Goal: Task Accomplishment & Management: Manage account settings

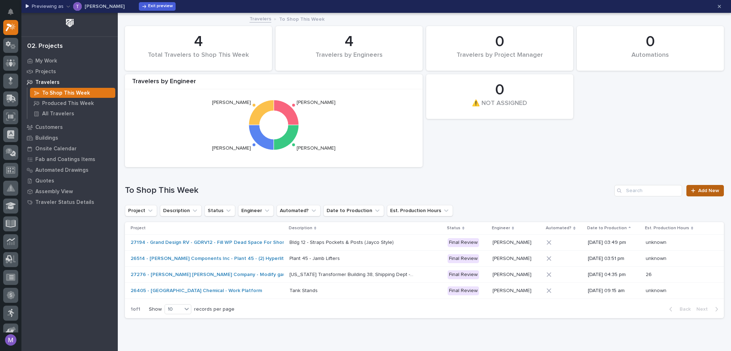
click at [698, 191] on span "Add New" at bounding box center [708, 190] width 21 height 5
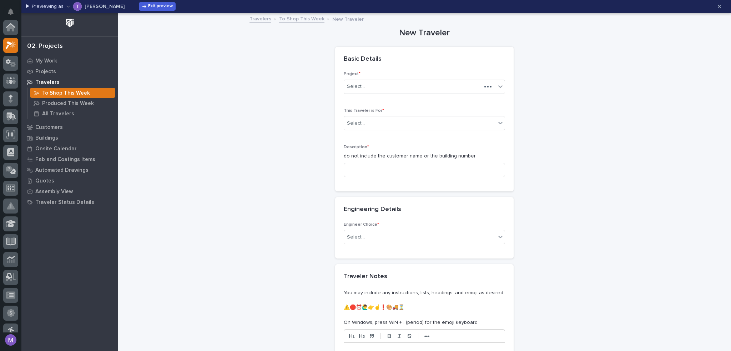
scroll to position [18, 0]
click at [405, 126] on div "Select..." at bounding box center [420, 123] width 152 height 12
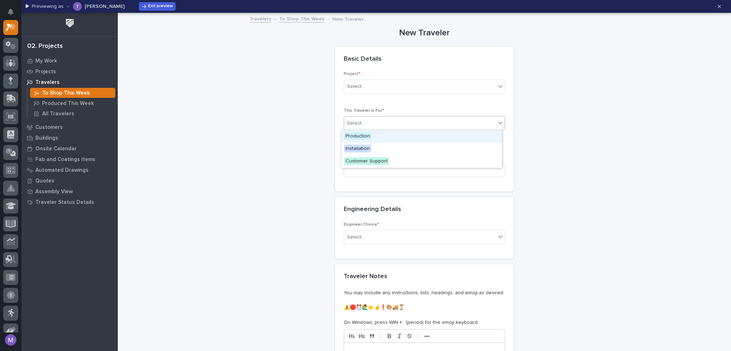
click at [396, 142] on div "Production" at bounding box center [421, 136] width 161 height 12
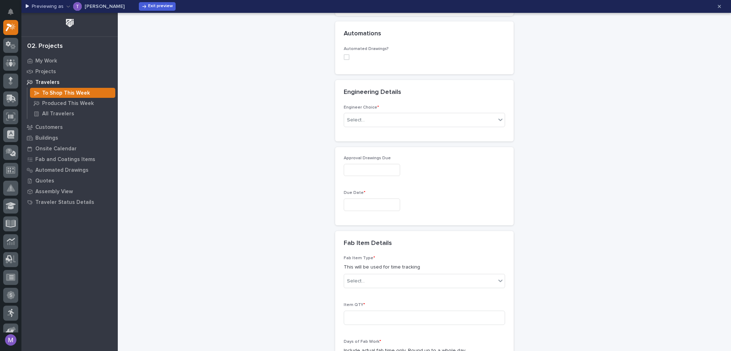
scroll to position [178, 0]
click at [375, 199] on input "text" at bounding box center [372, 202] width 56 height 12
drag, startPoint x: 467, startPoint y: 161, endPoint x: 403, endPoint y: 159, distance: 63.5
click at [466, 161] on div at bounding box center [424, 167] width 161 height 12
click at [387, 161] on input "text" at bounding box center [372, 167] width 56 height 12
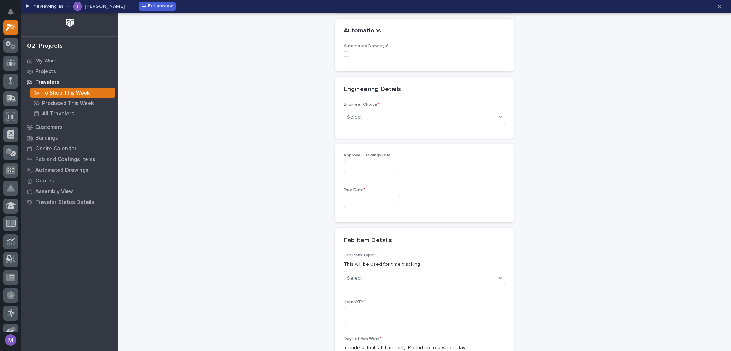
click at [491, 150] on div "Approval Drawings Due Due Date *" at bounding box center [424, 183] width 178 height 78
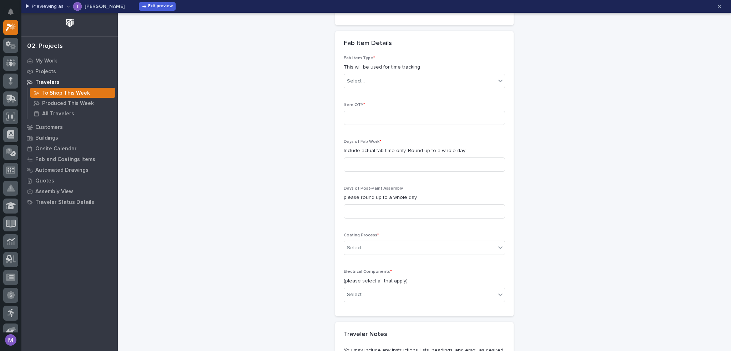
scroll to position [392, 0]
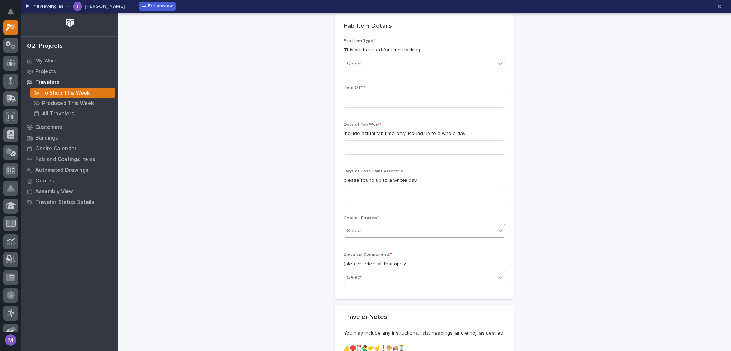
click at [400, 225] on div "Select..." at bounding box center [420, 231] width 152 height 12
click at [402, 208] on div "Fab Item Type * This will be used for time tracking Select... Item QTY * Days o…" at bounding box center [424, 165] width 161 height 252
click at [398, 279] on div "Select..." at bounding box center [420, 278] width 152 height 12
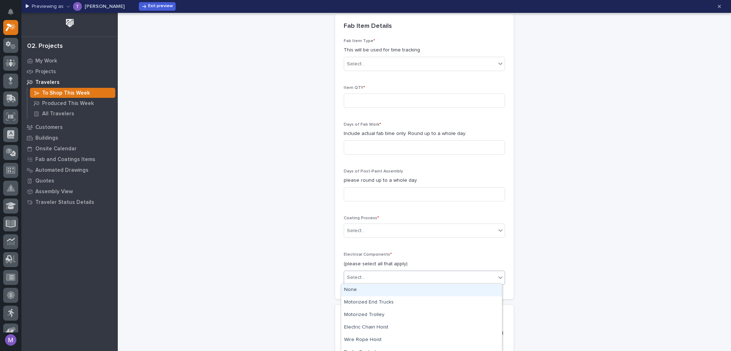
click at [414, 244] on div "Fab Item Type * This will be used for time tracking Select... Item QTY * Days o…" at bounding box center [424, 165] width 161 height 252
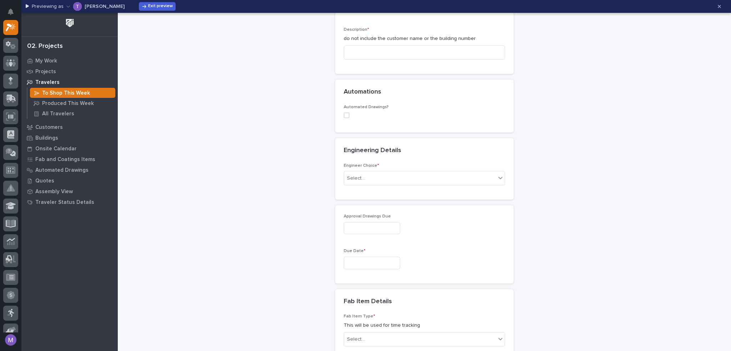
scroll to position [143, 0]
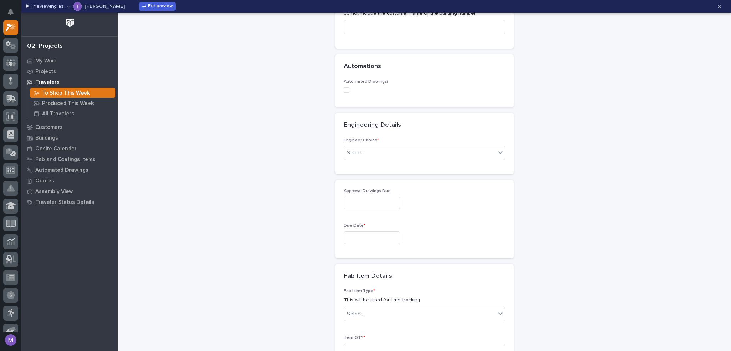
click at [453, 216] on div "Approval Drawings Due Due Date *" at bounding box center [424, 218] width 161 height 61
click at [148, 5] on span "Exit preview" at bounding box center [160, 7] width 25 height 6
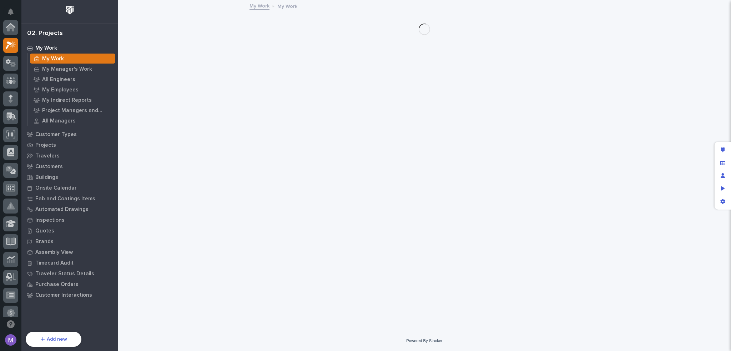
scroll to position [18, 0]
click at [67, 151] on div "Travelers" at bounding box center [69, 156] width 93 height 10
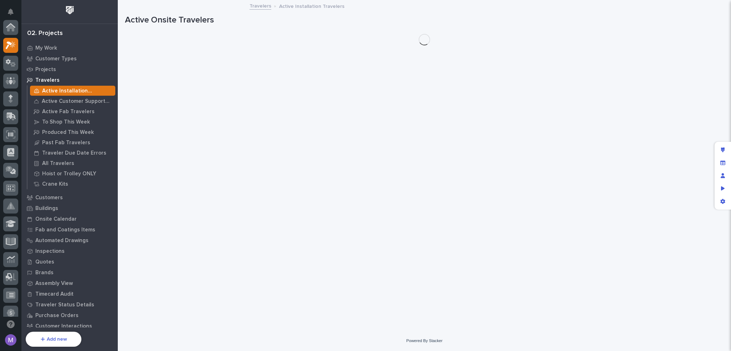
scroll to position [18, 0]
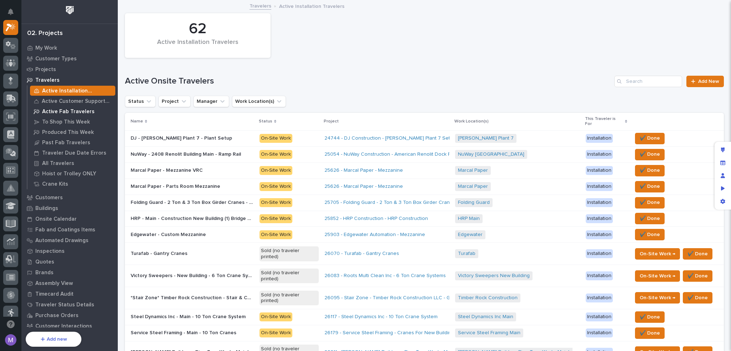
click at [73, 114] on p "Active Fab Travelers" at bounding box center [68, 111] width 52 height 6
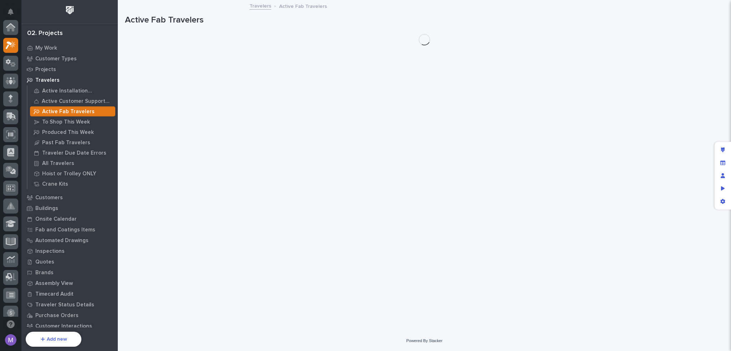
scroll to position [18, 0]
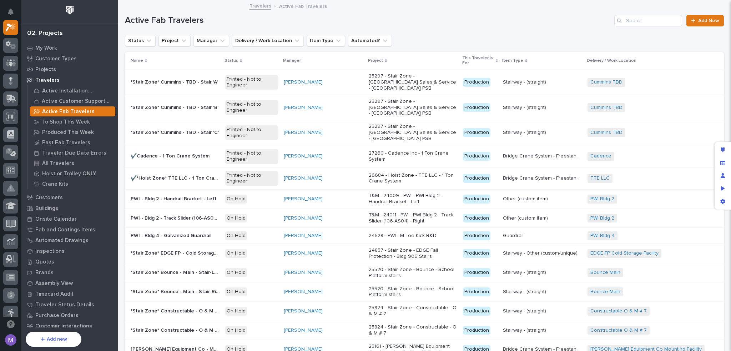
click at [214, 214] on p "PWI - Bldg 2 - Track Slider (106-AS04) - RIGHT" at bounding box center [176, 217] width 90 height 7
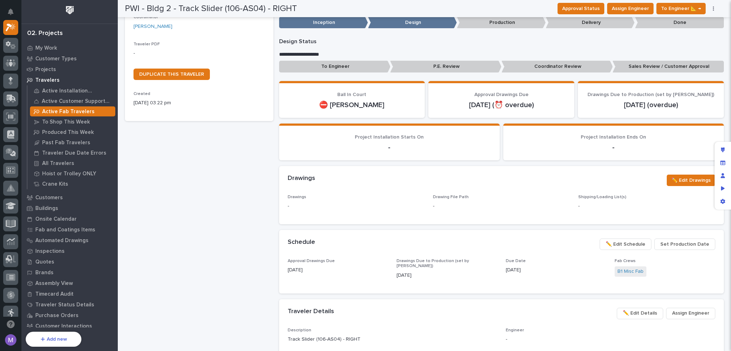
scroll to position [143, 0]
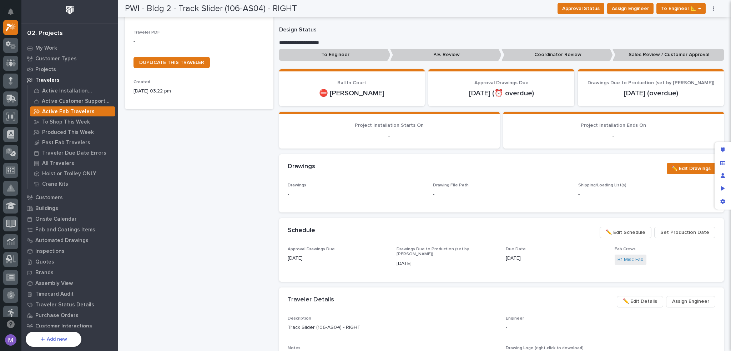
click at [501, 233] on div "Schedule •••" at bounding box center [441, 231] width 306 height 8
click at [723, 152] on icon "Edit layout" at bounding box center [723, 149] width 4 height 5
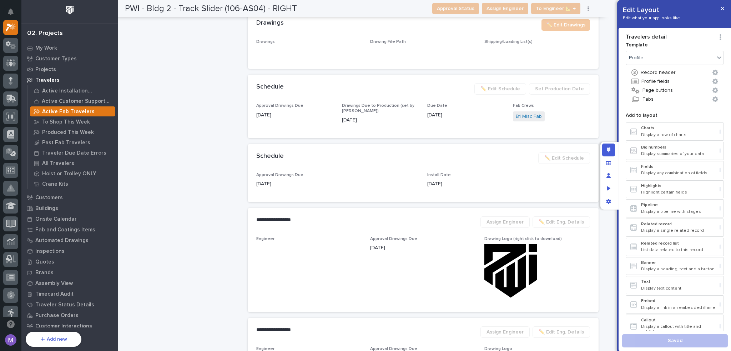
scroll to position [825, 0]
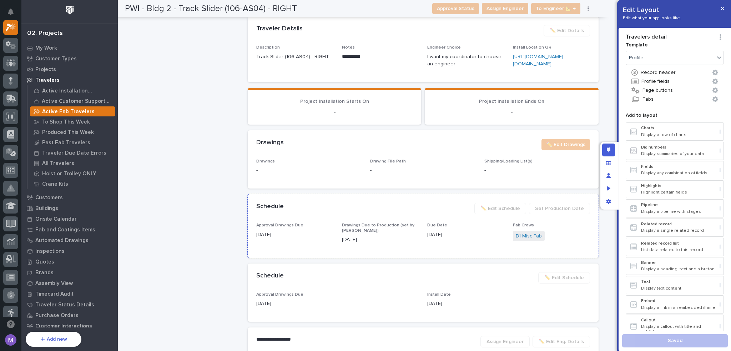
click at [439, 211] on div "Schedule •••" at bounding box center [362, 207] width 212 height 8
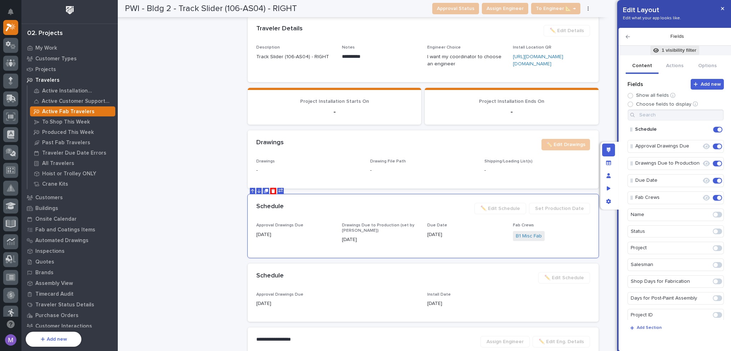
click at [674, 51] on p "1 visibility filter" at bounding box center [679, 50] width 35 height 6
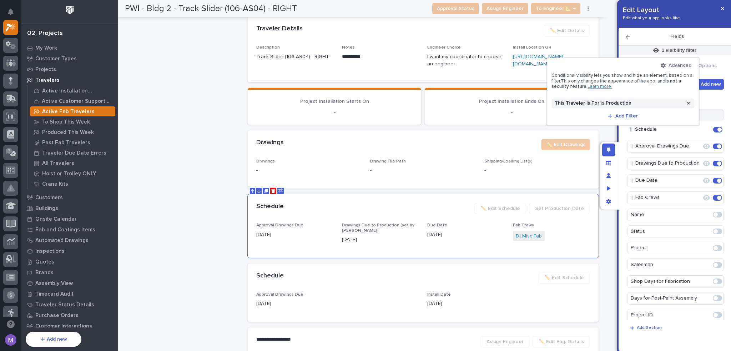
click at [418, 229] on div at bounding box center [365, 175] width 731 height 351
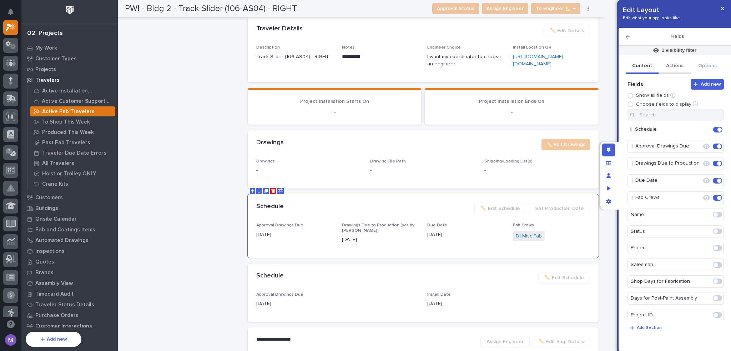
click at [683, 67] on button "Actions" at bounding box center [674, 66] width 33 height 15
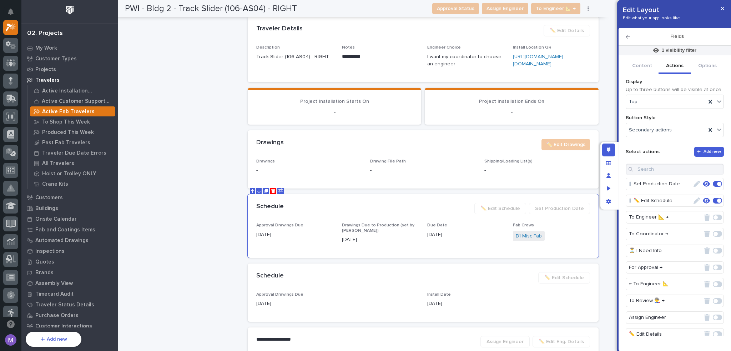
click at [703, 200] on icon "button" at bounding box center [706, 201] width 7 height 6
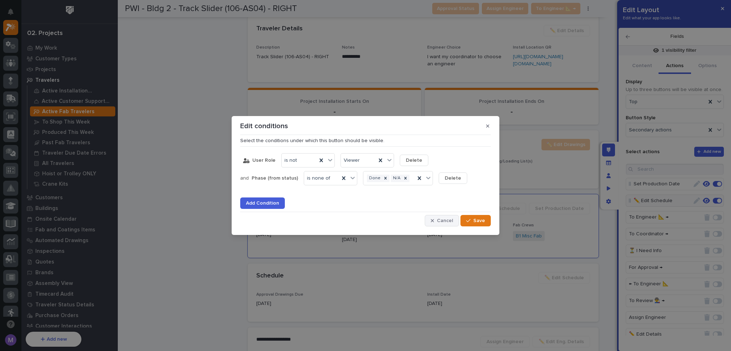
click at [442, 222] on span "Cancel" at bounding box center [445, 220] width 16 height 6
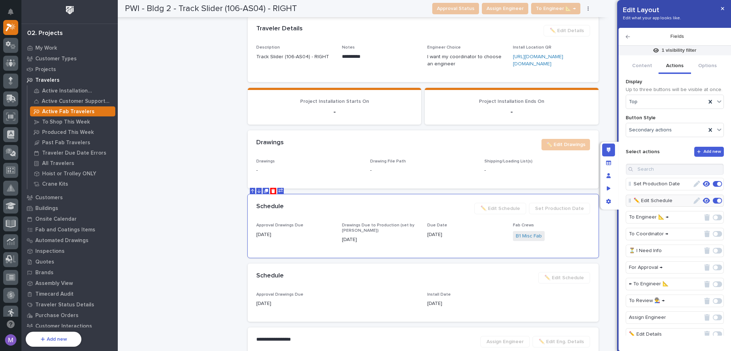
click at [693, 200] on icon "button" at bounding box center [696, 200] width 6 height 6
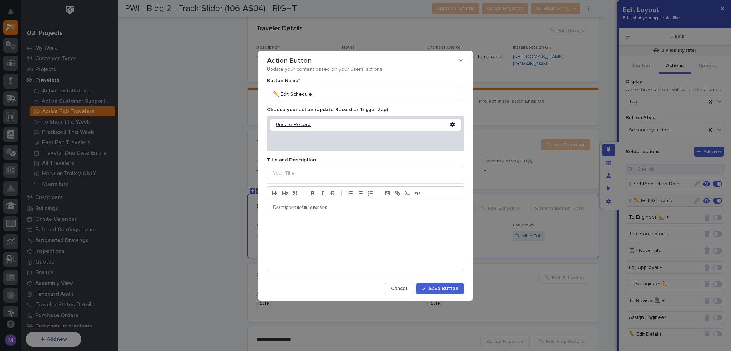
click at [300, 124] on div "Update Record" at bounding box center [363, 125] width 174 height 6
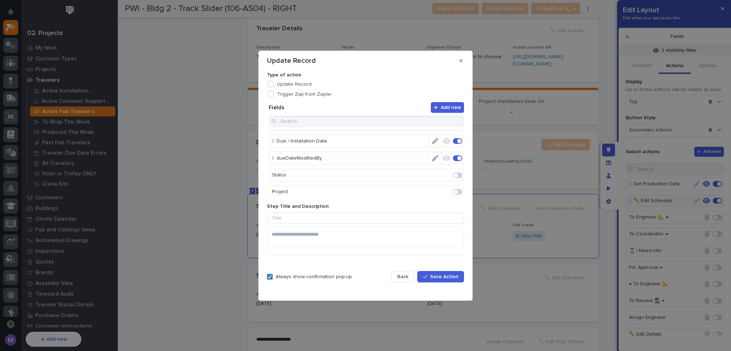
scroll to position [0, 0]
click at [412, 279] on button "Back" at bounding box center [402, 276] width 23 height 11
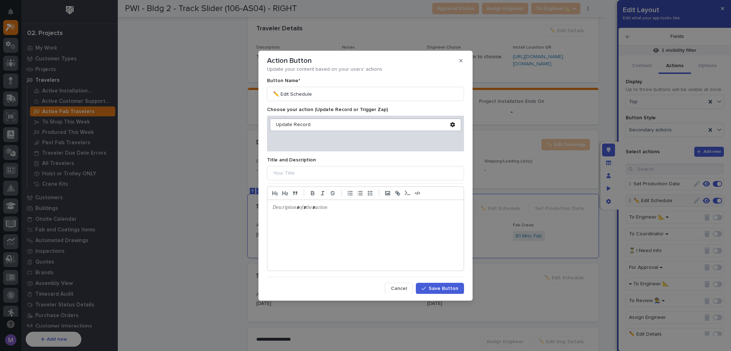
click at [405, 285] on span "Cancel" at bounding box center [399, 288] width 16 height 6
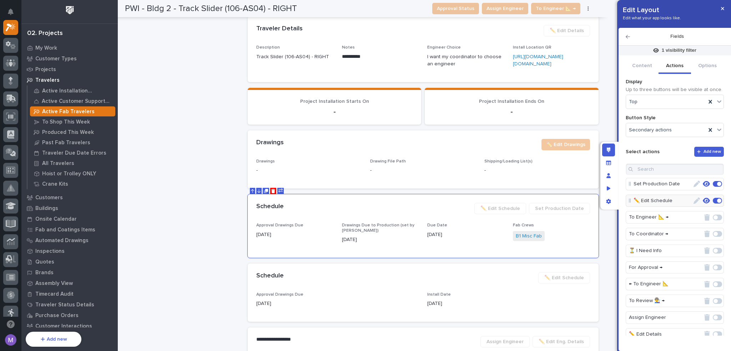
click at [703, 181] on icon "button" at bounding box center [706, 184] width 7 height 6
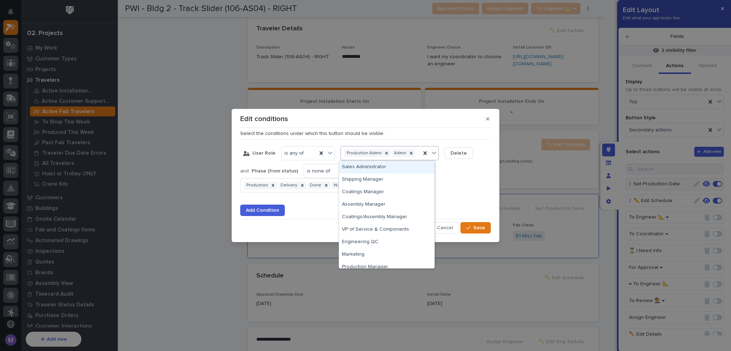
click at [414, 158] on div "Production Admin Admin" at bounding box center [389, 153] width 98 height 14
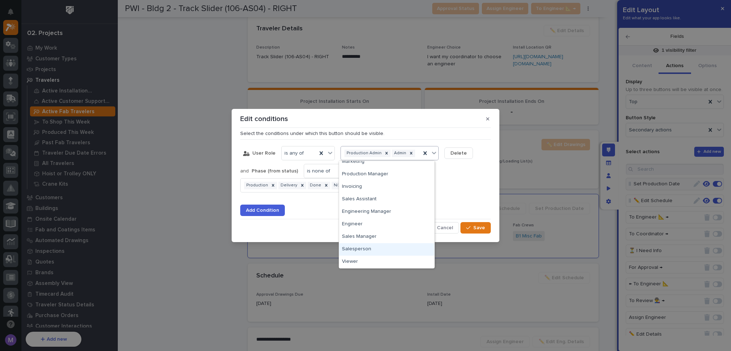
click at [382, 249] on div "Salesperson" at bounding box center [386, 249] width 95 height 12
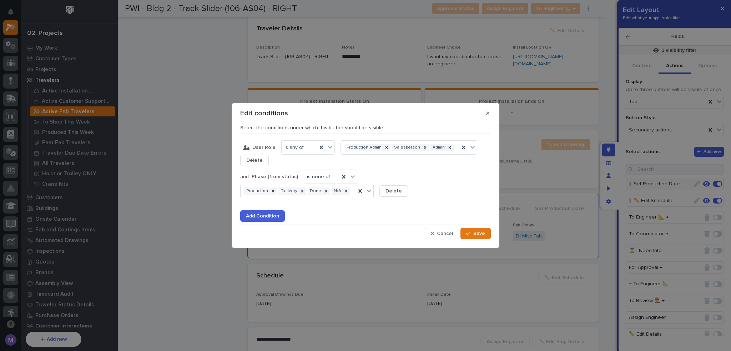
click at [449, 184] on div "and Phase (from status) is none of Production Delivery Done N/A Delete" at bounding box center [365, 183] width 250 height 29
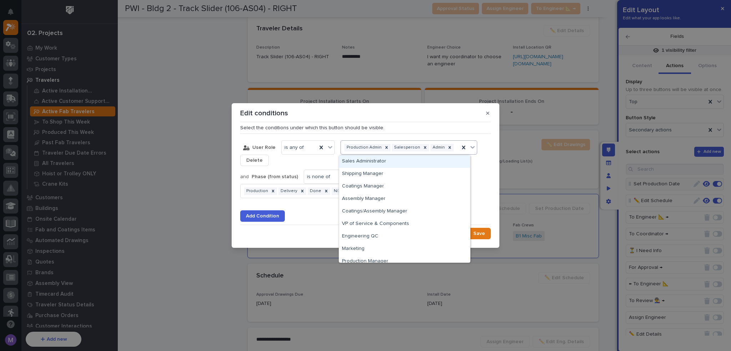
click at [424, 152] on div "Production Admin Salesperson Admin" at bounding box center [400, 147] width 118 height 10
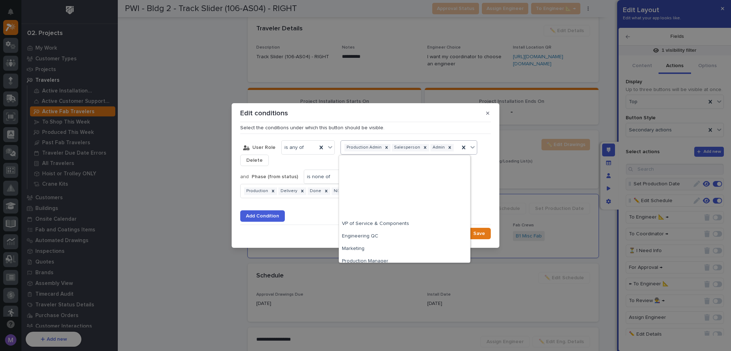
scroll to position [80, 0]
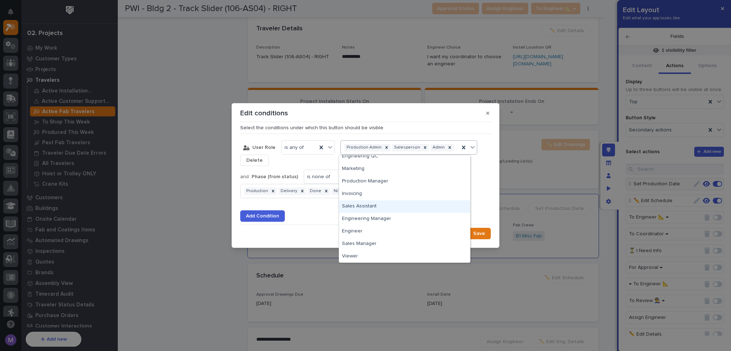
click at [384, 201] on div "Sales Assistant" at bounding box center [404, 206] width 131 height 12
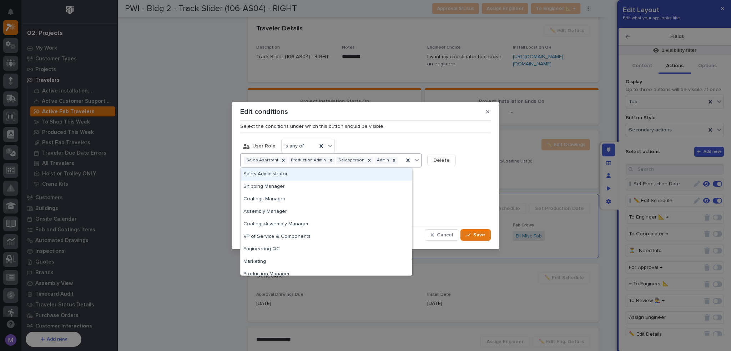
click at [391, 167] on div "Sales Assistant Production Admin Salesperson Admin" at bounding box center [330, 160] width 181 height 14
click at [298, 177] on div "Sales Administrator" at bounding box center [325, 174] width 171 height 12
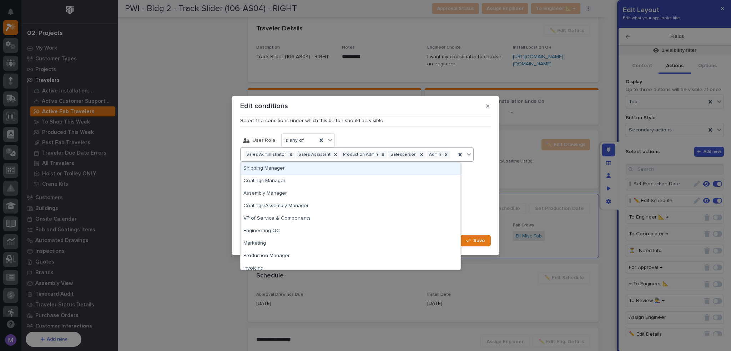
click at [380, 160] on div "Sales Administrator Sales Assistant Production Admin Salesperson Admin" at bounding box center [356, 154] width 233 height 14
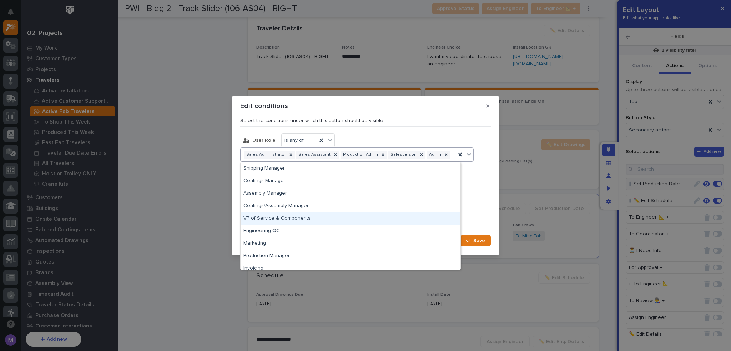
scroll to position [55, 0]
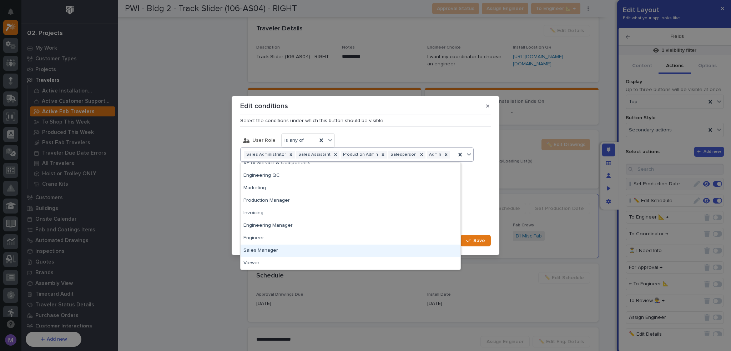
click at [280, 246] on div "Sales Manager" at bounding box center [350, 250] width 220 height 12
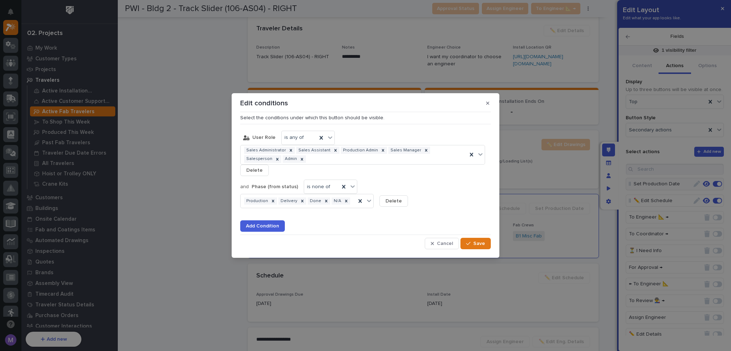
drag, startPoint x: 477, startPoint y: 245, endPoint x: 579, endPoint y: 202, distance: 110.8
click at [477, 245] on span "Save" at bounding box center [479, 243] width 12 height 6
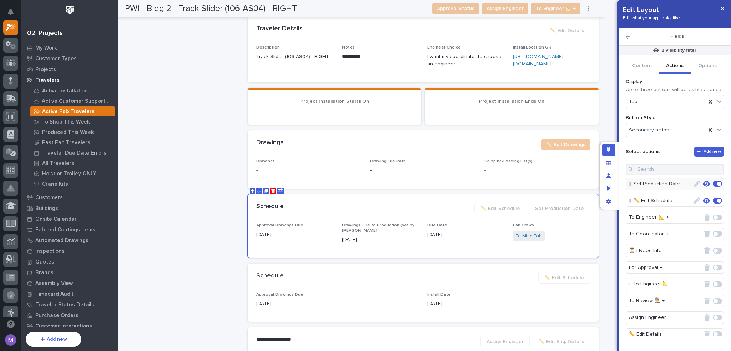
click at [703, 184] on icon "button" at bounding box center [706, 184] width 7 height 6
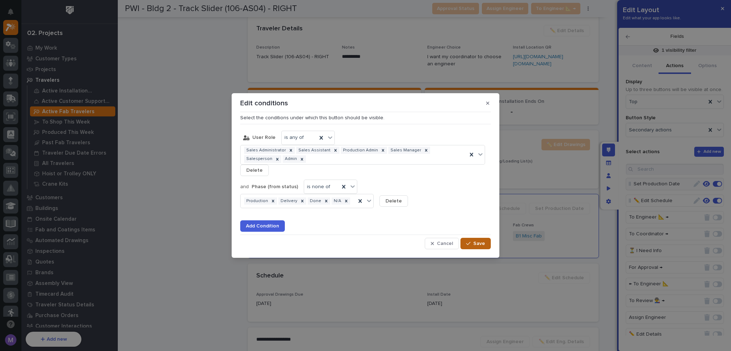
click at [473, 244] on div "button" at bounding box center [469, 243] width 7 height 5
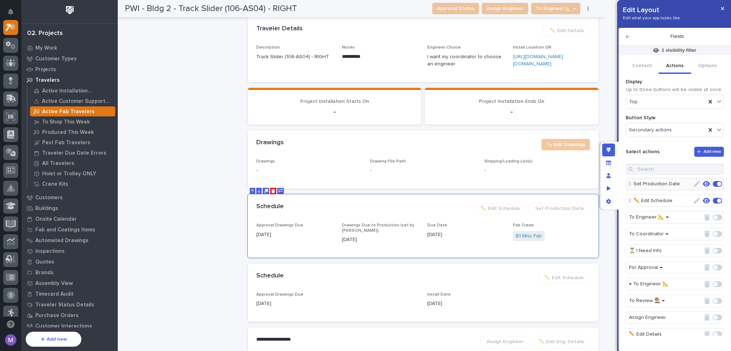
click at [703, 183] on icon "button" at bounding box center [706, 184] width 7 height 6
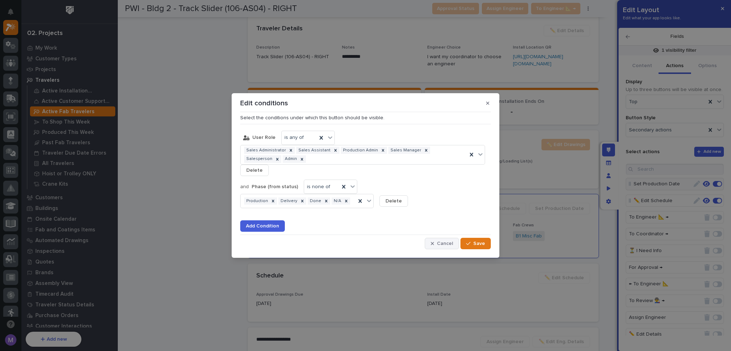
click at [437, 242] on div "button" at bounding box center [434, 243] width 6 height 5
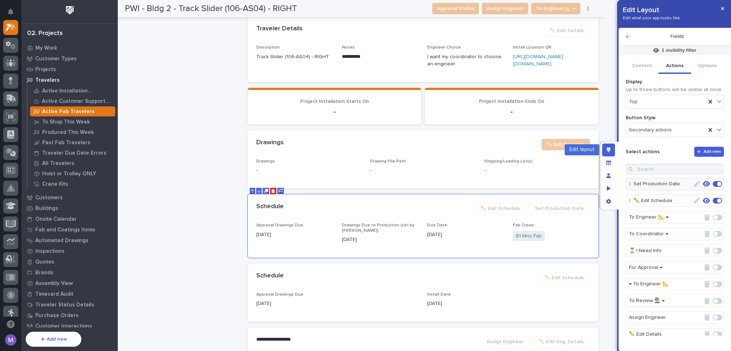
click at [607, 150] on icon "Edit layout" at bounding box center [609, 149] width 4 height 5
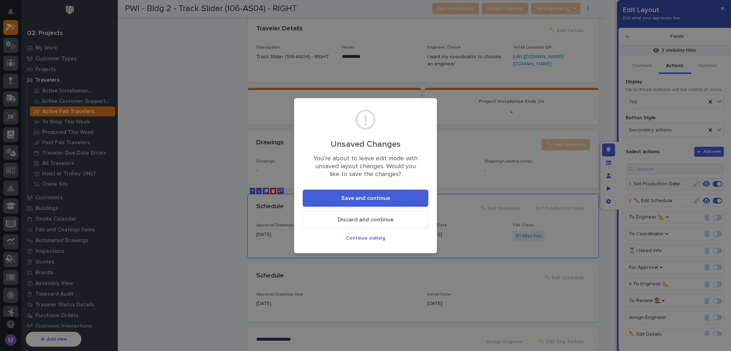
drag, startPoint x: 388, startPoint y: 202, endPoint x: 447, endPoint y: 202, distance: 58.5
click at [388, 202] on button "Save and continue" at bounding box center [366, 197] width 126 height 17
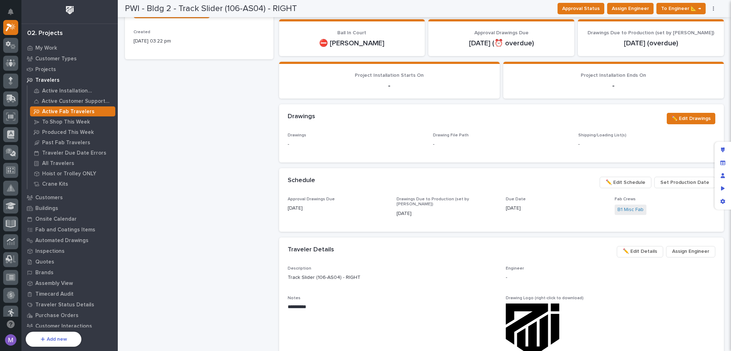
scroll to position [153, 0]
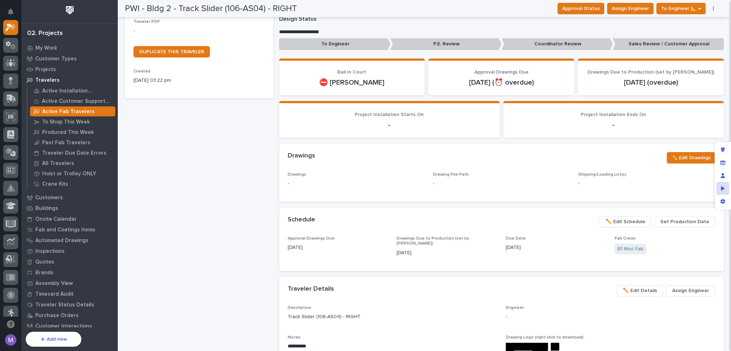
click at [722, 190] on icon "Preview as" at bounding box center [723, 188] width 4 height 5
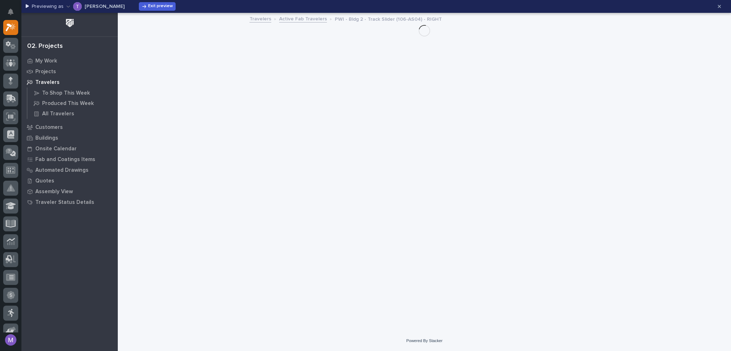
scroll to position [0, 0]
click at [142, 6] on icon "button" at bounding box center [144, 6] width 4 height 3
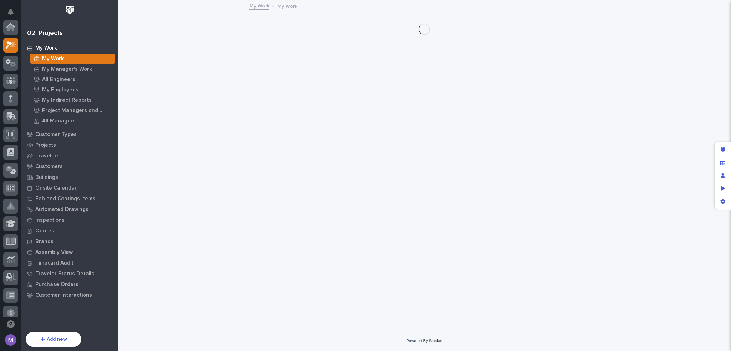
scroll to position [18, 0]
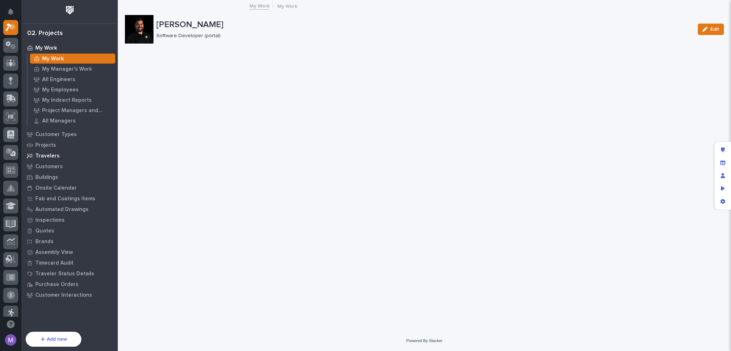
click at [51, 158] on p "Travelers" at bounding box center [47, 156] width 24 height 6
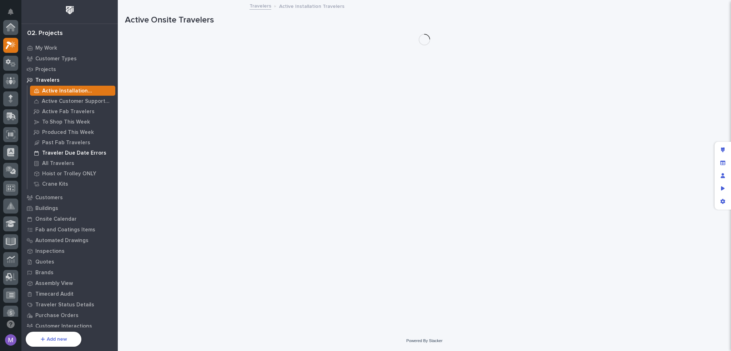
scroll to position [18, 0]
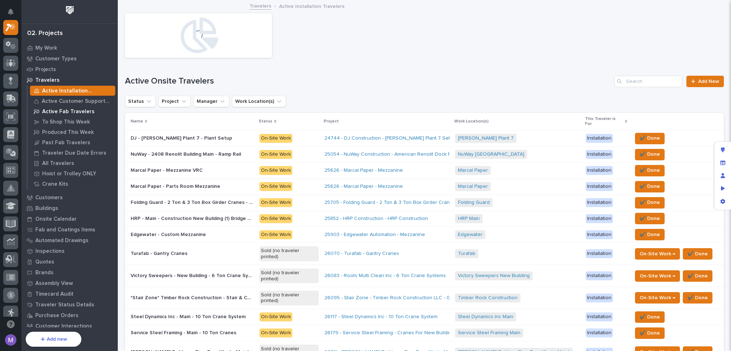
click at [68, 107] on div "Active Fab Travelers" at bounding box center [72, 111] width 85 height 10
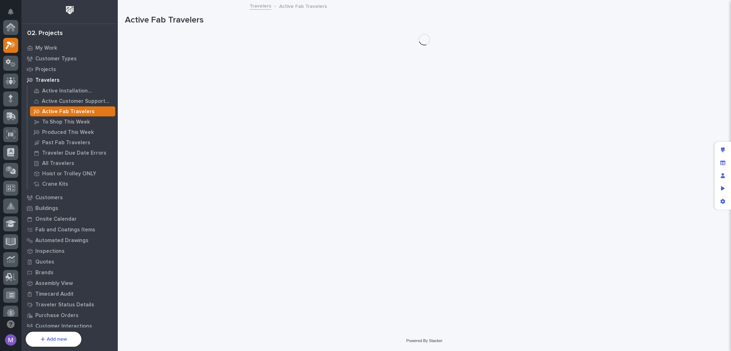
scroll to position [18, 0]
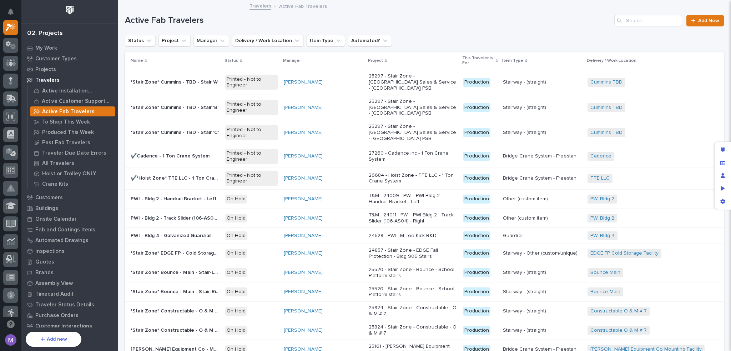
click at [219, 130] on p at bounding box center [175, 133] width 89 height 6
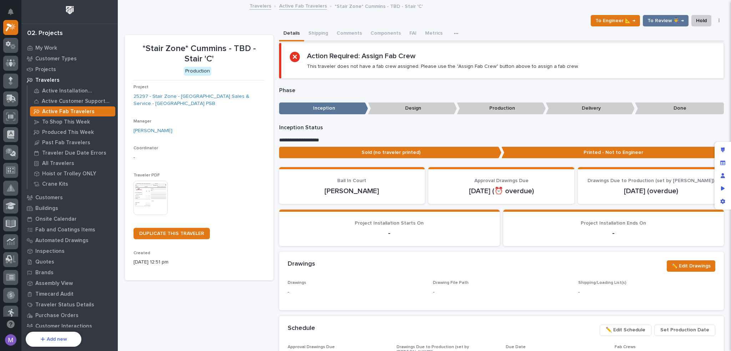
click at [721, 187] on icon "Preview as" at bounding box center [723, 188] width 4 height 5
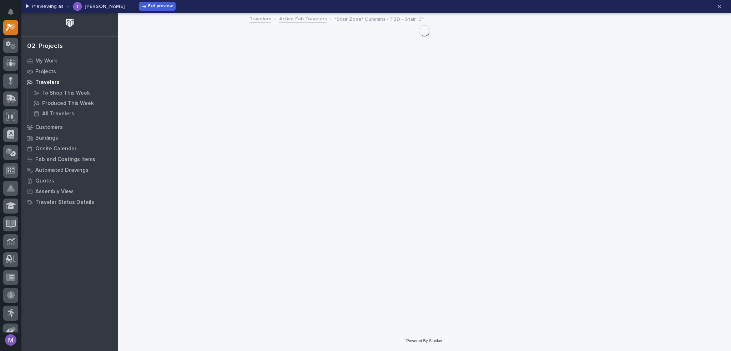
click at [82, 6] on button "[PERSON_NAME]" at bounding box center [95, 6] width 58 height 11
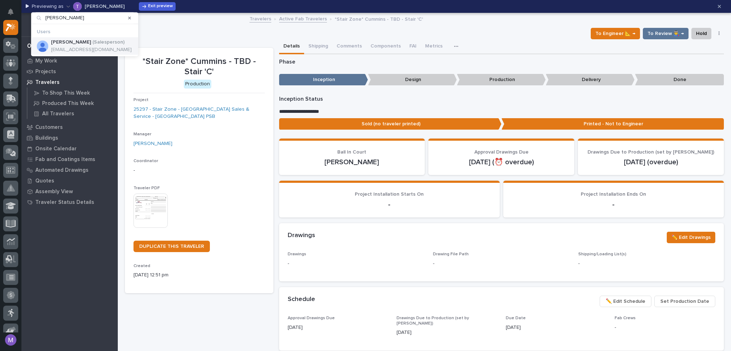
type input "brian"
click at [116, 40] on p "( Salesperson )" at bounding box center [108, 42] width 32 height 6
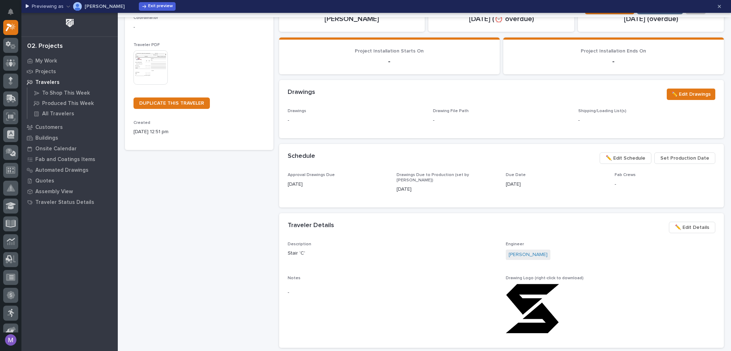
scroll to position [143, 0]
click at [682, 159] on span "Set Production Date" at bounding box center [684, 158] width 49 height 9
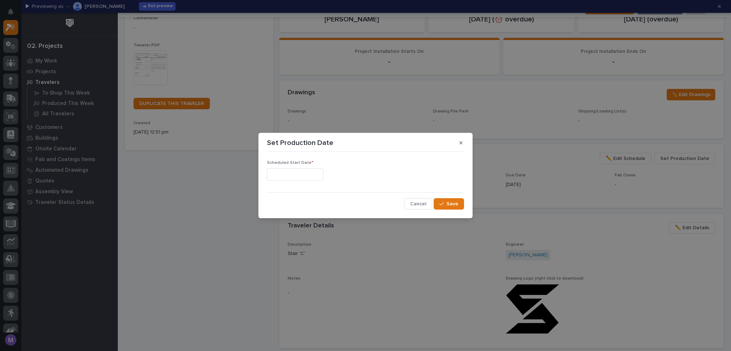
click at [317, 175] on input "text" at bounding box center [295, 174] width 56 height 12
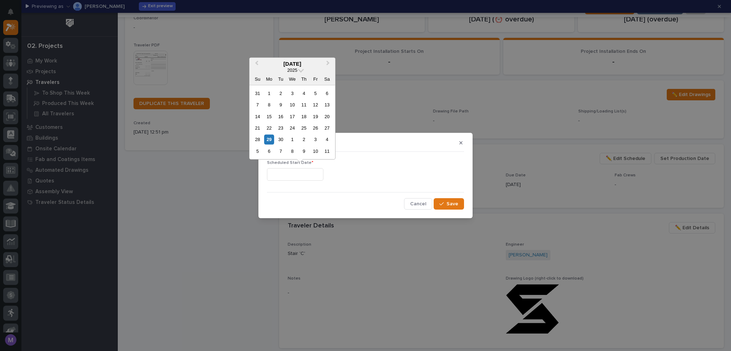
click at [417, 208] on button "Cancel" at bounding box center [418, 203] width 28 height 11
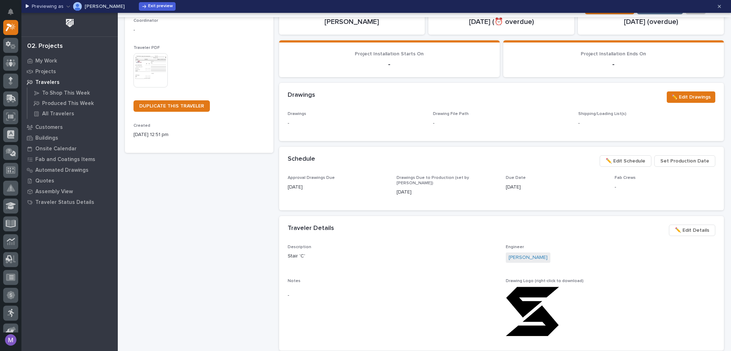
scroll to position [0, 0]
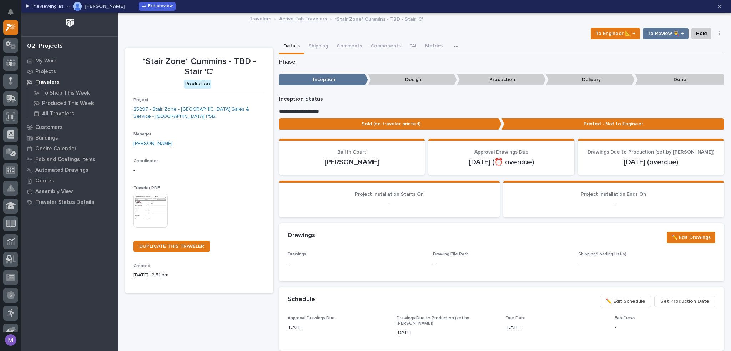
click at [500, 28] on div "To Engineer 📐 → To Review 👨‍🏭 → Hold Cancel Change Traveler Type Regenerate PDF…" at bounding box center [424, 33] width 599 height 11
click at [218, 21] on div "Travelers Active Fab Travelers *Stair Zone* Cummins - TBD - Stair 'C'" at bounding box center [424, 19] width 613 height 10
click at [469, 19] on div "Travelers Active Fab Travelers *Stair Zone* Cummins - TBD - Stair 'C'" at bounding box center [424, 19] width 357 height 10
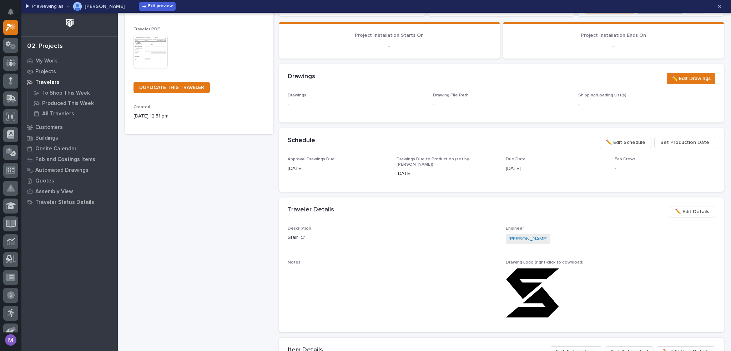
scroll to position [178, 0]
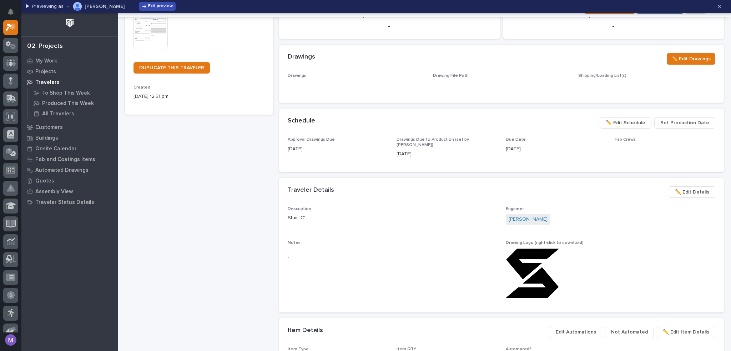
click at [162, 6] on span "Exit preview" at bounding box center [160, 7] width 25 height 6
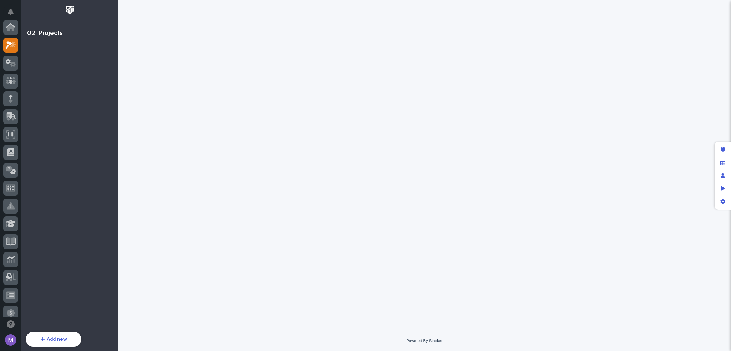
scroll to position [18, 0]
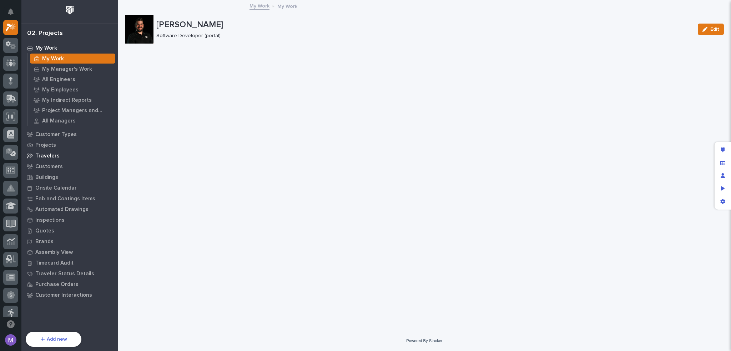
click at [49, 154] on p "Travelers" at bounding box center [47, 156] width 24 height 6
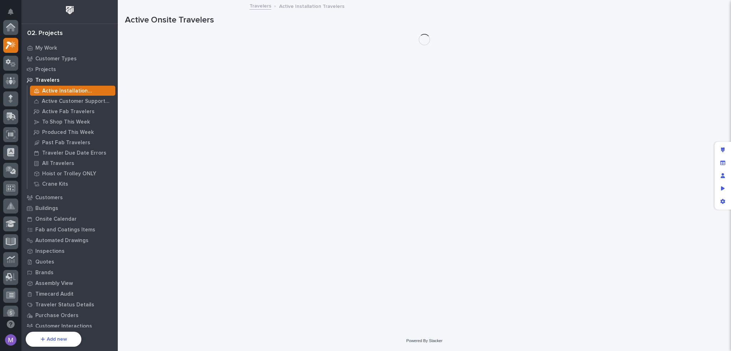
scroll to position [18, 0]
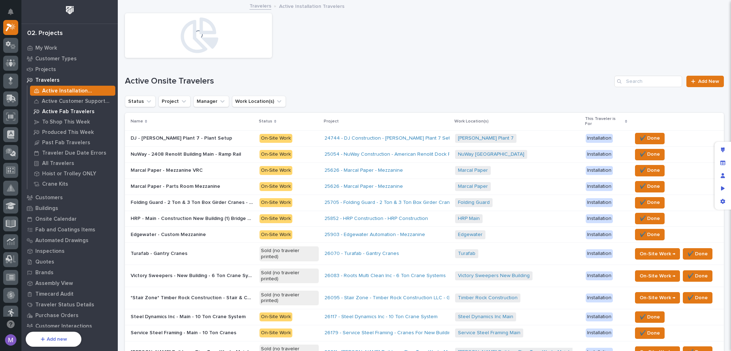
click at [60, 112] on p "Active Fab Travelers" at bounding box center [68, 111] width 52 height 6
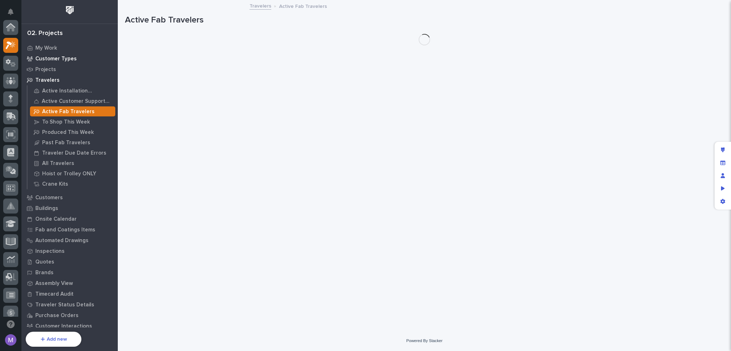
scroll to position [18, 0]
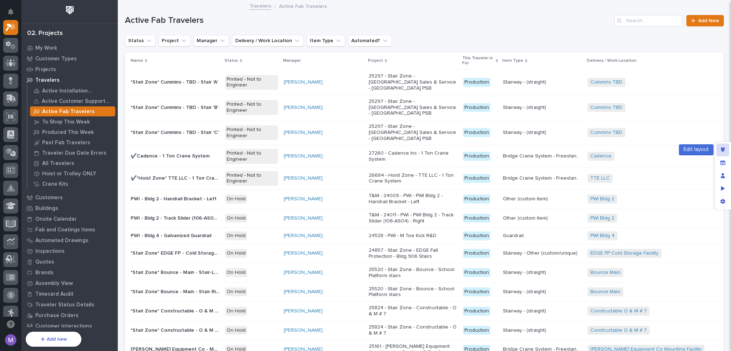
click at [726, 150] on div "Edit layout" at bounding box center [722, 149] width 13 height 13
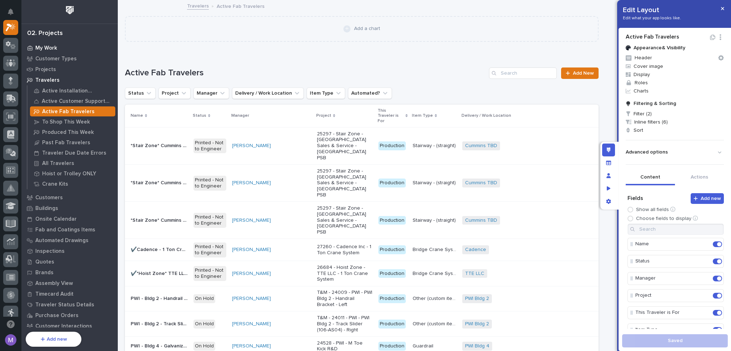
click at [37, 45] on p "My Work" at bounding box center [46, 48] width 22 height 6
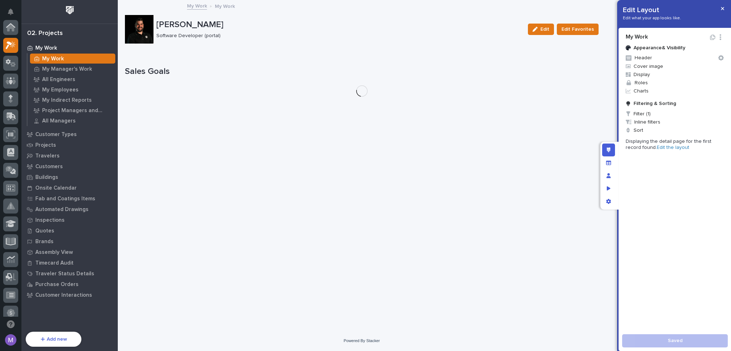
scroll to position [18, 0]
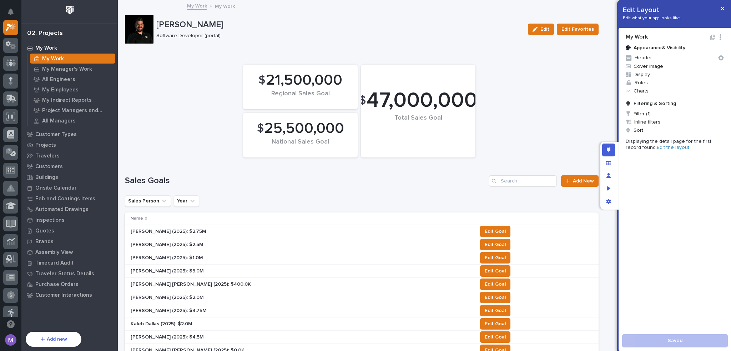
click at [659, 148] on link "Edit the layout" at bounding box center [673, 147] width 32 height 5
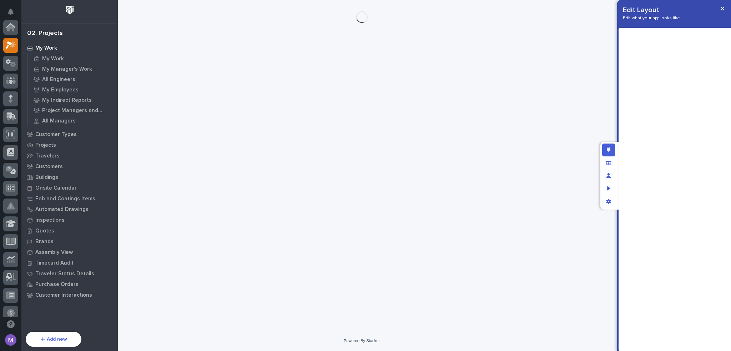
scroll to position [18, 0]
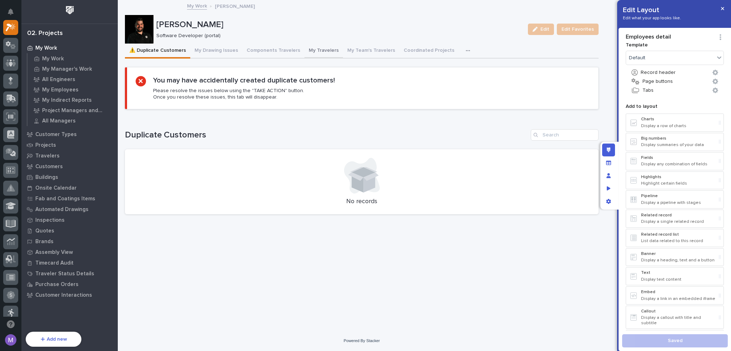
click at [321, 49] on button "My Travelers" at bounding box center [323, 51] width 39 height 15
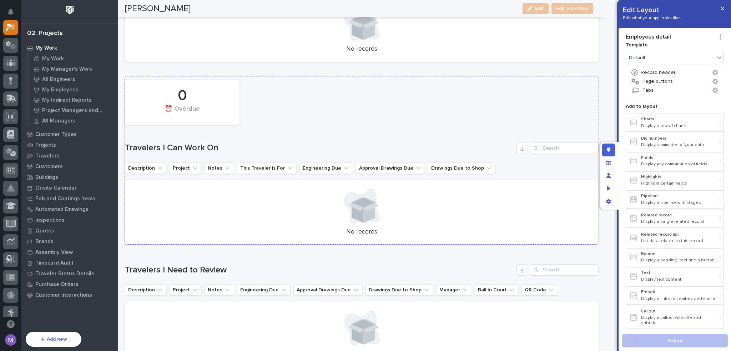
scroll to position [357, 0]
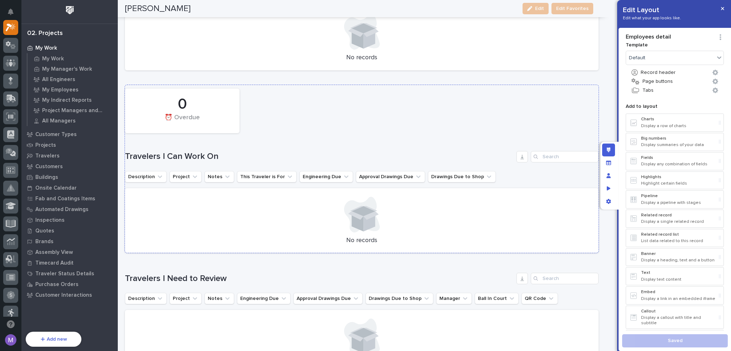
click at [390, 113] on div "0 ⏰ Overdue" at bounding box center [361, 111] width 481 height 52
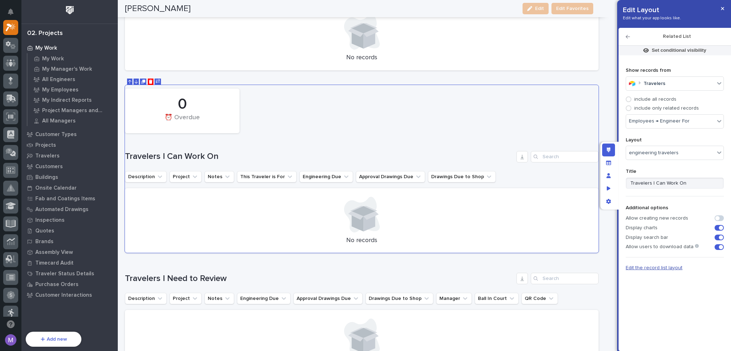
click at [655, 265] on span "Edit the record list layout" at bounding box center [653, 267] width 57 height 5
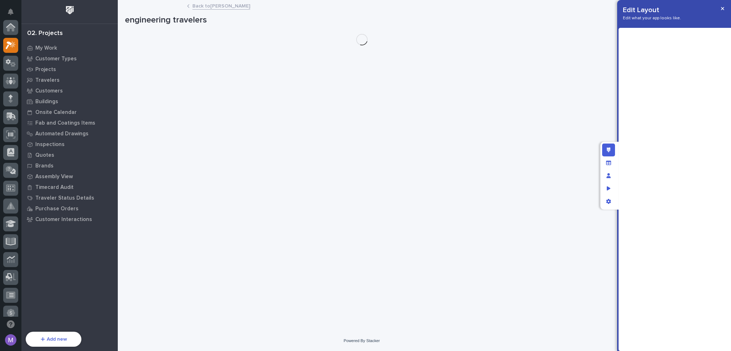
scroll to position [18, 0]
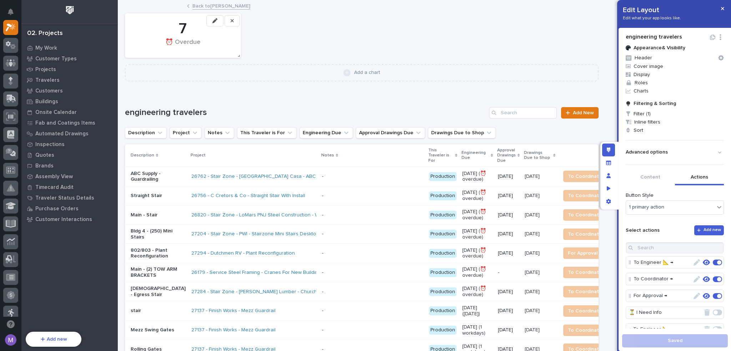
click at [701, 177] on button "Actions" at bounding box center [699, 177] width 49 height 15
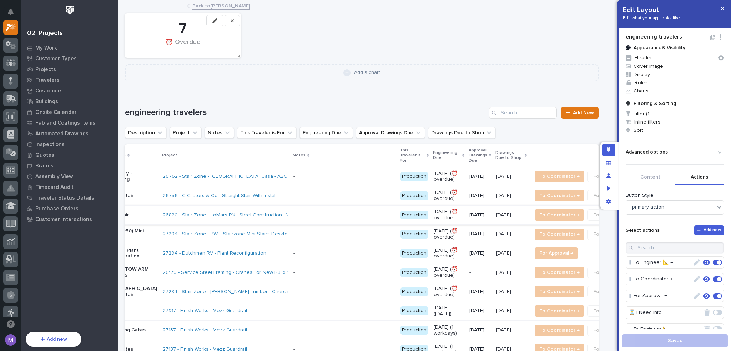
scroll to position [0, 61]
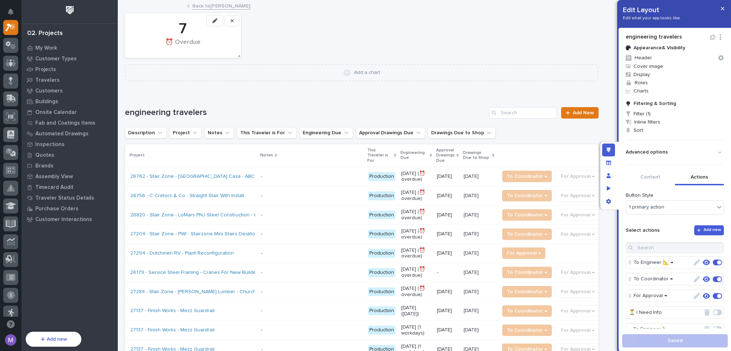
click at [683, 172] on button "Actions" at bounding box center [699, 177] width 49 height 15
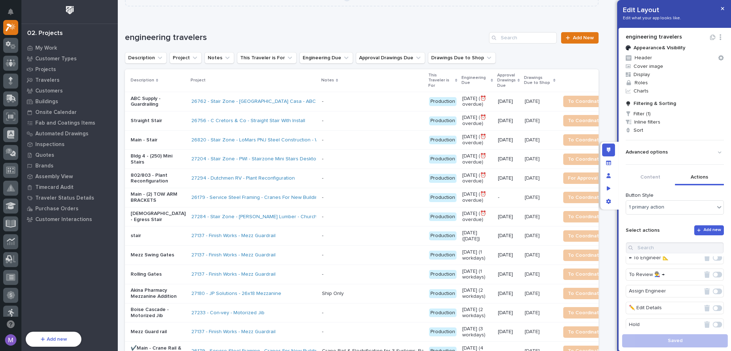
scroll to position [0, 0]
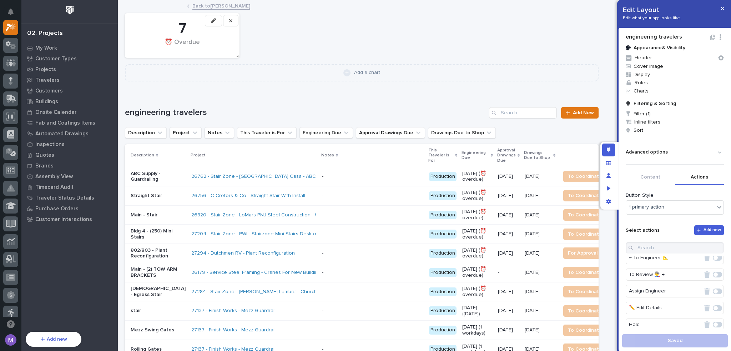
click at [349, 181] on div "- -" at bounding box center [372, 177] width 101 height 12
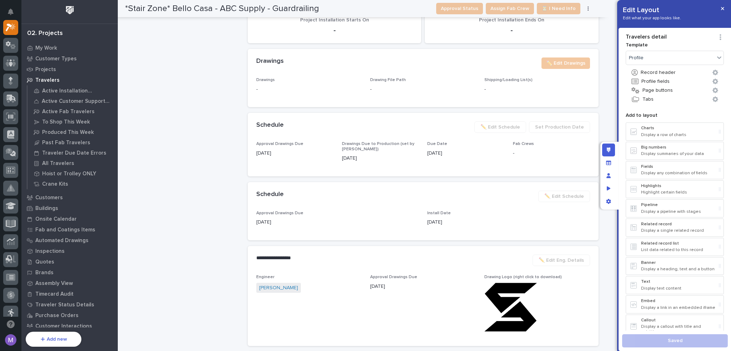
scroll to position [999, 0]
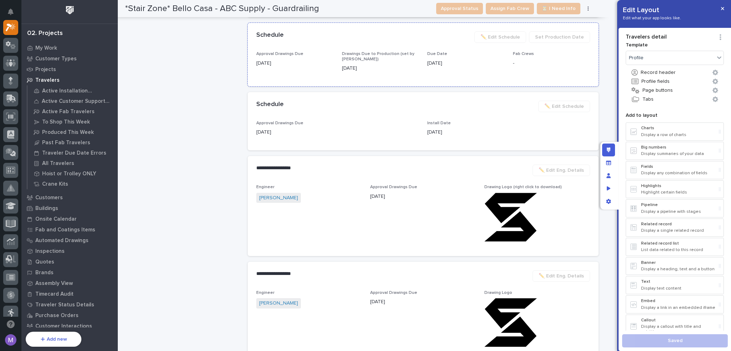
click at [455, 39] on div "Schedule •••" at bounding box center [362, 35] width 212 height 8
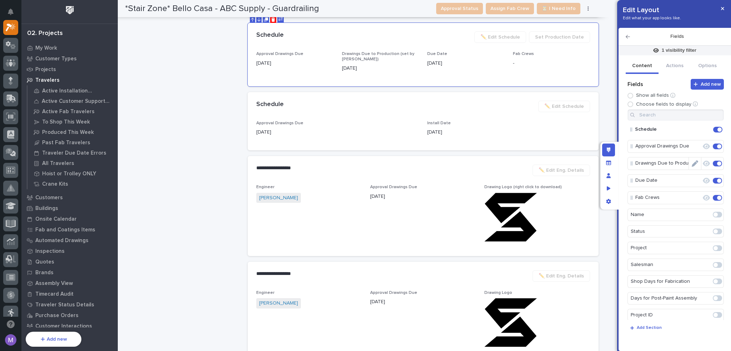
click at [691, 166] on icon "Edit" at bounding box center [694, 163] width 6 height 6
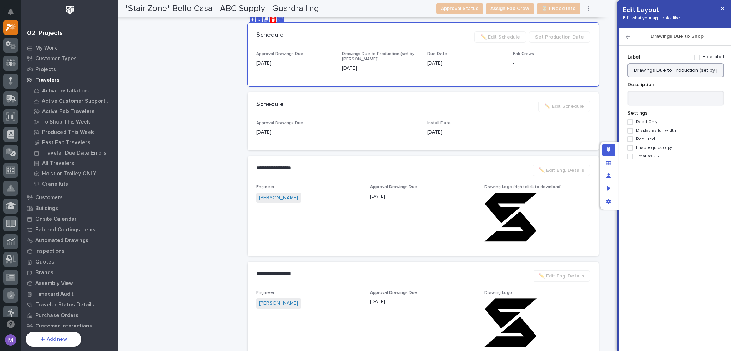
scroll to position [0, 9]
drag, startPoint x: 695, startPoint y: 70, endPoint x: 730, endPoint y: 70, distance: 34.6
click at [730, 70] on div "Add new Fields Show all fields Choose fields to display Schedule Approval Drawi…" at bounding box center [674, 198] width 112 height 305
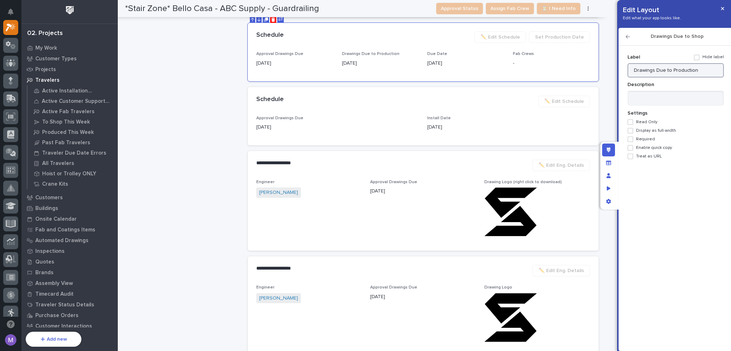
scroll to position [996, 0]
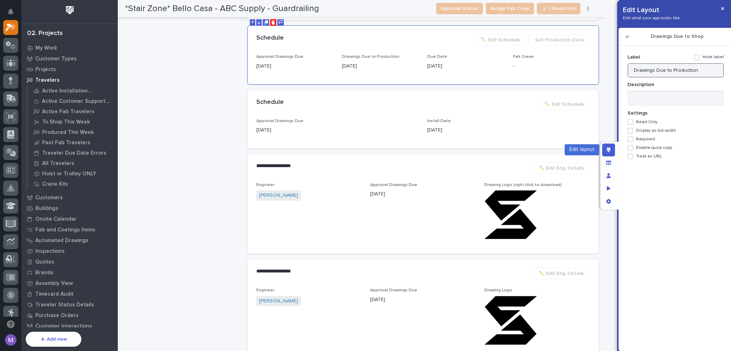
type input "Drawings Due to Production"
click at [605, 148] on div "Edit layout" at bounding box center [608, 149] width 13 height 13
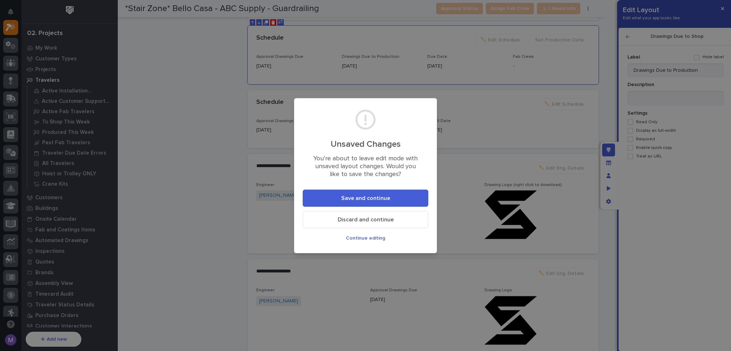
click at [379, 198] on span "Save and continue" at bounding box center [365, 197] width 49 height 7
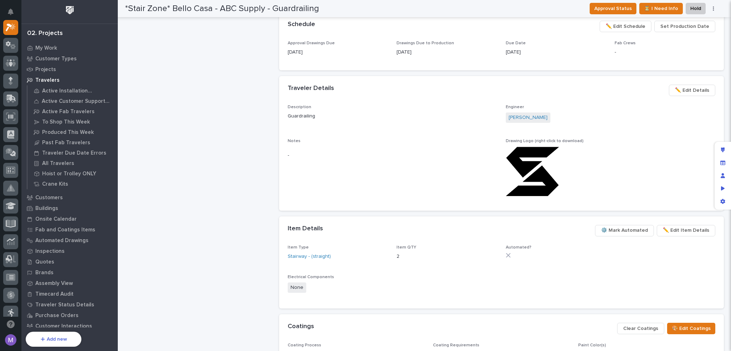
scroll to position [339, 0]
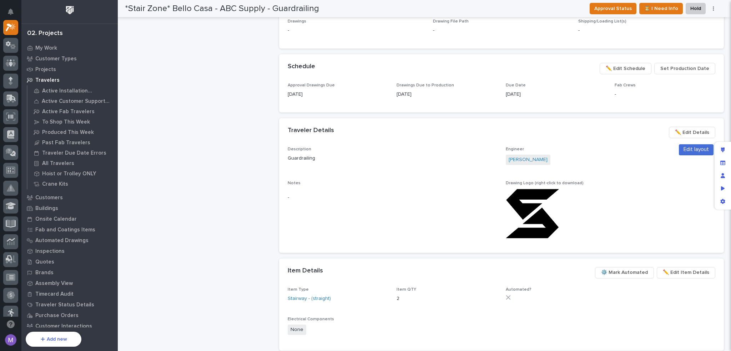
click at [719, 147] on div "Edit layout" at bounding box center [722, 149] width 13 height 13
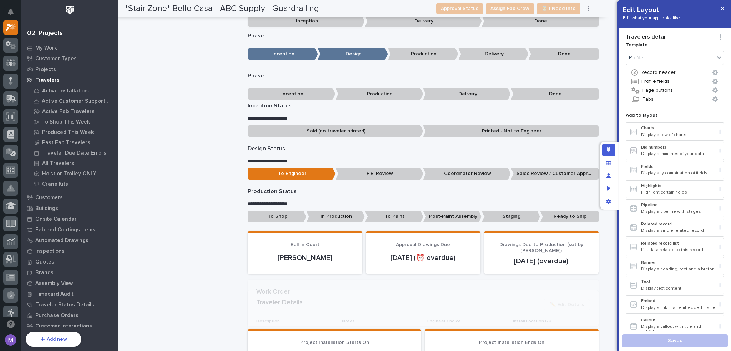
scroll to position [678, 0]
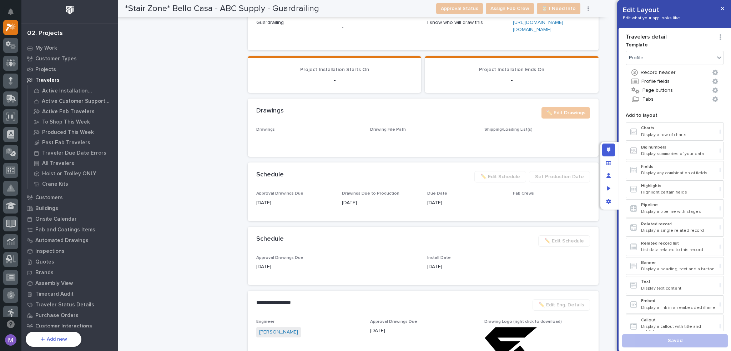
click at [440, 98] on div "Loading... Saving… Project Installation Starts On - Project Installation Ends O…" at bounding box center [423, 77] width 351 height 42
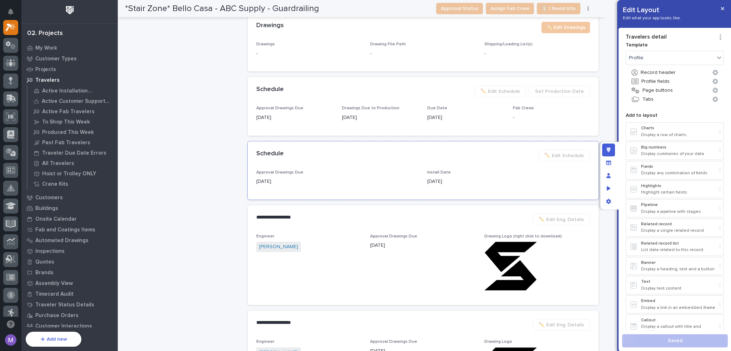
scroll to position [931, 0]
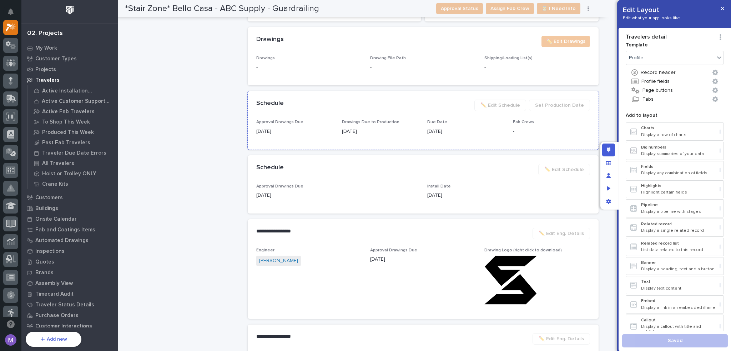
click at [431, 120] on div "Schedule ••• Set Production Date ✏️ Edit Schedule" at bounding box center [423, 105] width 351 height 29
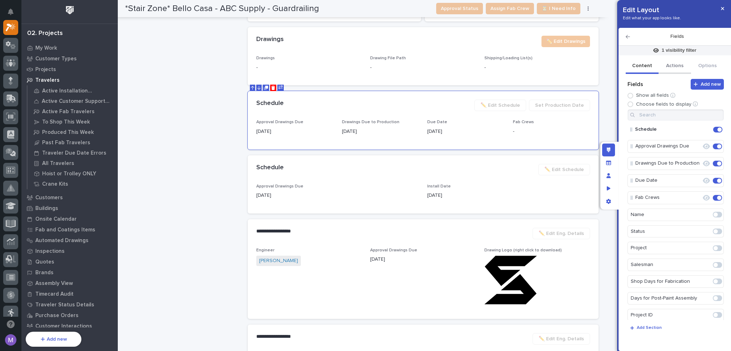
click at [673, 72] on button "Actions" at bounding box center [674, 66] width 33 height 15
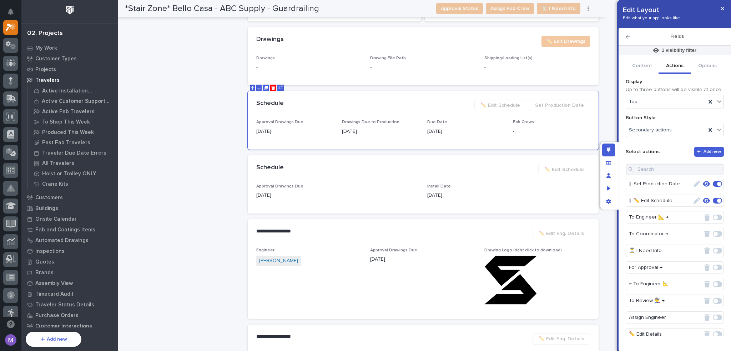
click at [694, 184] on icon "button" at bounding box center [696, 184] width 6 height 6
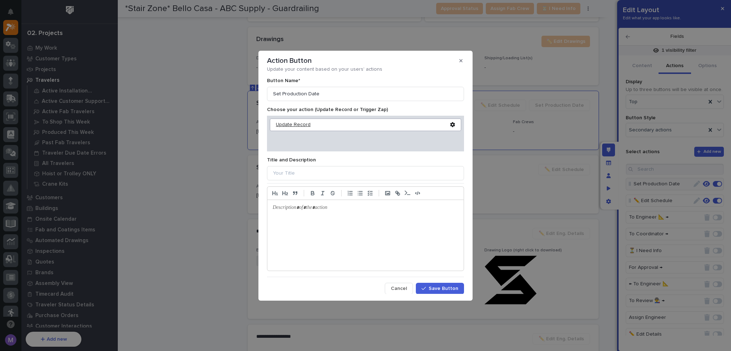
click at [299, 122] on div "Update Record" at bounding box center [363, 125] width 174 height 6
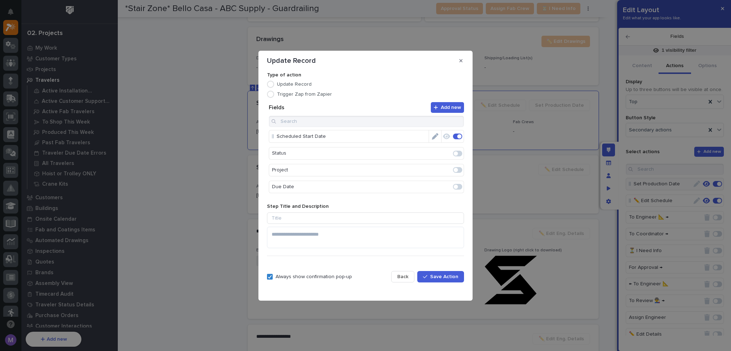
click at [432, 136] on icon "Edit" at bounding box center [435, 136] width 6 height 6
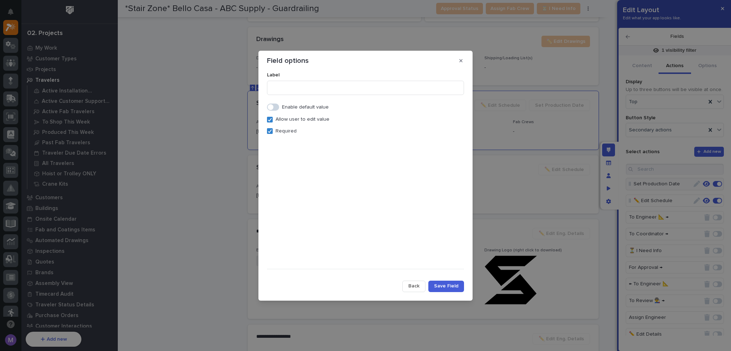
click at [421, 284] on button "Back" at bounding box center [413, 285] width 23 height 11
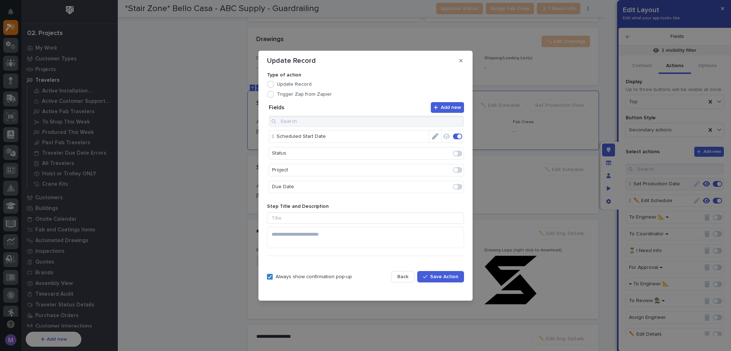
click at [407, 275] on span "Back" at bounding box center [402, 276] width 11 height 6
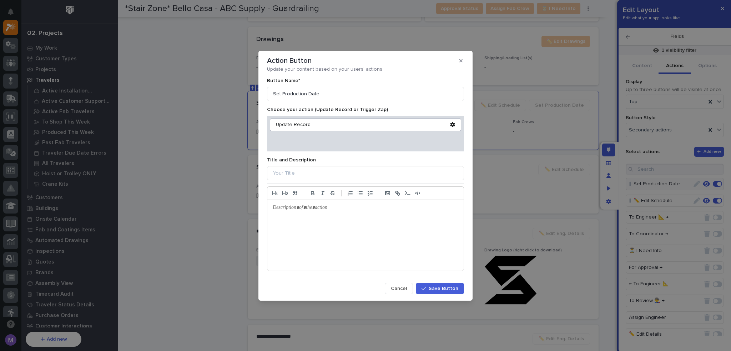
click at [411, 283] on button "Cancel" at bounding box center [399, 288] width 28 height 11
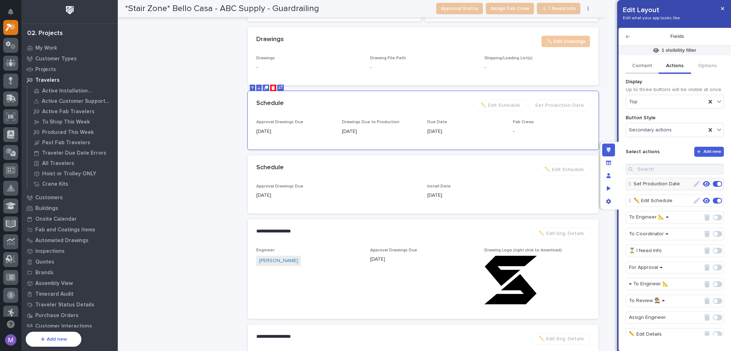
click at [640, 66] on button "Content" at bounding box center [641, 66] width 33 height 15
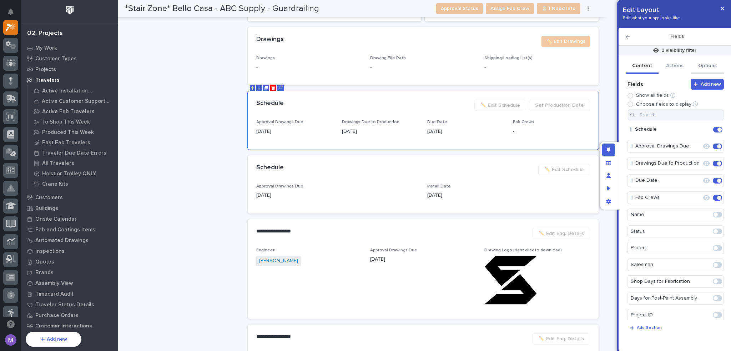
click at [703, 70] on button "Options" at bounding box center [707, 66] width 33 height 15
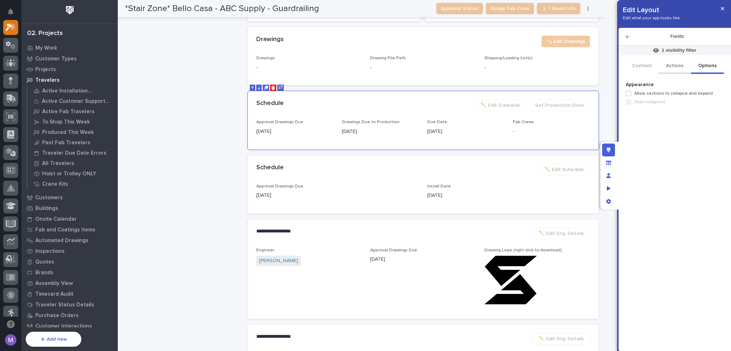
click at [680, 61] on button "Actions" at bounding box center [674, 66] width 33 height 15
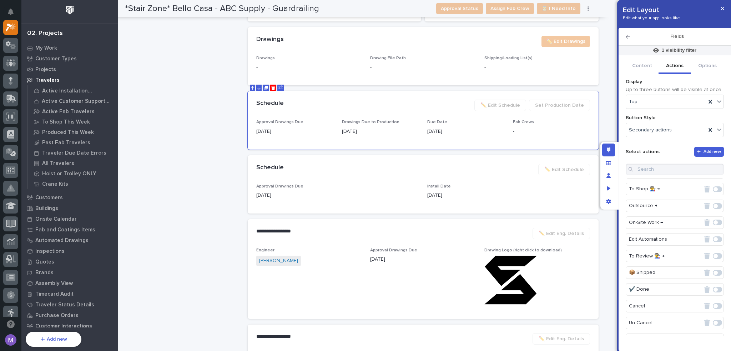
scroll to position [0, 0]
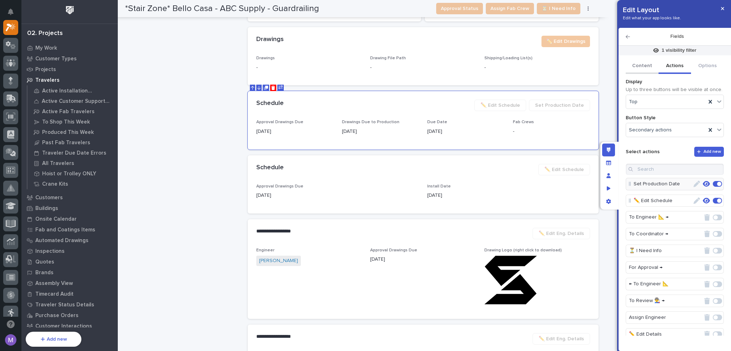
click at [646, 62] on button "Content" at bounding box center [641, 66] width 33 height 15
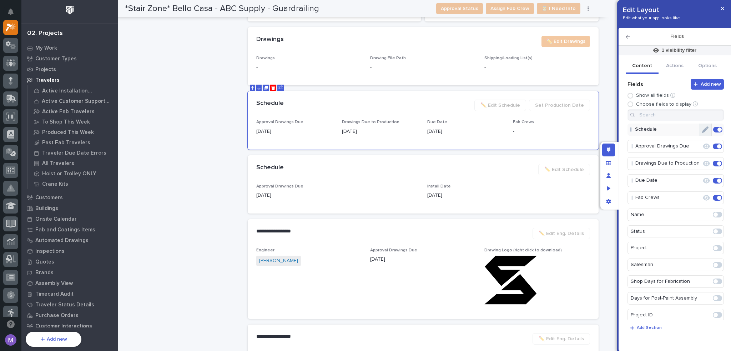
click at [705, 130] on button "Edit" at bounding box center [705, 129] width 12 height 12
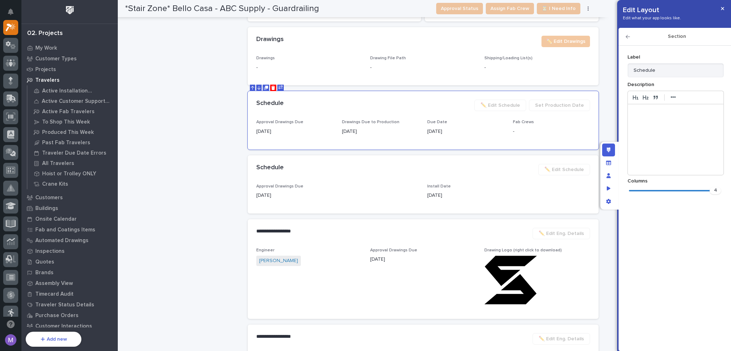
click at [627, 35] on icon "button" at bounding box center [627, 36] width 4 height 5
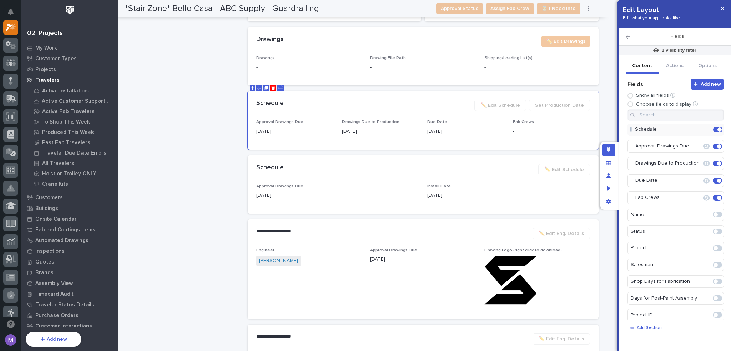
click at [627, 38] on icon "button" at bounding box center [627, 36] width 4 height 5
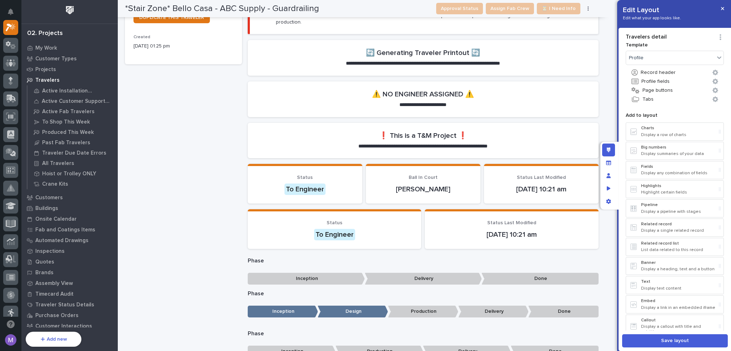
scroll to position [571, 0]
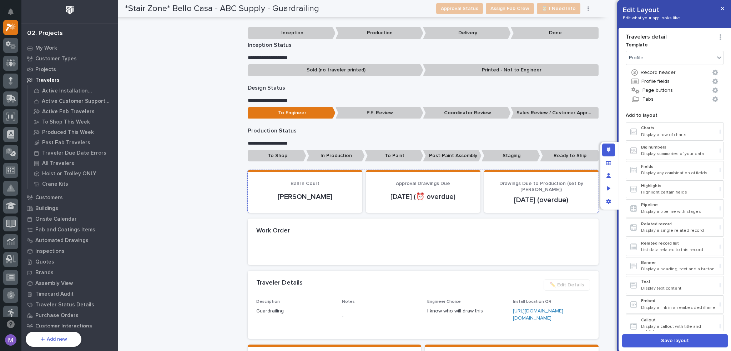
click at [556, 196] on p "Sep 24 (overdue)" at bounding box center [540, 200] width 97 height 9
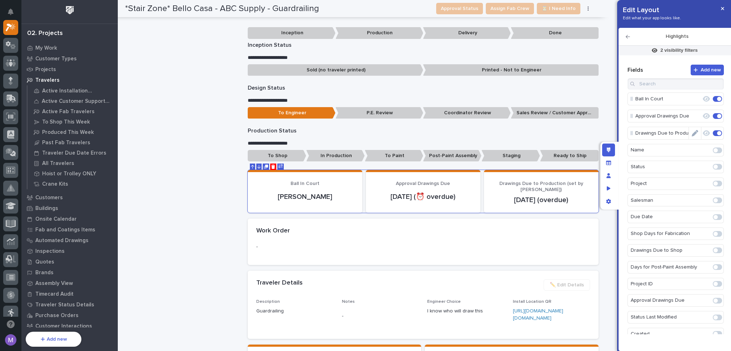
click at [694, 133] on icon "Edit" at bounding box center [694, 133] width 6 height 6
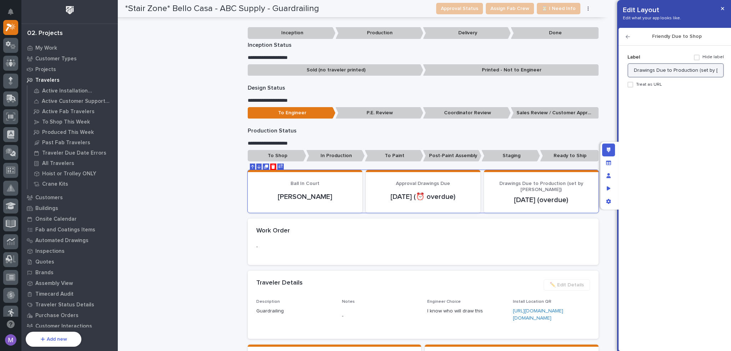
scroll to position [0, 9]
drag, startPoint x: 695, startPoint y: 70, endPoint x: 731, endPoint y: 69, distance: 36.4
click at [730, 69] on html "Edit Layout Edit what your app looks like. Friendly Due to Shop Add new Fields …" at bounding box center [365, 175] width 731 height 351
drag, startPoint x: 706, startPoint y: 61, endPoint x: 706, endPoint y: 67, distance: 5.4
click at [706, 62] on div "Label Hide label" at bounding box center [675, 57] width 96 height 12
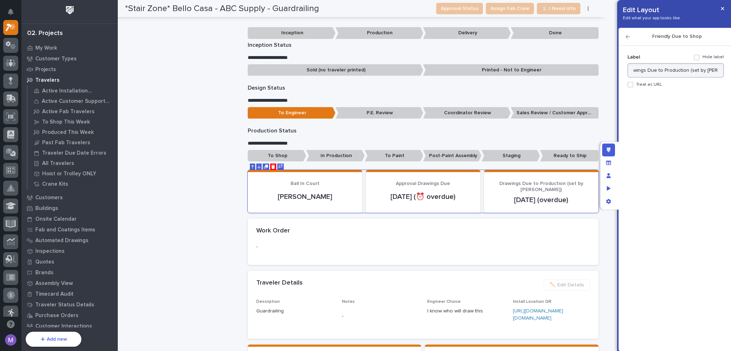
scroll to position [0, 0]
click at [703, 71] on input "Drawings Due to Production (set by Adam)" at bounding box center [675, 70] width 96 height 14
click at [695, 71] on input "Drawings Due to Production (set by Adam)" at bounding box center [675, 70] width 96 height 14
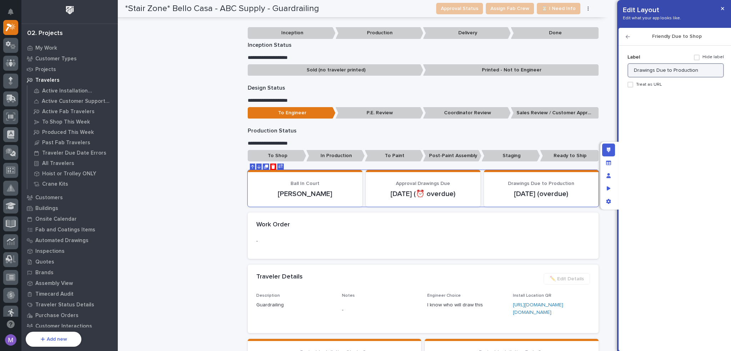
type input "Drawings Due to Production"
click at [652, 131] on div "Add new Fields Ball In Court Approval Drawings Due Drawings Due to Production N…" at bounding box center [674, 193] width 98 height 285
click at [611, 148] on div "Edit layout" at bounding box center [608, 149] width 13 height 13
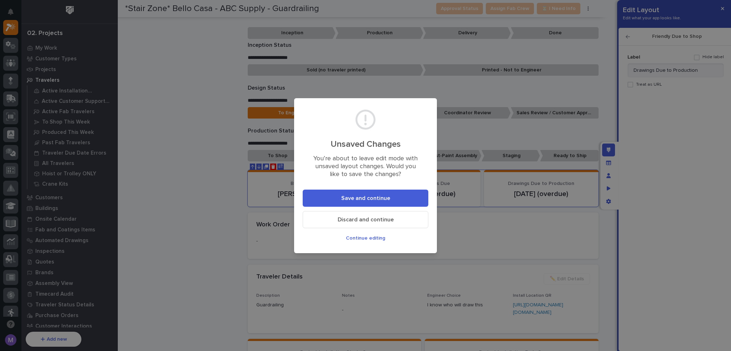
click at [390, 197] on button "Save and continue" at bounding box center [366, 197] width 126 height 17
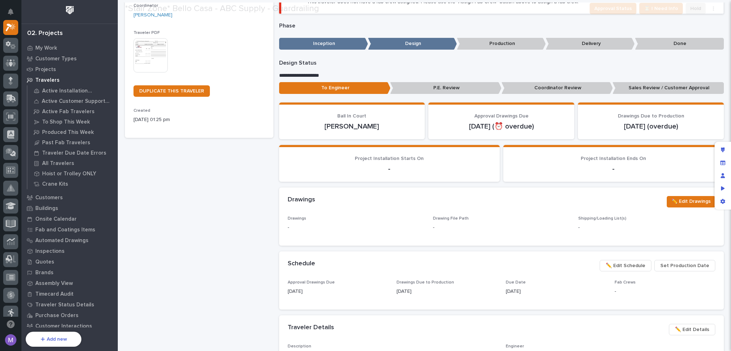
scroll to position [143, 0]
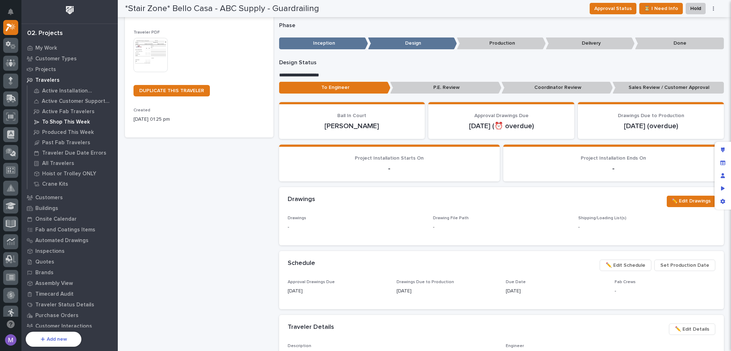
click at [73, 121] on p "To Shop This Week" at bounding box center [66, 122] width 48 height 6
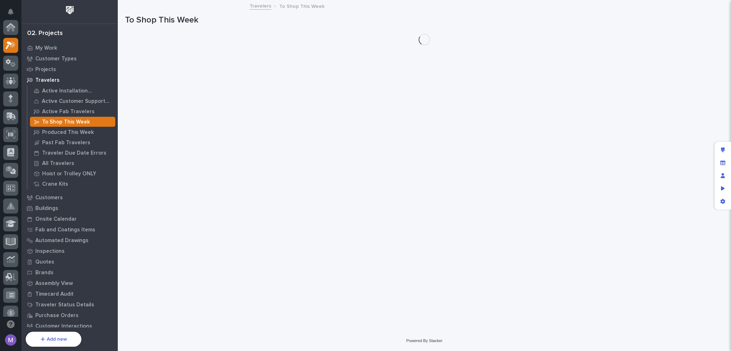
scroll to position [18, 0]
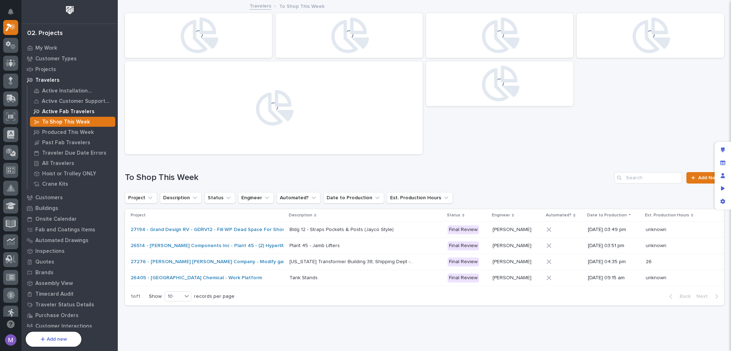
click at [74, 110] on p "Active Fab Travelers" at bounding box center [68, 111] width 52 height 6
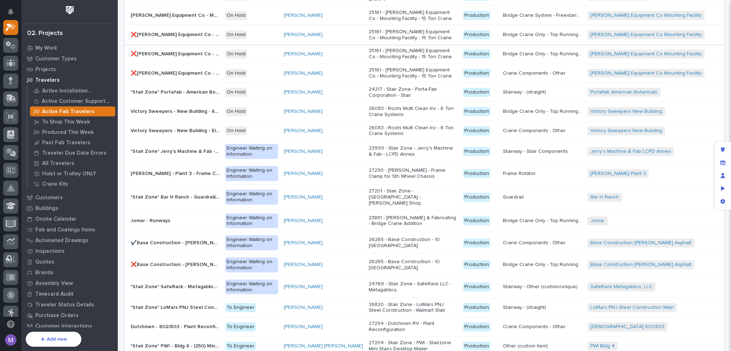
scroll to position [377, 0]
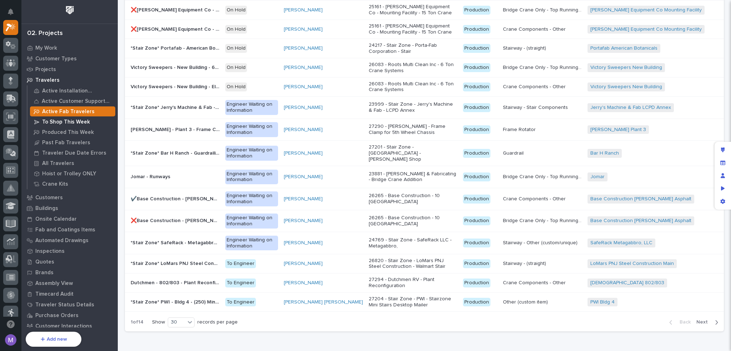
click at [66, 123] on p "To Shop This Week" at bounding box center [66, 122] width 48 height 6
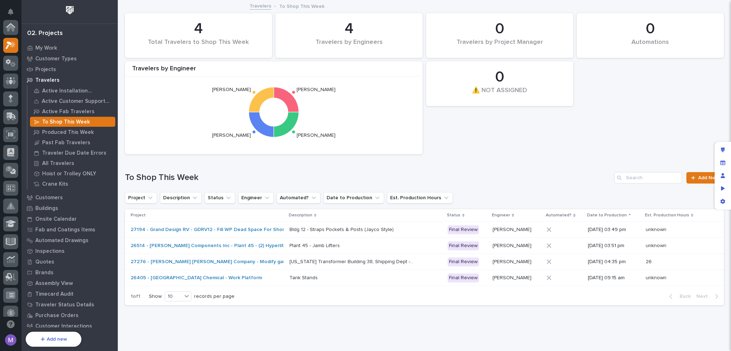
scroll to position [18, 0]
click at [66, 132] on p "Produced This Week" at bounding box center [68, 132] width 52 height 6
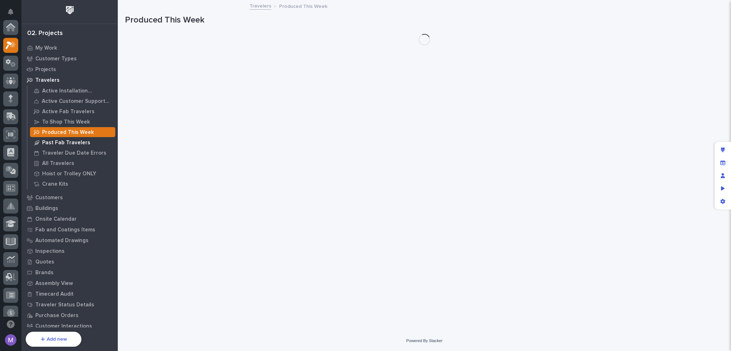
scroll to position [18, 0]
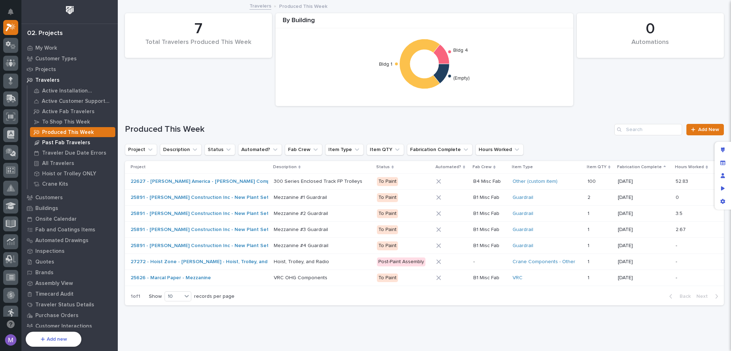
click at [67, 142] on p "Past Fab Travelers" at bounding box center [66, 143] width 48 height 6
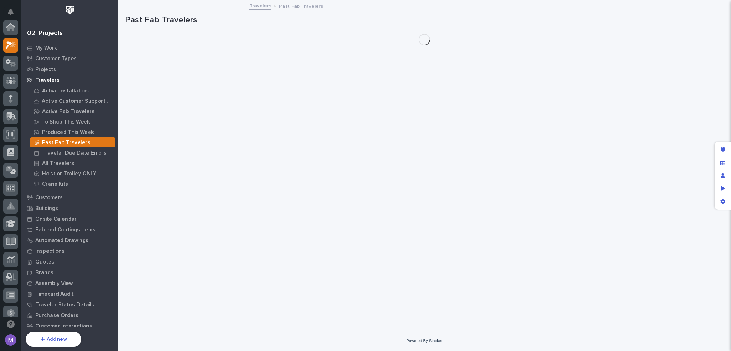
scroll to position [18, 0]
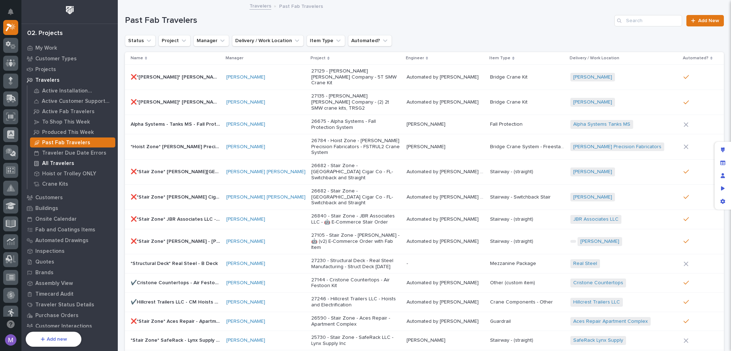
click at [62, 161] on p "All Travelers" at bounding box center [58, 163] width 32 height 6
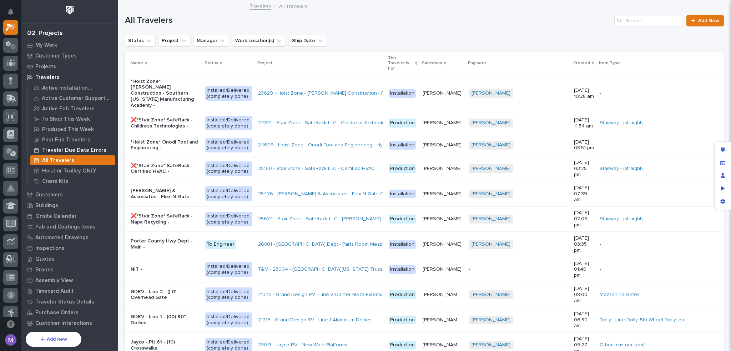
scroll to position [4, 0]
click at [51, 42] on p "My Work" at bounding box center [46, 44] width 22 height 6
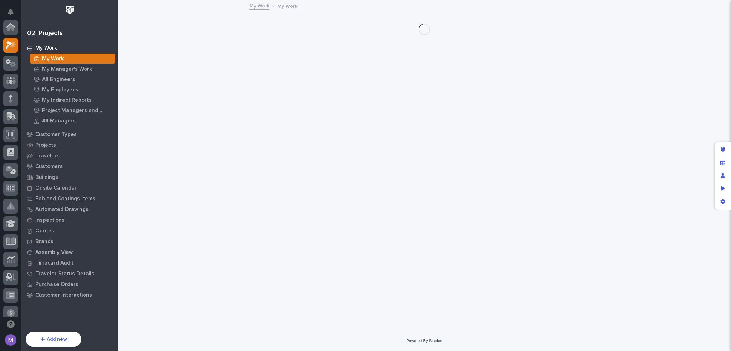
scroll to position [18, 0]
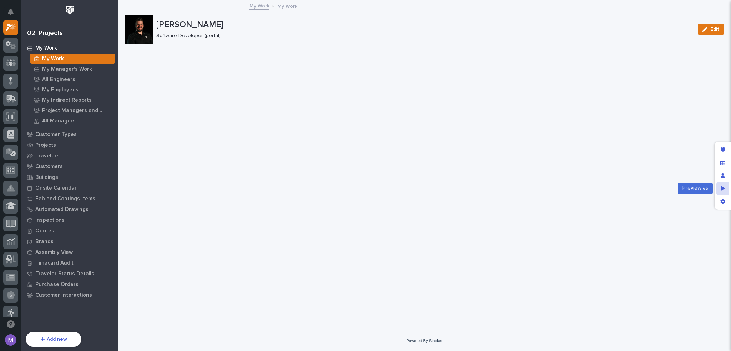
click at [728, 191] on div "Preview as" at bounding box center [722, 188] width 13 height 13
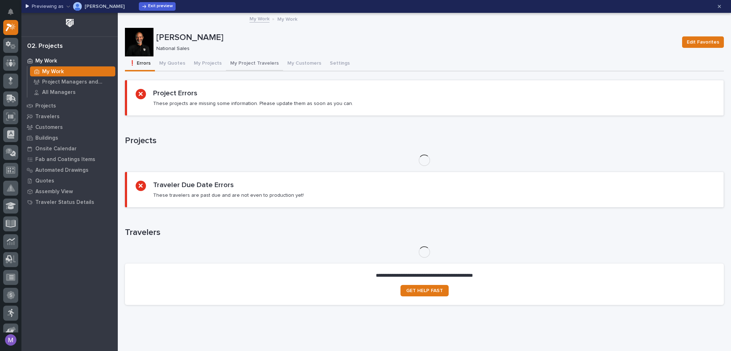
click at [251, 61] on button "My Project Travelers" at bounding box center [254, 63] width 57 height 15
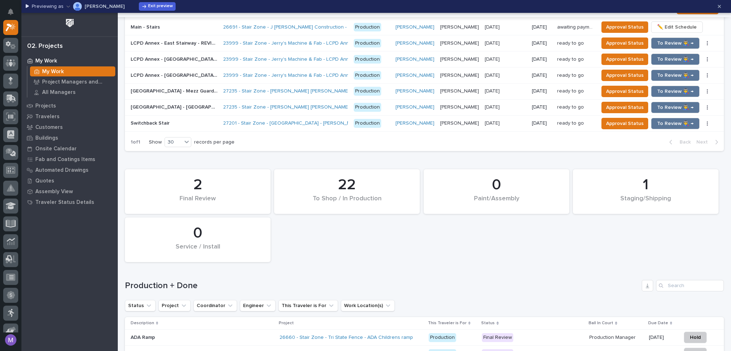
scroll to position [678, 0]
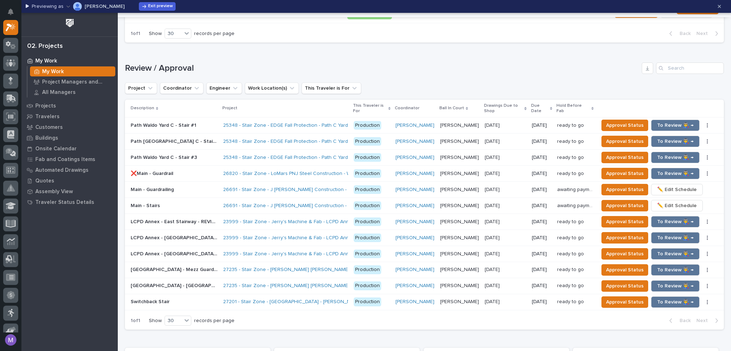
click at [49, 72] on p "My Work" at bounding box center [53, 72] width 22 height 6
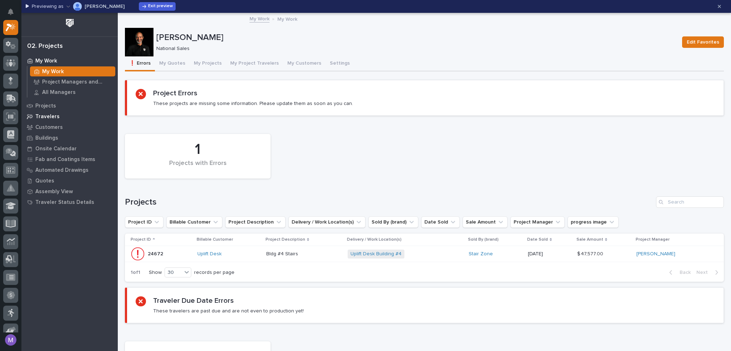
click at [62, 115] on div "Travelers" at bounding box center [69, 116] width 93 height 10
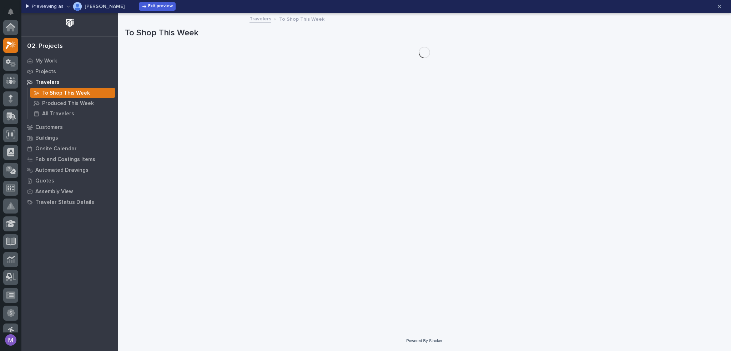
scroll to position [18, 0]
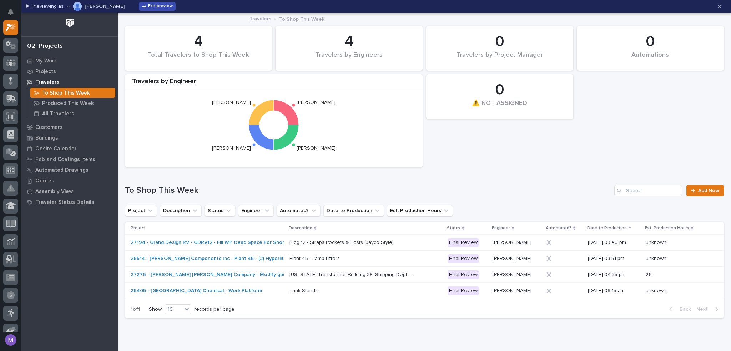
click at [153, 7] on span "Exit preview" at bounding box center [160, 7] width 25 height 6
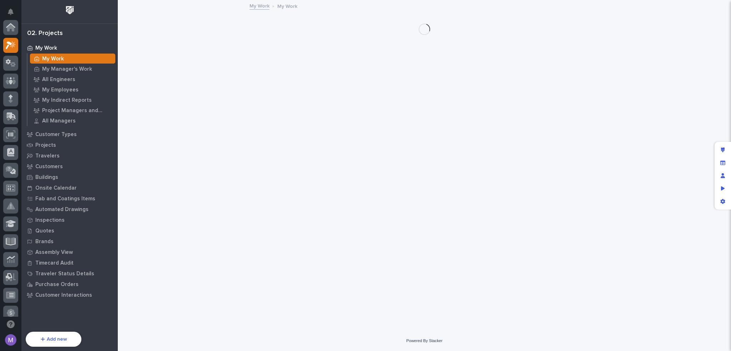
scroll to position [18, 0]
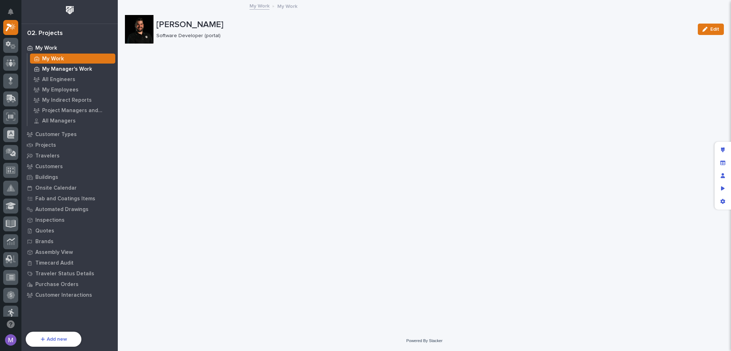
click at [65, 68] on p "My Manager's Work" at bounding box center [67, 69] width 50 height 6
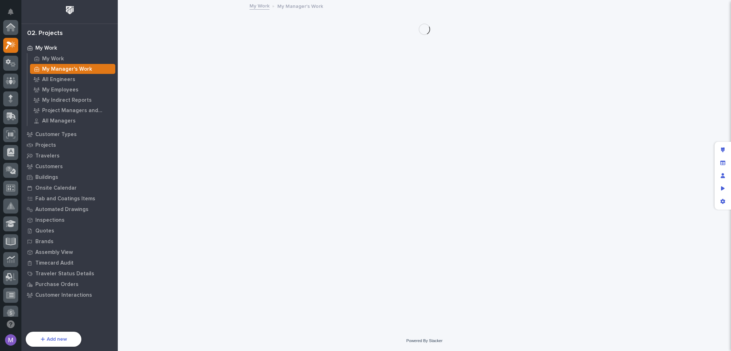
scroll to position [18, 0]
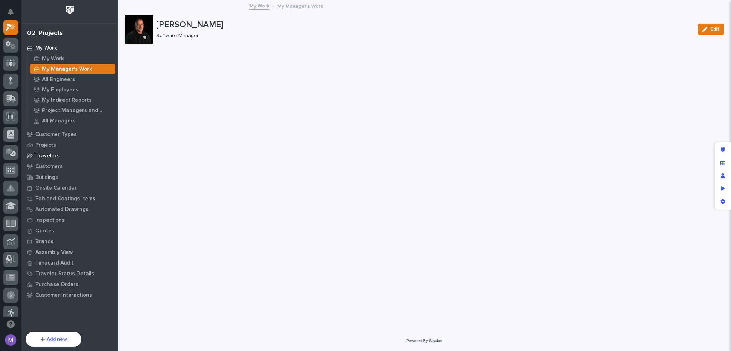
click at [55, 158] on p "Travelers" at bounding box center [47, 156] width 24 height 6
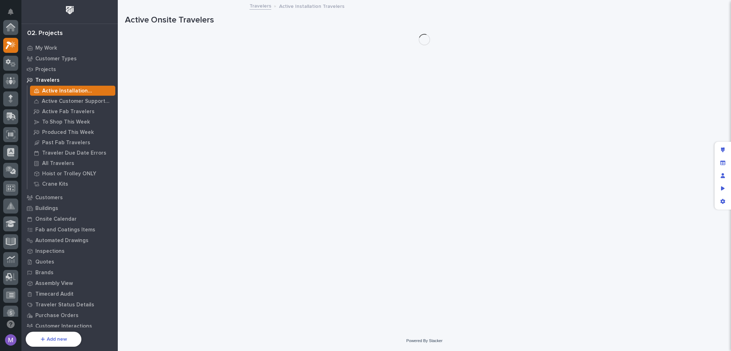
scroll to position [18, 0]
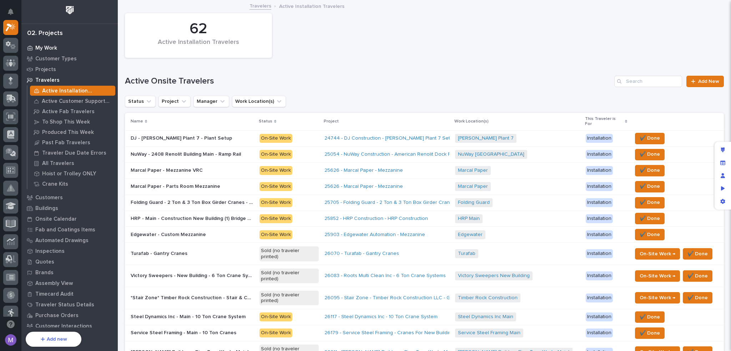
click at [54, 47] on p "My Work" at bounding box center [46, 48] width 22 height 6
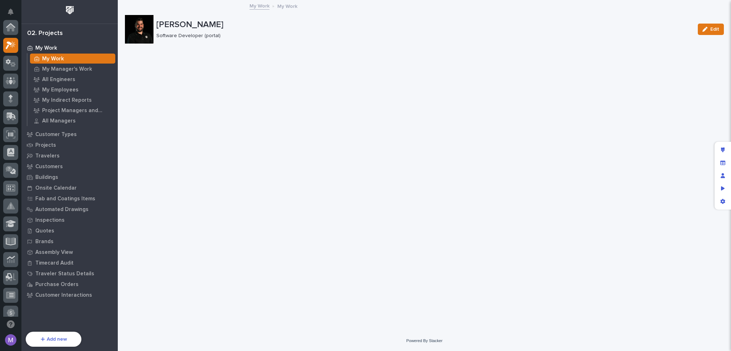
scroll to position [18, 0]
click at [721, 152] on div "Edit layout" at bounding box center [722, 149] width 13 height 13
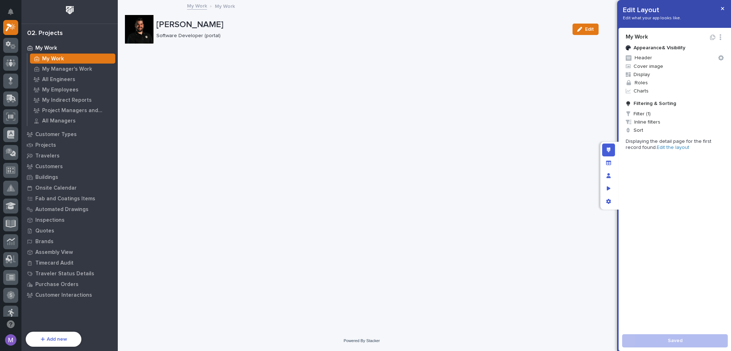
click at [665, 147] on link "Edit the layout" at bounding box center [673, 147] width 32 height 5
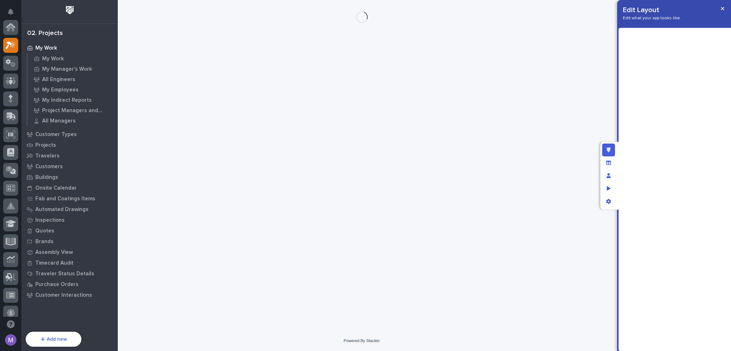
scroll to position [18, 0]
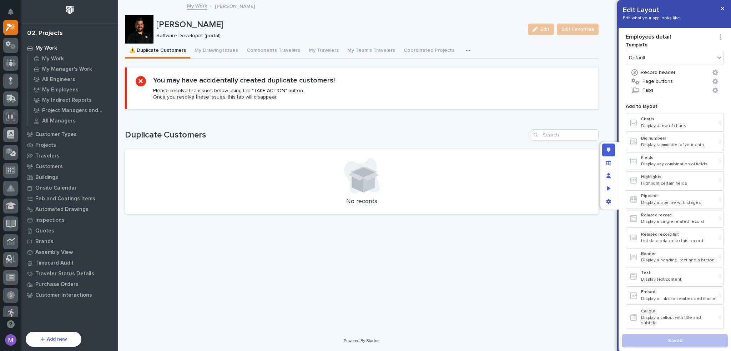
click at [466, 51] on icon "button" at bounding box center [468, 50] width 4 height 5
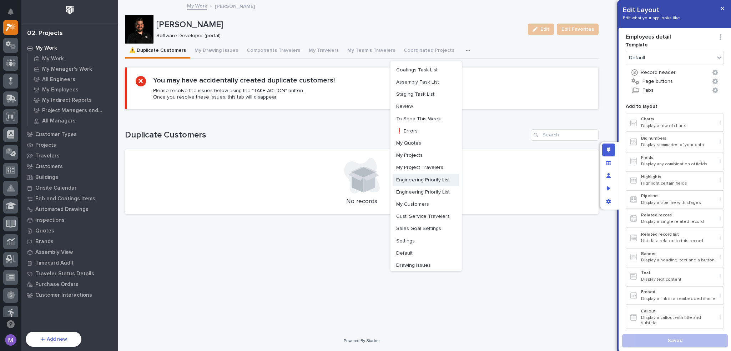
click at [432, 184] on button "Engineering Priority List" at bounding box center [426, 180] width 66 height 12
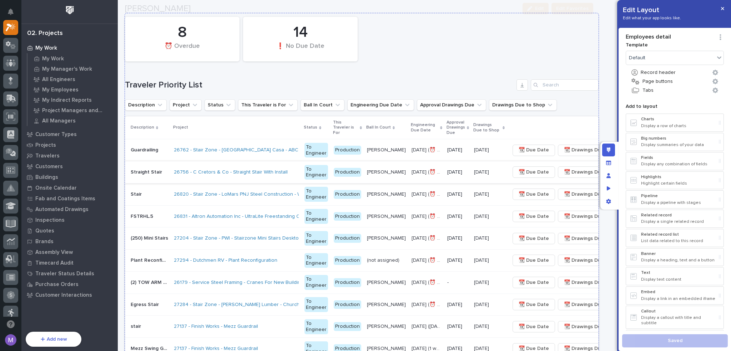
scroll to position [107, 0]
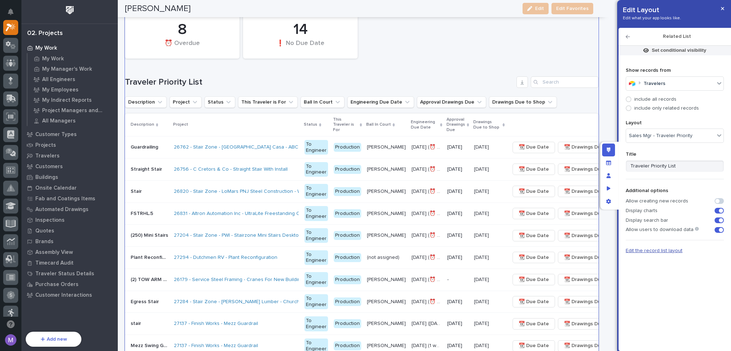
click at [671, 251] on span "Edit the record list layout" at bounding box center [653, 250] width 57 height 5
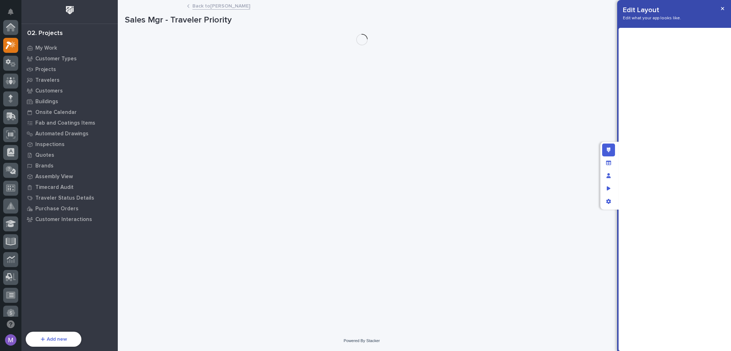
scroll to position [18, 0]
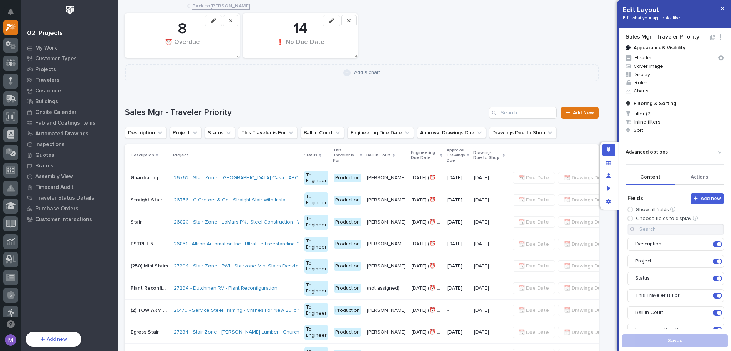
click at [708, 180] on button "Actions" at bounding box center [699, 177] width 49 height 15
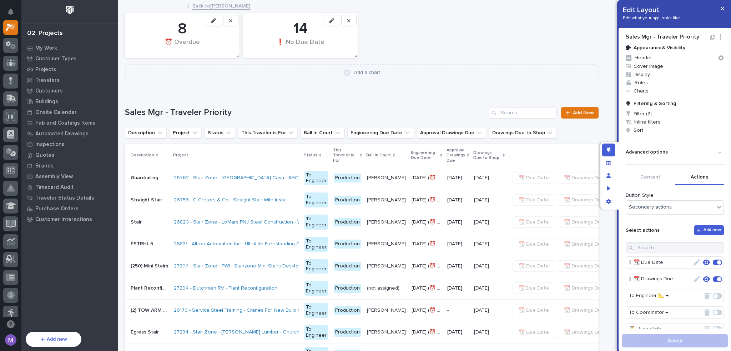
click at [703, 264] on icon "button" at bounding box center [706, 262] width 7 height 6
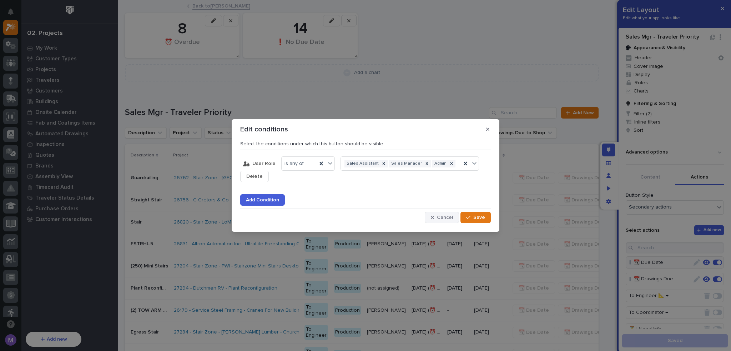
click at [436, 213] on button "Cancel" at bounding box center [442, 217] width 34 height 11
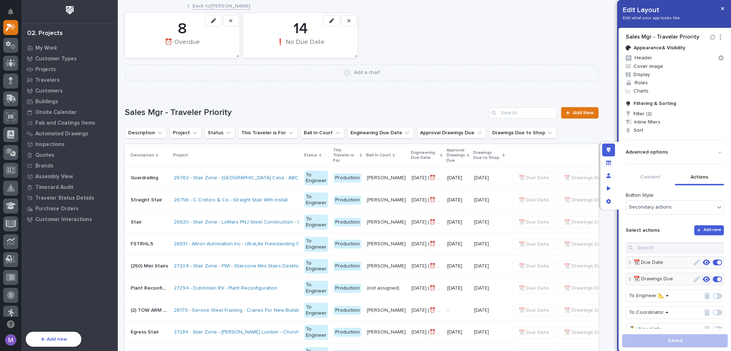
click at [701, 279] on button "button" at bounding box center [706, 278] width 10 height 9
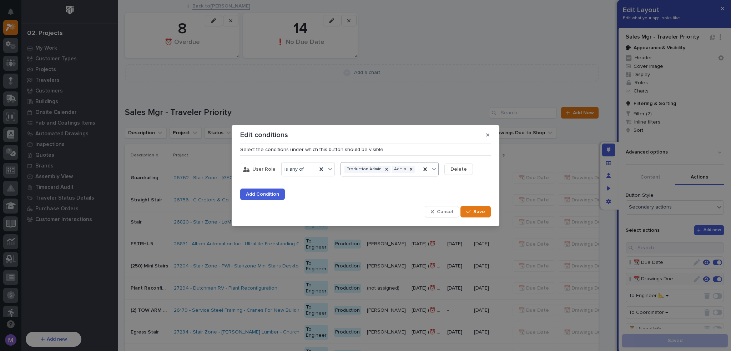
click at [405, 176] on body "Delete Layout Edit Layout Name Edit Layout Edit what your app looks like. Sales…" at bounding box center [365, 175] width 731 height 351
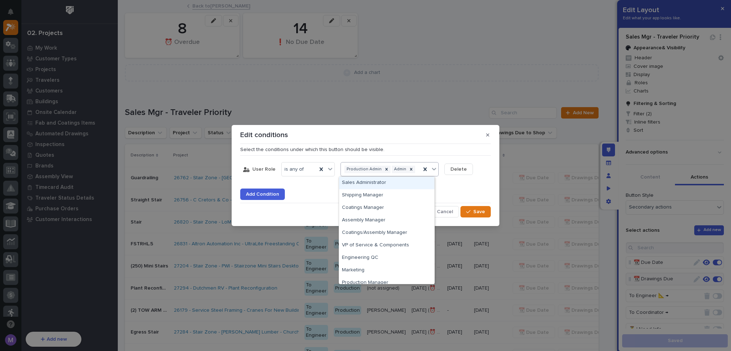
click at [396, 182] on div "Sales Administrator" at bounding box center [386, 183] width 95 height 12
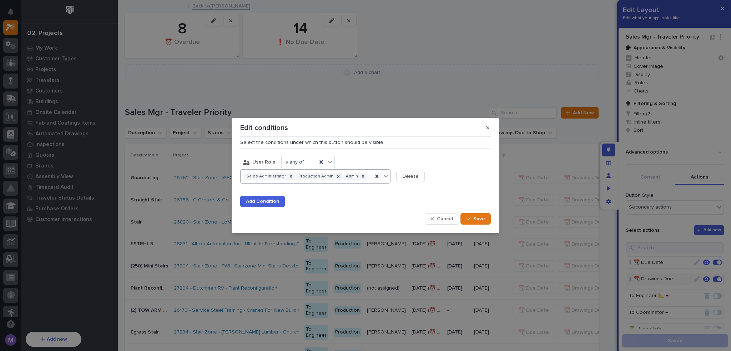
click at [390, 170] on div "Sales Administrator Production Admin Admin" at bounding box center [315, 176] width 150 height 14
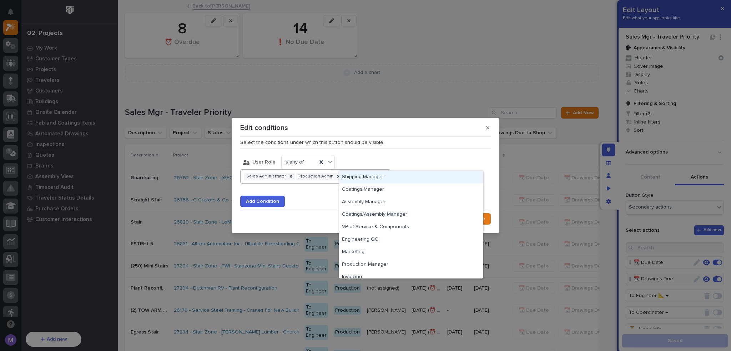
click at [394, 179] on div "Shipping Manager" at bounding box center [411, 177] width 144 height 12
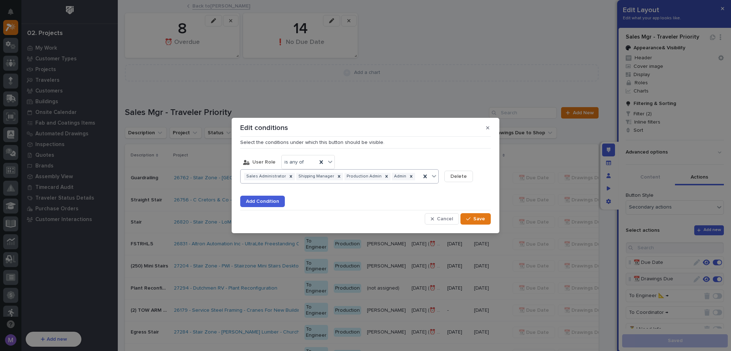
click at [406, 181] on div "Sales Administrator Shipping Manager Production Admin Admin" at bounding box center [330, 176] width 180 height 10
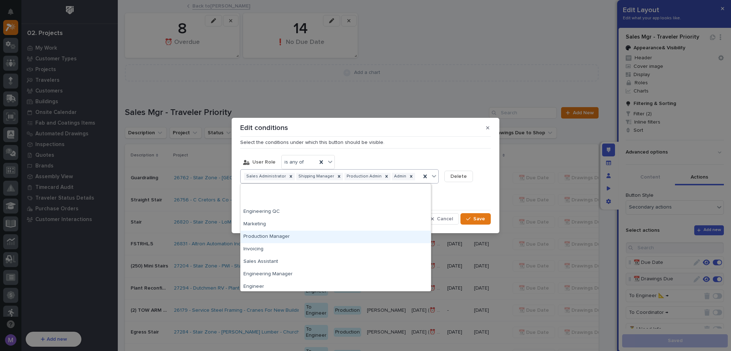
scroll to position [68, 0]
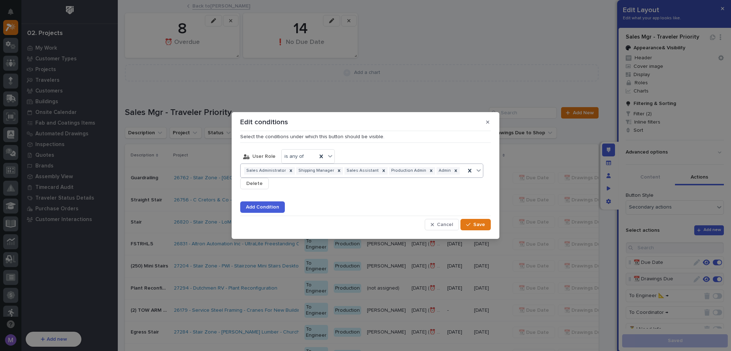
click at [391, 175] on div "Sales Administrator Shipping Manager Sales Assistant Production Admin Admin" at bounding box center [352, 171] width 225 height 10
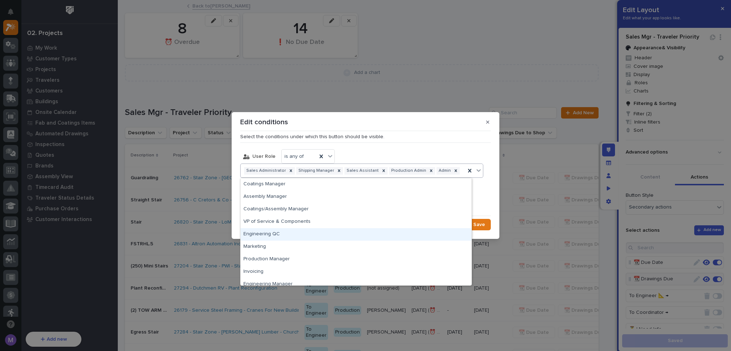
scroll to position [55, 0]
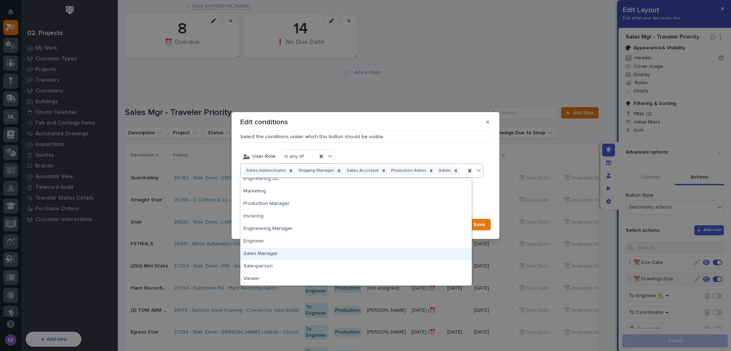
click at [284, 254] on div "Sales Manager" at bounding box center [355, 254] width 231 height 12
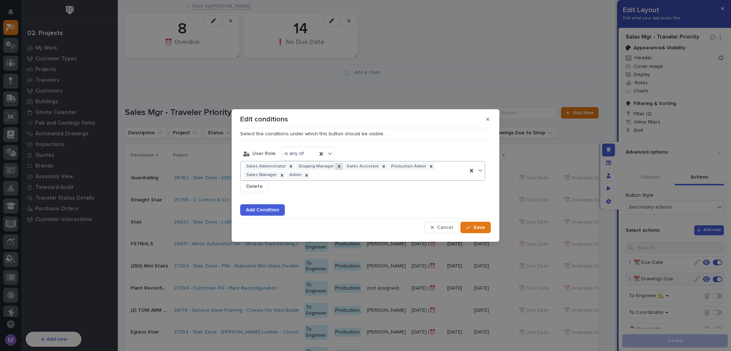
click at [338, 166] on icon at bounding box center [339, 166] width 2 height 2
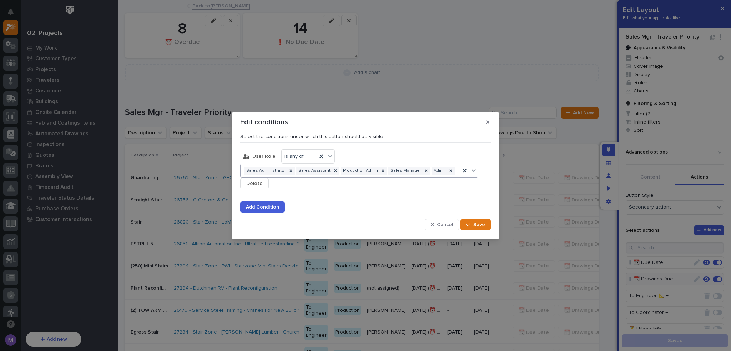
click at [333, 177] on div "Sales Administrator Sales Assistant Production Admin Sales Manager Admin" at bounding box center [359, 170] width 238 height 14
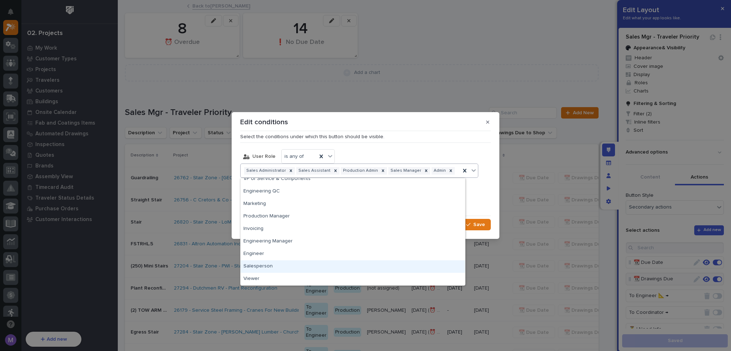
click at [306, 265] on div "Salesperson" at bounding box center [352, 266] width 224 height 12
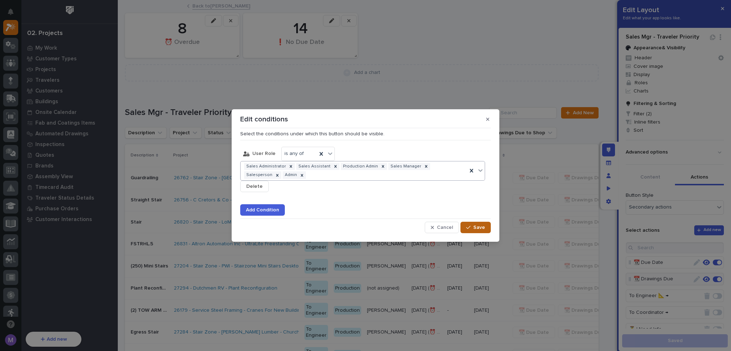
click at [468, 227] on icon "button" at bounding box center [468, 227] width 4 height 5
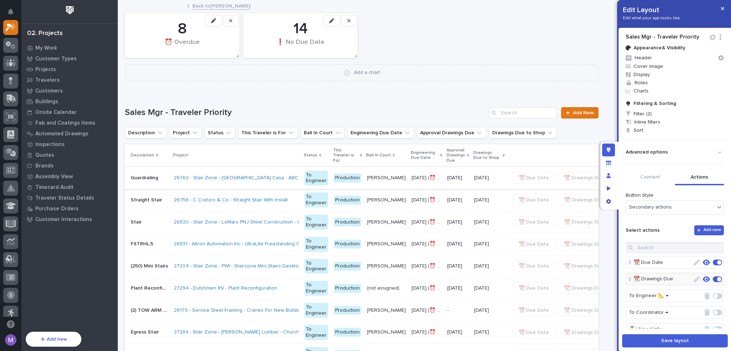
click at [679, 336] on button "Save layout" at bounding box center [675, 340] width 106 height 13
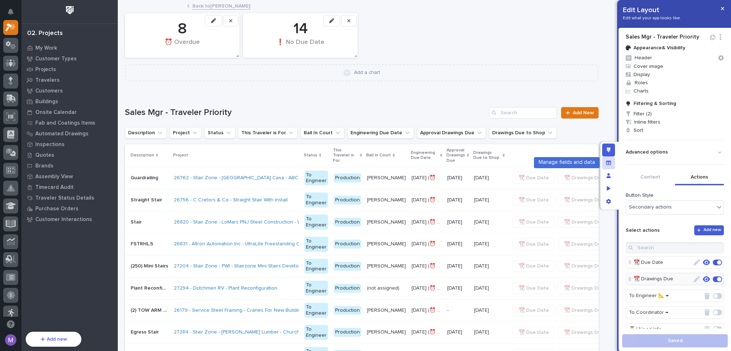
click at [606, 162] on icon "Manage fields and data" at bounding box center [608, 162] width 5 height 4
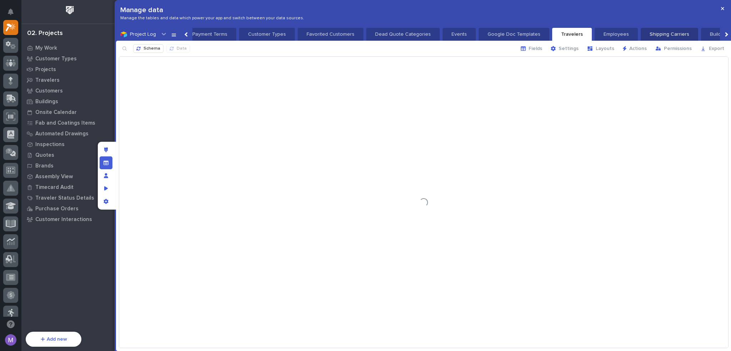
scroll to position [0, 964]
click at [604, 51] on span "Layouts" at bounding box center [605, 48] width 19 height 6
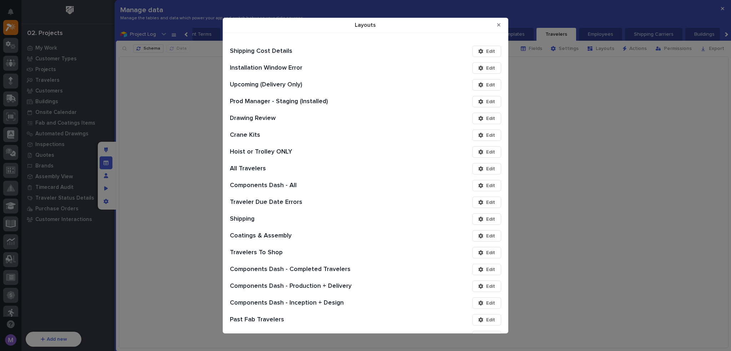
click at [494, 51] on button "Edit" at bounding box center [486, 50] width 29 height 11
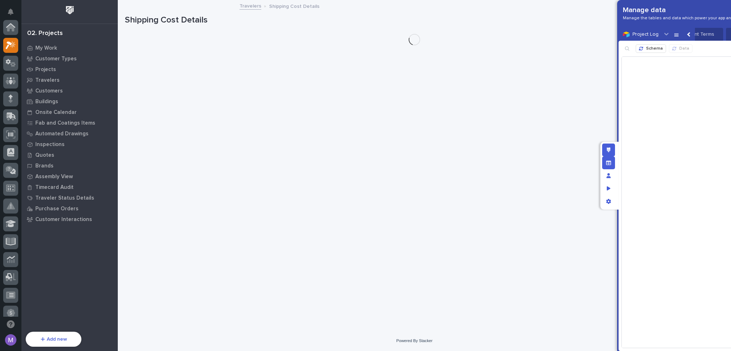
scroll to position [18, 0]
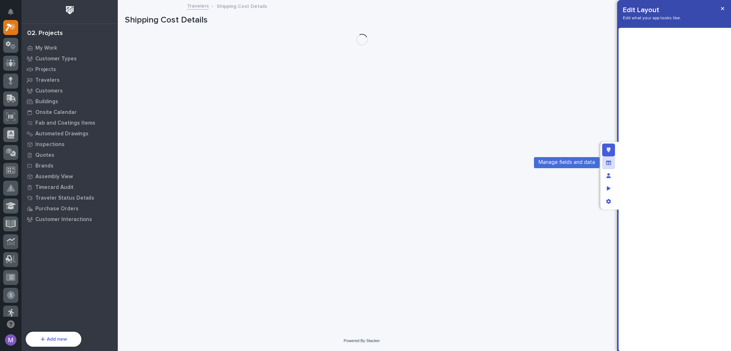
click at [608, 164] on icon "Manage fields and data" at bounding box center [608, 162] width 5 height 5
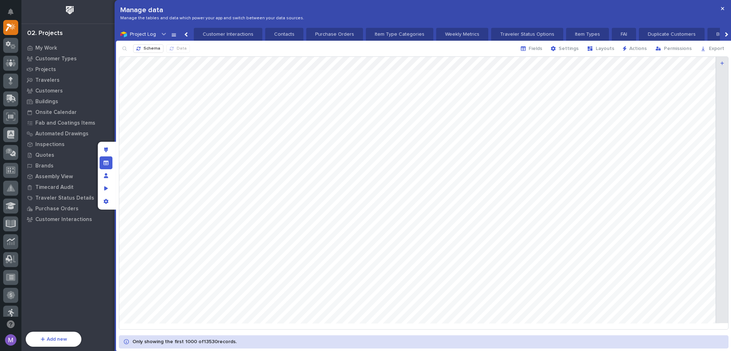
scroll to position [0, 750]
click at [600, 46] on span "Layouts" at bounding box center [605, 48] width 19 height 6
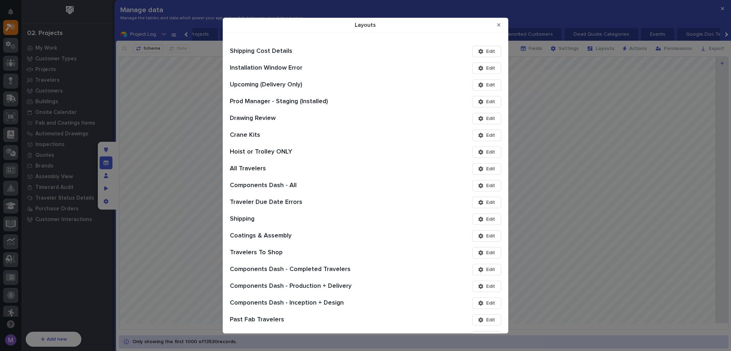
drag, startPoint x: 481, startPoint y: 50, endPoint x: 459, endPoint y: 27, distance: 32.1
click at [458, 27] on div "Layouts" at bounding box center [359, 25] width 267 height 14
click at [491, 51] on button "Edit" at bounding box center [486, 50] width 29 height 11
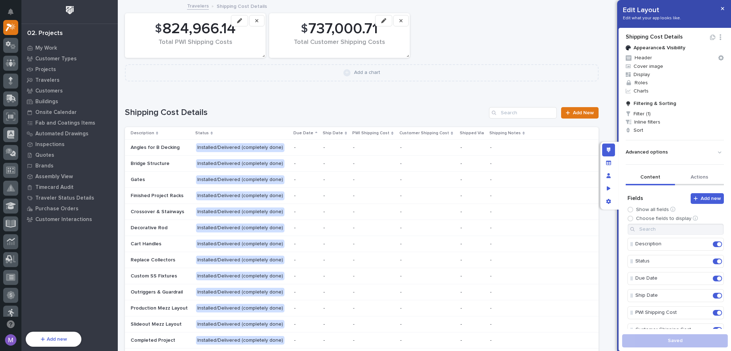
click at [700, 180] on button "Actions" at bounding box center [699, 177] width 49 height 15
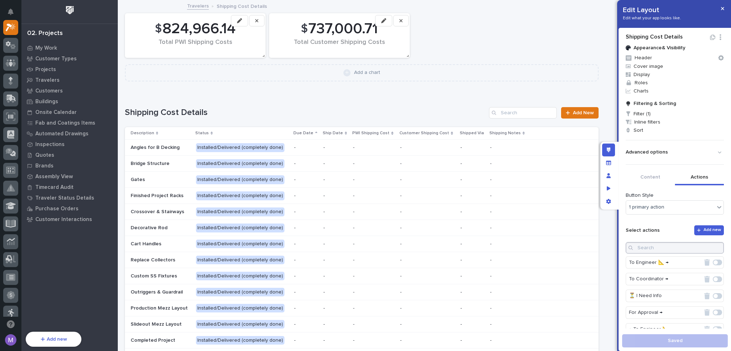
scroll to position [1, 0]
drag, startPoint x: 613, startPoint y: 163, endPoint x: 604, endPoint y: 184, distance: 22.9
click at [613, 163] on div "Manage fields and data" at bounding box center [608, 162] width 13 height 13
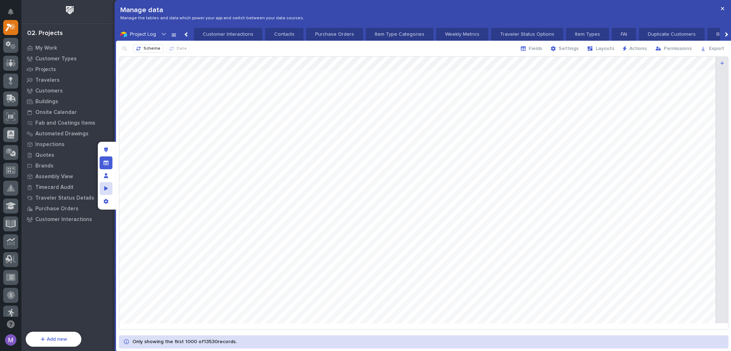
scroll to position [0, 750]
click at [596, 47] on div "button" at bounding box center [591, 49] width 9 height 6
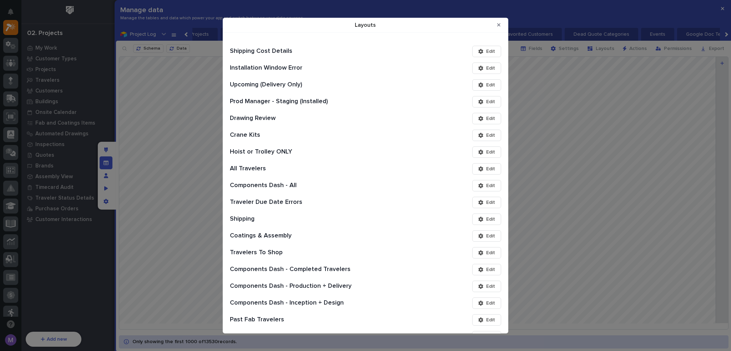
click at [486, 67] on span "Edit" at bounding box center [490, 68] width 9 height 6
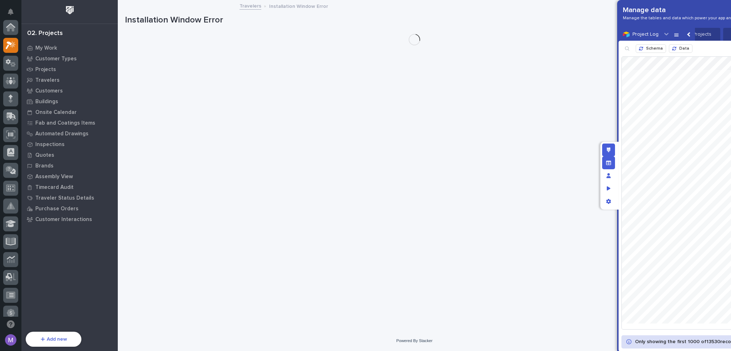
scroll to position [18, 0]
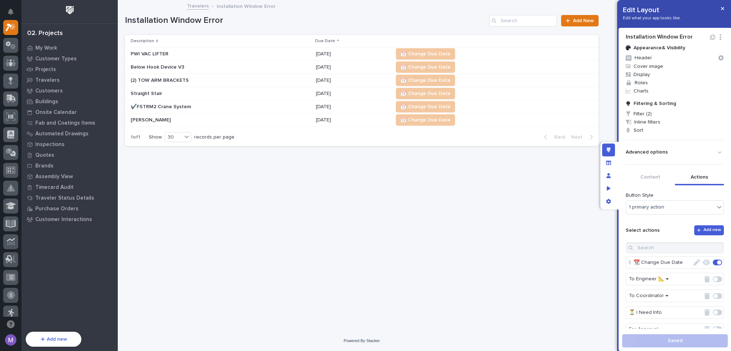
click at [696, 181] on button "Actions" at bounding box center [699, 177] width 49 height 15
click at [612, 164] on div "Manage fields and data" at bounding box center [608, 162] width 13 height 13
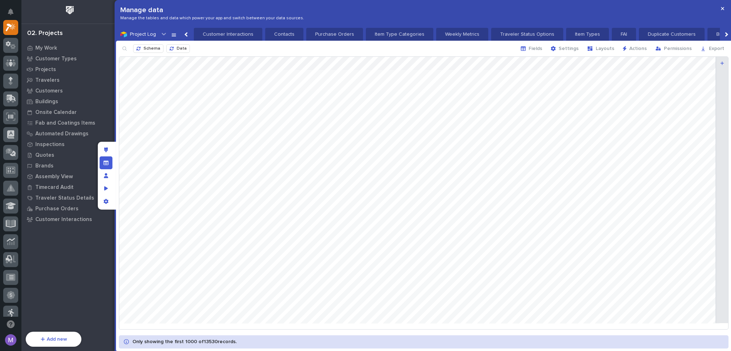
scroll to position [0, 750]
click at [610, 50] on span "Layouts" at bounding box center [605, 48] width 19 height 6
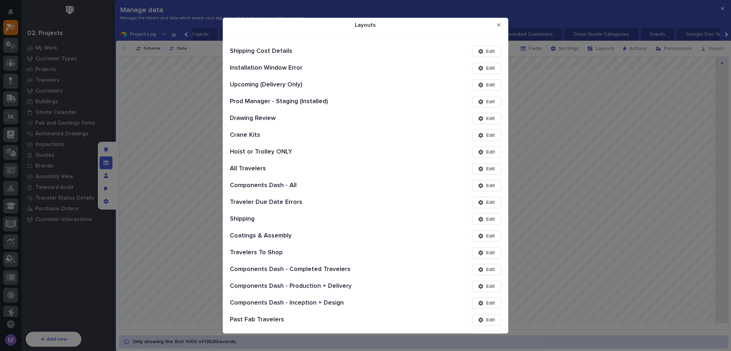
click at [480, 83] on div "Layouts" at bounding box center [482, 84] width 8 height 5
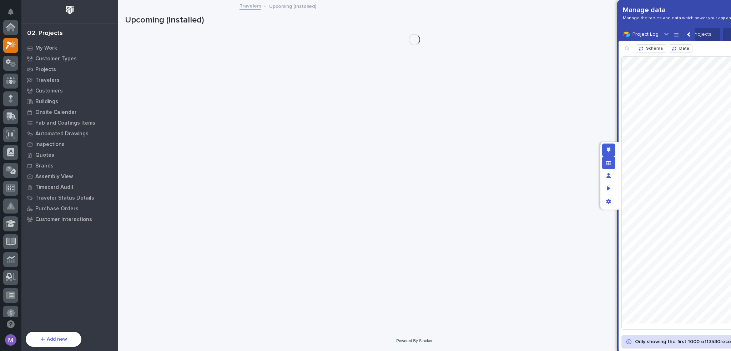
scroll to position [18, 0]
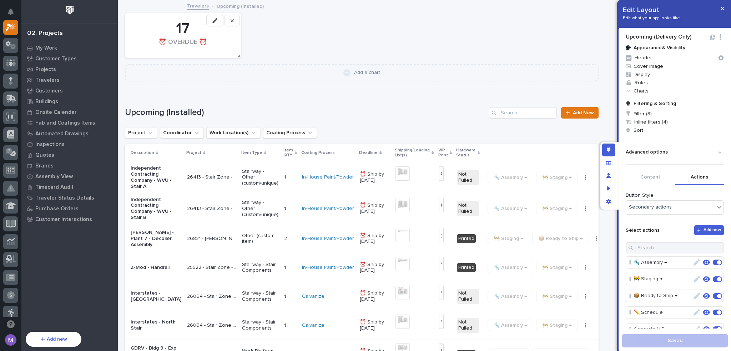
click at [705, 181] on button "Actions" at bounding box center [699, 177] width 49 height 15
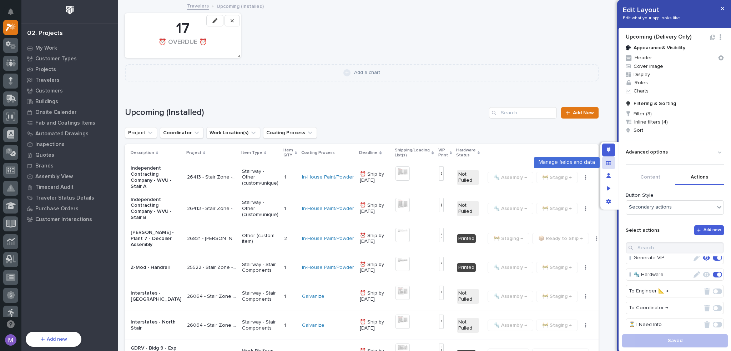
click at [612, 162] on div "Manage fields and data" at bounding box center [608, 162] width 13 height 13
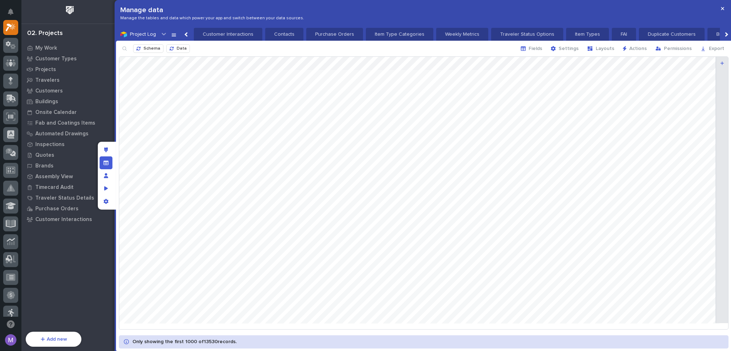
scroll to position [0, 750]
click at [606, 48] on span "Layouts" at bounding box center [605, 48] width 19 height 6
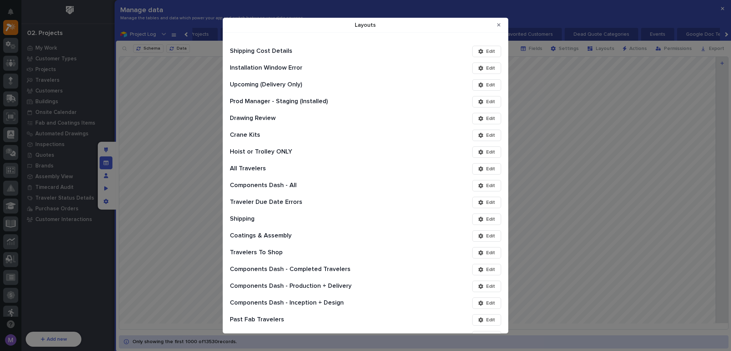
click at [480, 99] on div "Layouts" at bounding box center [482, 101] width 8 height 5
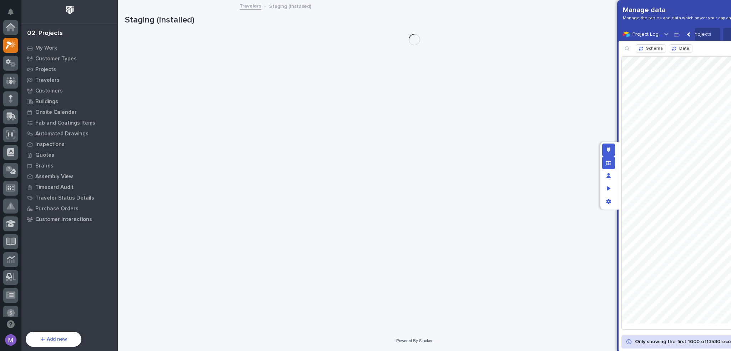
scroll to position [18, 0]
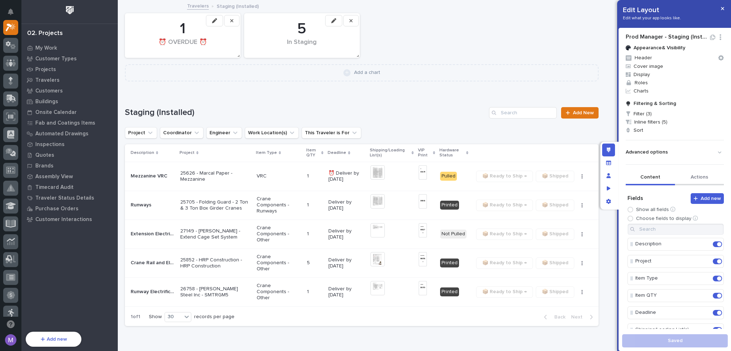
click at [691, 178] on button "Actions" at bounding box center [699, 177] width 49 height 15
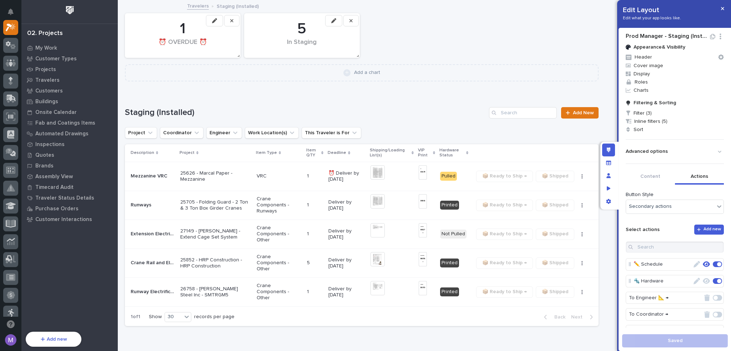
scroll to position [36, 0]
click at [703, 274] on icon "button" at bounding box center [706, 276] width 7 height 6
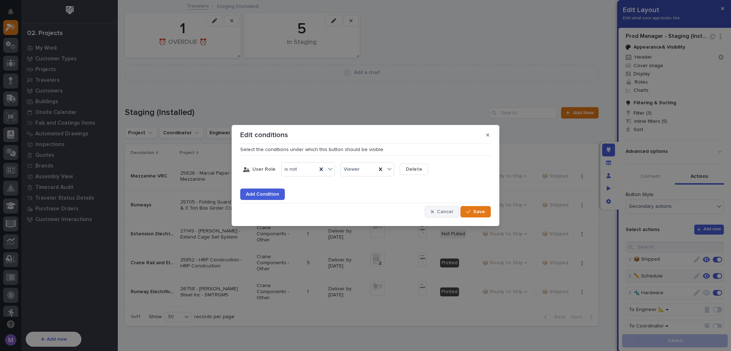
click at [442, 209] on span "Cancel" at bounding box center [445, 211] width 16 height 6
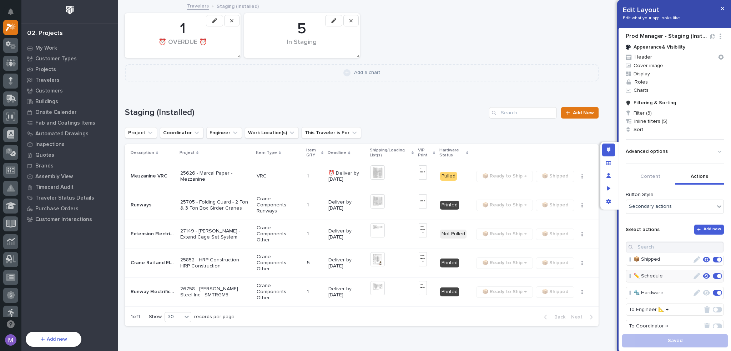
click at [693, 276] on icon "button" at bounding box center [696, 276] width 6 height 6
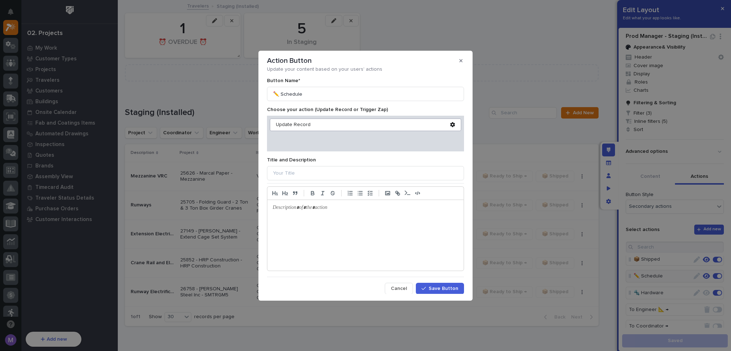
click at [305, 121] on div "Update Record" at bounding box center [365, 124] width 191 height 12
click at [304, 123] on div "Update Record" at bounding box center [363, 125] width 174 height 6
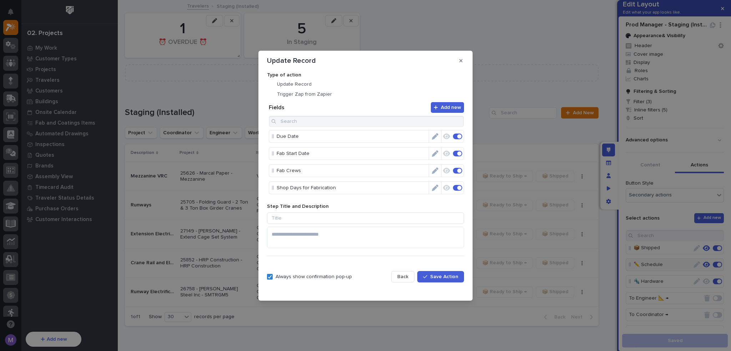
click at [414, 275] on button "Back" at bounding box center [402, 276] width 23 height 11
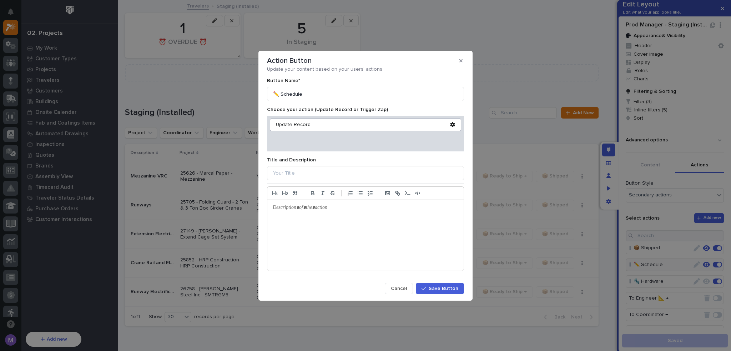
click at [407, 282] on div "Update your content based on your users' actions Button Name* ✏️ Schedule Choos…" at bounding box center [365, 178] width 197 height 225
click at [403, 285] on span "Cancel" at bounding box center [399, 288] width 16 height 6
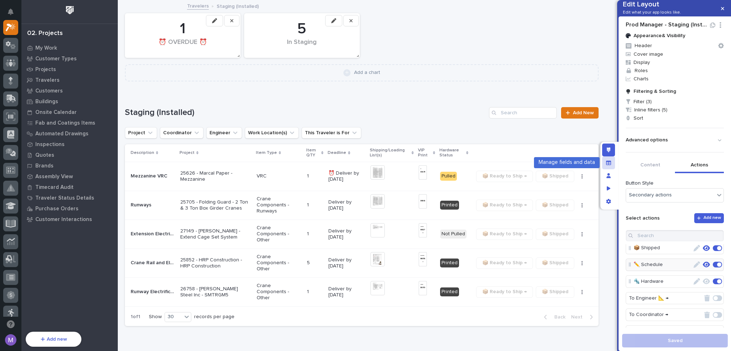
click at [613, 164] on div "Manage fields and data" at bounding box center [608, 162] width 13 height 13
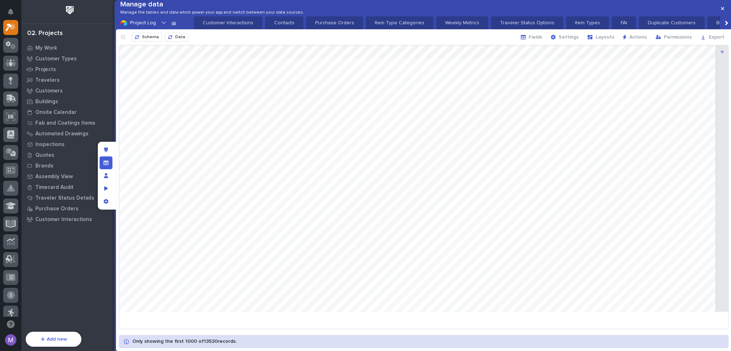
scroll to position [0, 750]
click at [603, 40] on span "Layouts" at bounding box center [605, 37] width 19 height 6
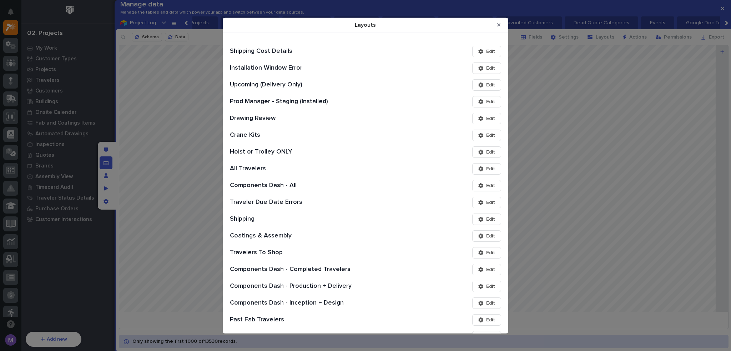
click at [486, 120] on span "Edit" at bounding box center [490, 118] width 9 height 6
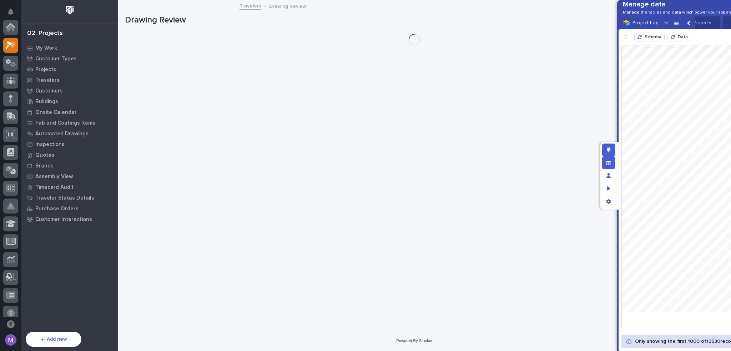
scroll to position [18, 0]
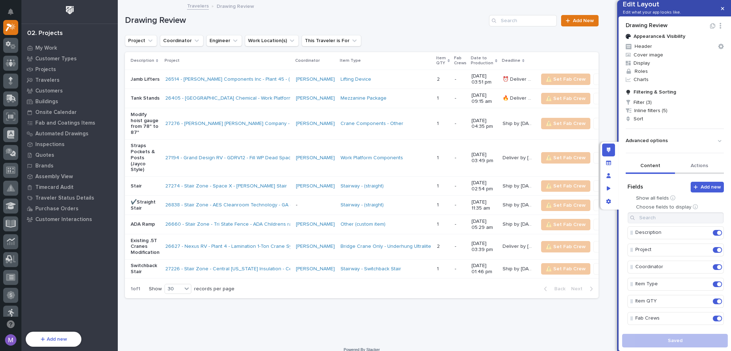
click at [701, 174] on button "Actions" at bounding box center [699, 166] width 49 height 15
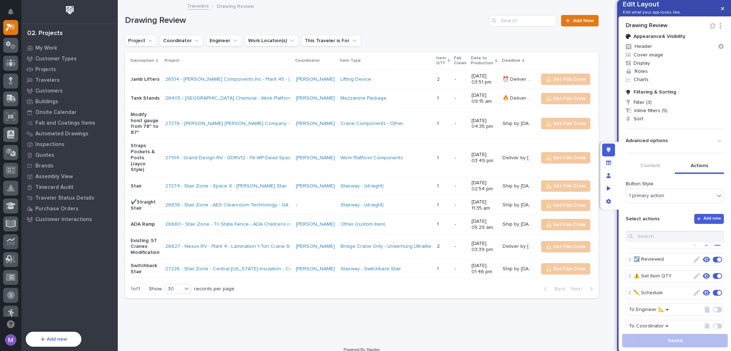
scroll to position [36, 0]
click at [693, 285] on icon "button" at bounding box center [696, 282] width 6 height 6
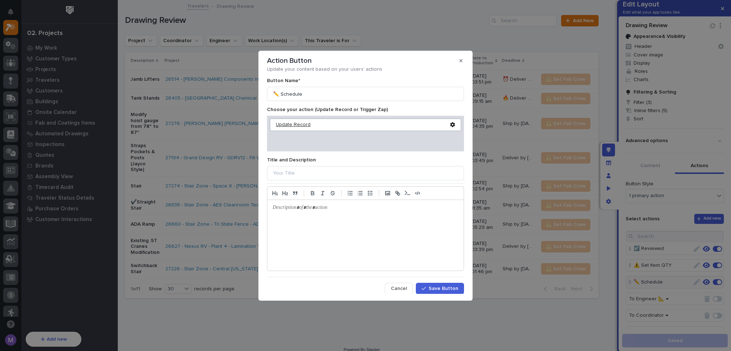
click at [288, 122] on div "Update Record" at bounding box center [363, 125] width 174 height 6
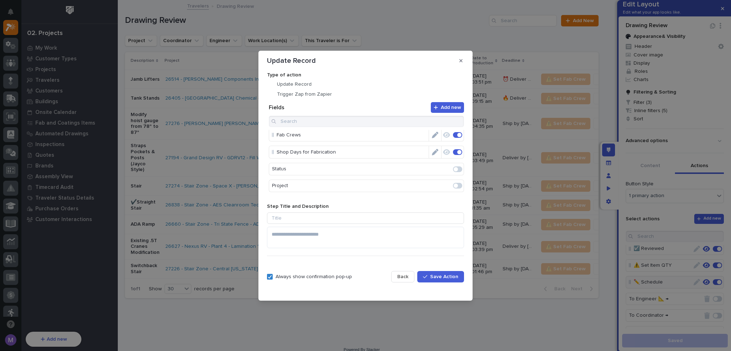
click at [402, 271] on button "Back" at bounding box center [402, 276] width 23 height 11
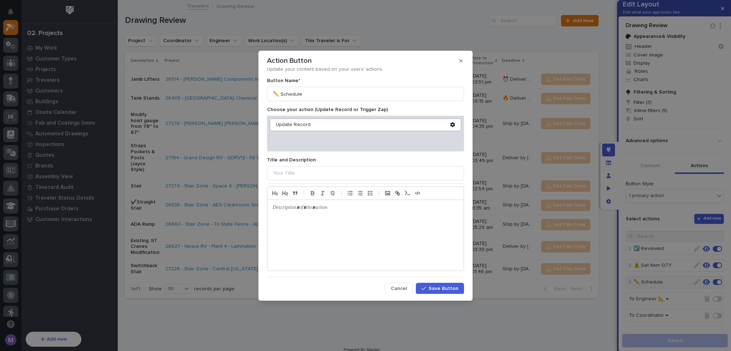
click at [401, 285] on span "Cancel" at bounding box center [399, 288] width 16 height 6
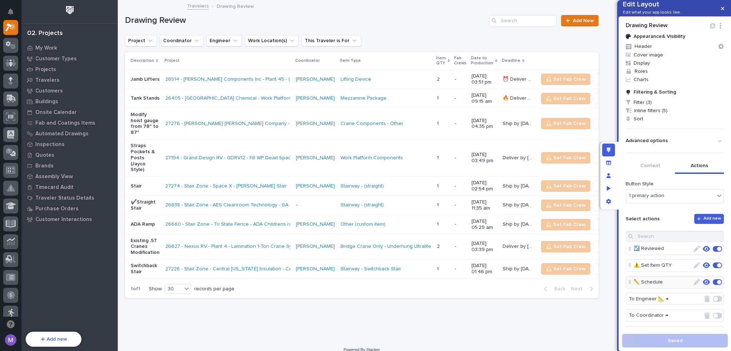
scroll to position [0, 0]
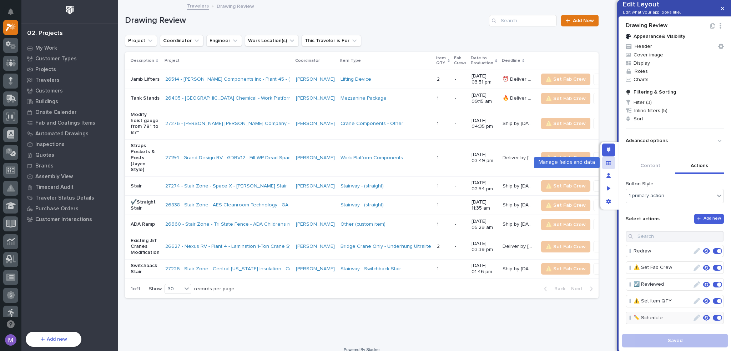
click at [614, 167] on div "Manage fields and data" at bounding box center [608, 162] width 13 height 13
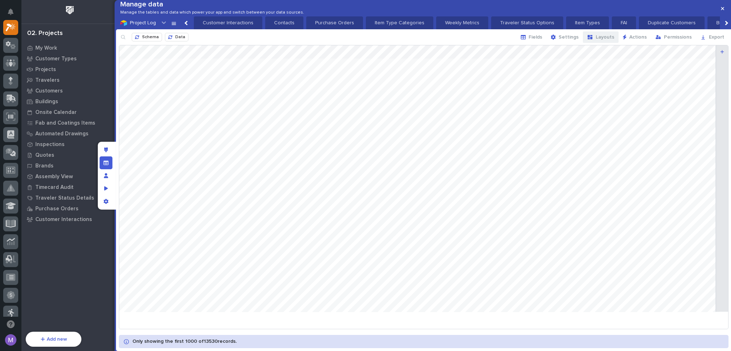
scroll to position [0, 750]
click at [608, 40] on span "Layouts" at bounding box center [605, 37] width 19 height 6
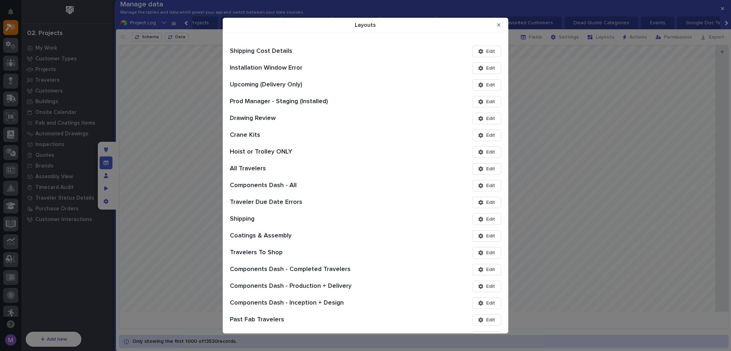
click at [478, 133] on icon "Layouts" at bounding box center [480, 134] width 5 height 5
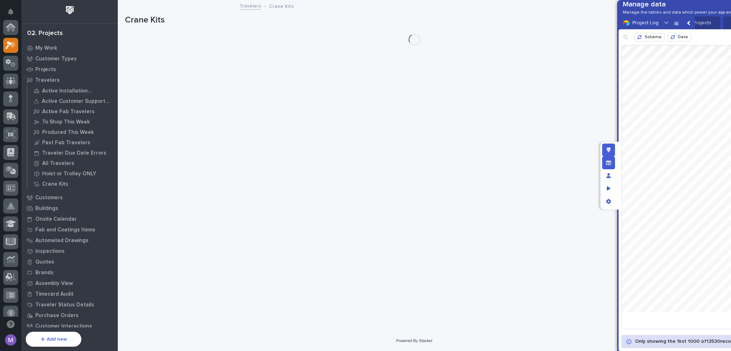
scroll to position [18, 0]
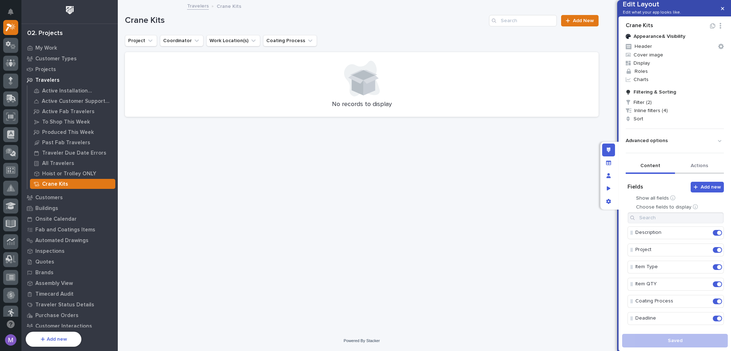
click at [699, 174] on button "Actions" at bounding box center [699, 166] width 49 height 15
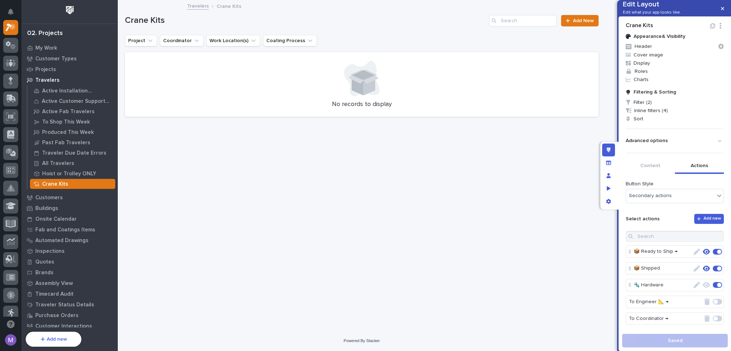
scroll to position [0, 0]
click at [608, 159] on div "Manage fields and data" at bounding box center [608, 162] width 13 height 13
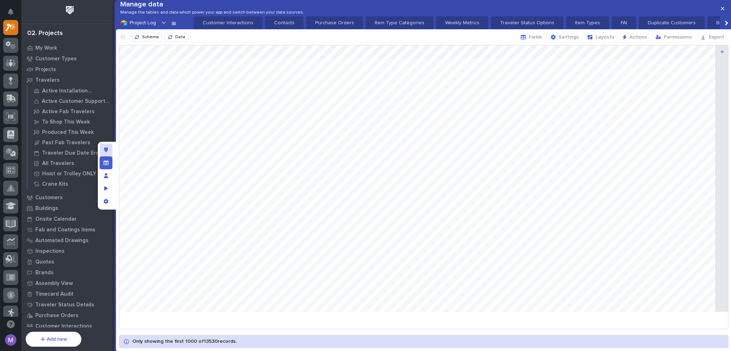
scroll to position [0, 750]
click at [641, 29] on button "Events" at bounding box center [657, 22] width 33 height 13
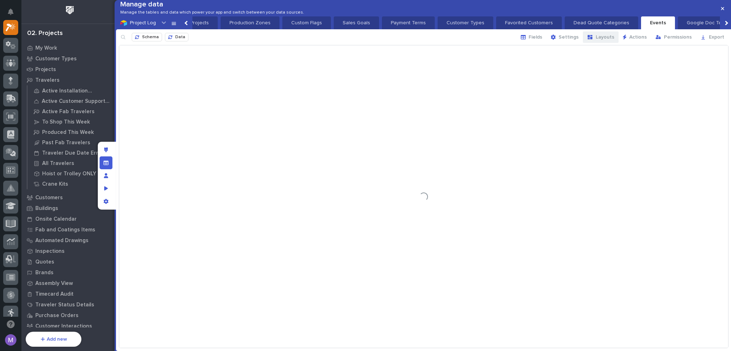
click at [605, 43] on button "Layouts" at bounding box center [601, 36] width 36 height 11
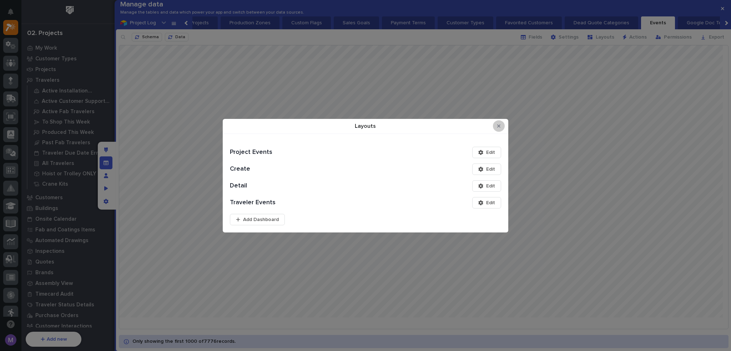
click at [495, 129] on button "Close Modal" at bounding box center [499, 125] width 12 height 11
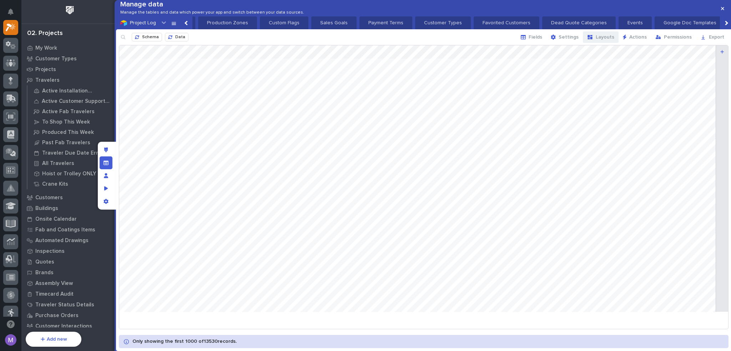
click at [592, 39] on icon "button" at bounding box center [589, 37] width 5 height 4
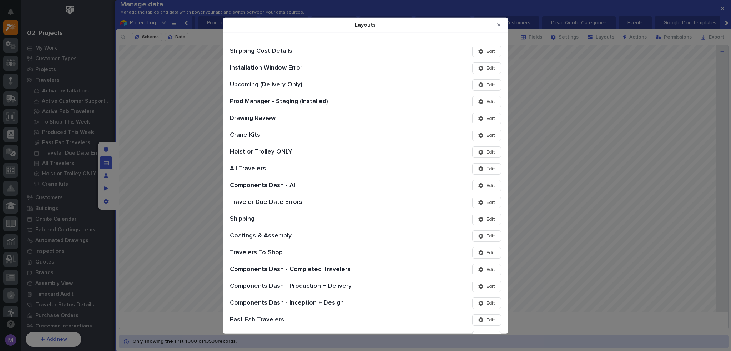
click at [478, 151] on div "Layouts" at bounding box center [482, 151] width 8 height 5
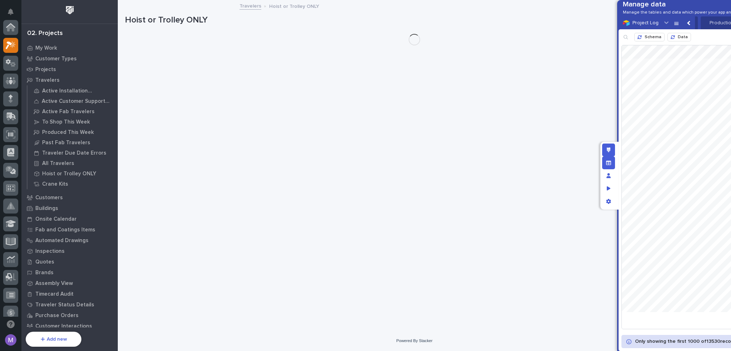
scroll to position [18, 0]
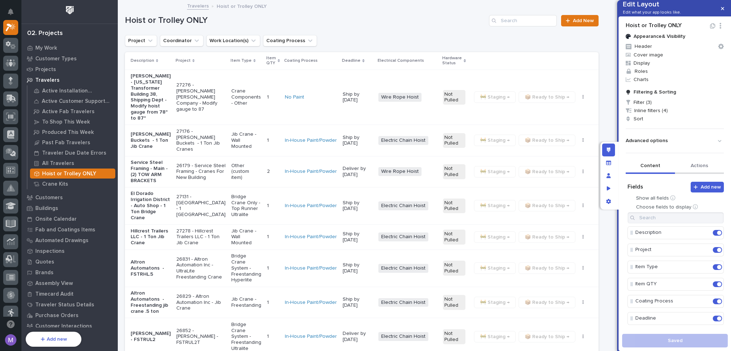
click at [703, 174] on button "Actions" at bounding box center [699, 166] width 49 height 15
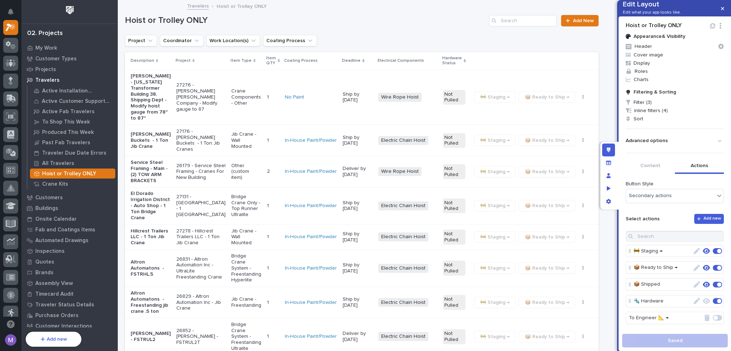
scroll to position [36, 0]
click at [605, 162] on div "Manage fields and data" at bounding box center [608, 162] width 13 height 13
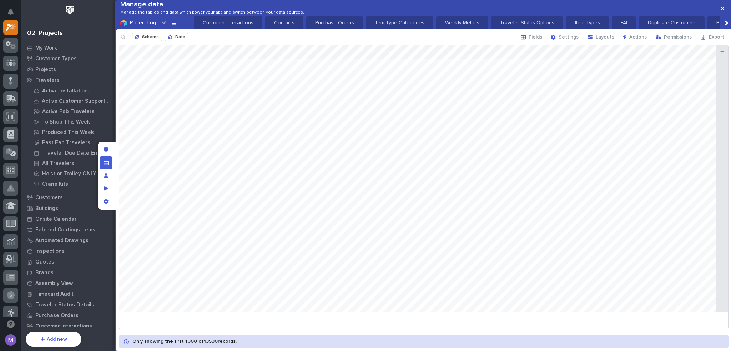
scroll to position [0, 750]
click at [599, 40] on span "Layouts" at bounding box center [605, 37] width 19 height 6
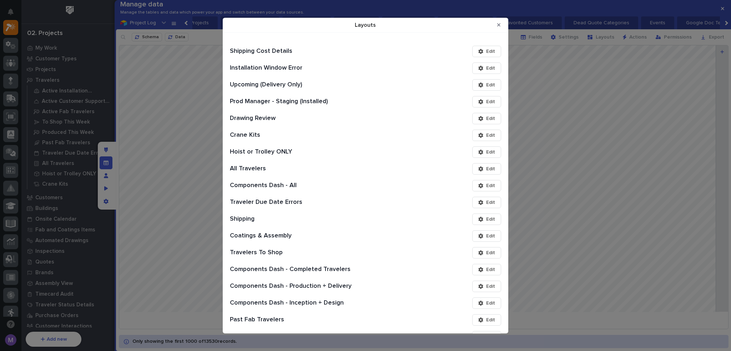
click at [480, 169] on div "Layouts" at bounding box center [482, 168] width 8 height 5
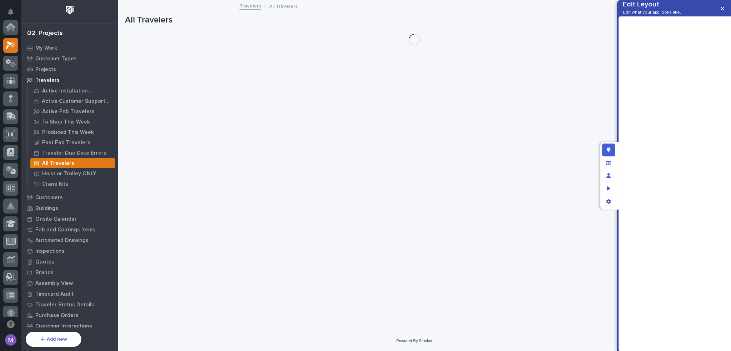
scroll to position [18, 0]
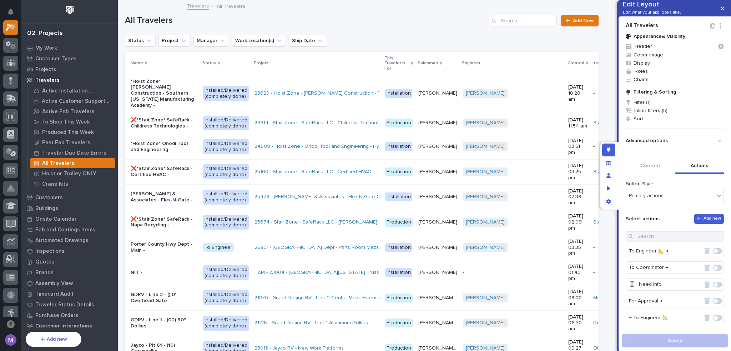
click at [706, 174] on button "Actions" at bounding box center [699, 166] width 49 height 15
click at [607, 165] on div "Manage fields and data" at bounding box center [608, 162] width 13 height 13
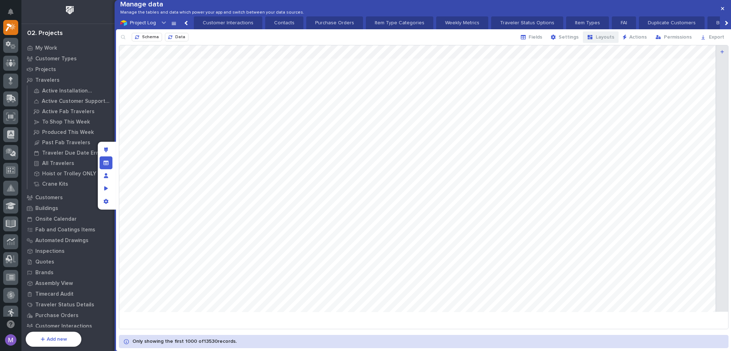
scroll to position [0, 750]
click at [614, 40] on span "Layouts" at bounding box center [605, 37] width 19 height 6
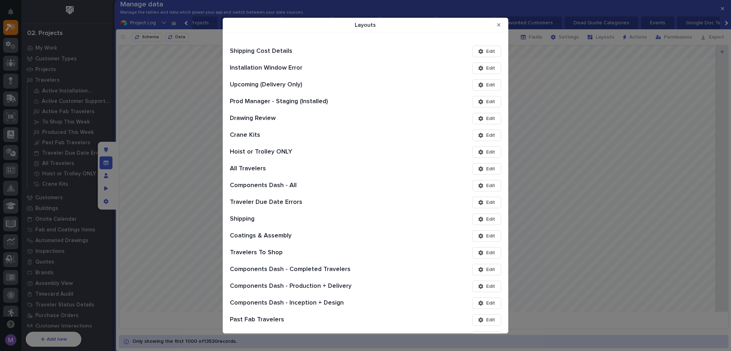
click at [486, 183] on span "Edit" at bounding box center [490, 185] width 9 height 6
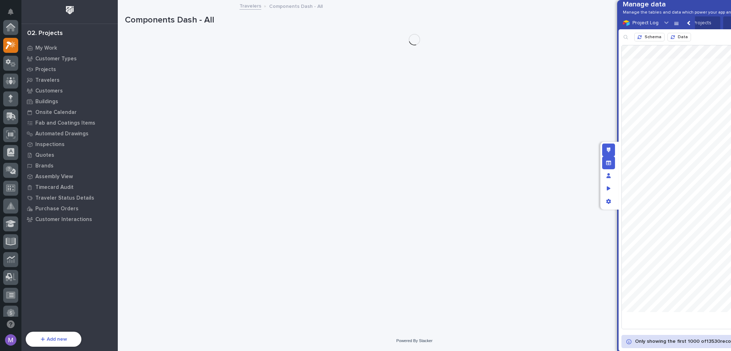
scroll to position [18, 0]
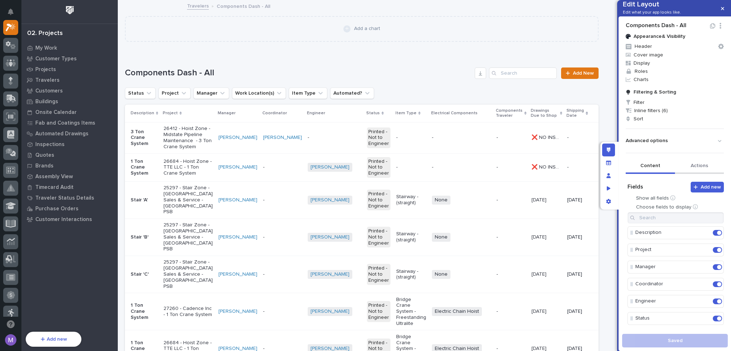
click at [699, 174] on button "Actions" at bounding box center [699, 166] width 49 height 15
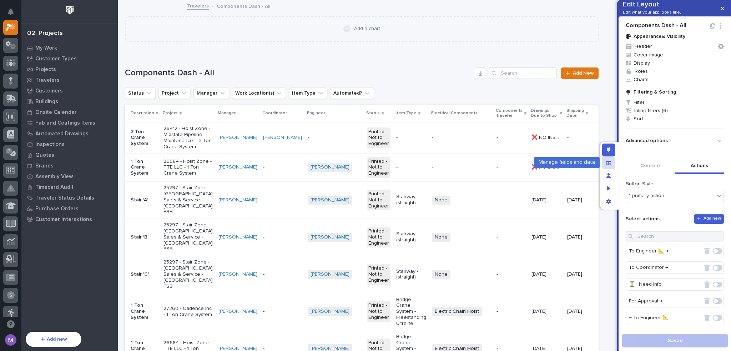
click at [612, 162] on div "Manage fields and data" at bounding box center [608, 162] width 13 height 13
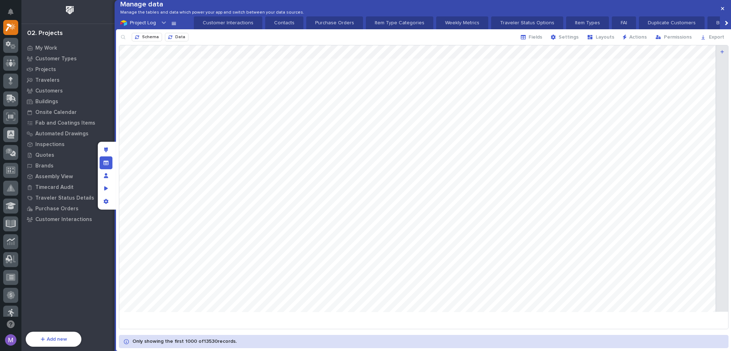
scroll to position [0, 750]
click at [613, 40] on span "Layouts" at bounding box center [605, 37] width 19 height 6
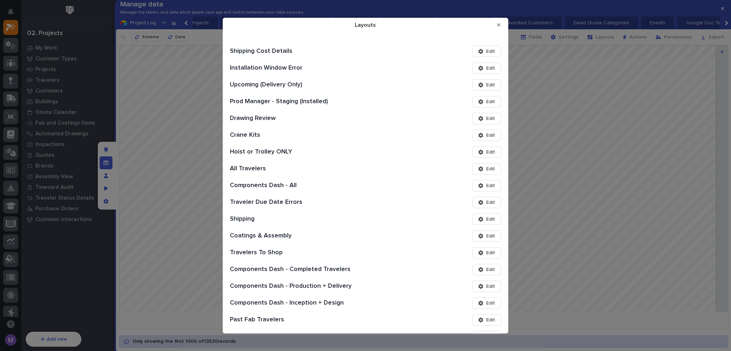
click at [486, 201] on span "Edit" at bounding box center [490, 202] width 9 height 6
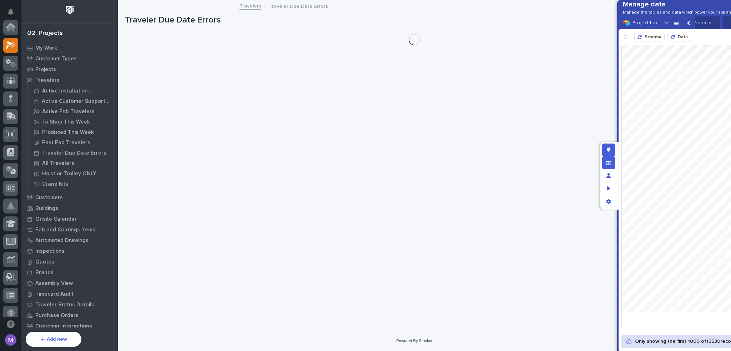
scroll to position [18, 0]
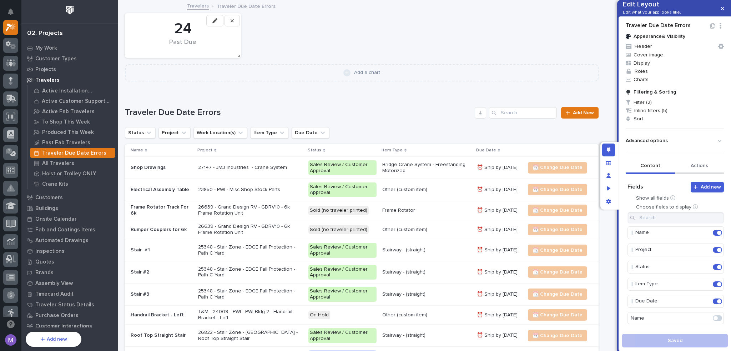
click at [699, 174] on button "Actions" at bounding box center [699, 166] width 49 height 15
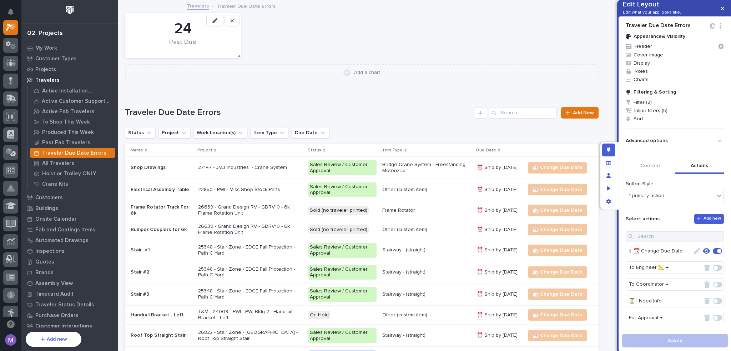
click at [703, 254] on icon "button" at bounding box center [706, 251] width 7 height 6
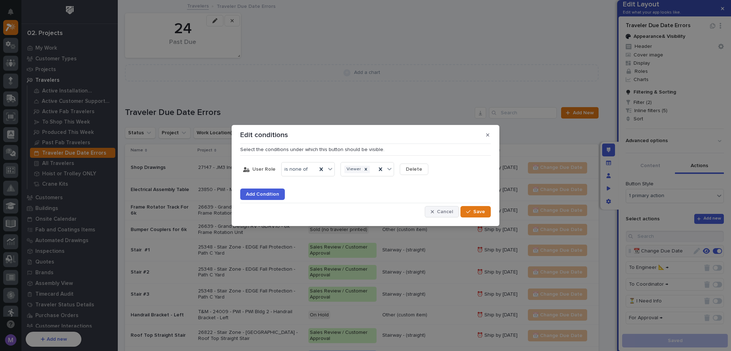
click at [442, 212] on span "Cancel" at bounding box center [445, 211] width 16 height 6
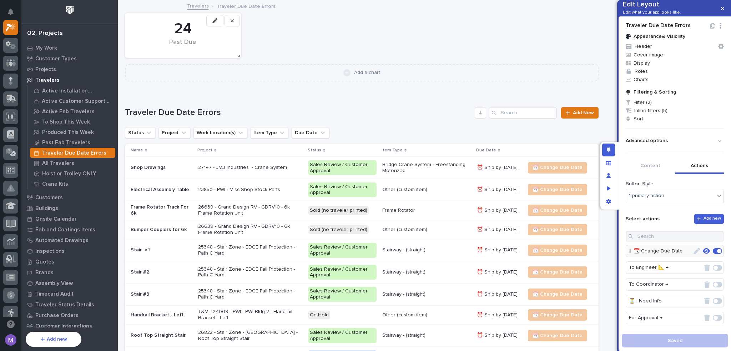
click at [693, 254] on icon "button" at bounding box center [696, 251] width 6 height 6
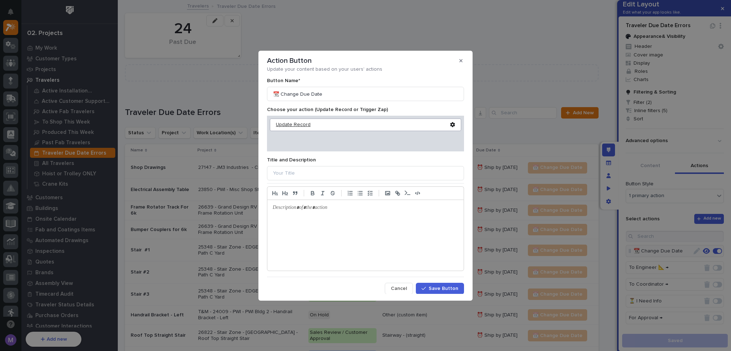
click at [294, 125] on div "Update Record" at bounding box center [363, 125] width 174 height 6
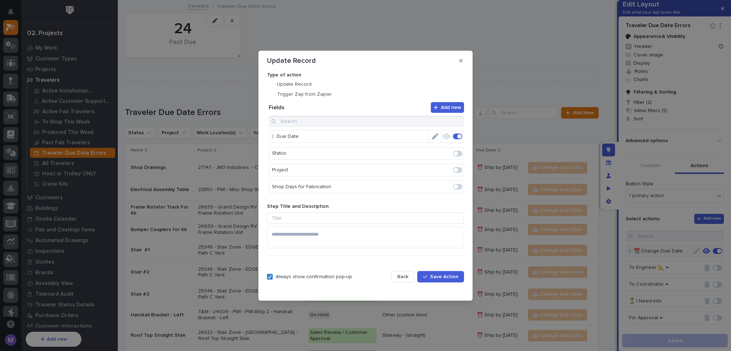
click at [400, 275] on span "Back" at bounding box center [402, 276] width 11 height 6
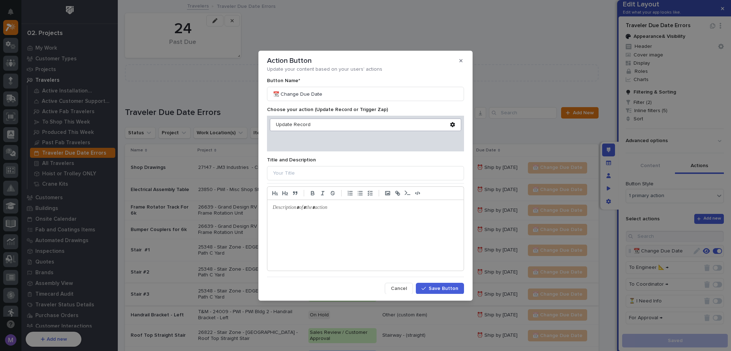
click at [401, 284] on button "Cancel" at bounding box center [399, 288] width 28 height 11
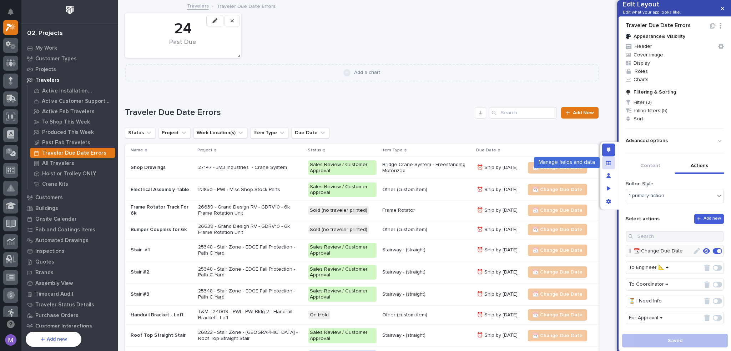
click at [607, 157] on div "Manage fields and data" at bounding box center [608, 162] width 13 height 13
click at [605, 163] on div "Manage fields and data" at bounding box center [608, 162] width 13 height 13
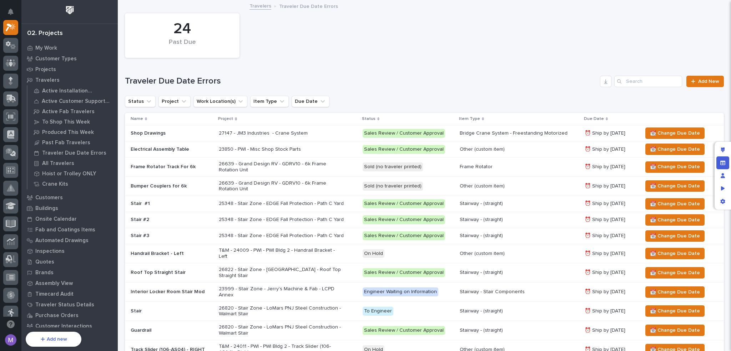
scroll to position [0, 750]
click at [724, 162] on icon "Manage fields and data" at bounding box center [722, 162] width 5 height 5
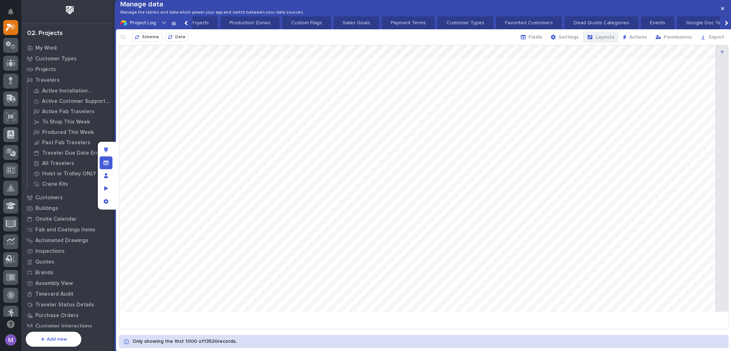
click at [602, 40] on span "Layouts" at bounding box center [605, 37] width 19 height 6
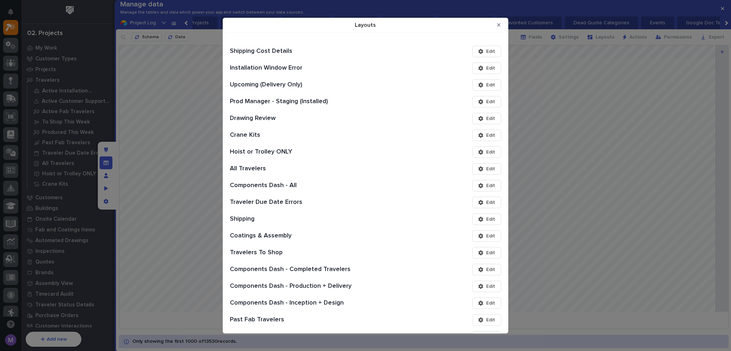
click at [487, 217] on span "Edit" at bounding box center [490, 219] width 9 height 6
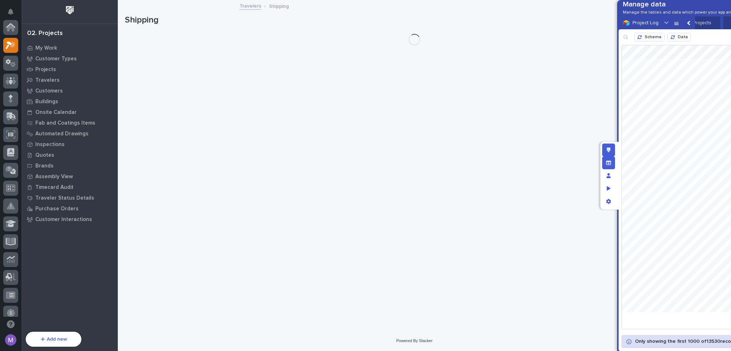
scroll to position [18, 0]
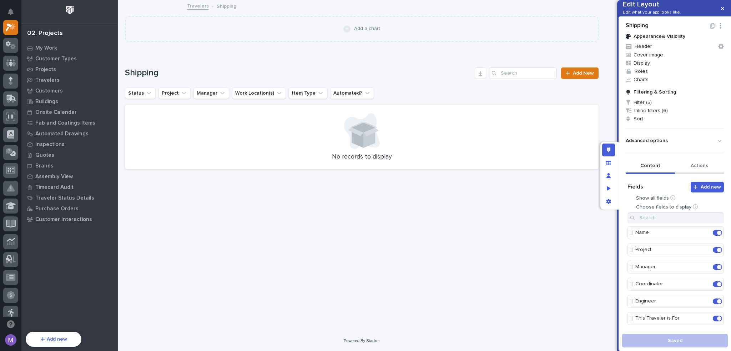
click at [699, 174] on button "Actions" at bounding box center [699, 166] width 49 height 15
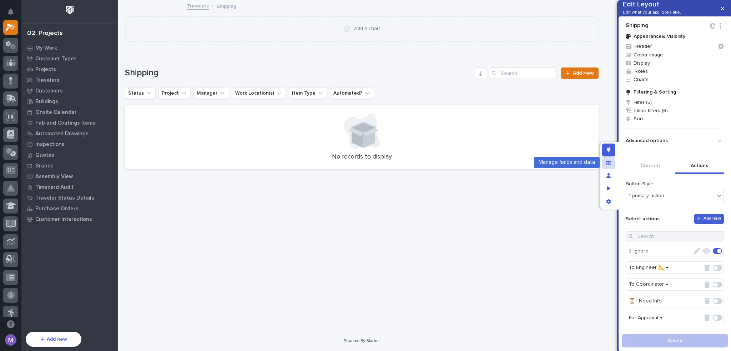
click at [607, 164] on icon "Manage fields and data" at bounding box center [608, 162] width 5 height 4
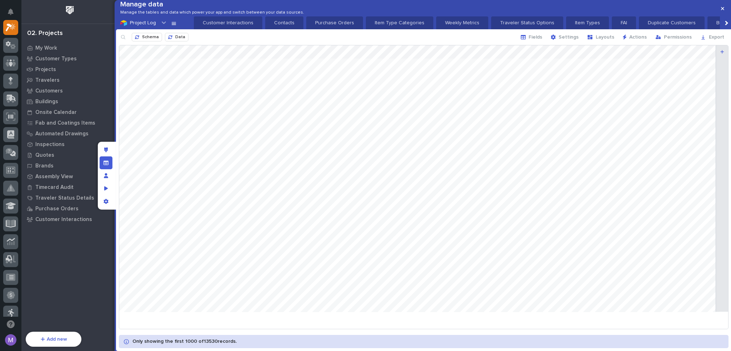
scroll to position [0, 750]
click at [614, 40] on span "Layouts" at bounding box center [605, 37] width 19 height 6
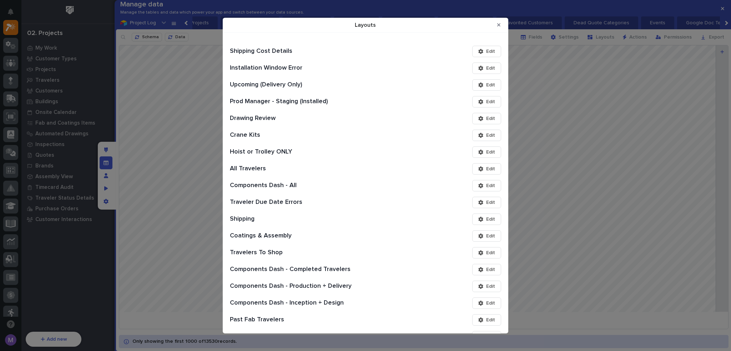
click at [487, 237] on span "Edit" at bounding box center [490, 235] width 9 height 6
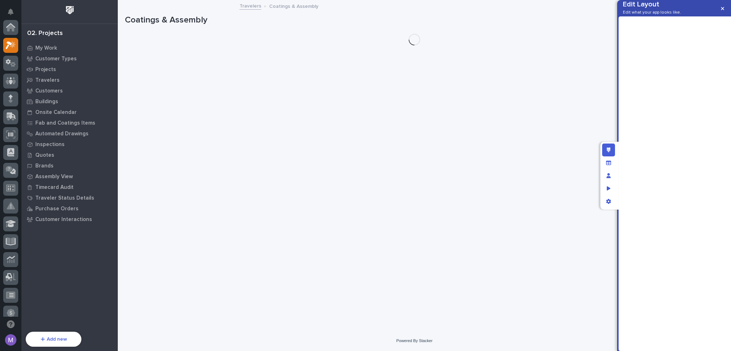
scroll to position [18, 0]
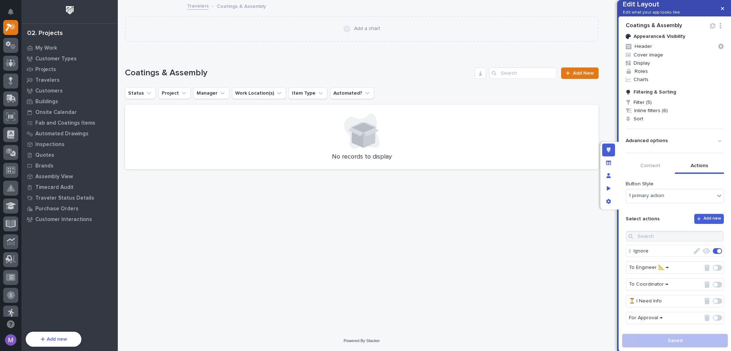
click at [701, 174] on button "Actions" at bounding box center [699, 166] width 49 height 15
click at [611, 166] on div "Manage fields and data" at bounding box center [608, 162] width 13 height 13
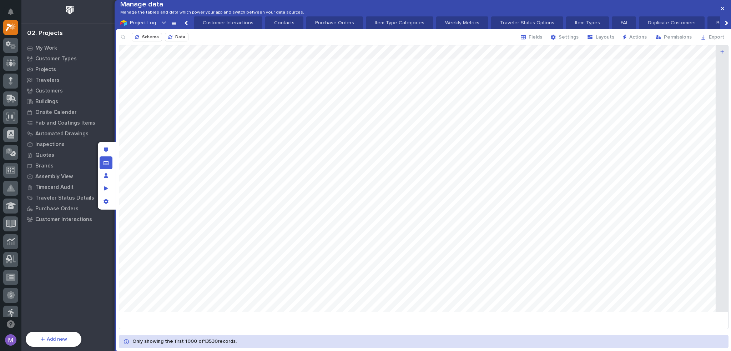
scroll to position [0, 750]
click at [597, 42] on div "Fields Settings Layouts Actions Permissions Export" at bounding box center [622, 36] width 212 height 11
click at [598, 43] on button "Layouts" at bounding box center [601, 36] width 36 height 11
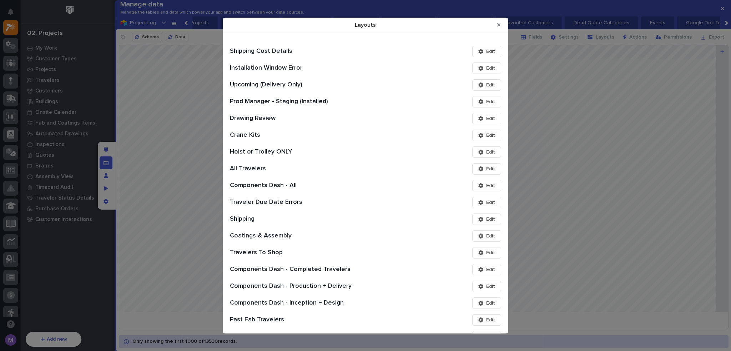
click at [481, 248] on button "Edit" at bounding box center [486, 252] width 29 height 11
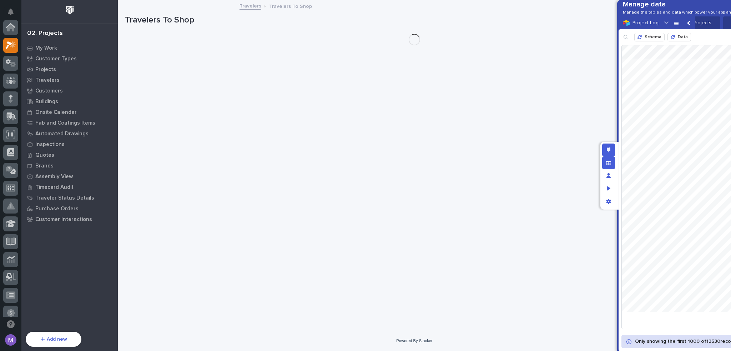
scroll to position [18, 0]
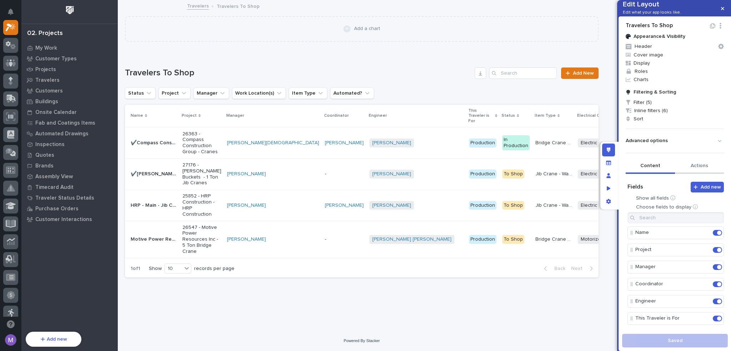
click at [692, 174] on button "Actions" at bounding box center [699, 166] width 49 height 15
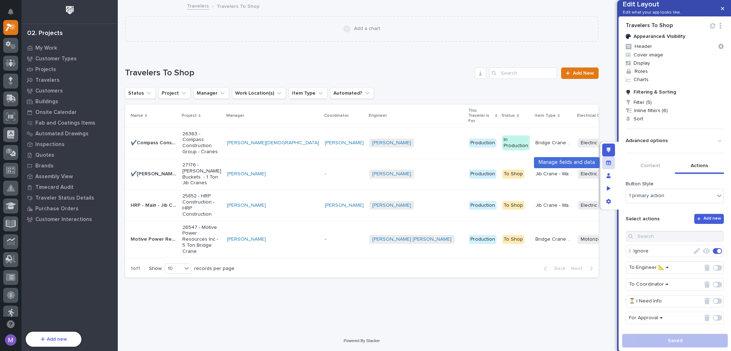
click at [610, 165] on icon "Manage fields and data" at bounding box center [608, 162] width 5 height 5
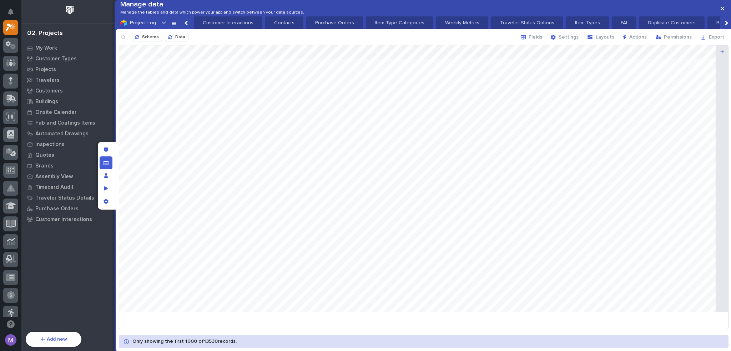
scroll to position [0, 750]
click at [593, 43] on button "Layouts" at bounding box center [601, 36] width 36 height 11
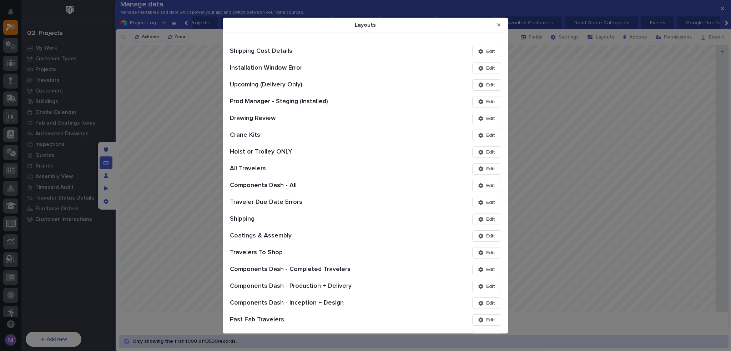
click at [486, 253] on span "Edit" at bounding box center [490, 252] width 9 height 6
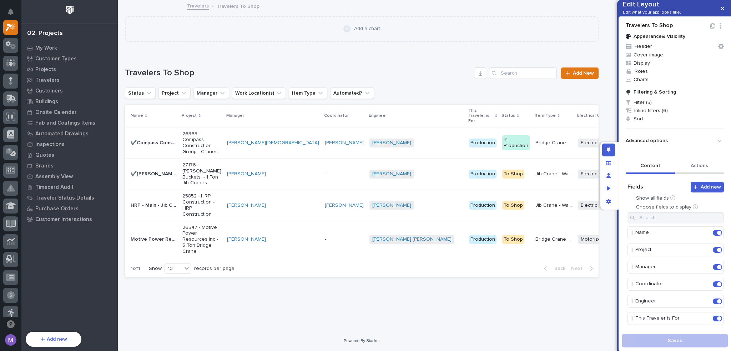
click at [687, 174] on button "Actions" at bounding box center [699, 166] width 49 height 15
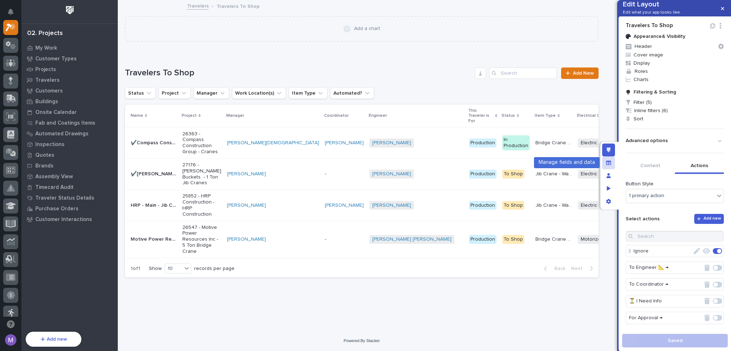
click at [608, 163] on icon "Manage fields and data" at bounding box center [608, 162] width 5 height 4
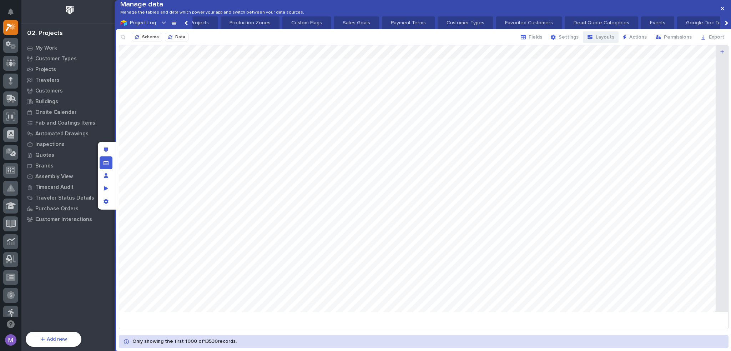
click at [605, 40] on span "Layouts" at bounding box center [605, 37] width 19 height 6
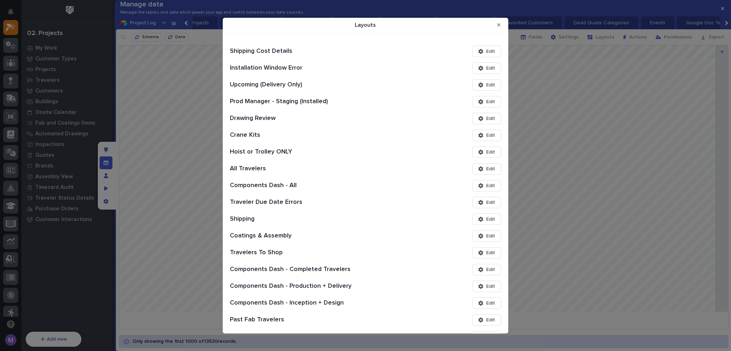
click at [475, 265] on button "Edit" at bounding box center [486, 268] width 29 height 11
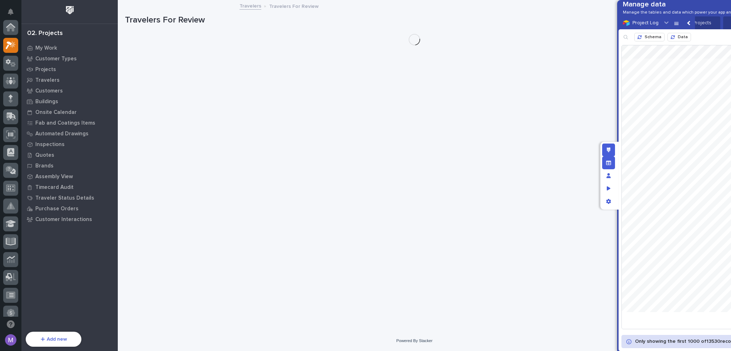
scroll to position [18, 0]
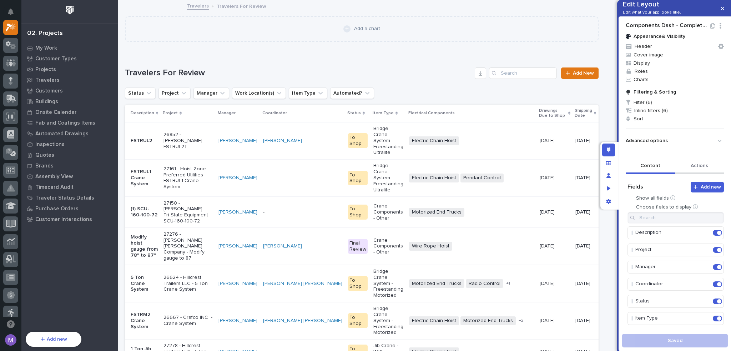
click at [704, 174] on button "Actions" at bounding box center [699, 166] width 49 height 15
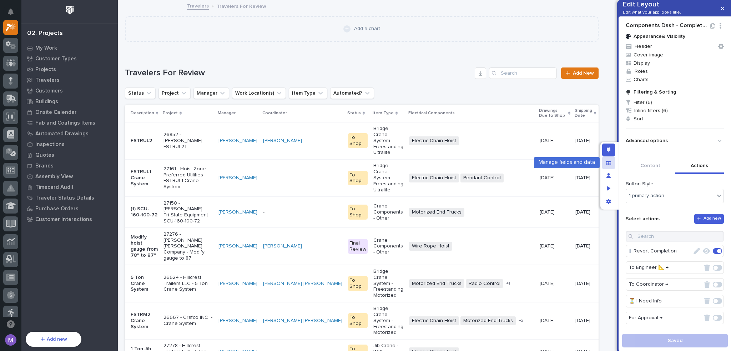
click at [606, 163] on icon "Manage fields and data" at bounding box center [608, 162] width 5 height 5
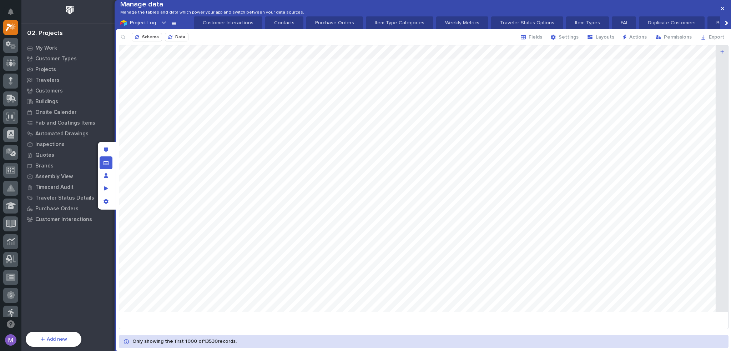
scroll to position [0, 750]
click at [590, 43] on button "Layouts" at bounding box center [601, 36] width 36 height 11
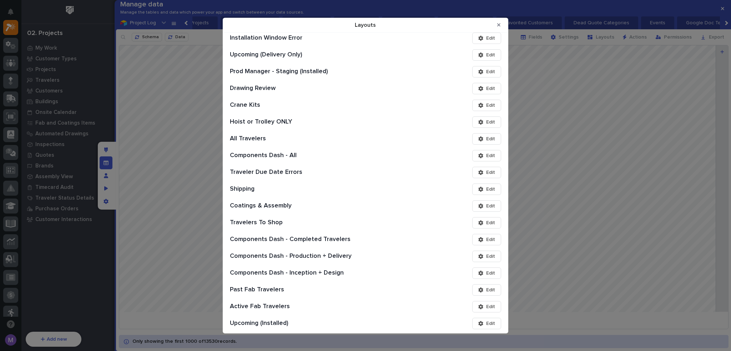
scroll to position [0, 0]
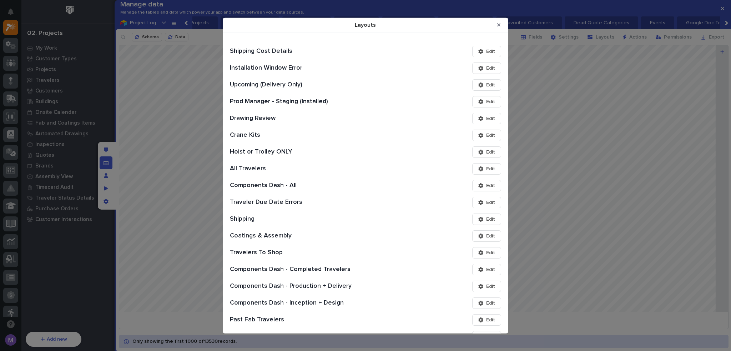
click at [478, 288] on button "Edit" at bounding box center [486, 285] width 29 height 11
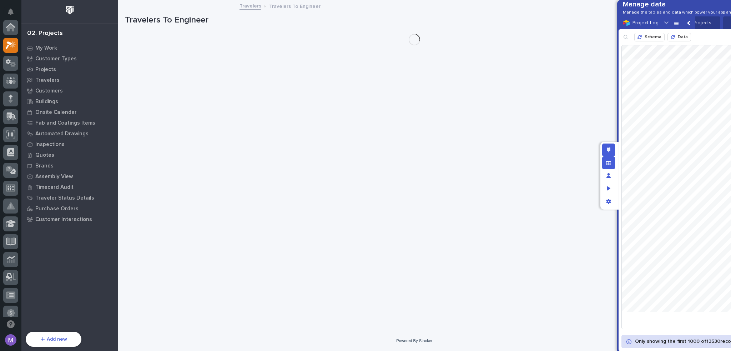
scroll to position [18, 0]
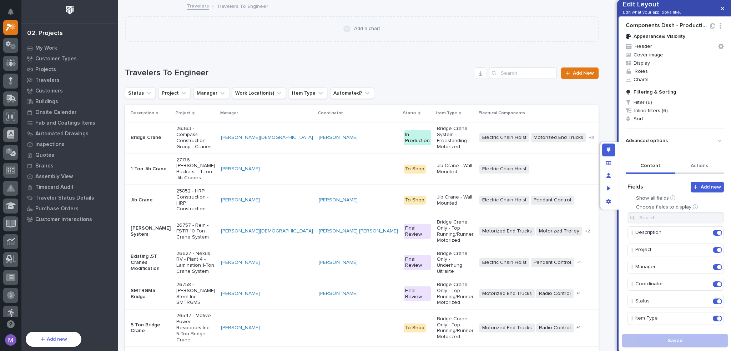
click at [694, 174] on button "Actions" at bounding box center [699, 166] width 49 height 15
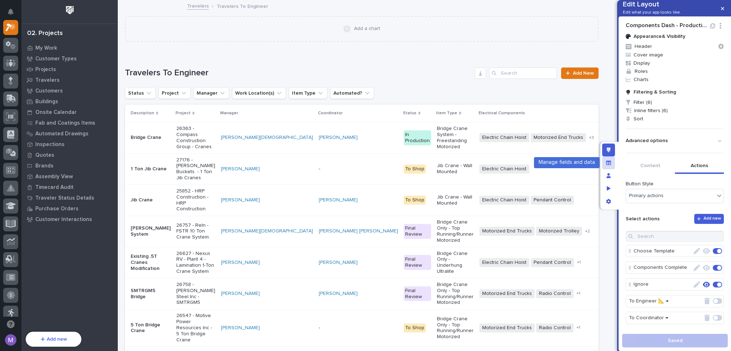
click at [608, 162] on icon "Manage fields and data" at bounding box center [608, 162] width 5 height 5
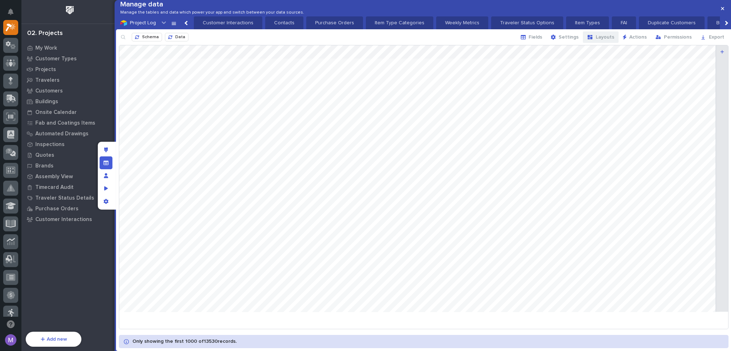
scroll to position [0, 750]
click at [602, 40] on span "Layouts" at bounding box center [605, 37] width 19 height 6
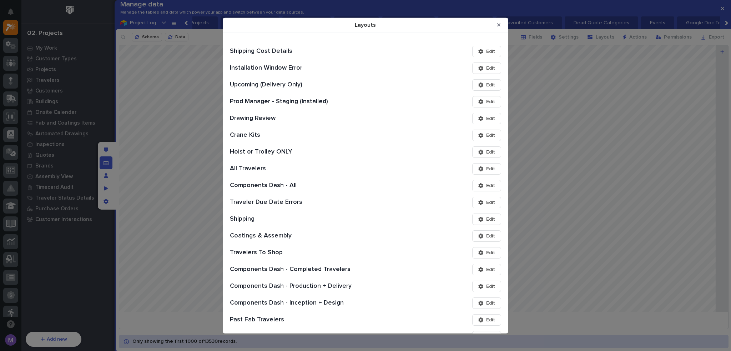
click at [482, 306] on button "Edit" at bounding box center [486, 302] width 29 height 11
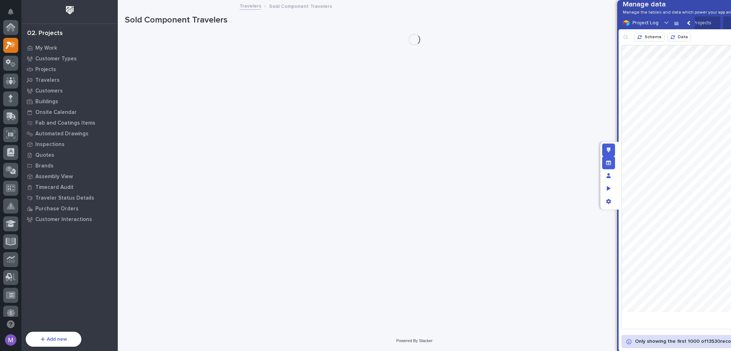
scroll to position [18, 0]
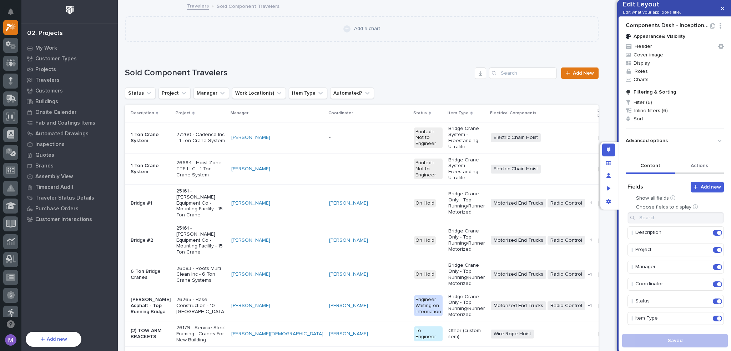
click at [699, 174] on button "Actions" at bounding box center [699, 166] width 49 height 15
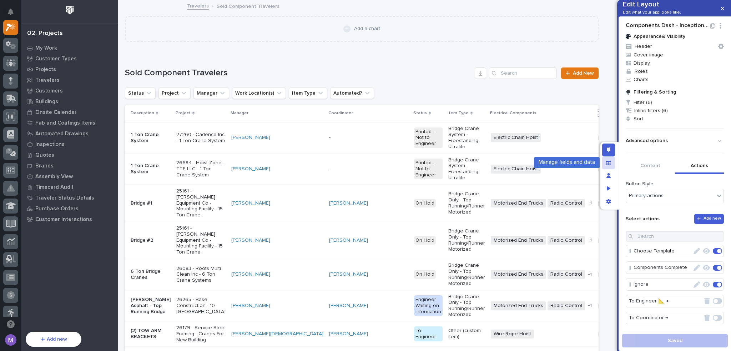
click at [612, 165] on div "Manage fields and data" at bounding box center [608, 162] width 13 height 13
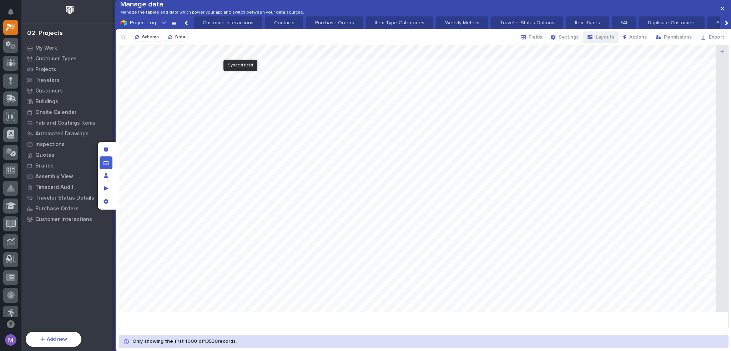
scroll to position [0, 750]
click at [601, 40] on span "Layouts" at bounding box center [605, 37] width 19 height 6
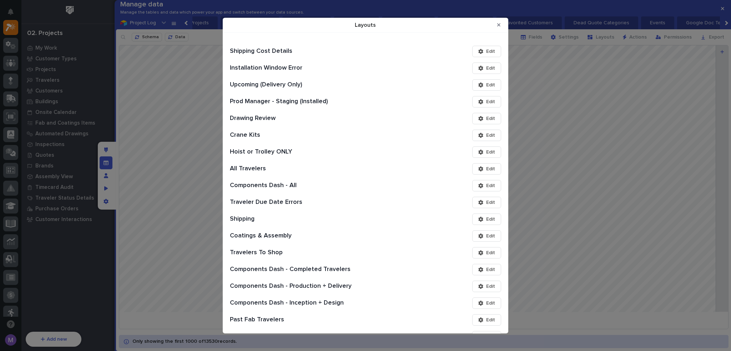
click at [480, 316] on button "Edit" at bounding box center [486, 319] width 29 height 11
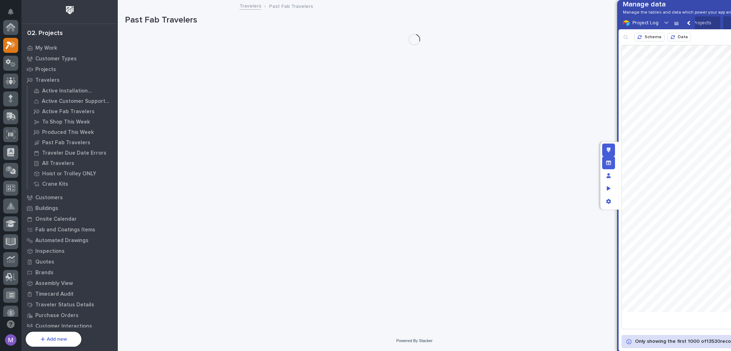
scroll to position [18, 0]
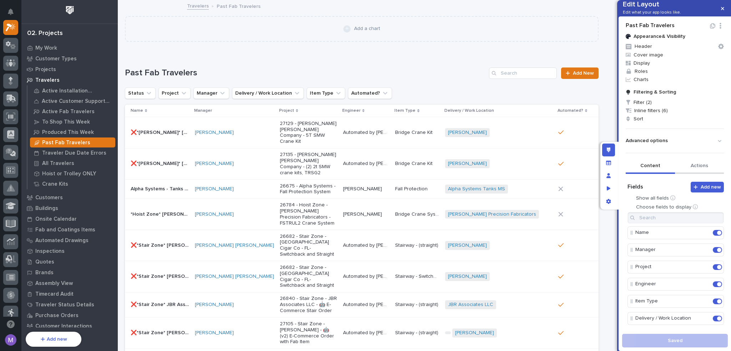
click at [701, 174] on button "Actions" at bounding box center [699, 166] width 49 height 15
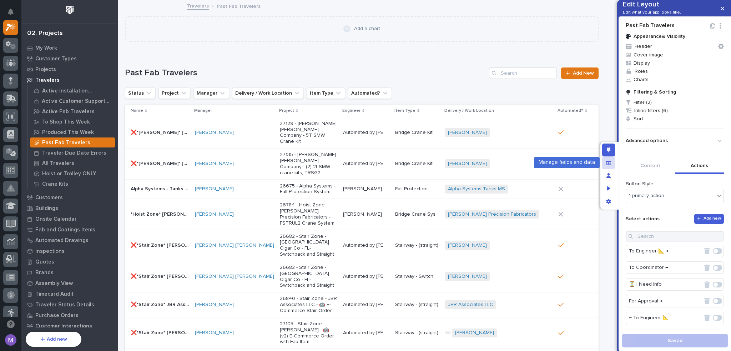
click at [603, 162] on div "Manage fields and data" at bounding box center [608, 162] width 13 height 13
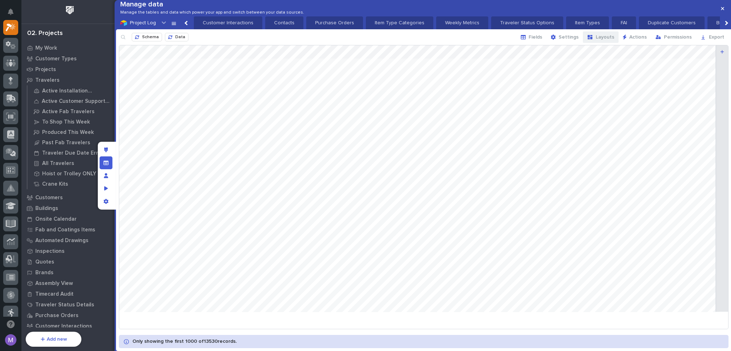
click at [605, 43] on button "Layouts" at bounding box center [601, 36] width 36 height 11
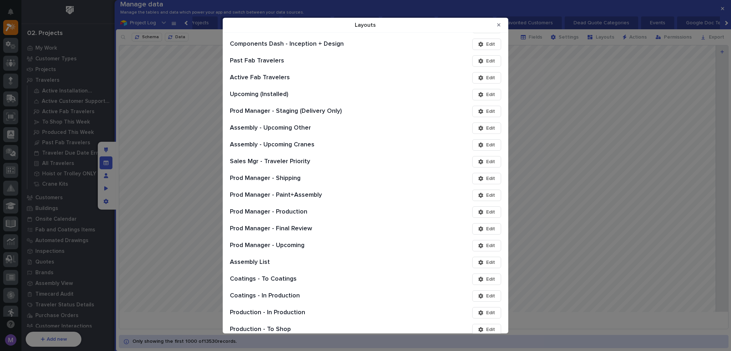
scroll to position [285, 0]
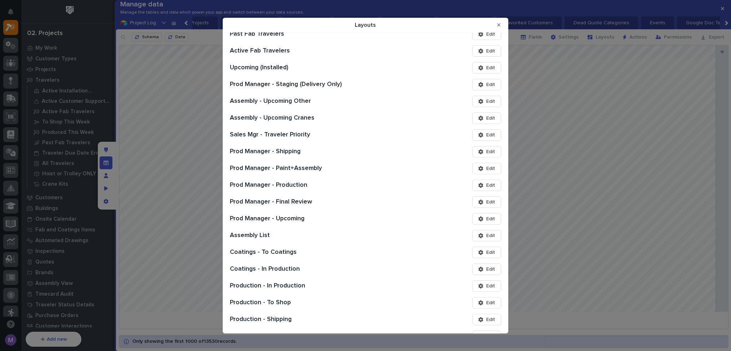
click at [486, 53] on span "Edit" at bounding box center [490, 50] width 9 height 6
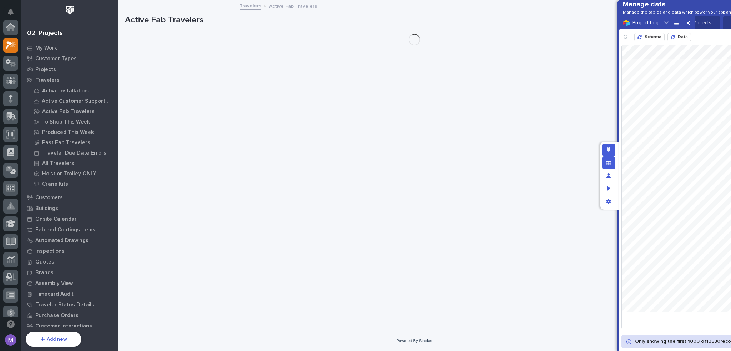
scroll to position [18, 0]
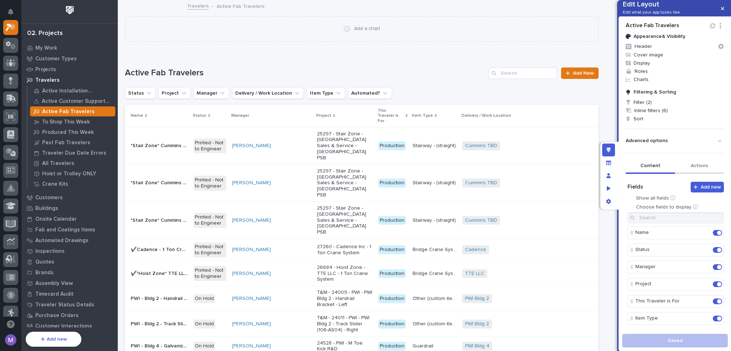
click at [704, 174] on button "Actions" at bounding box center [699, 166] width 49 height 15
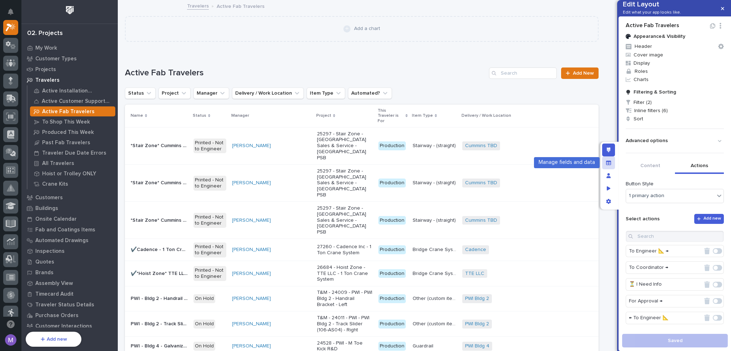
click at [605, 162] on div "Manage fields and data" at bounding box center [608, 162] width 13 height 13
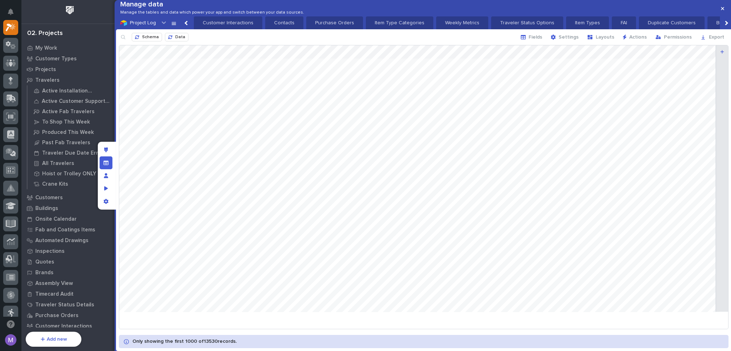
scroll to position [0, 750]
click at [589, 43] on button "Layouts" at bounding box center [601, 36] width 36 height 11
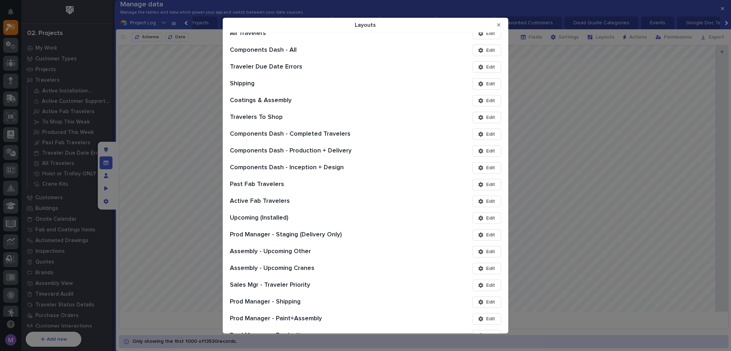
scroll to position [178, 0]
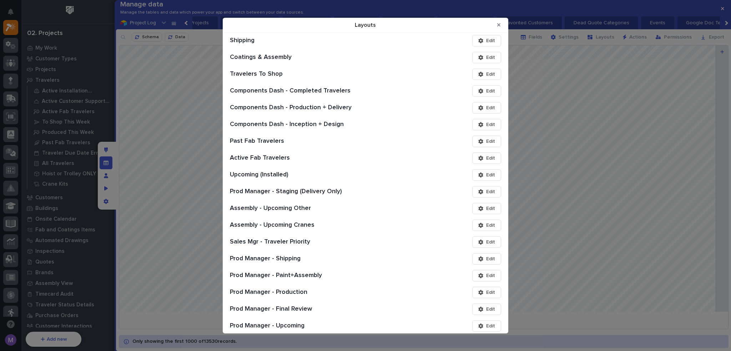
click at [486, 173] on span "Edit" at bounding box center [490, 174] width 9 height 6
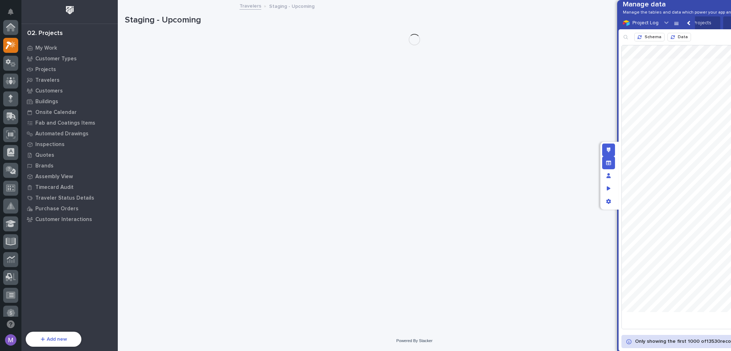
scroll to position [18, 0]
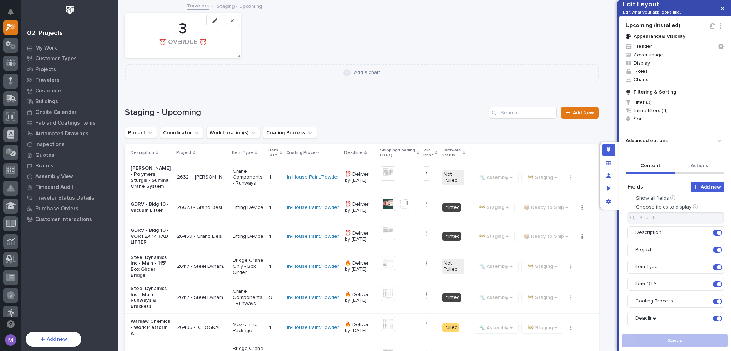
click at [694, 174] on button "Actions" at bounding box center [699, 166] width 49 height 15
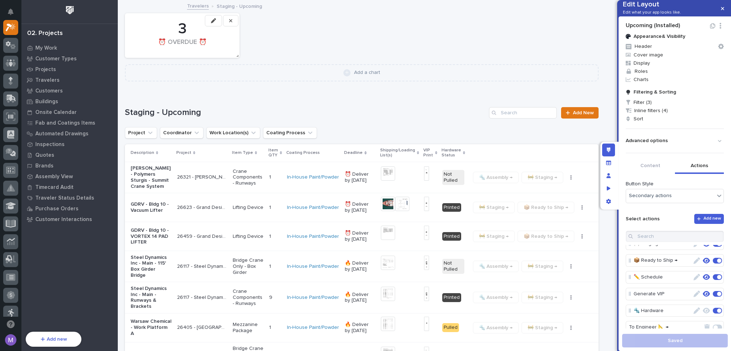
scroll to position [36, 0]
click at [703, 268] on icon "button" at bounding box center [706, 265] width 7 height 6
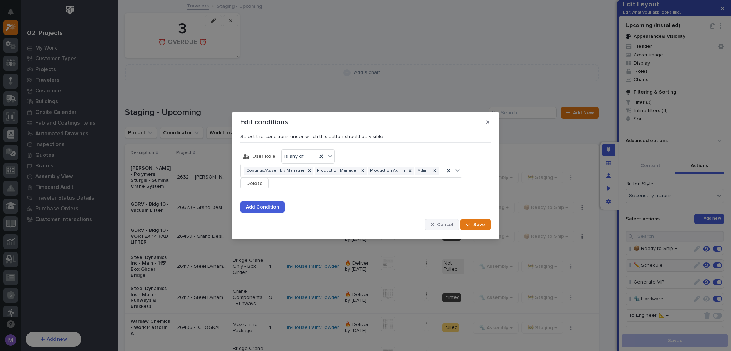
click at [448, 221] on span "Cancel" at bounding box center [445, 224] width 16 height 6
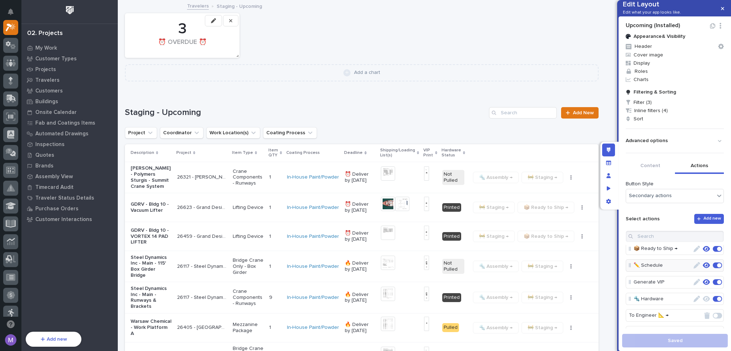
click at [693, 268] on icon "button" at bounding box center [696, 265] width 6 height 6
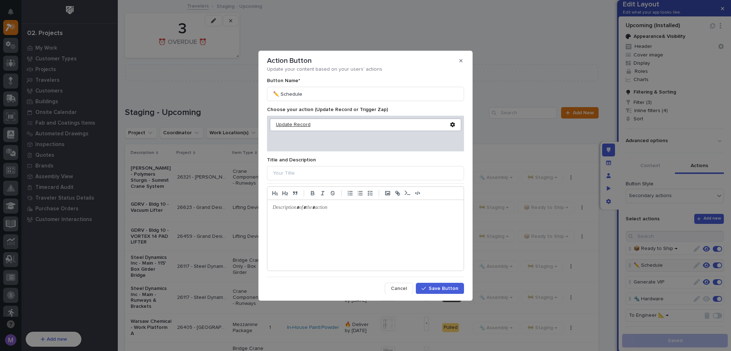
click at [295, 123] on div "Update Record" at bounding box center [363, 125] width 174 height 6
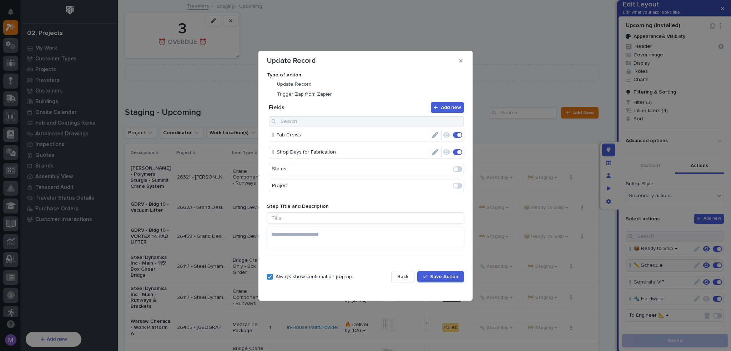
scroll to position [0, 0]
click at [432, 135] on icon "Edit" at bounding box center [435, 136] width 6 height 6
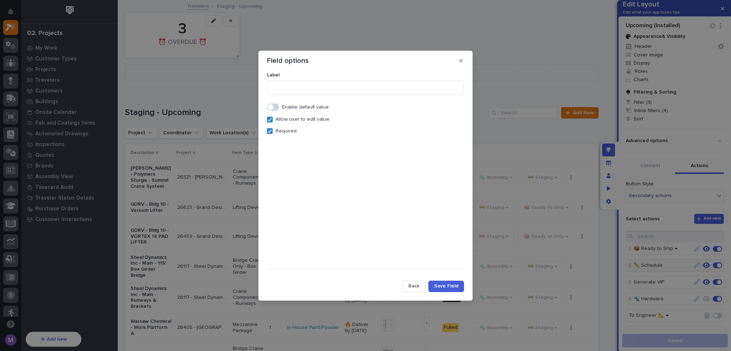
click at [424, 289] on button "Back" at bounding box center [413, 285] width 23 height 11
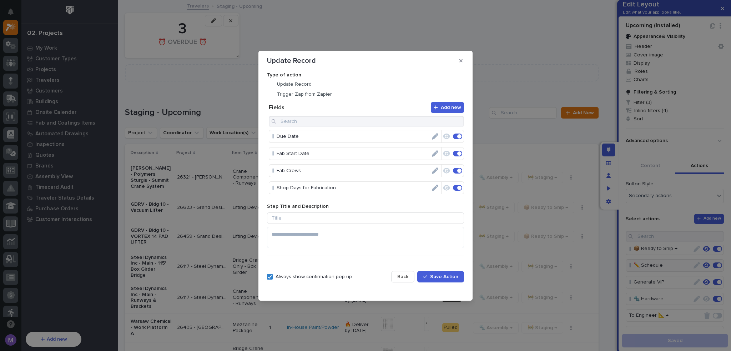
click at [410, 278] on button "Back" at bounding box center [402, 276] width 23 height 11
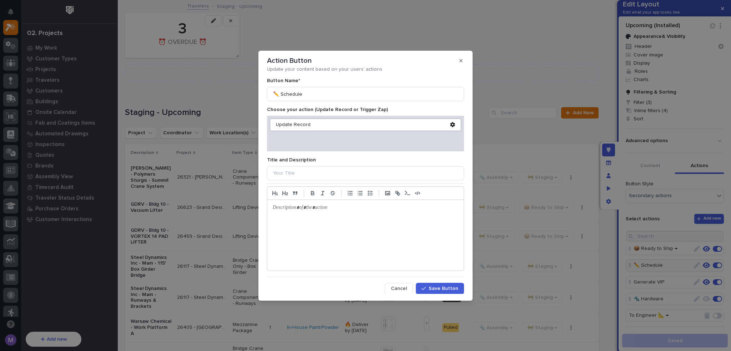
click at [406, 291] on button "Cancel" at bounding box center [399, 288] width 28 height 11
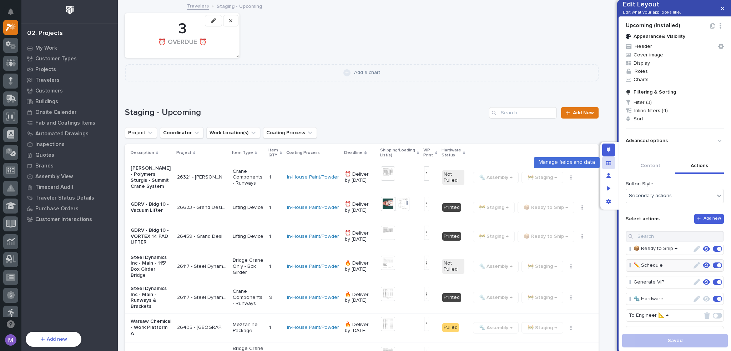
click at [611, 166] on div "Manage fields and data" at bounding box center [608, 162] width 13 height 13
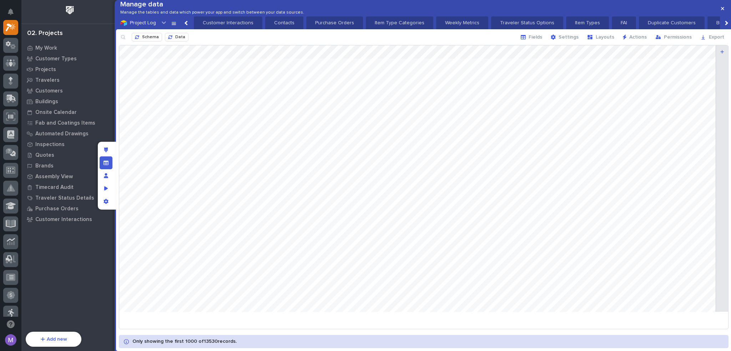
scroll to position [0, 750]
click at [596, 40] on div "button" at bounding box center [591, 37] width 9 height 6
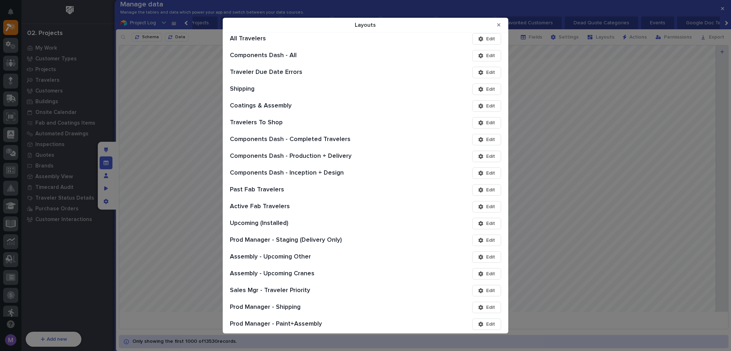
scroll to position [178, 0]
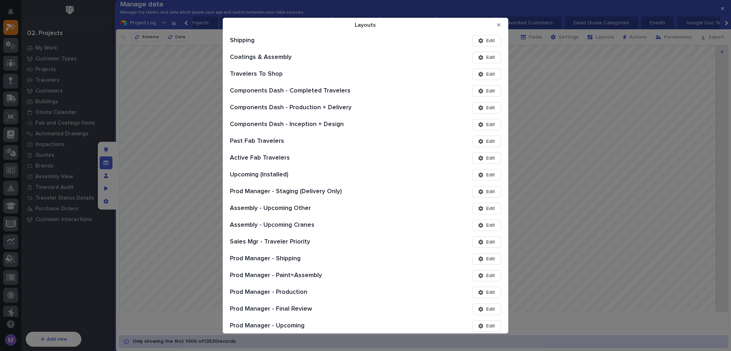
click at [482, 187] on button "Edit" at bounding box center [486, 191] width 29 height 11
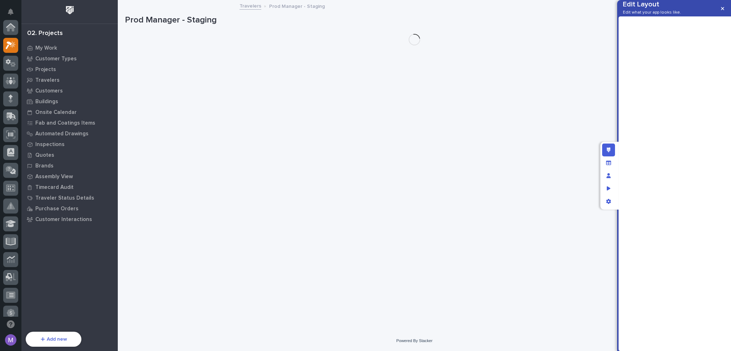
scroll to position [18, 0]
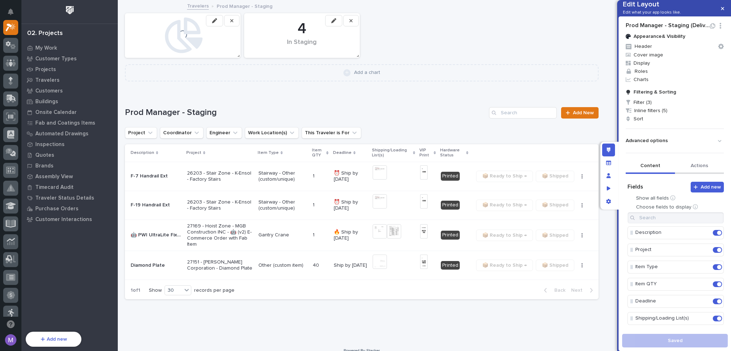
click at [695, 174] on button "Actions" at bounding box center [699, 166] width 49 height 15
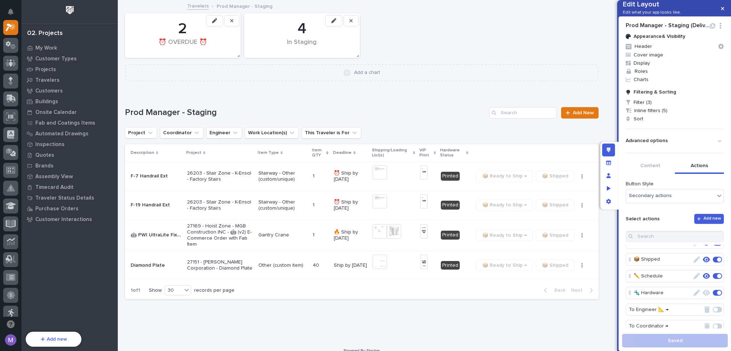
scroll to position [36, 0]
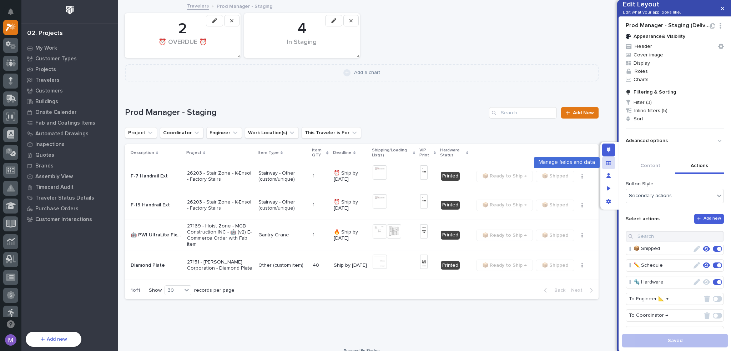
click at [610, 165] on icon "Manage fields and data" at bounding box center [608, 162] width 5 height 5
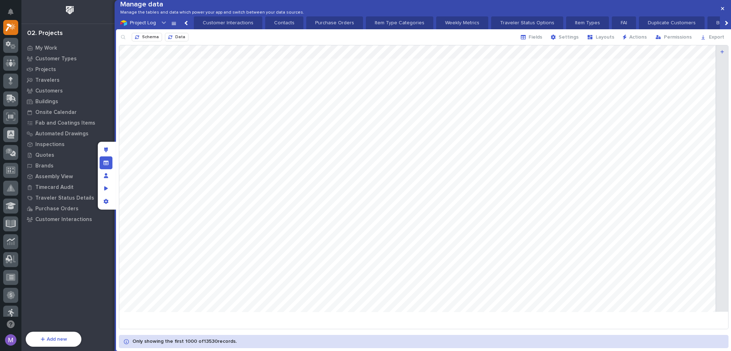
scroll to position [0, 750]
click at [611, 40] on span "Layouts" at bounding box center [605, 37] width 19 height 6
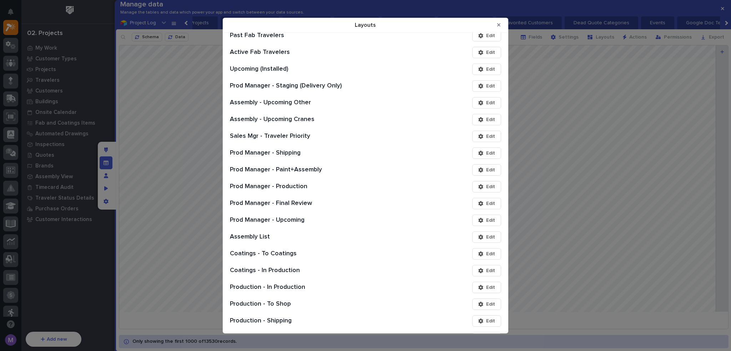
scroll to position [224, 0]
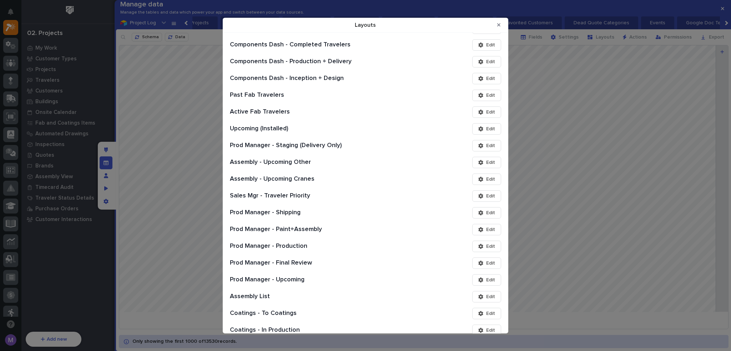
click at [486, 161] on span "Edit" at bounding box center [490, 162] width 9 height 6
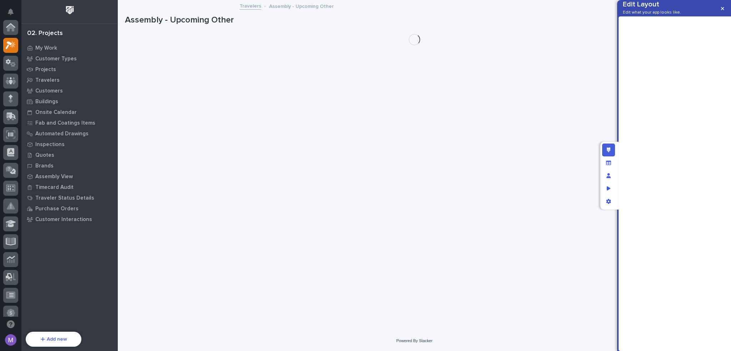
scroll to position [18, 0]
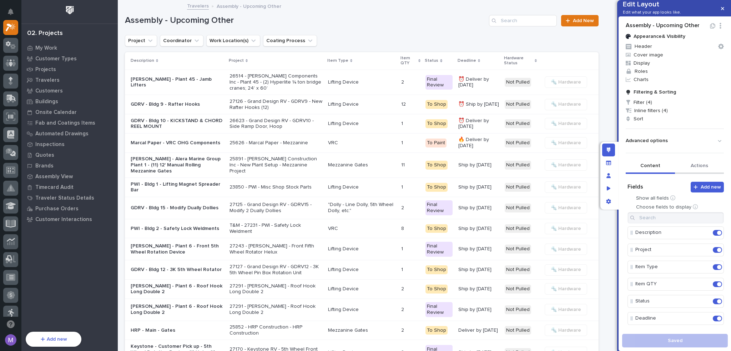
click at [686, 171] on button "Actions" at bounding box center [699, 166] width 49 height 15
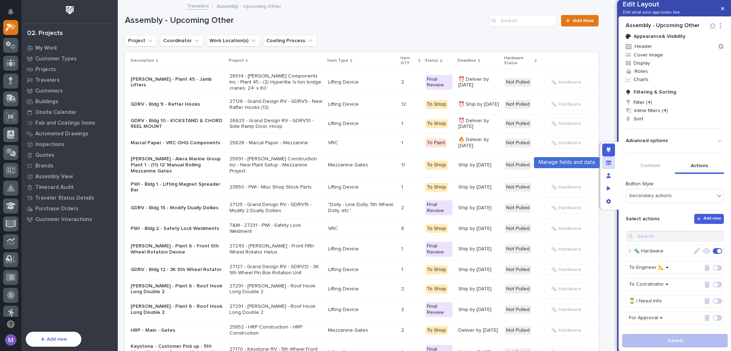
click at [609, 159] on div "Manage fields and data" at bounding box center [608, 162] width 13 height 13
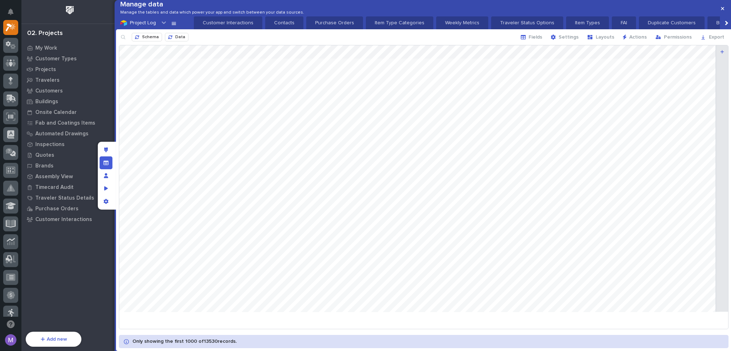
scroll to position [0, 750]
click at [614, 40] on span "Layouts" at bounding box center [605, 37] width 19 height 6
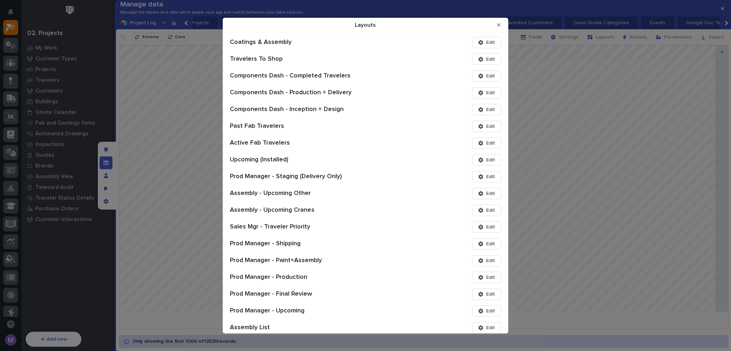
scroll to position [250, 0]
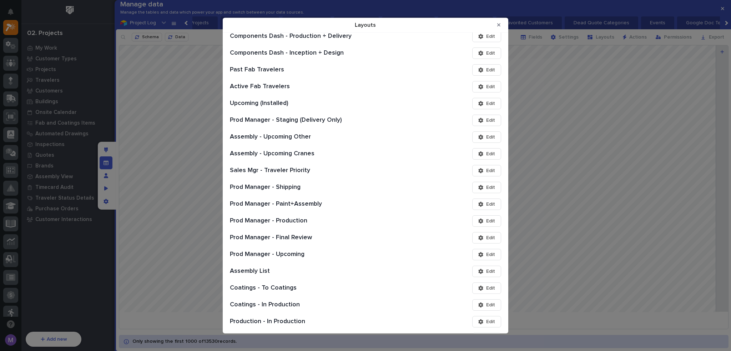
click at [474, 157] on button "Edit" at bounding box center [486, 153] width 29 height 11
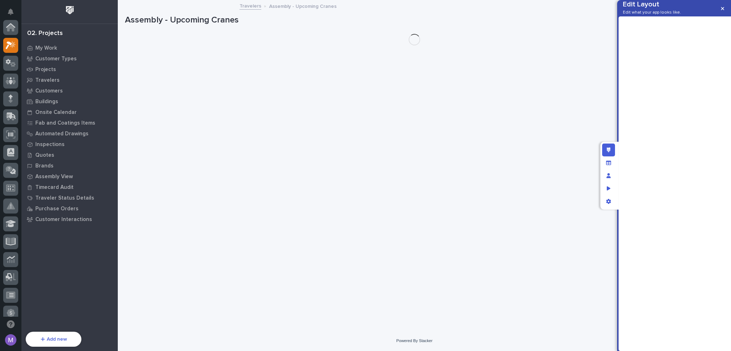
scroll to position [18, 0]
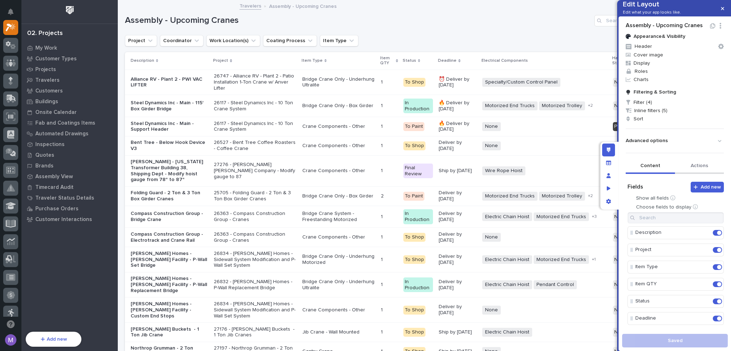
click at [689, 174] on button "Actions" at bounding box center [699, 166] width 49 height 15
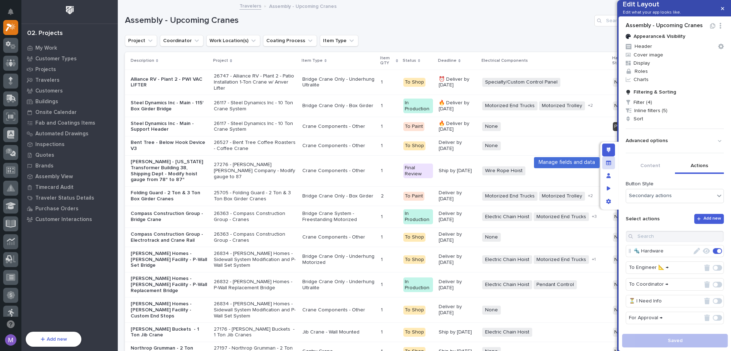
click at [611, 163] on div "Manage fields and data" at bounding box center [608, 162] width 13 height 13
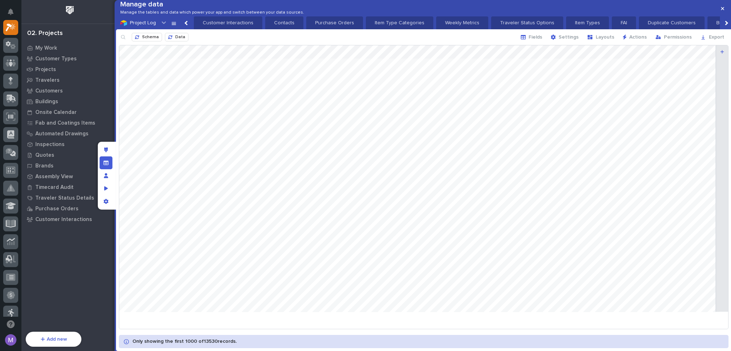
scroll to position [0, 750]
click at [610, 40] on span "Layouts" at bounding box center [605, 37] width 19 height 6
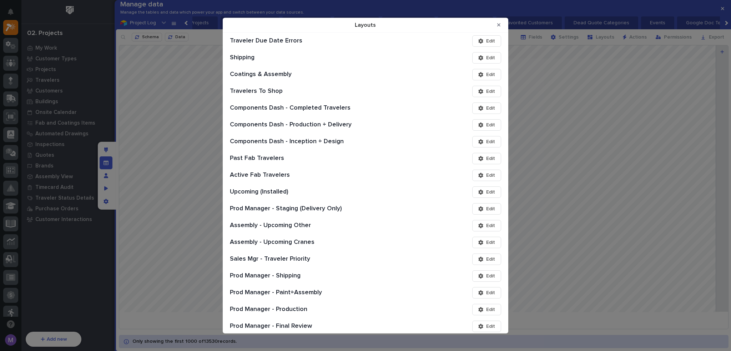
scroll to position [178, 0]
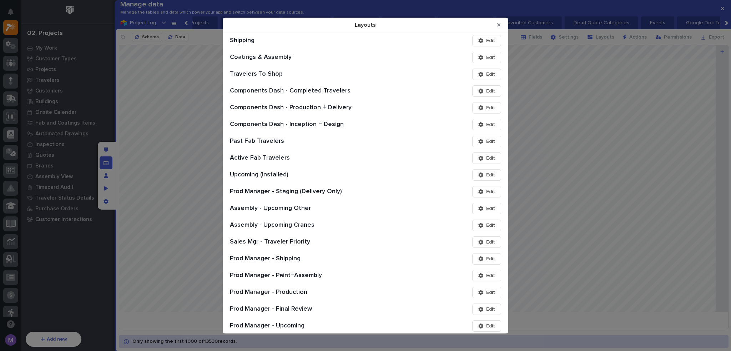
click at [489, 240] on span "Edit" at bounding box center [490, 241] width 9 height 6
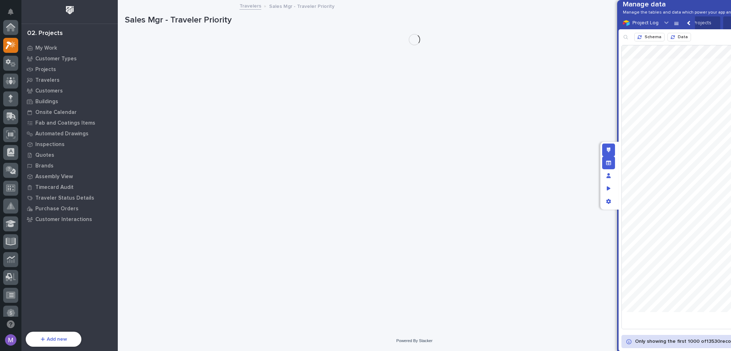
scroll to position [18, 0]
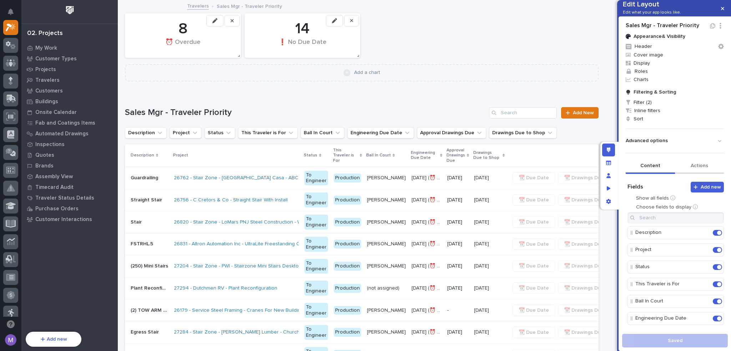
click at [692, 172] on button "Actions" at bounding box center [699, 166] width 49 height 15
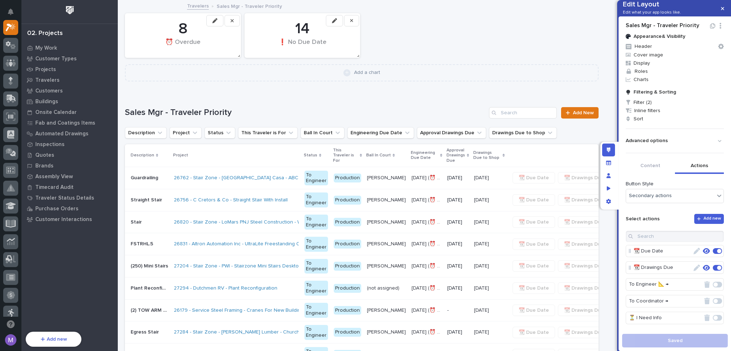
click at [703, 254] on icon "button" at bounding box center [706, 251] width 7 height 6
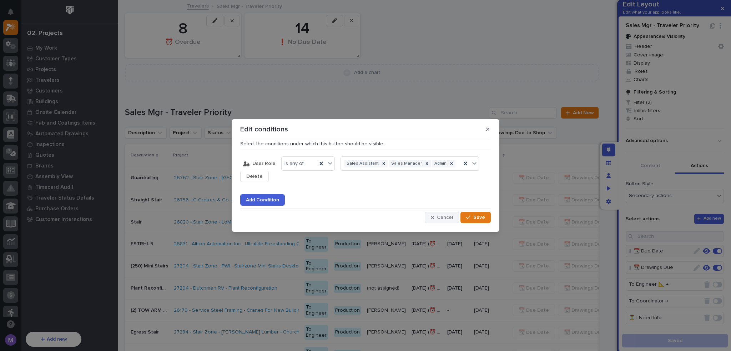
click at [442, 218] on span "Cancel" at bounding box center [445, 217] width 16 height 6
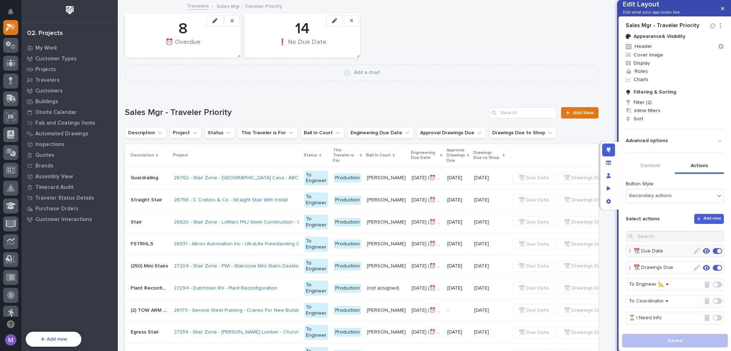
click at [703, 270] on icon "button" at bounding box center [706, 268] width 7 height 6
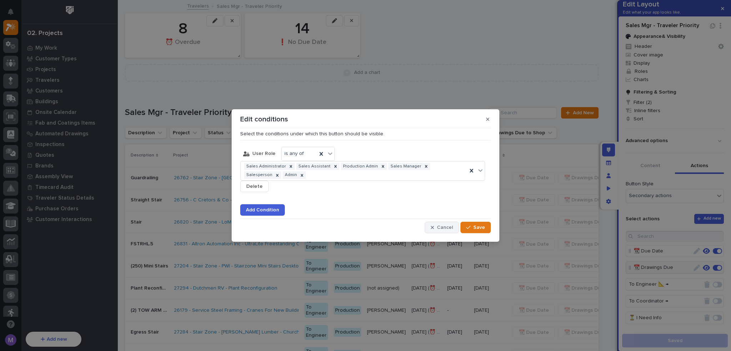
click at [432, 225] on icon "button" at bounding box center [432, 227] width 3 height 5
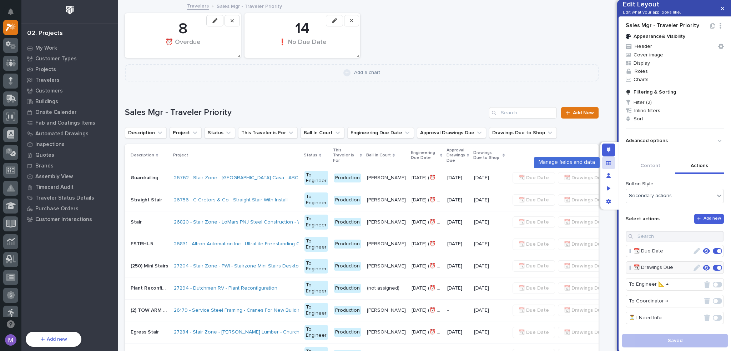
click at [605, 161] on div "Manage fields and data" at bounding box center [608, 162] width 13 height 13
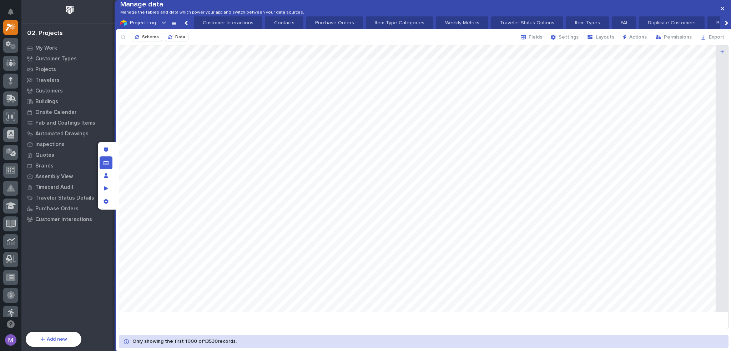
scroll to position [0, 750]
click at [602, 40] on span "Layouts" at bounding box center [605, 37] width 19 height 6
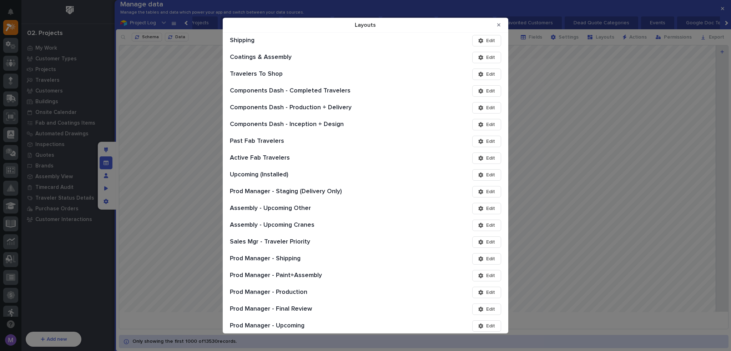
scroll to position [214, 0]
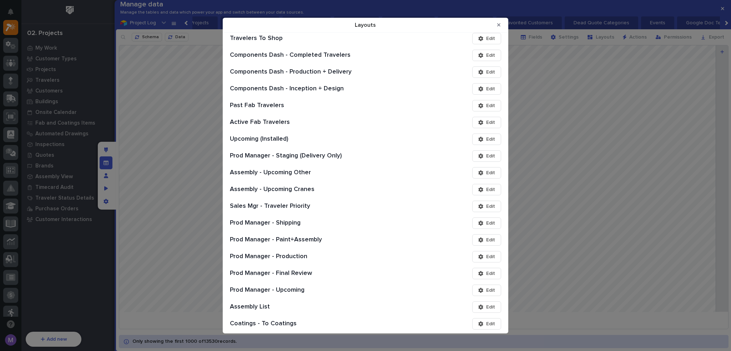
click at [478, 222] on div "Layouts" at bounding box center [482, 222] width 8 height 5
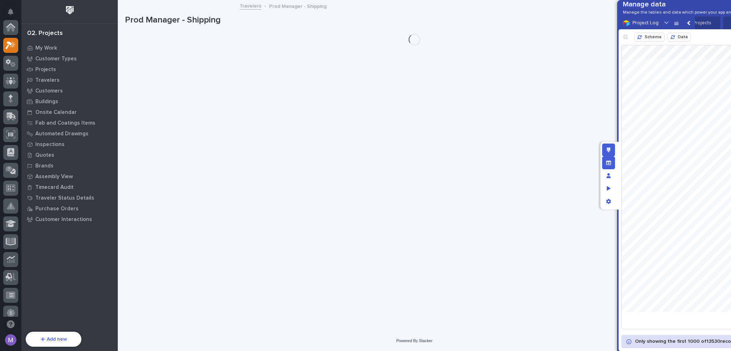
scroll to position [18, 0]
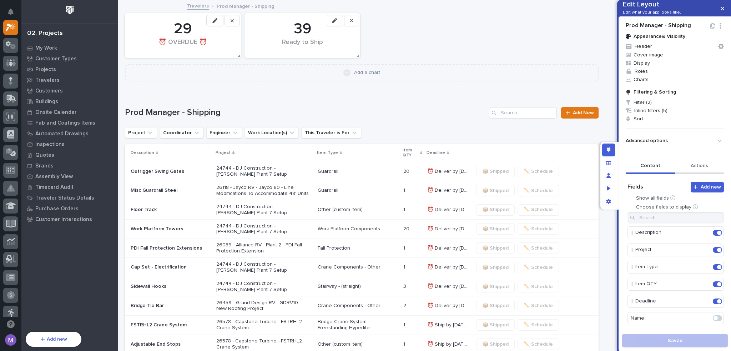
click at [682, 174] on button "Actions" at bounding box center [699, 166] width 49 height 15
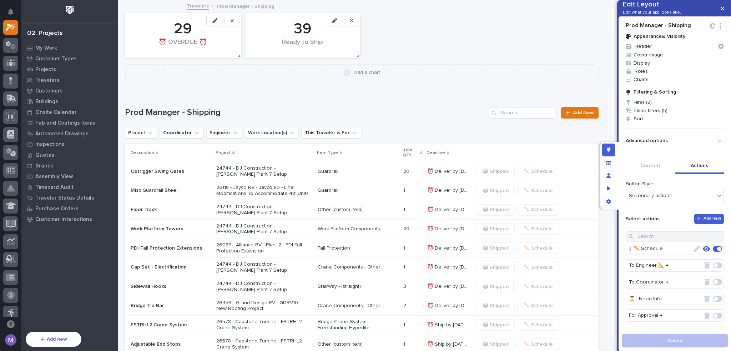
scroll to position [0, 0]
click at [703, 287] on icon "button" at bounding box center [706, 285] width 7 height 6
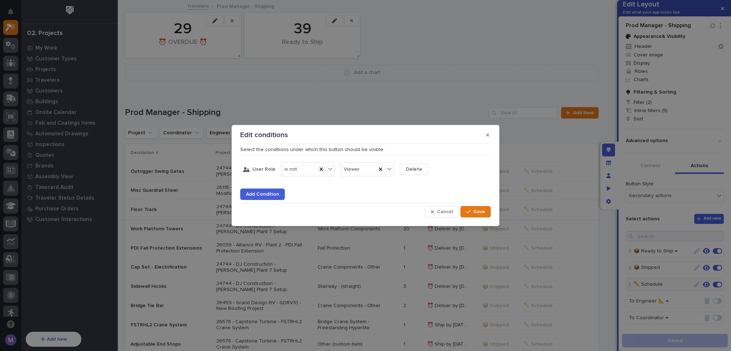
click at [444, 209] on span "Cancel" at bounding box center [445, 211] width 16 height 6
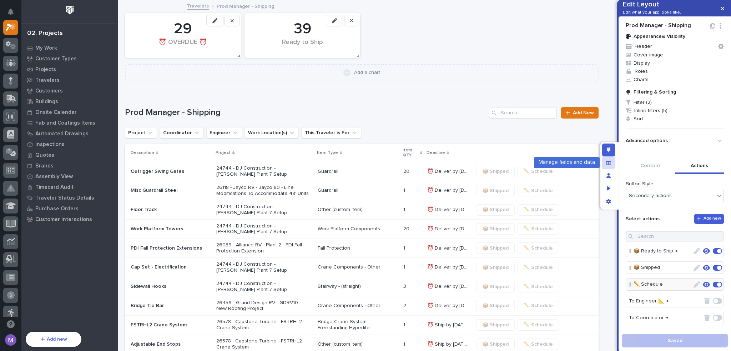
click at [609, 165] on icon "Manage fields and data" at bounding box center [608, 162] width 5 height 5
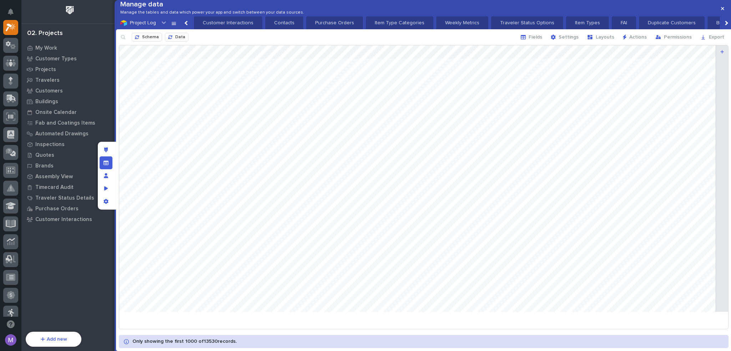
scroll to position [0, 750]
click at [602, 40] on span "Layouts" at bounding box center [605, 37] width 19 height 6
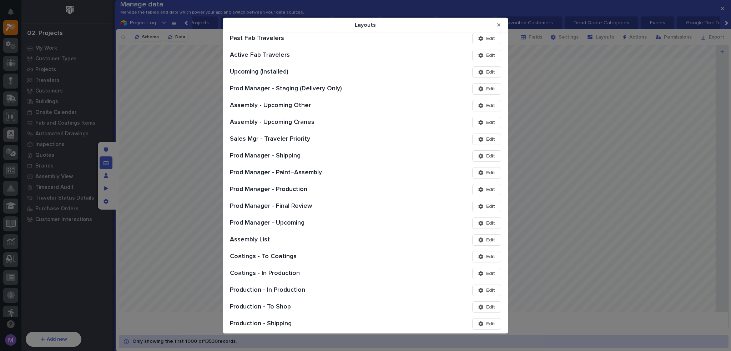
scroll to position [285, 0]
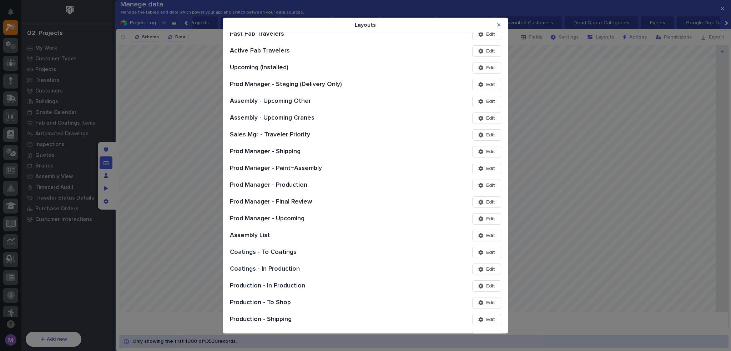
click at [493, 168] on button "Edit" at bounding box center [486, 167] width 29 height 11
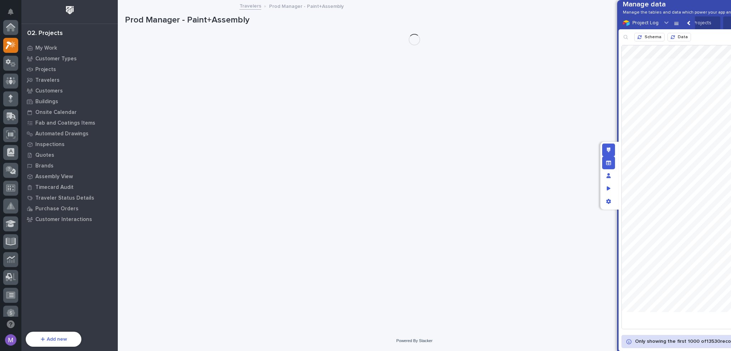
scroll to position [18, 0]
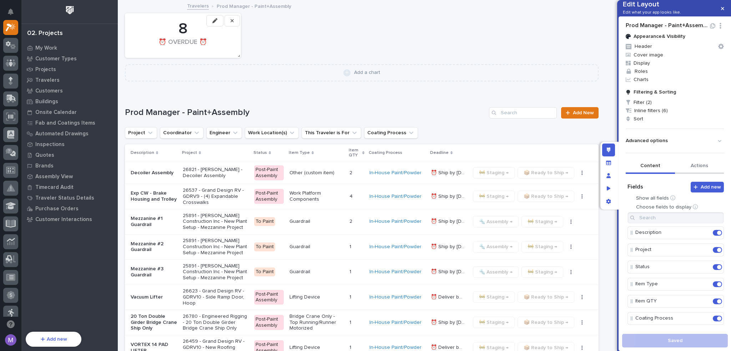
click at [691, 173] on button "Actions" at bounding box center [699, 166] width 49 height 15
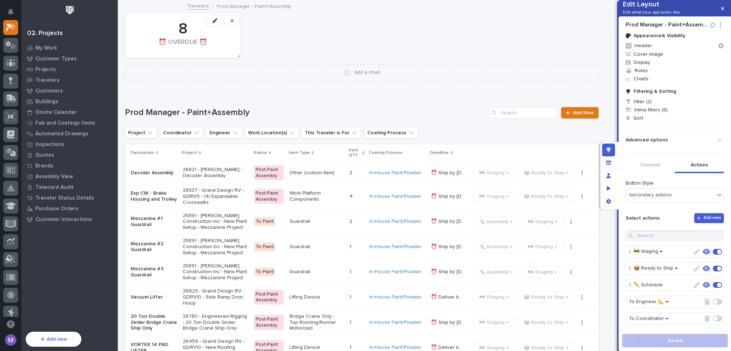
scroll to position [0, 0]
click at [703, 303] on icon "button" at bounding box center [706, 300] width 7 height 6
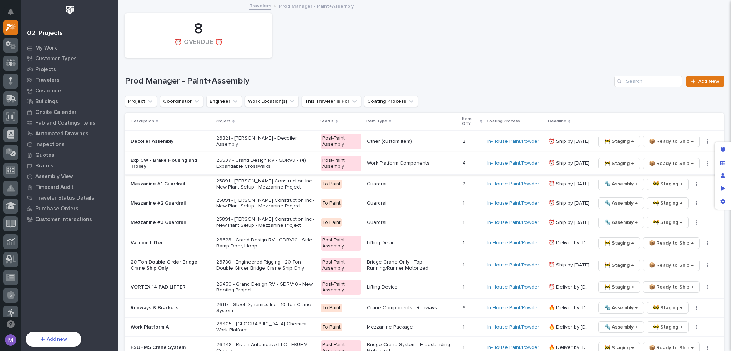
click at [724, 160] on icon "Manage fields and data" at bounding box center [722, 162] width 5 height 5
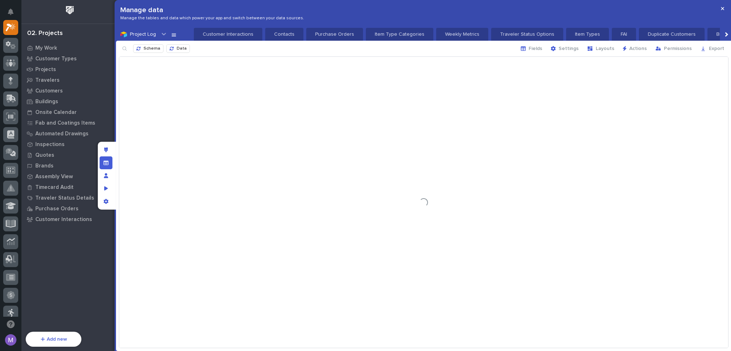
scroll to position [0, 750]
click at [592, 49] on icon "button" at bounding box center [589, 48] width 5 height 4
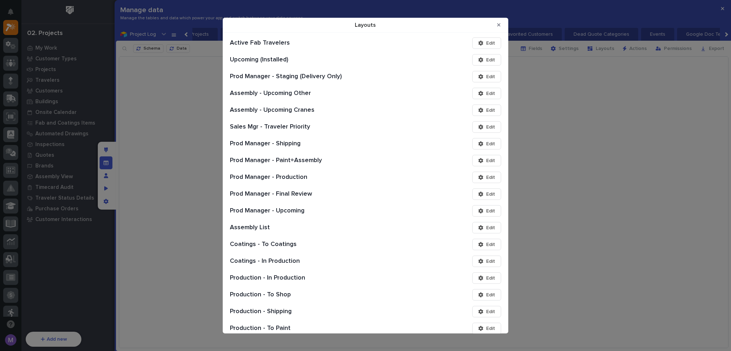
scroll to position [321, 0]
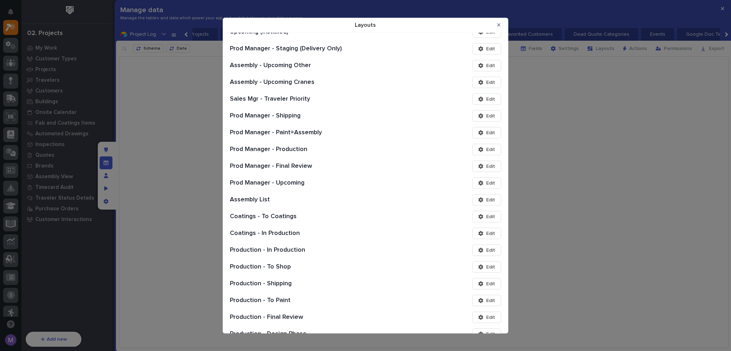
click at [487, 148] on span "Edit" at bounding box center [490, 149] width 9 height 6
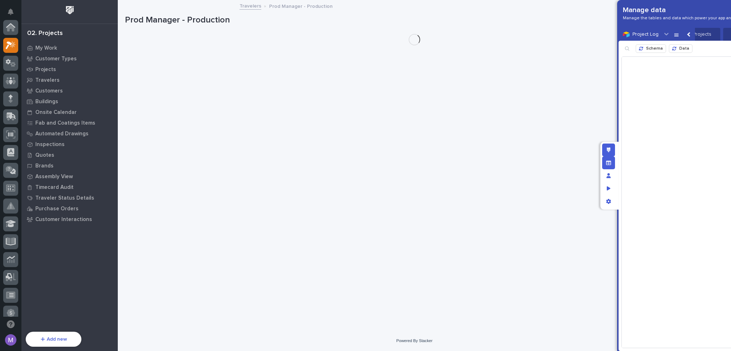
scroll to position [18, 0]
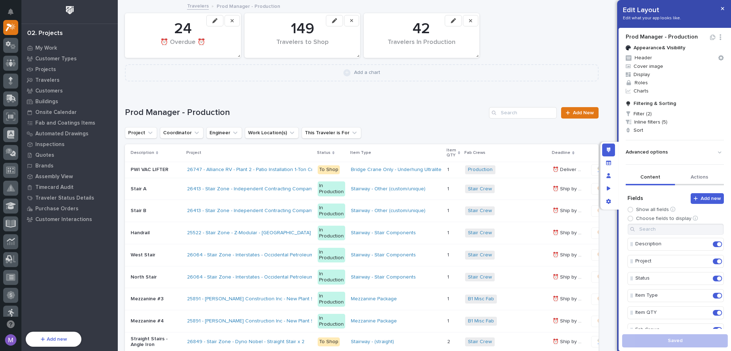
click at [691, 181] on button "Actions" at bounding box center [699, 177] width 49 height 15
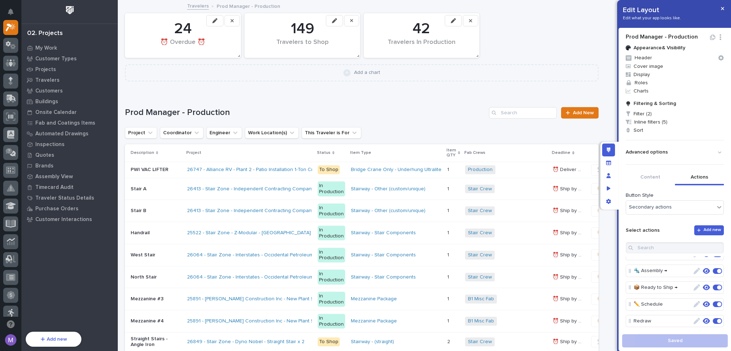
scroll to position [36, 0]
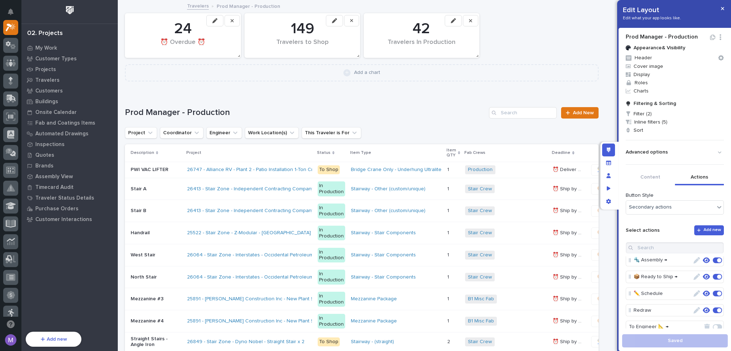
click at [703, 292] on icon "button" at bounding box center [706, 293] width 7 height 6
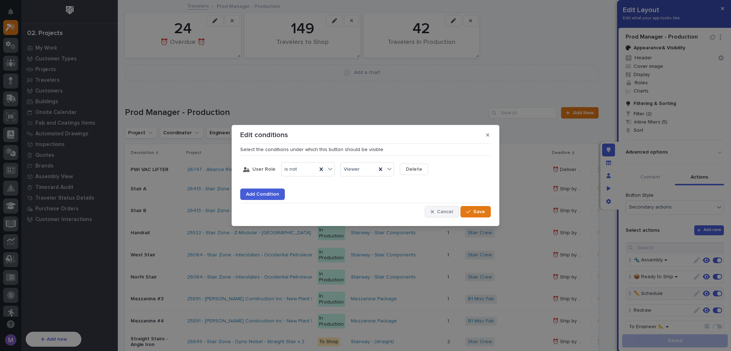
click at [434, 215] on button "Cancel" at bounding box center [442, 211] width 34 height 11
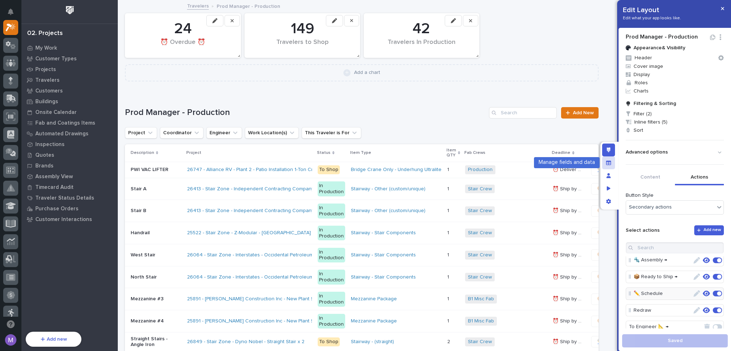
click at [607, 164] on icon "Manage fields and data" at bounding box center [608, 162] width 5 height 4
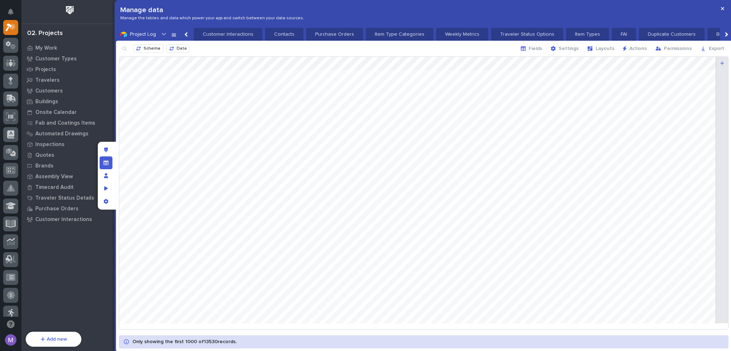
scroll to position [0, 750]
click at [601, 49] on span "Layouts" at bounding box center [605, 48] width 19 height 6
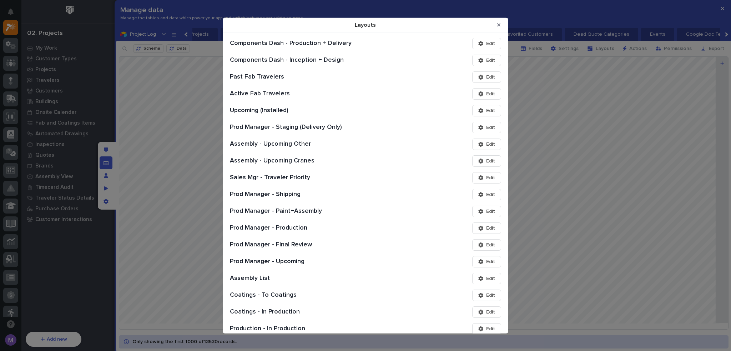
scroll to position [321, 0]
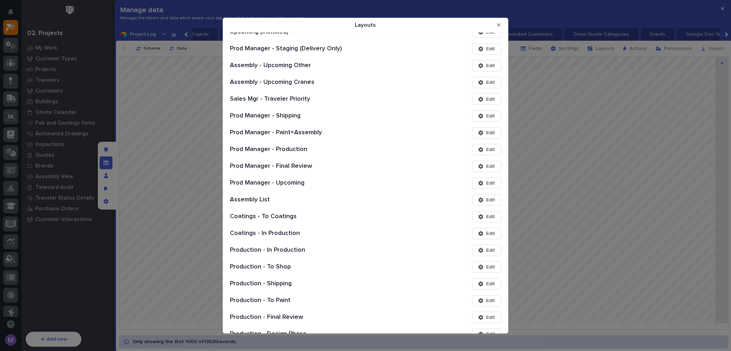
click at [487, 165] on span "Edit" at bounding box center [490, 166] width 9 height 6
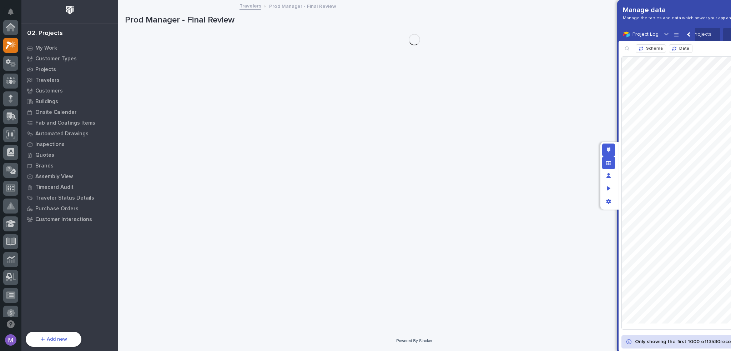
scroll to position [18, 0]
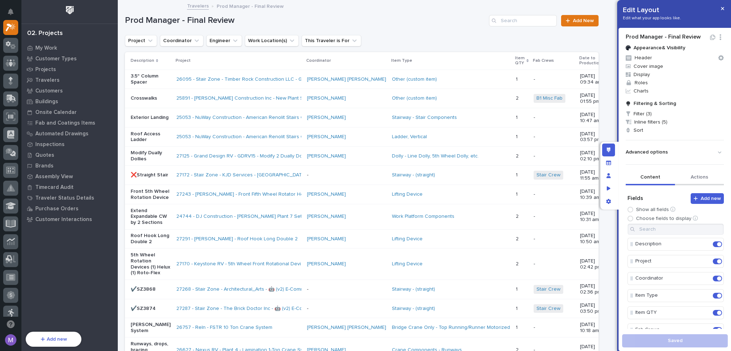
click at [689, 180] on button "Actions" at bounding box center [699, 177] width 49 height 15
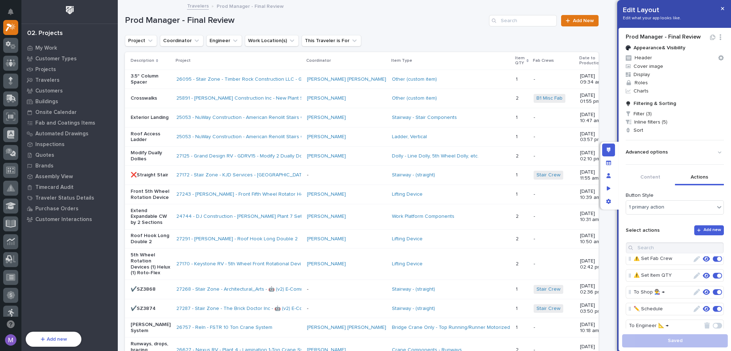
scroll to position [36, 0]
click at [703, 293] on icon "button" at bounding box center [706, 293] width 7 height 6
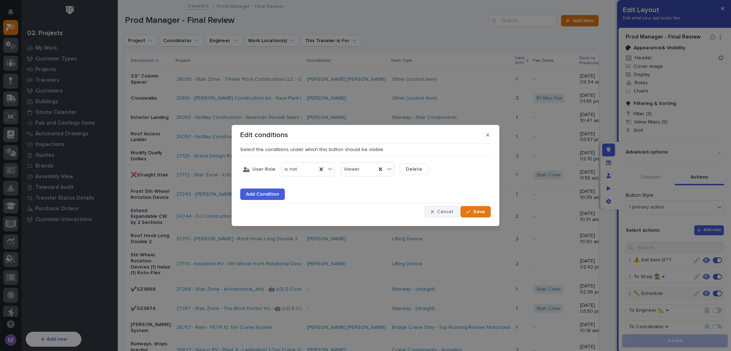
click at [450, 209] on span "Cancel" at bounding box center [445, 211] width 16 height 6
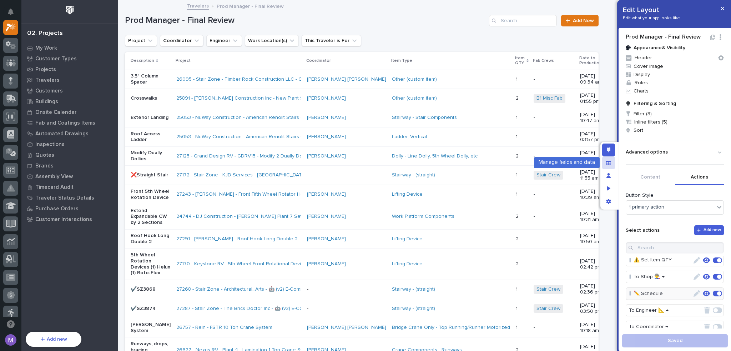
click at [607, 162] on icon "Manage fields and data" at bounding box center [608, 162] width 5 height 5
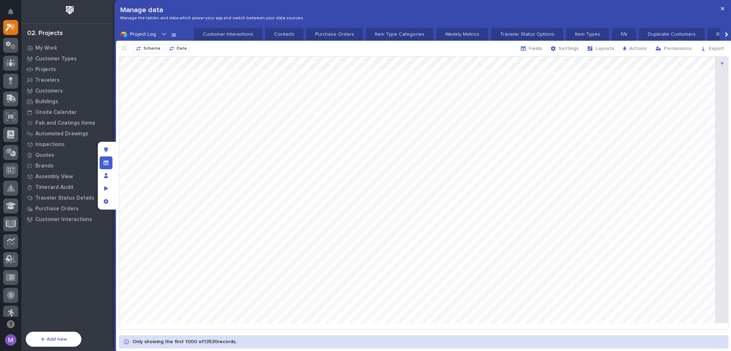
scroll to position [0, 750]
click at [597, 52] on button "Layouts" at bounding box center [601, 48] width 36 height 11
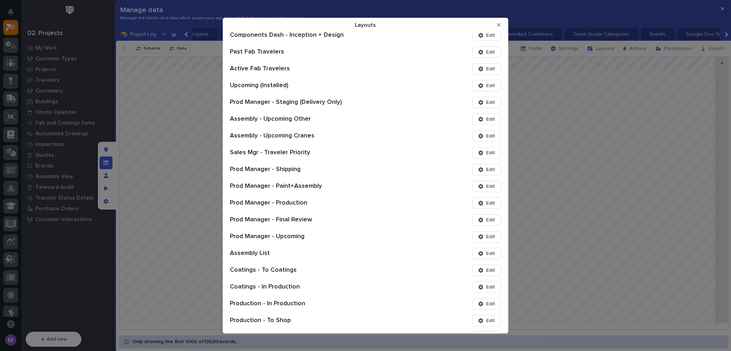
scroll to position [285, 0]
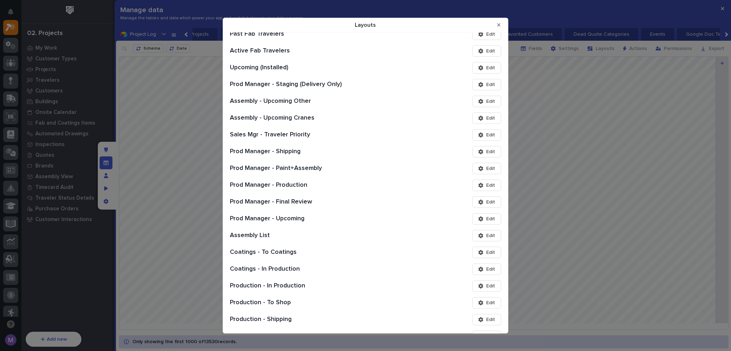
click at [478, 219] on icon "Layouts" at bounding box center [480, 218] width 5 height 5
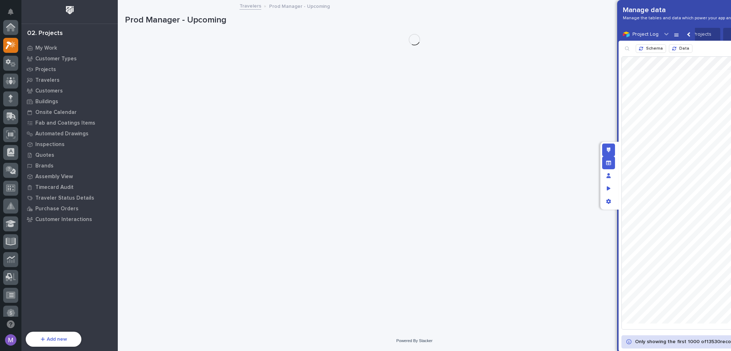
scroll to position [18, 0]
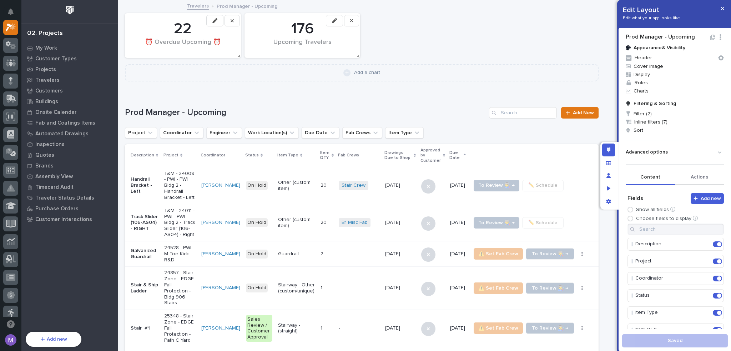
click at [694, 177] on button "Actions" at bounding box center [699, 177] width 49 height 15
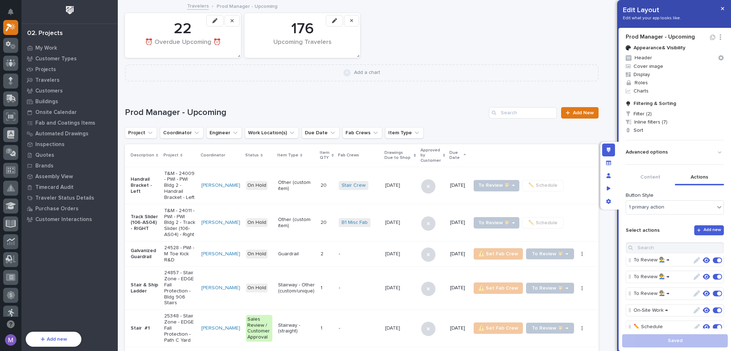
scroll to position [71, 0]
click at [703, 289] on icon "button" at bounding box center [706, 291] width 7 height 6
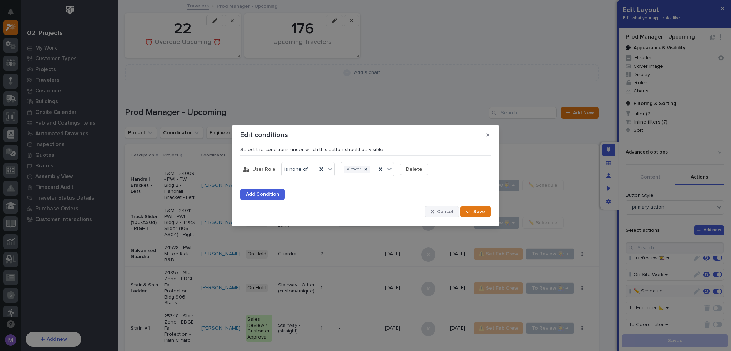
click at [431, 213] on button "Cancel" at bounding box center [442, 211] width 34 height 11
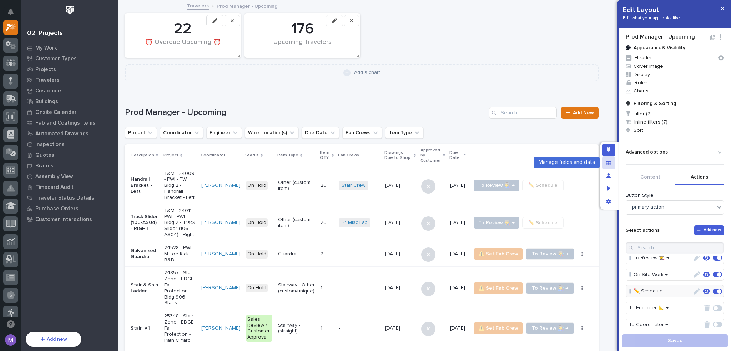
click at [605, 163] on div "Manage fields and data" at bounding box center [608, 162] width 13 height 13
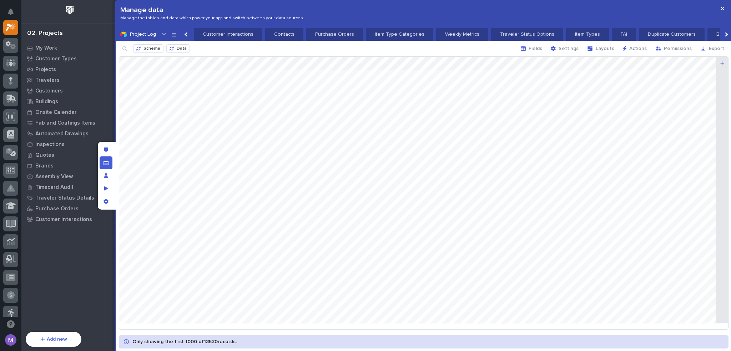
scroll to position [0, 750]
click at [599, 49] on span "Layouts" at bounding box center [605, 48] width 19 height 6
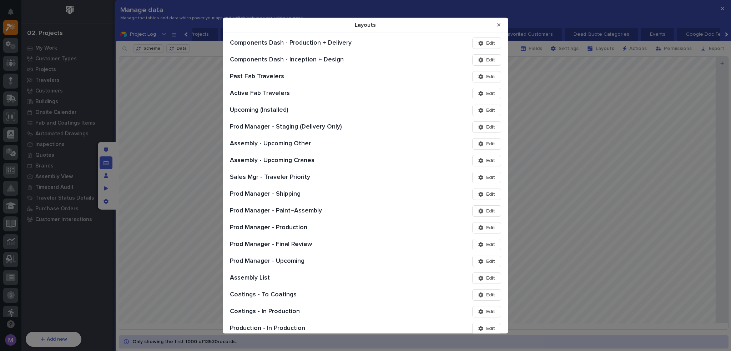
scroll to position [285, 0]
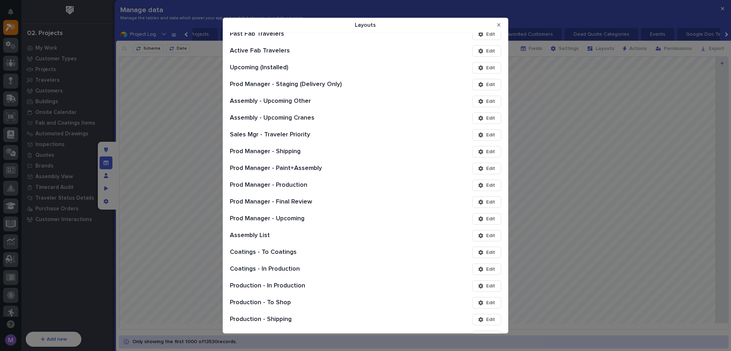
click at [486, 234] on span "Edit" at bounding box center [490, 235] width 9 height 6
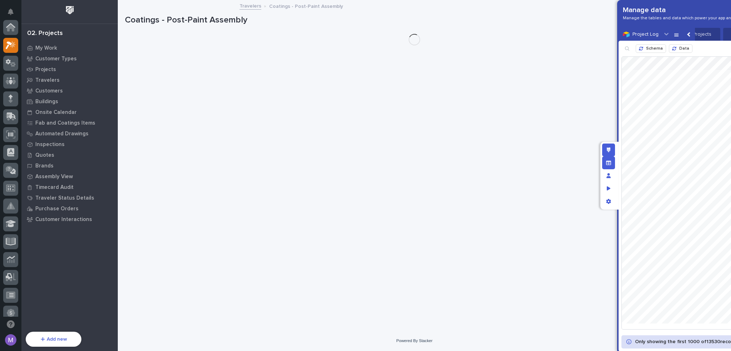
scroll to position [18, 0]
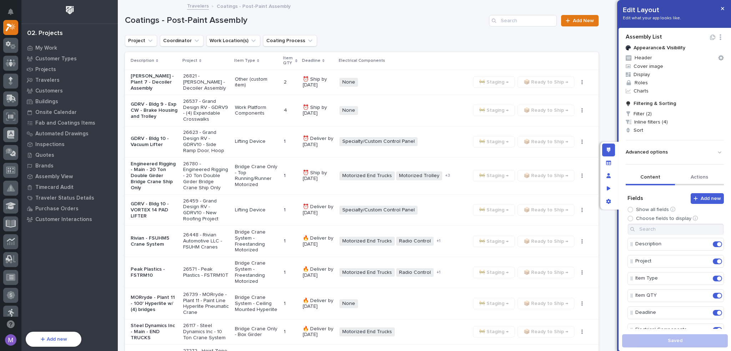
click at [694, 176] on button "Actions" at bounding box center [699, 177] width 49 height 15
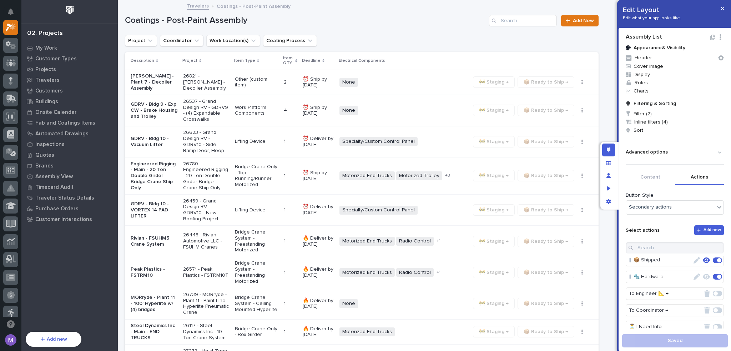
scroll to position [0, 0]
click at [607, 164] on icon "Manage fields and data" at bounding box center [608, 162] width 5 height 4
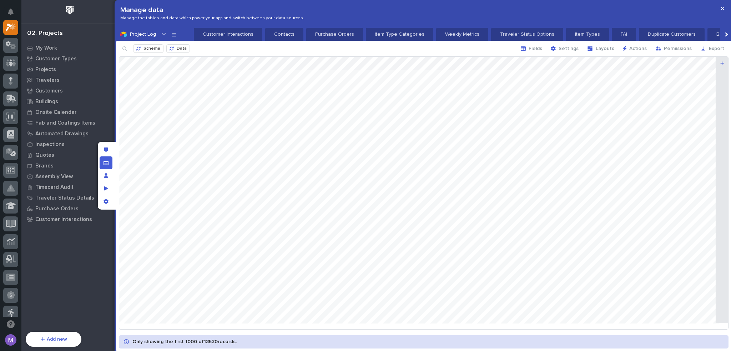
scroll to position [0, 750]
click at [604, 48] on span "Layouts" at bounding box center [605, 48] width 19 height 6
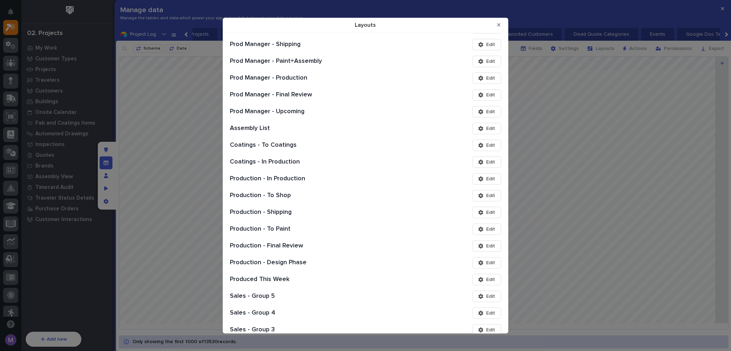
scroll to position [428, 0]
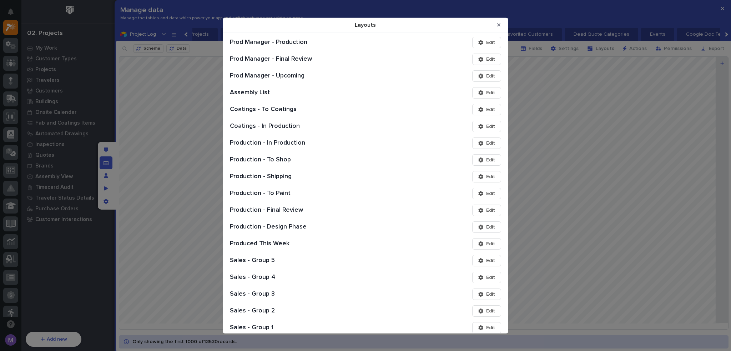
click at [478, 144] on icon "Layouts" at bounding box center [480, 142] width 5 height 5
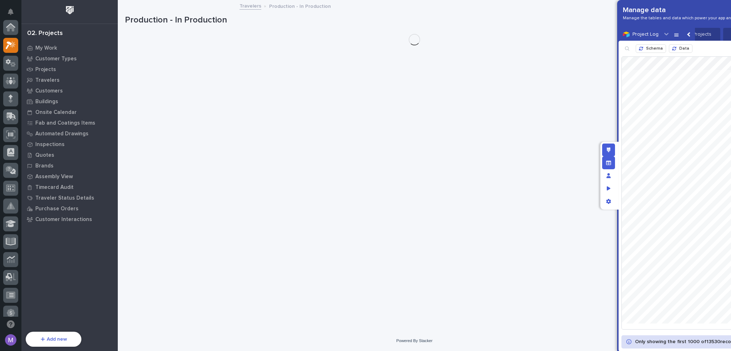
scroll to position [18, 0]
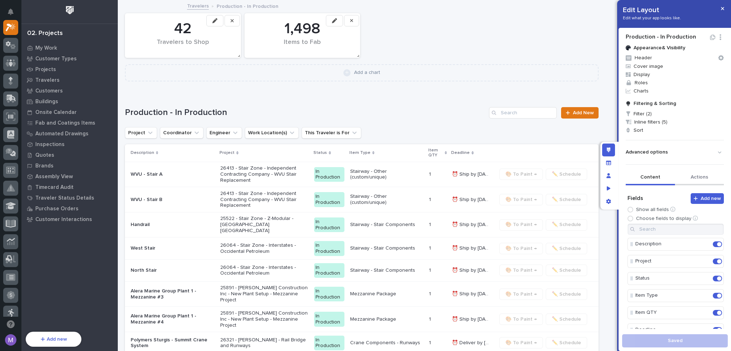
click at [694, 179] on button "Actions" at bounding box center [699, 177] width 49 height 15
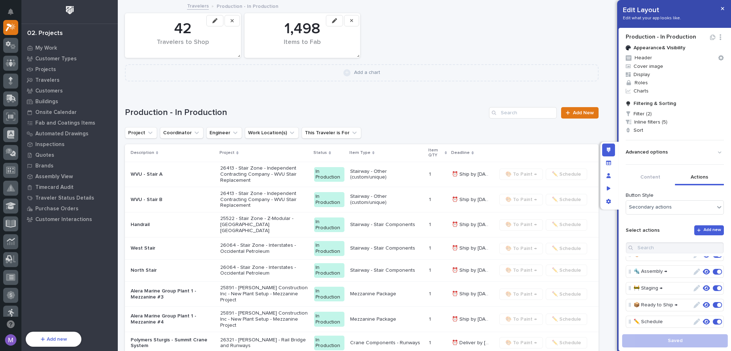
scroll to position [36, 0]
click at [703, 310] on icon "button" at bounding box center [706, 310] width 7 height 6
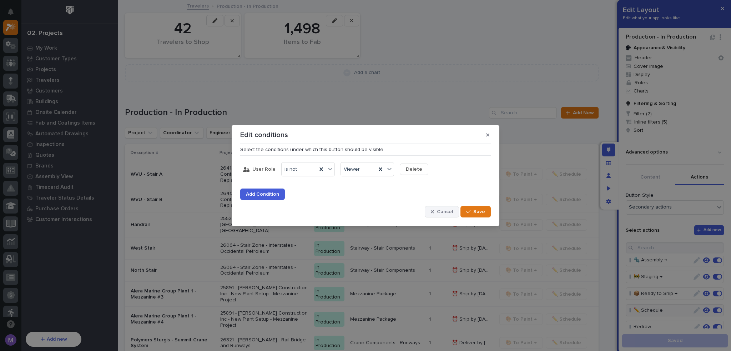
click at [440, 209] on span "Cancel" at bounding box center [445, 211] width 16 height 6
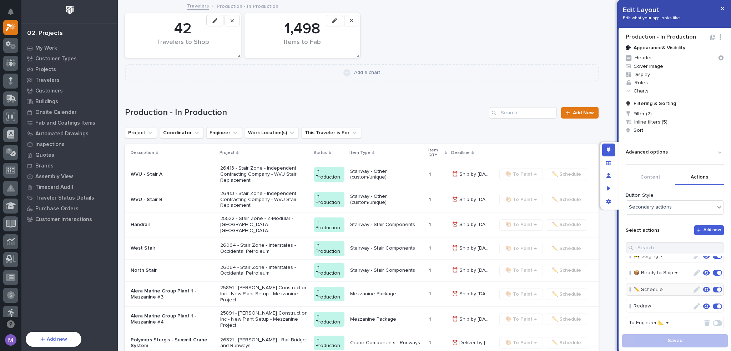
scroll to position [71, 0]
click at [608, 164] on icon "Manage fields and data" at bounding box center [608, 162] width 5 height 4
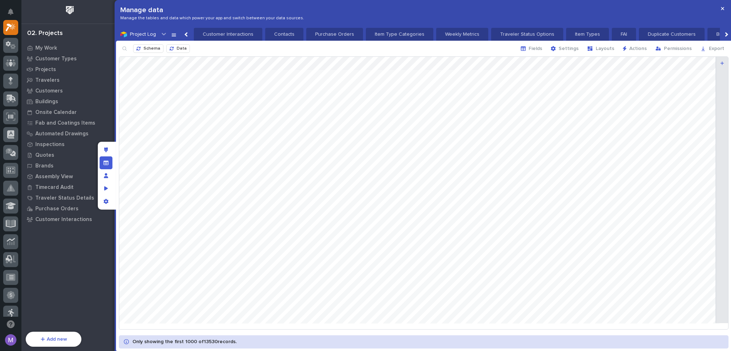
scroll to position [0, 750]
click at [596, 47] on div "button" at bounding box center [591, 49] width 9 height 6
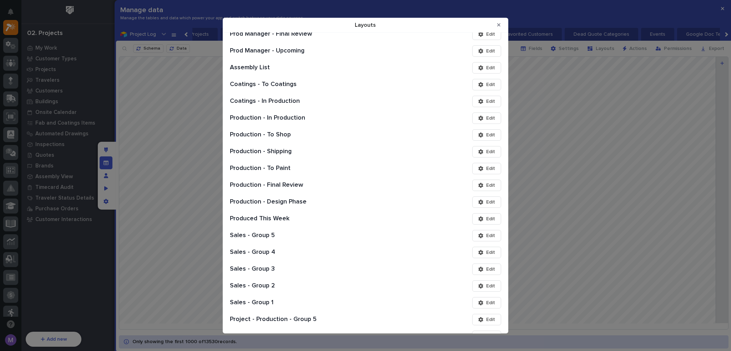
scroll to position [464, 0]
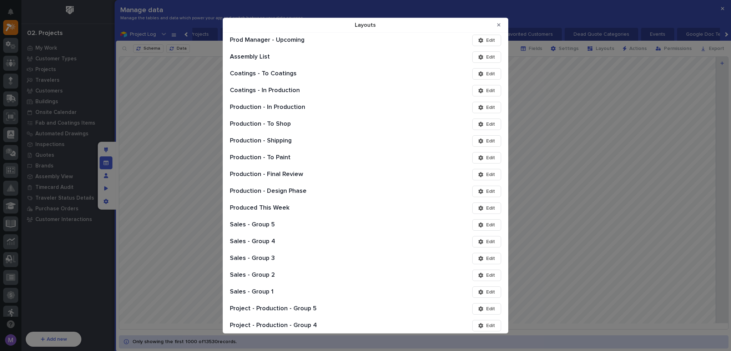
click at [479, 211] on button "Edit" at bounding box center [486, 207] width 29 height 11
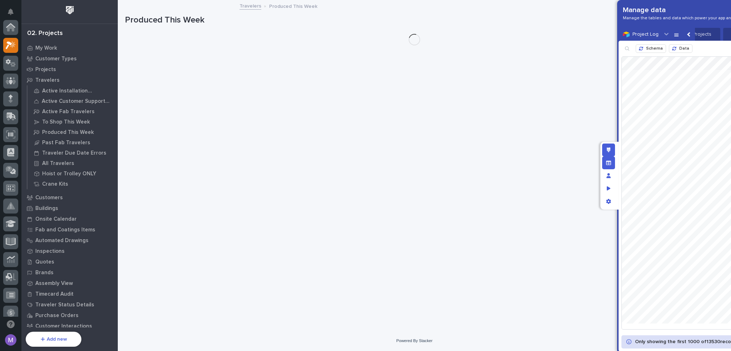
scroll to position [18, 0]
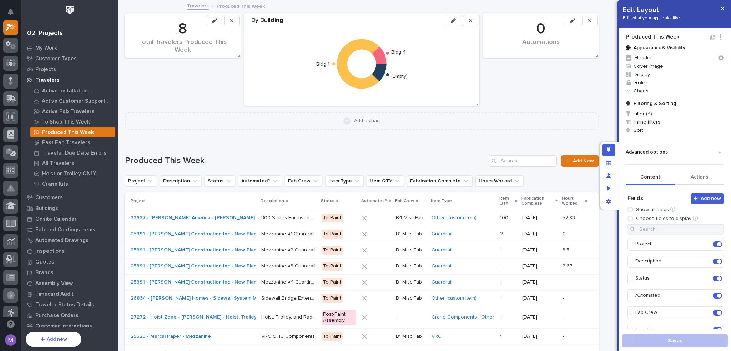
click at [685, 172] on button "Actions" at bounding box center [699, 177] width 49 height 15
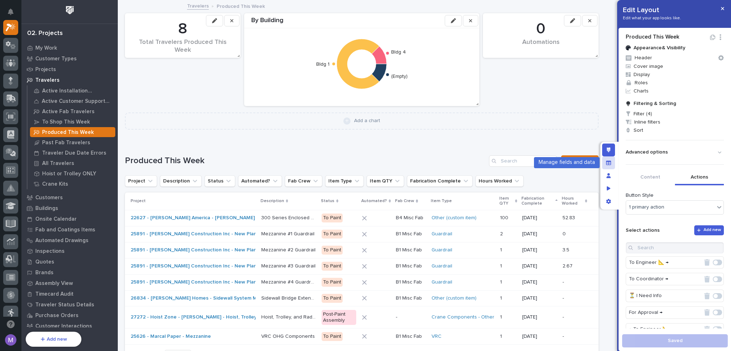
click at [613, 163] on div "Manage fields and data" at bounding box center [608, 162] width 13 height 13
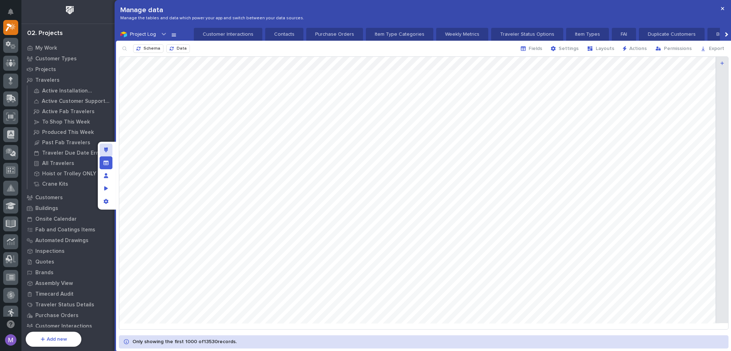
scroll to position [0, 750]
click at [602, 47] on span "Layouts" at bounding box center [605, 48] width 19 height 6
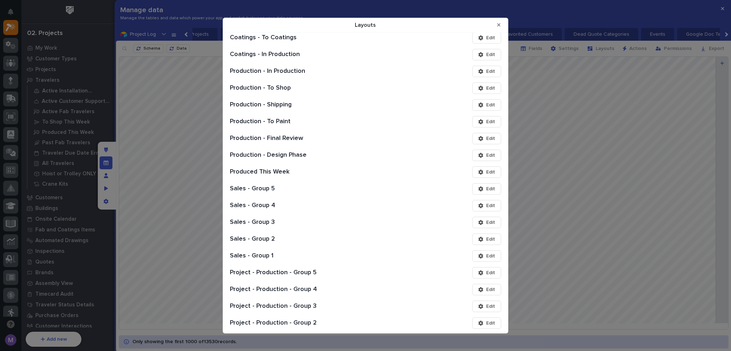
scroll to position [500, 0]
click at [486, 187] on span "Edit" at bounding box center [490, 189] width 9 height 6
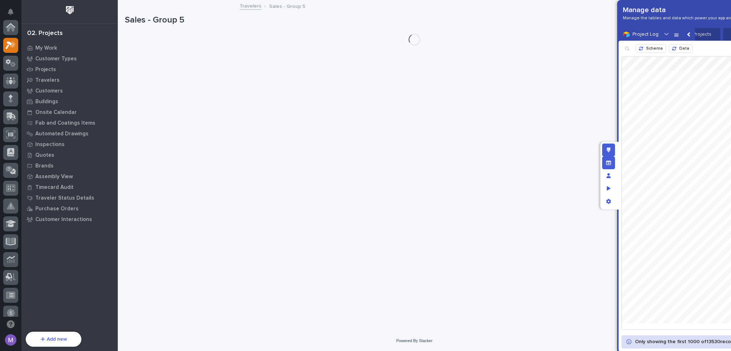
scroll to position [18, 0]
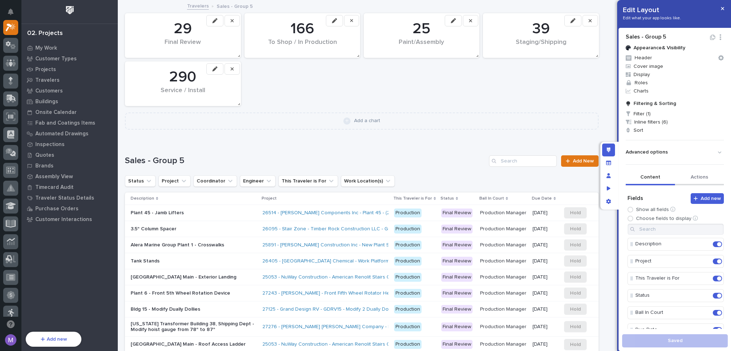
click at [696, 172] on button "Actions" at bounding box center [699, 177] width 49 height 15
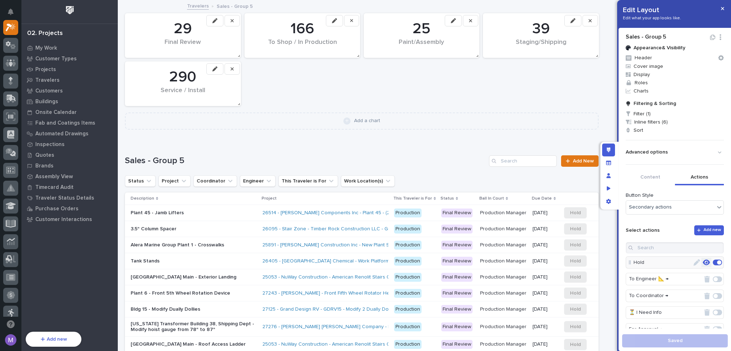
click at [701, 265] on button "button" at bounding box center [706, 262] width 10 height 9
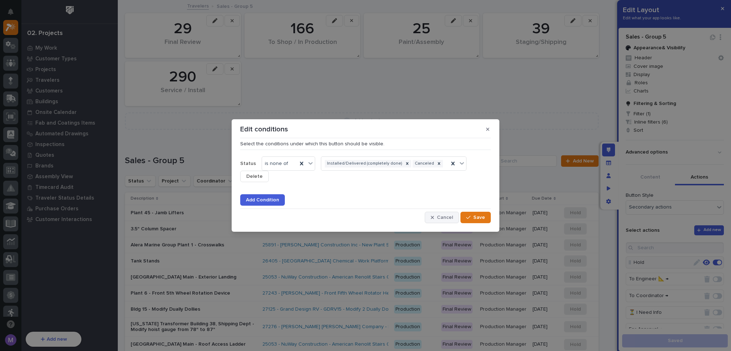
click at [439, 218] on span "Cancel" at bounding box center [445, 217] width 16 height 6
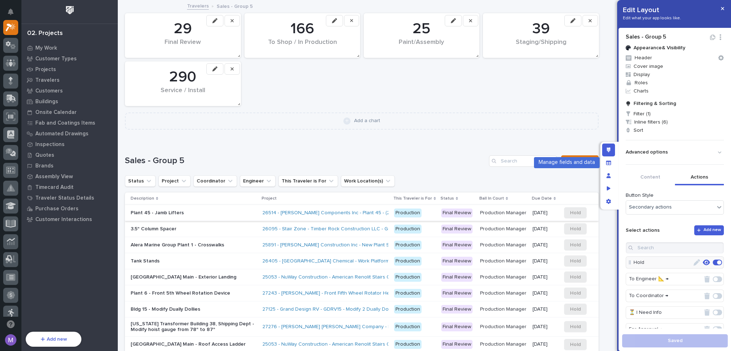
click at [606, 160] on icon "Manage fields and data" at bounding box center [608, 162] width 5 height 5
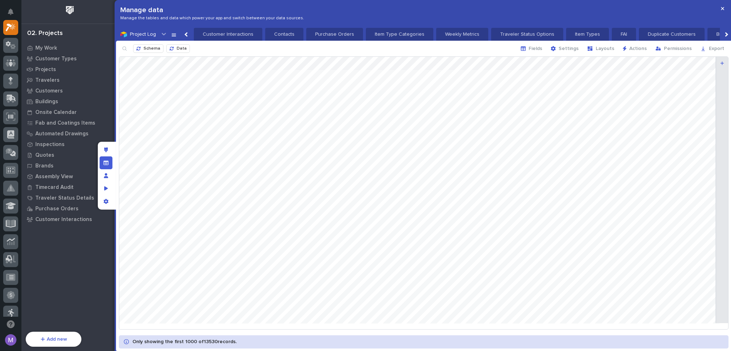
scroll to position [0, 750]
click at [612, 50] on span "Layouts" at bounding box center [605, 48] width 19 height 6
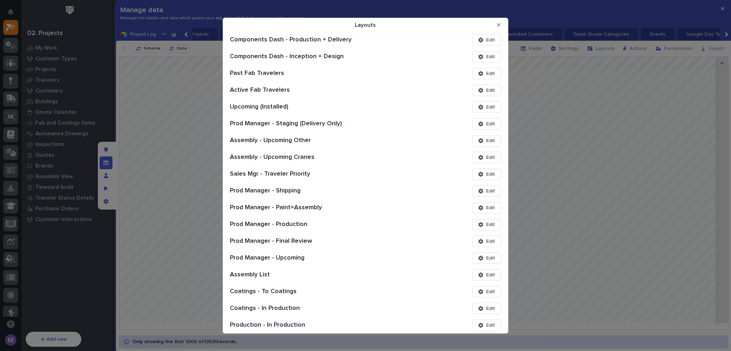
scroll to position [571, 0]
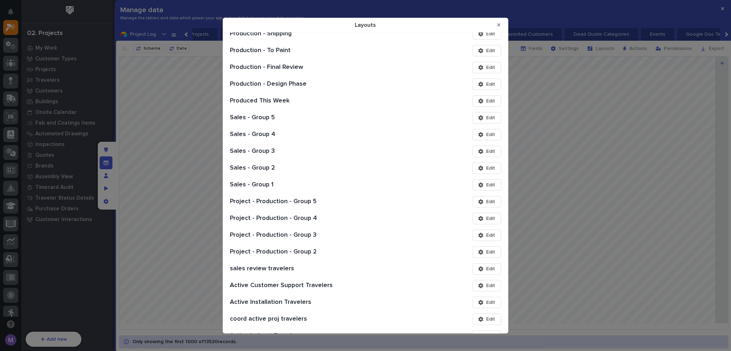
click at [487, 185] on span "Edit" at bounding box center [490, 184] width 9 height 6
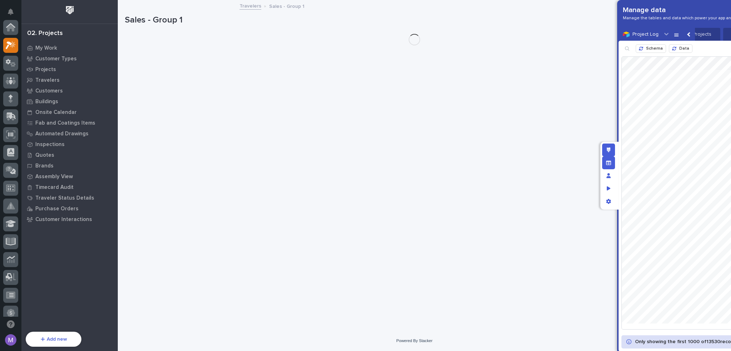
scroll to position [18, 0]
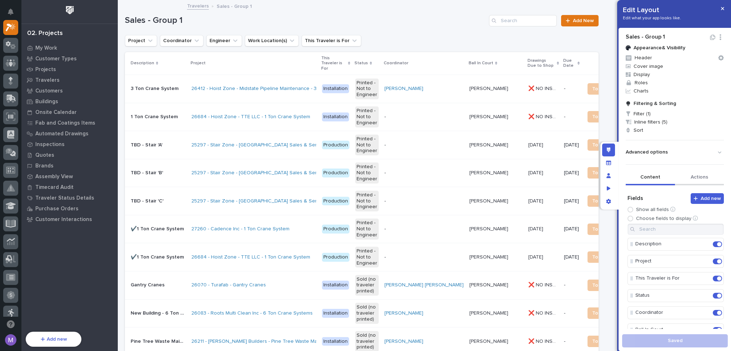
click at [693, 178] on button "Actions" at bounding box center [699, 177] width 49 height 15
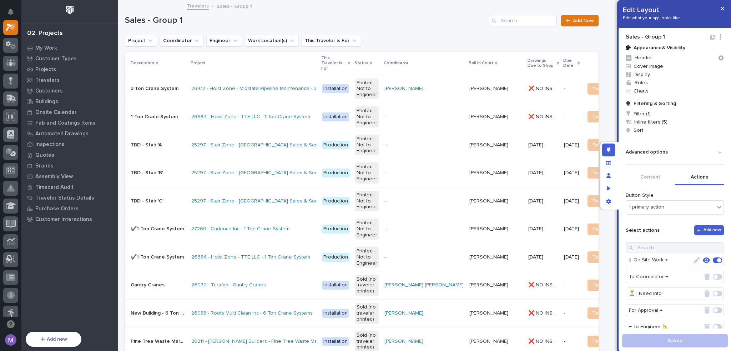
scroll to position [0, 0]
click at [607, 162] on icon "Manage fields and data" at bounding box center [608, 162] width 5 height 5
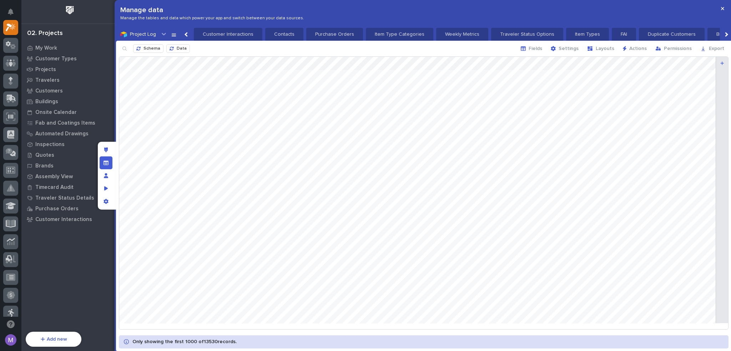
scroll to position [0, 750]
click at [602, 48] on span "Layouts" at bounding box center [605, 48] width 19 height 6
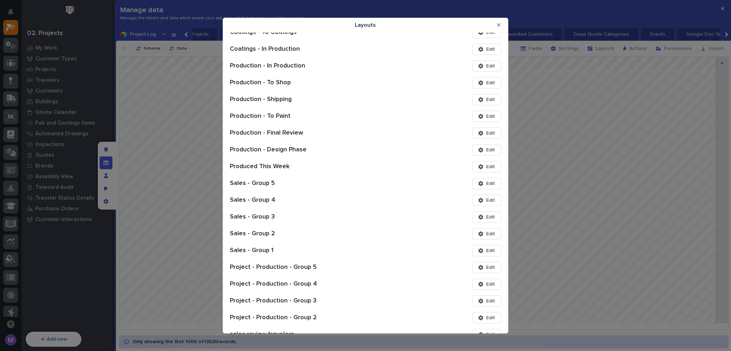
scroll to position [535, 0]
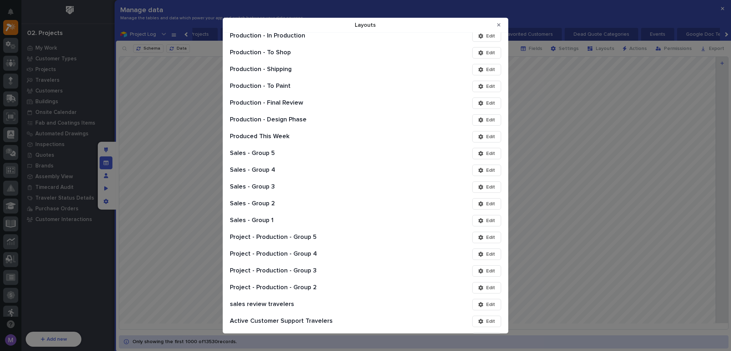
click at [486, 204] on span "Edit" at bounding box center [490, 203] width 9 height 6
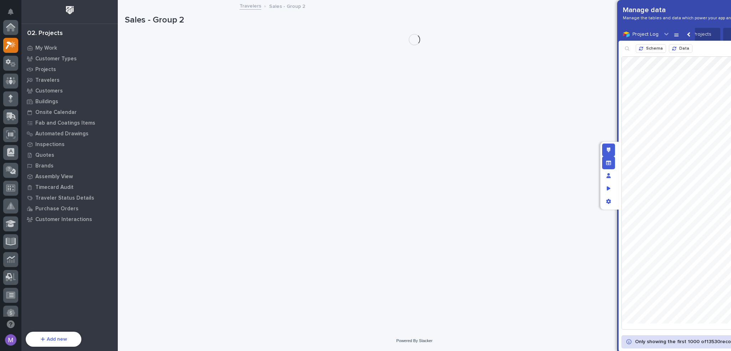
scroll to position [18, 0]
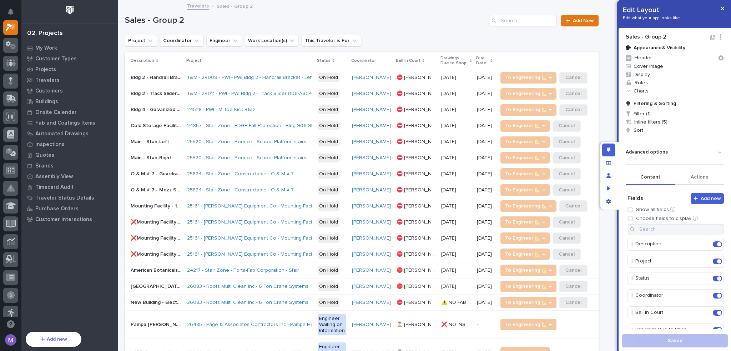
click at [698, 179] on button "Actions" at bounding box center [699, 177] width 49 height 15
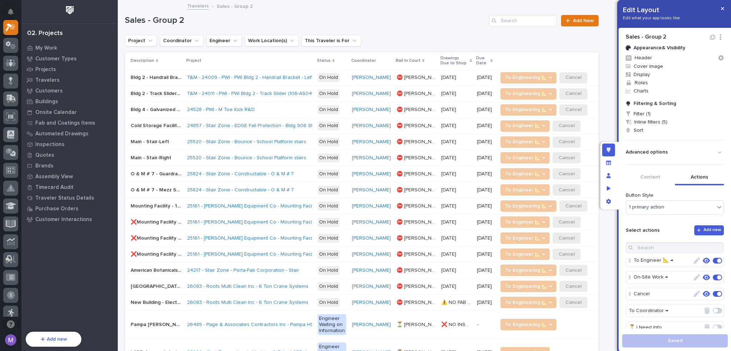
scroll to position [36, 0]
click at [603, 160] on div "Manage fields and data" at bounding box center [608, 162] width 13 height 13
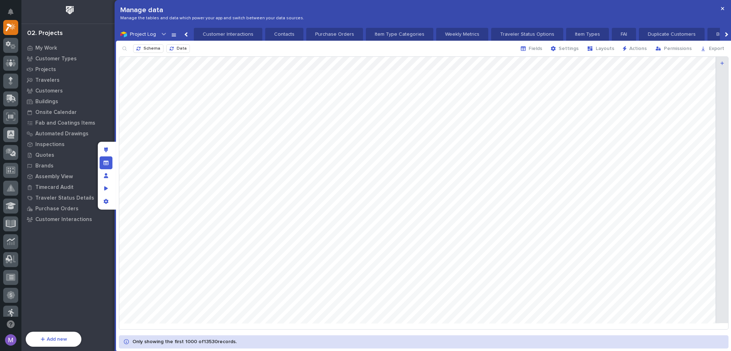
scroll to position [0, 750]
click at [603, 52] on button "Layouts" at bounding box center [601, 48] width 36 height 11
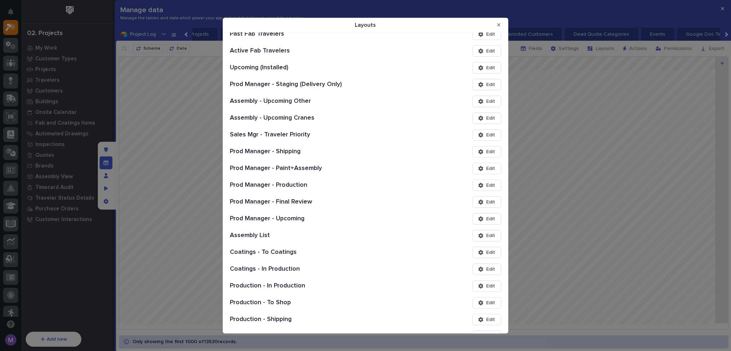
scroll to position [500, 0]
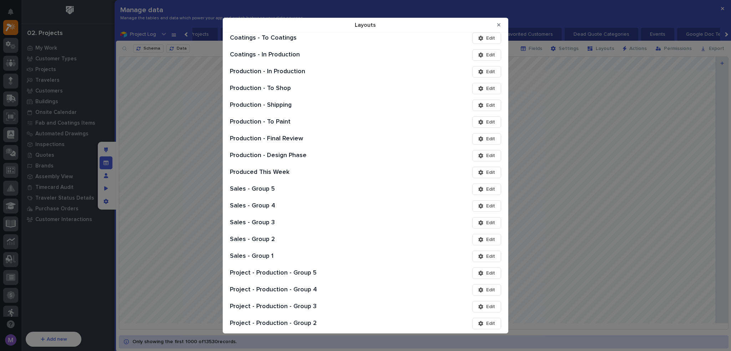
click at [478, 222] on icon "Layouts" at bounding box center [480, 222] width 5 height 5
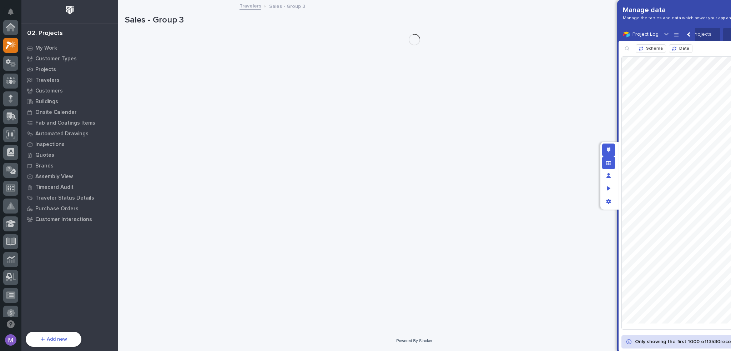
scroll to position [18, 0]
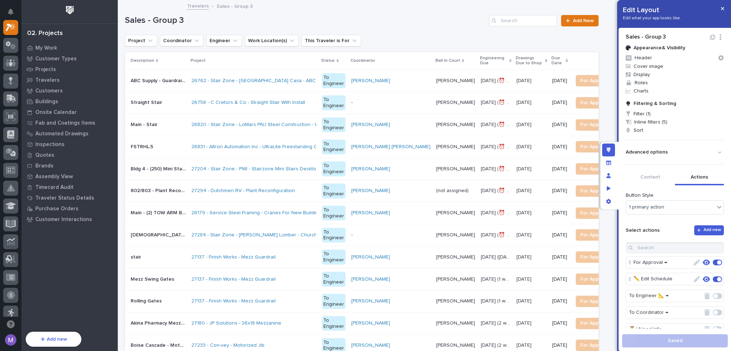
click at [705, 179] on button "Actions" at bounding box center [699, 177] width 49 height 15
click at [703, 276] on icon "button" at bounding box center [706, 279] width 7 height 6
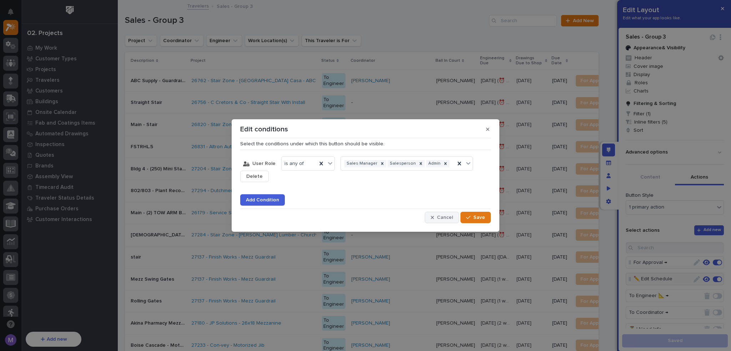
click at [446, 218] on span "Cancel" at bounding box center [445, 217] width 16 height 6
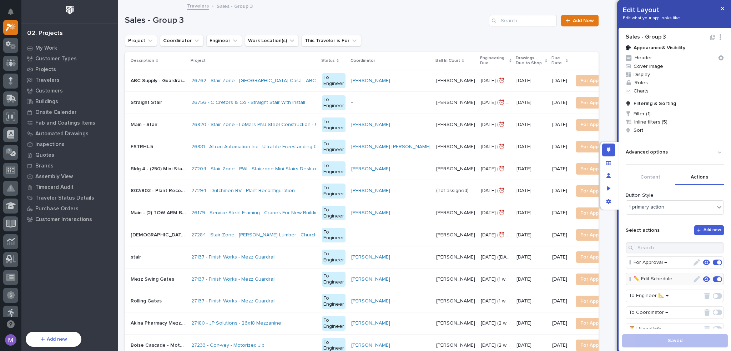
click at [693, 280] on icon "button" at bounding box center [696, 279] width 6 height 6
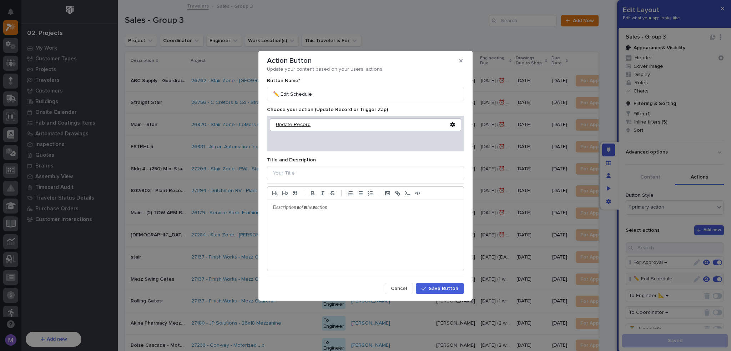
click at [304, 124] on div "Update Record" at bounding box center [363, 125] width 174 height 6
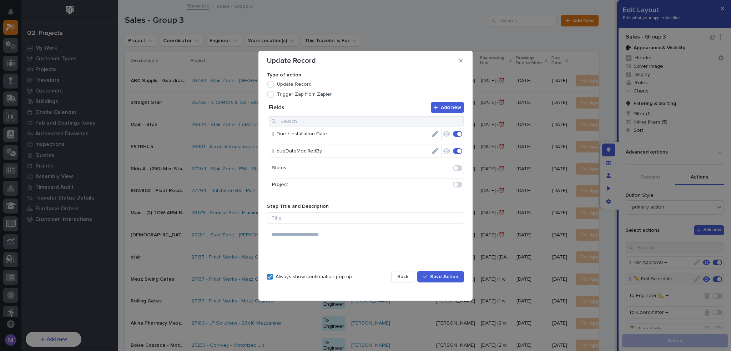
scroll to position [36, 0]
click at [408, 275] on span "Back" at bounding box center [402, 276] width 11 height 6
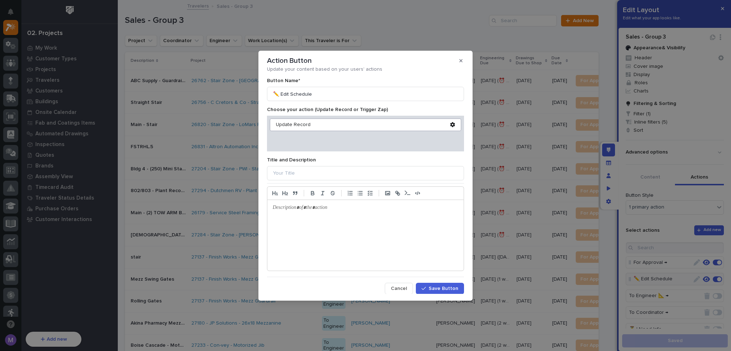
click at [406, 285] on button "Cancel" at bounding box center [399, 288] width 28 height 11
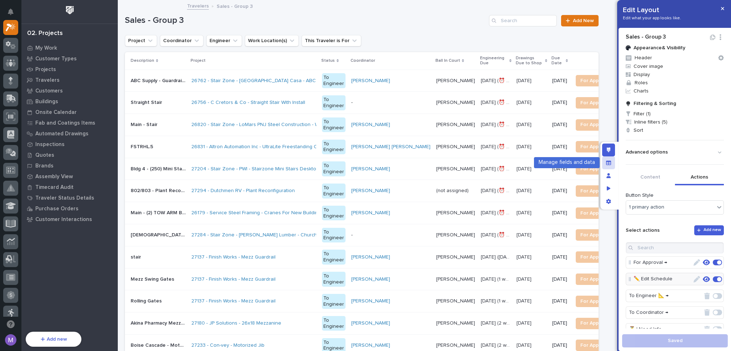
click at [608, 163] on icon "Manage fields and data" at bounding box center [608, 162] width 5 height 5
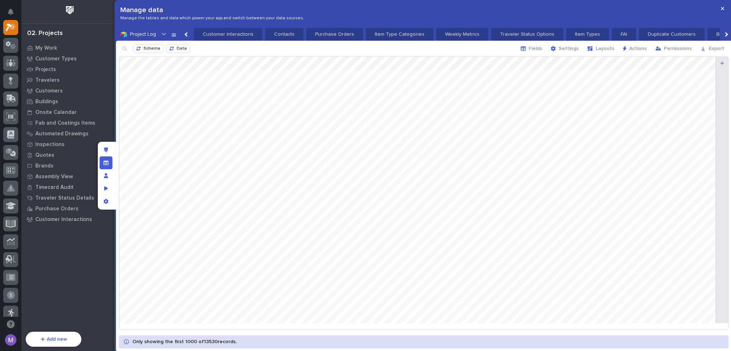
scroll to position [0, 750]
click at [602, 47] on span "Layouts" at bounding box center [605, 48] width 19 height 6
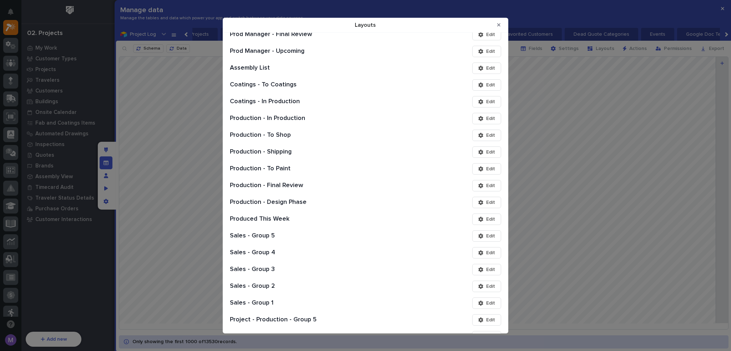
scroll to position [464, 0]
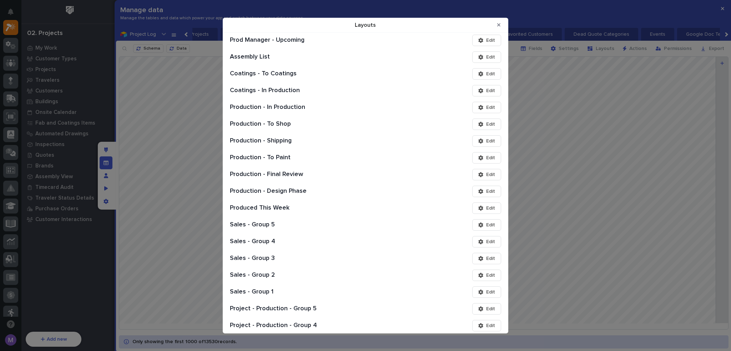
click at [490, 243] on button "Edit" at bounding box center [486, 240] width 29 height 11
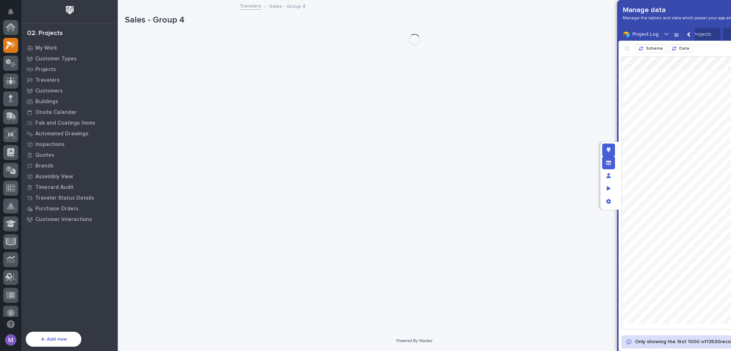
scroll to position [18, 0]
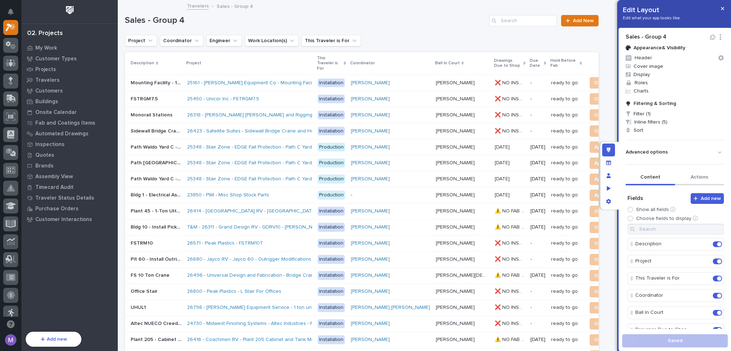
click at [686, 172] on button "Actions" at bounding box center [699, 177] width 49 height 15
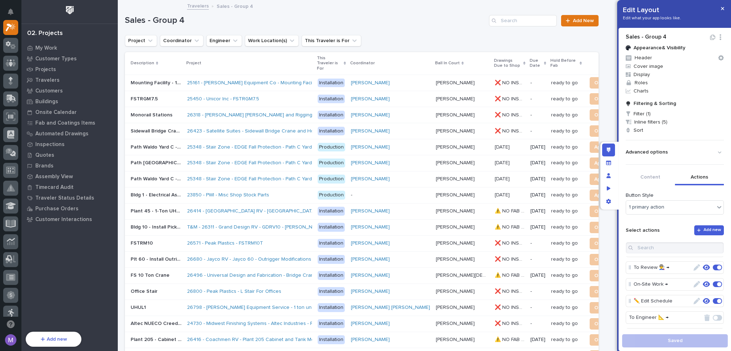
scroll to position [36, 0]
click at [701, 306] on button "button" at bounding box center [706, 309] width 10 height 9
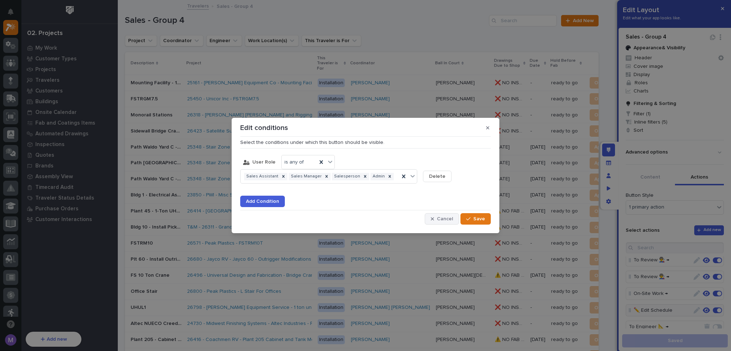
click at [427, 220] on button "Cancel" at bounding box center [442, 218] width 34 height 11
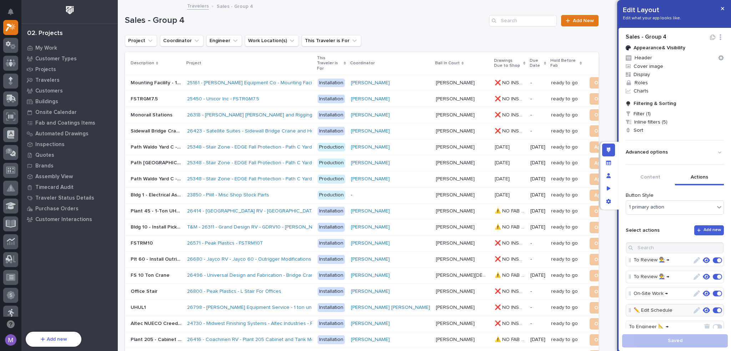
click at [693, 308] on icon "button" at bounding box center [696, 310] width 6 height 6
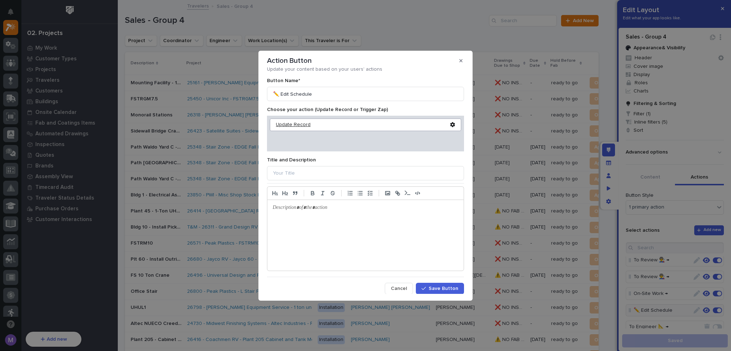
click at [298, 127] on div "Update Record" at bounding box center [363, 125] width 174 height 6
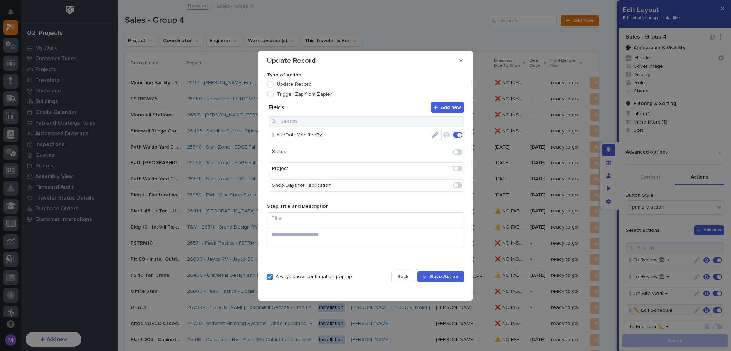
drag, startPoint x: 391, startPoint y: 273, endPoint x: 396, endPoint y: 275, distance: 5.8
click at [391, 273] on div "Always show confirmation pop-up Back Save Action" at bounding box center [365, 277] width 197 height 30
click at [399, 277] on span "Back" at bounding box center [402, 276] width 11 height 6
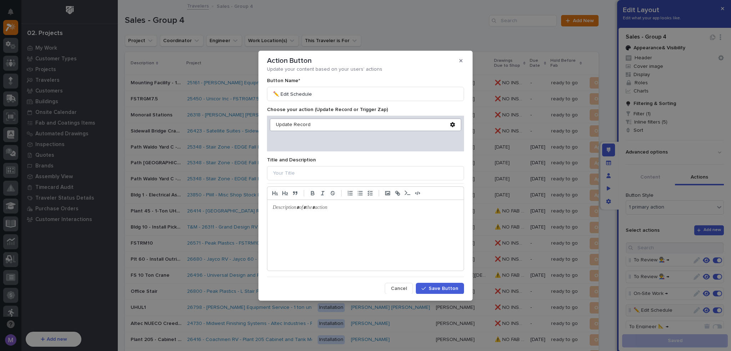
click at [389, 285] on button "Cancel" at bounding box center [399, 288] width 28 height 11
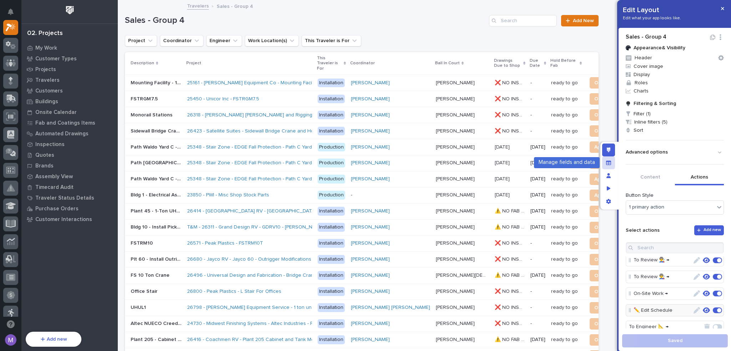
click at [612, 164] on div "Manage fields and data" at bounding box center [608, 162] width 13 height 13
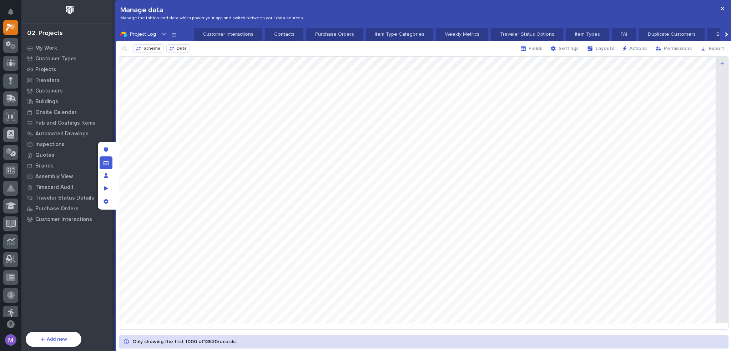
scroll to position [0, 750]
click at [608, 49] on span "Layouts" at bounding box center [605, 48] width 19 height 6
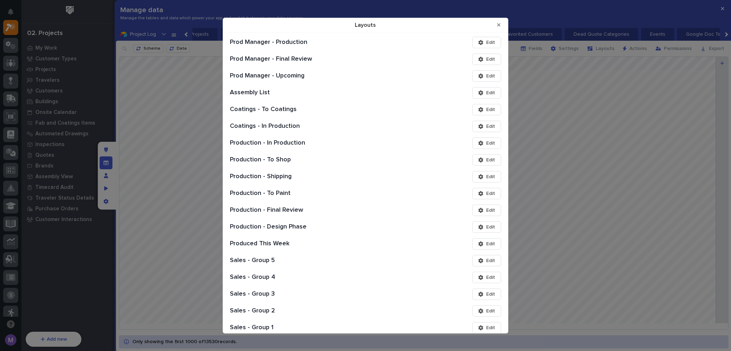
scroll to position [535, 0]
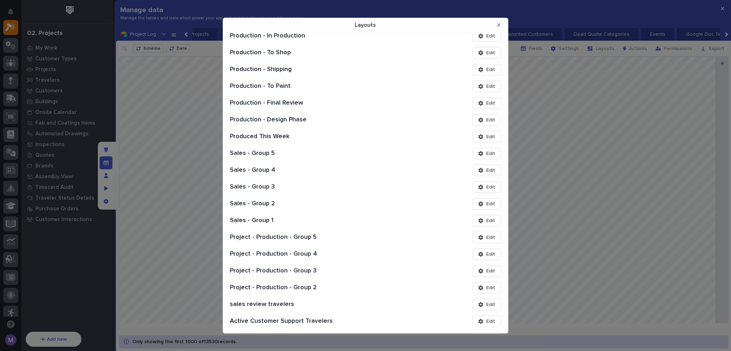
click at [486, 237] on span "Edit" at bounding box center [490, 237] width 9 height 6
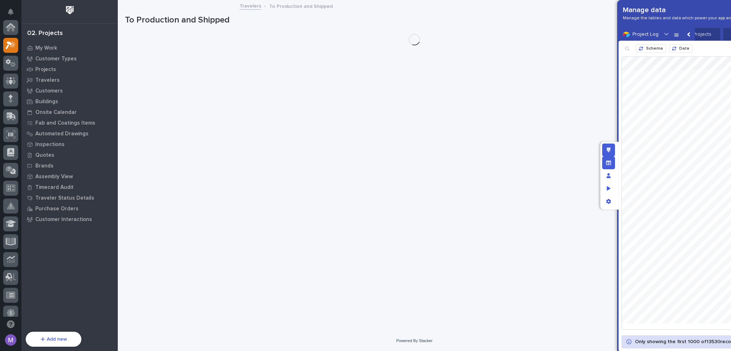
scroll to position [18, 0]
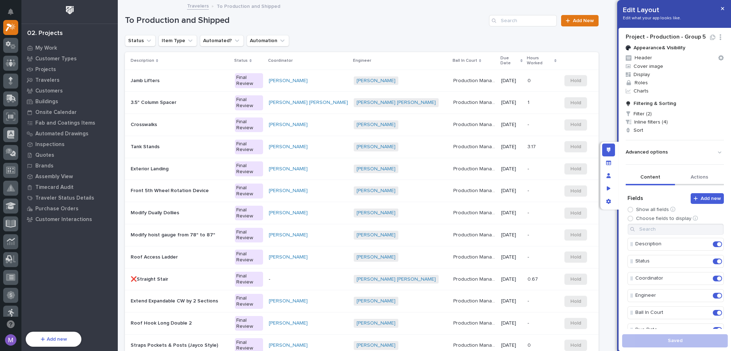
click at [688, 178] on button "Actions" at bounding box center [699, 177] width 49 height 15
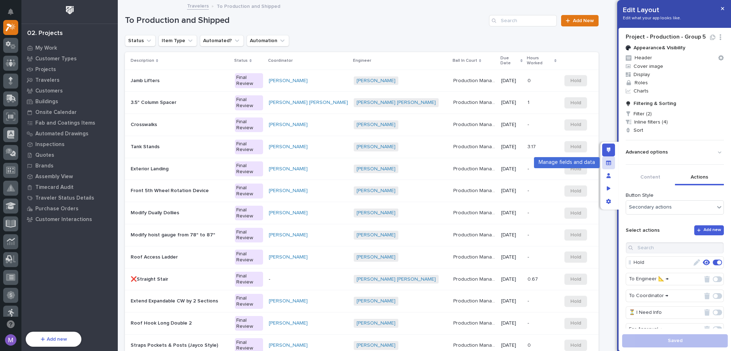
click at [612, 164] on div "Manage fields and data" at bounding box center [608, 162] width 13 height 13
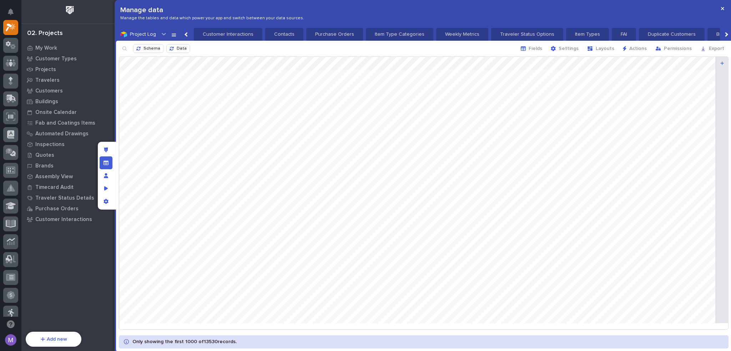
scroll to position [0, 750]
click at [592, 50] on icon "button" at bounding box center [589, 48] width 5 height 4
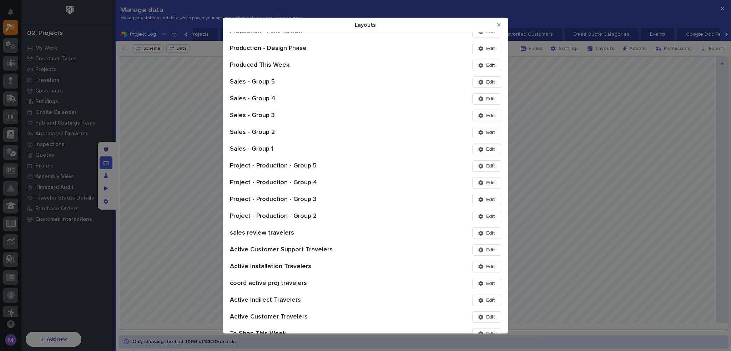
scroll to position [535, 0]
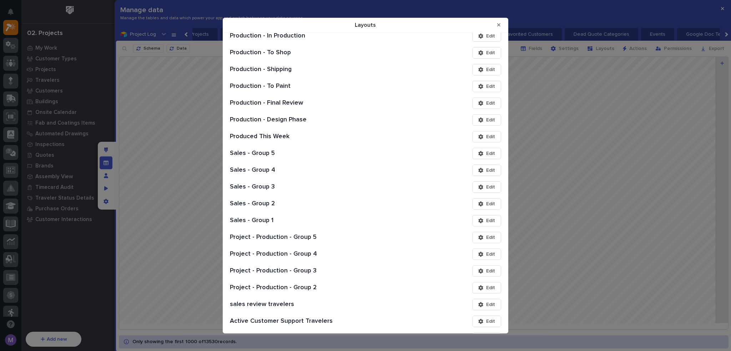
click at [479, 254] on div "Layouts" at bounding box center [482, 253] width 8 height 5
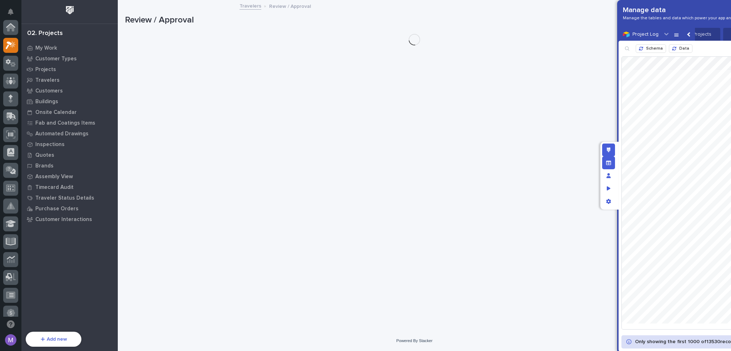
scroll to position [18, 0]
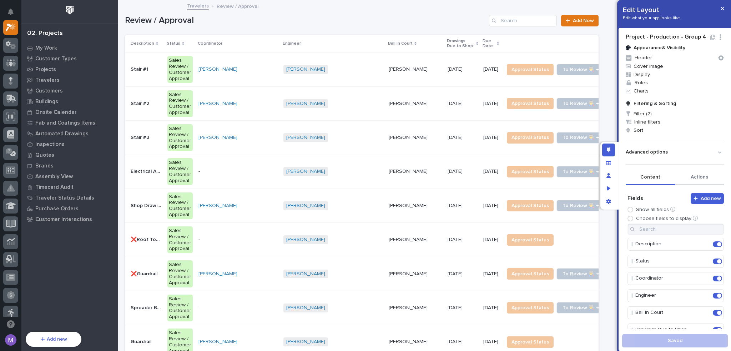
click at [699, 179] on button "Actions" at bounding box center [699, 177] width 49 height 15
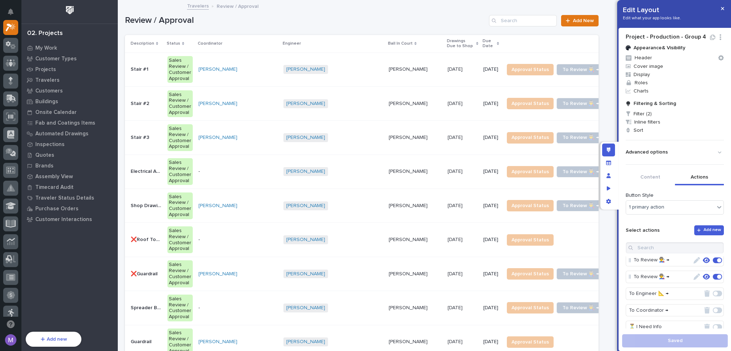
scroll to position [71, 0]
click at [611, 166] on div "Manage fields and data" at bounding box center [608, 162] width 13 height 13
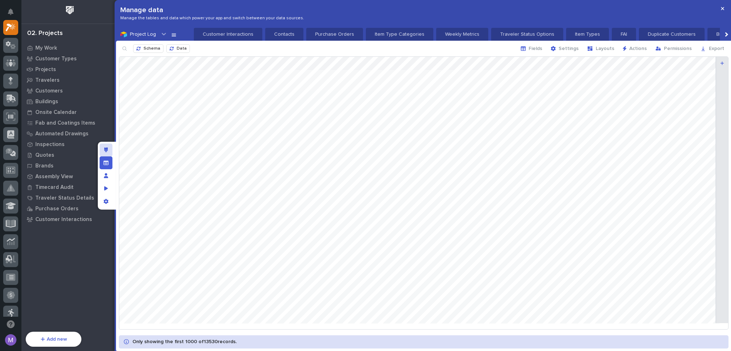
scroll to position [0, 750]
click at [608, 45] on button "Layouts" at bounding box center [601, 48] width 36 height 11
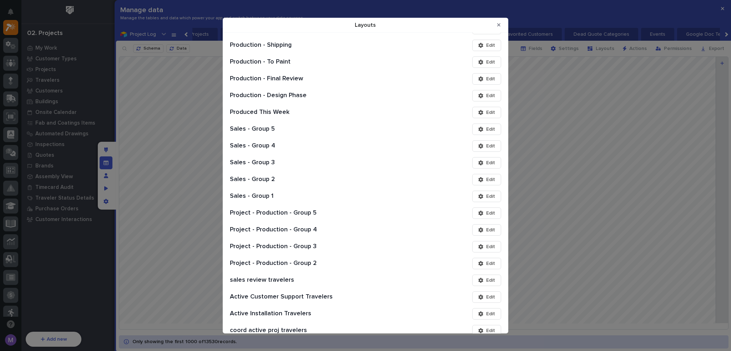
scroll to position [571, 0]
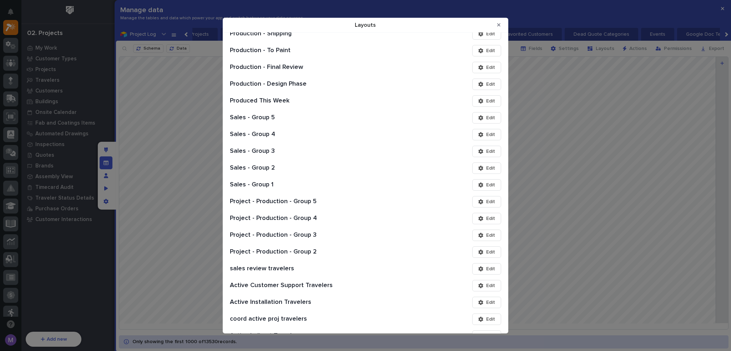
click at [486, 236] on span "Edit" at bounding box center [490, 235] width 9 height 6
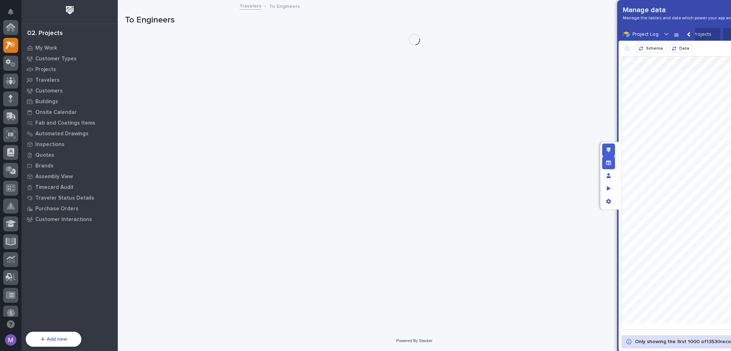
scroll to position [18, 0]
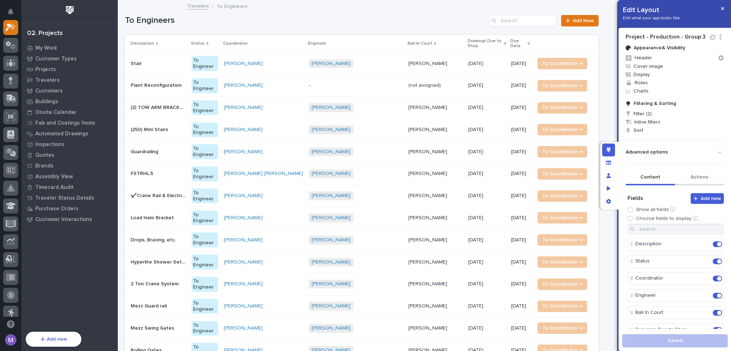
click at [708, 179] on button "Actions" at bounding box center [699, 177] width 49 height 15
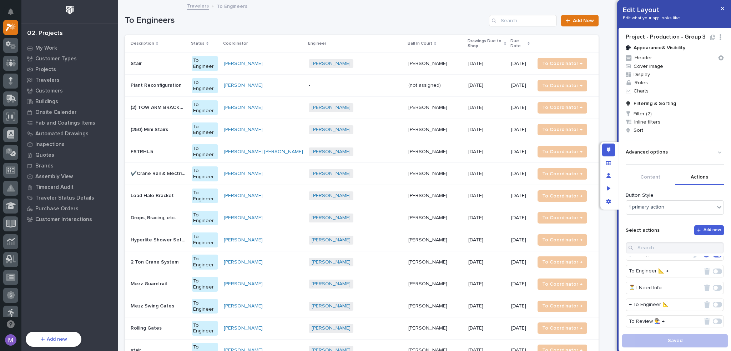
scroll to position [36, 0]
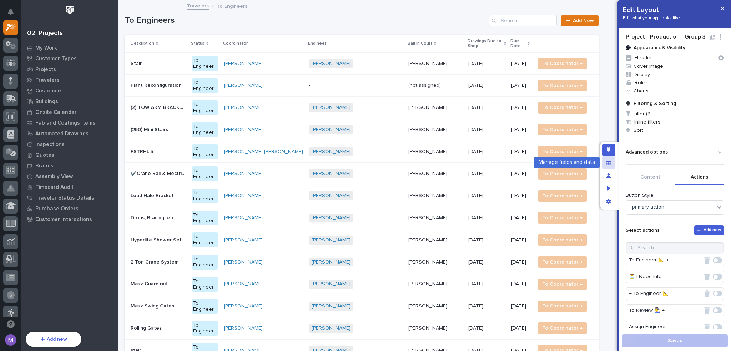
click at [613, 164] on div "Manage fields and data" at bounding box center [608, 162] width 13 height 13
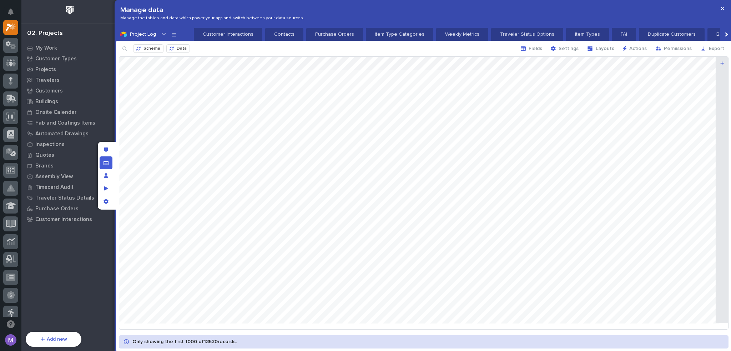
scroll to position [0, 750]
click at [607, 52] on button "Layouts" at bounding box center [601, 48] width 36 height 11
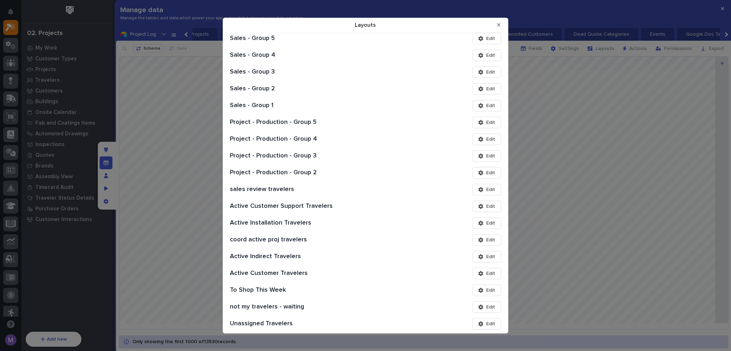
scroll to position [678, 0]
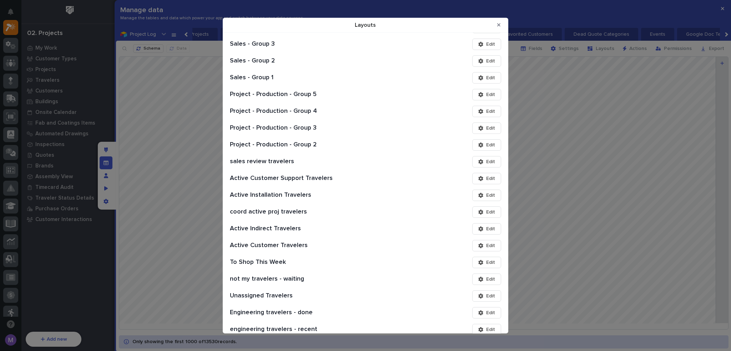
click at [486, 160] on span "Edit" at bounding box center [490, 161] width 9 height 6
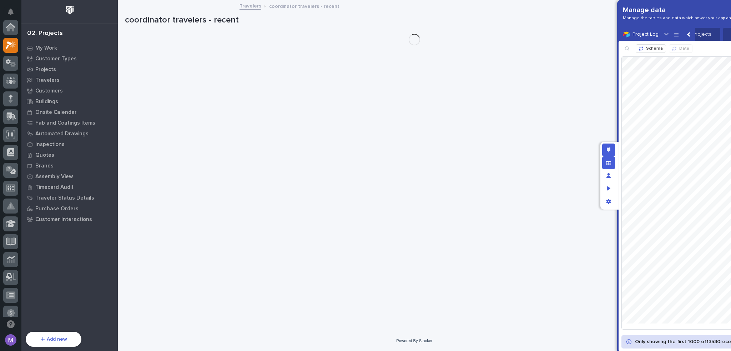
scroll to position [18, 0]
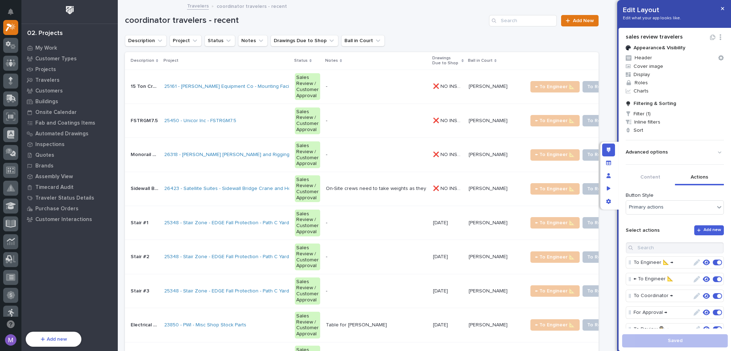
click at [698, 184] on button "Actions" at bounding box center [699, 177] width 49 height 15
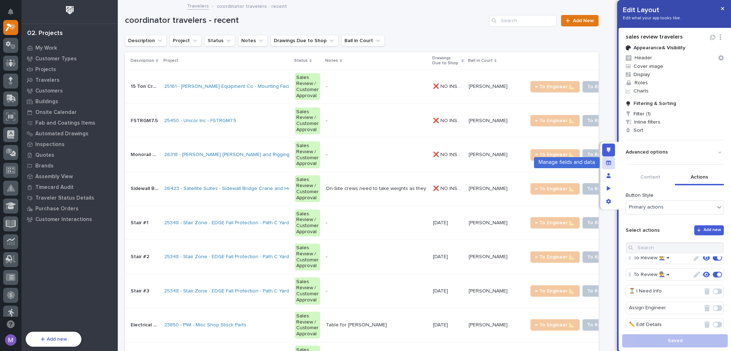
click at [608, 162] on icon "Manage fields and data" at bounding box center [608, 162] width 5 height 4
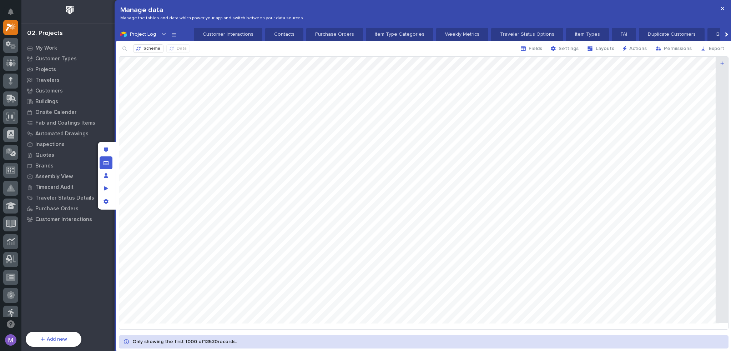
scroll to position [0, 750]
click at [607, 44] on button "Layouts" at bounding box center [601, 48] width 36 height 11
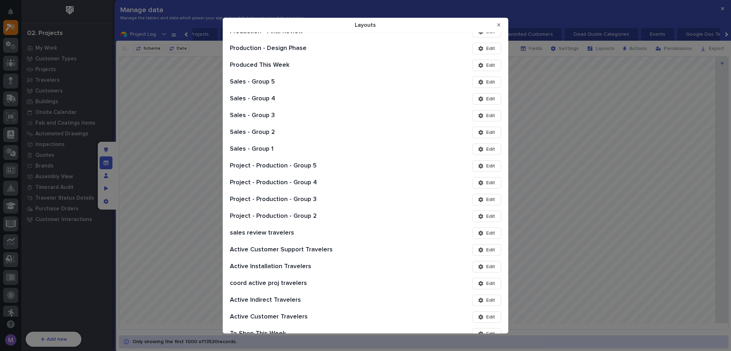
scroll to position [642, 0]
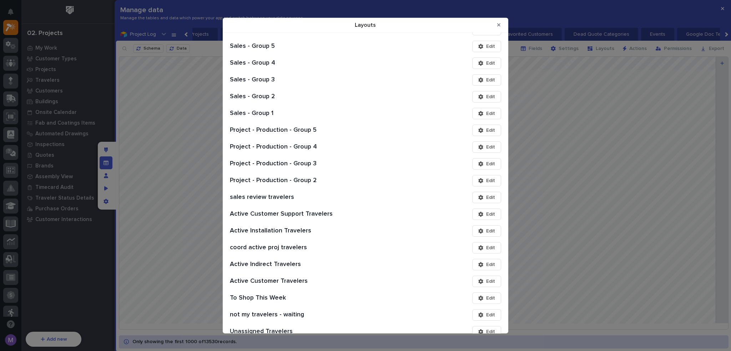
click at [479, 251] on button "Edit" at bounding box center [486, 247] width 29 height 11
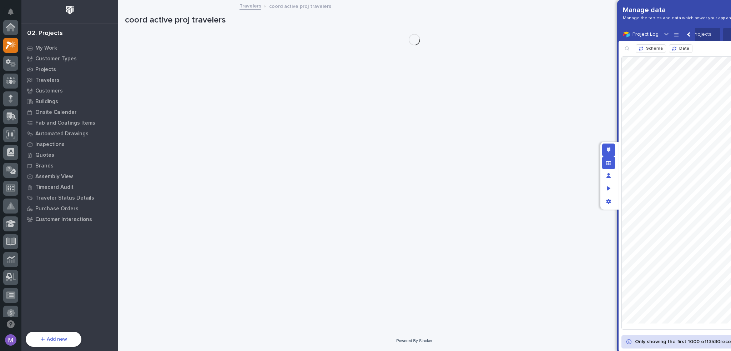
scroll to position [18, 0]
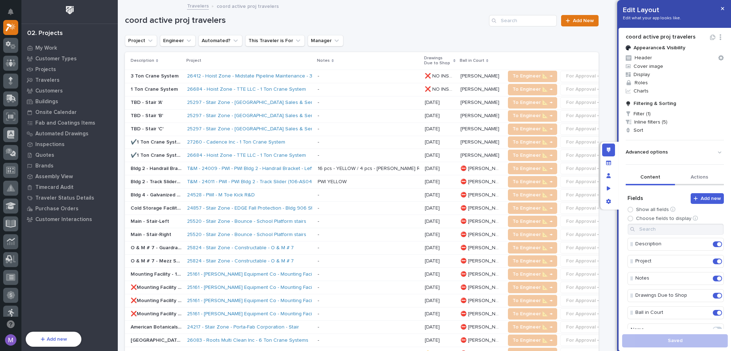
click at [693, 174] on button "Actions" at bounding box center [699, 177] width 49 height 15
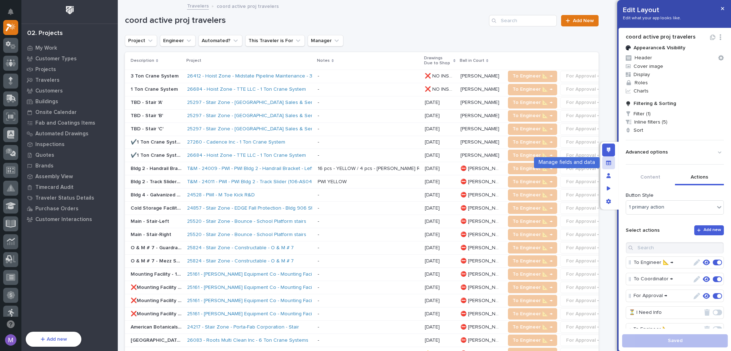
click at [612, 167] on div "Manage fields and data" at bounding box center [608, 162] width 13 height 13
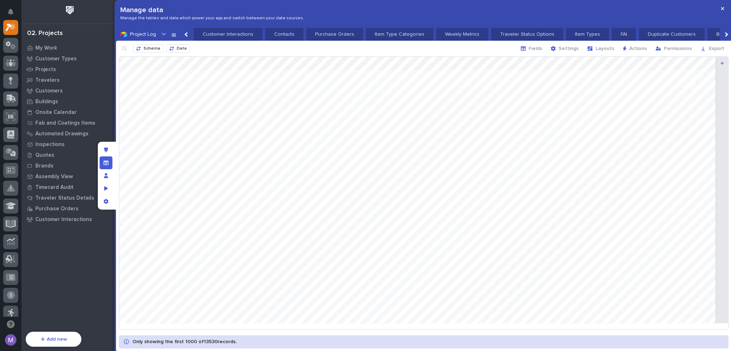
scroll to position [0, 750]
click at [596, 47] on div "button" at bounding box center [591, 49] width 9 height 6
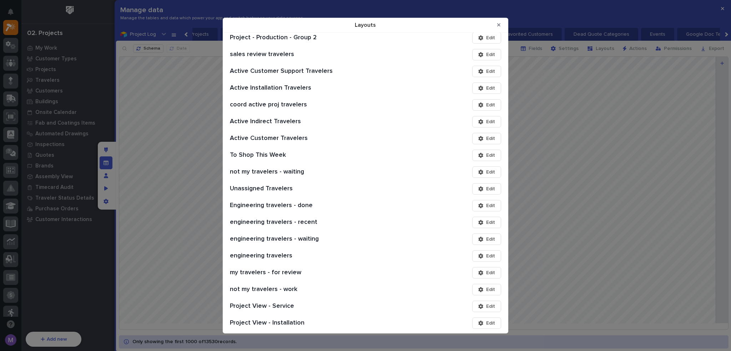
scroll to position [749, 0]
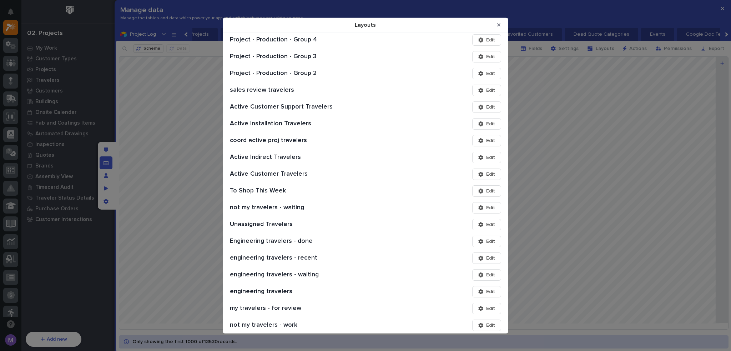
click at [486, 223] on span "Edit" at bounding box center [490, 224] width 9 height 6
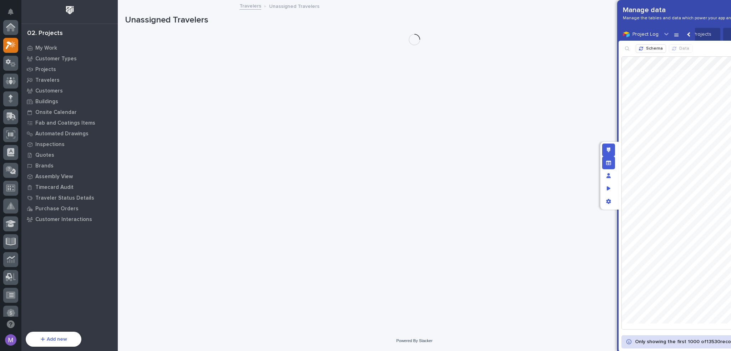
scroll to position [18, 0]
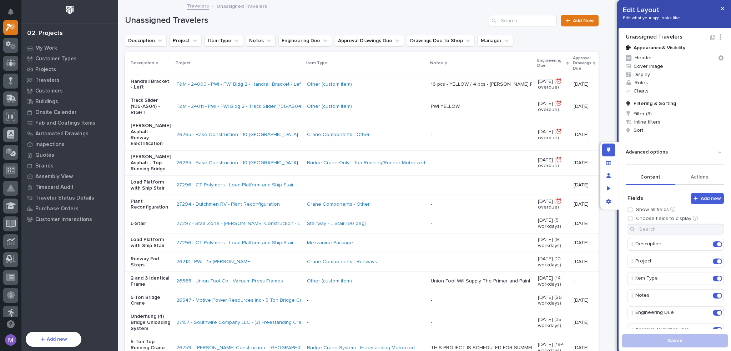
click at [701, 178] on button "Actions" at bounding box center [699, 177] width 49 height 15
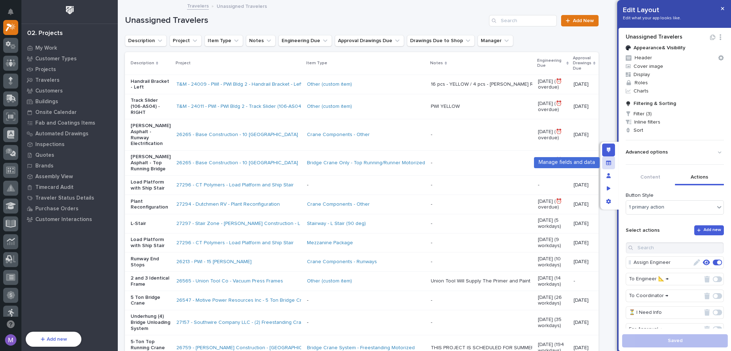
click at [610, 161] on icon "Manage fields and data" at bounding box center [608, 162] width 5 height 4
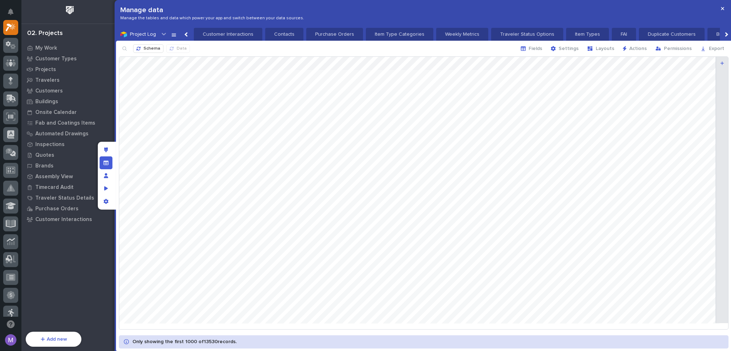
scroll to position [0, 750]
click at [618, 49] on button "Layouts" at bounding box center [601, 48] width 36 height 11
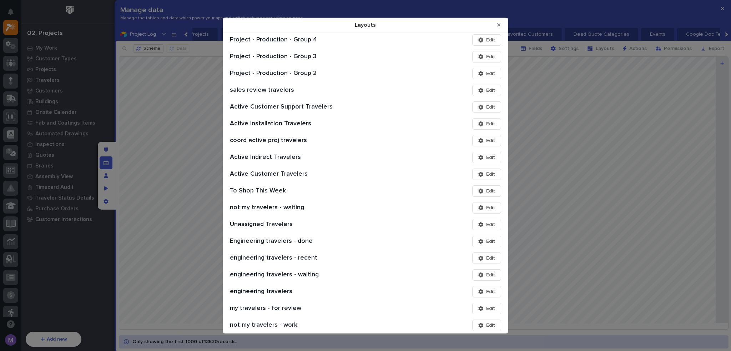
scroll to position [785, 0]
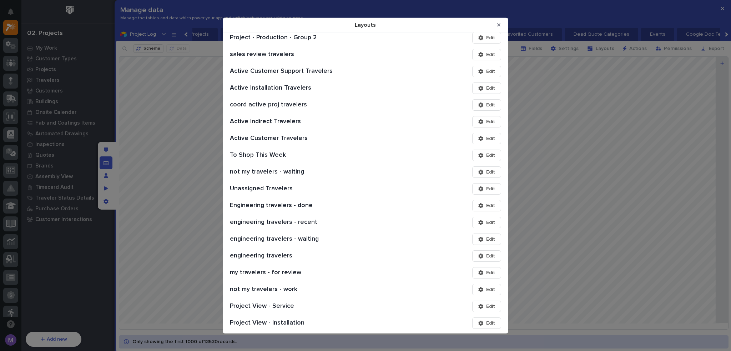
click at [478, 206] on icon "Layouts" at bounding box center [480, 205] width 5 height 5
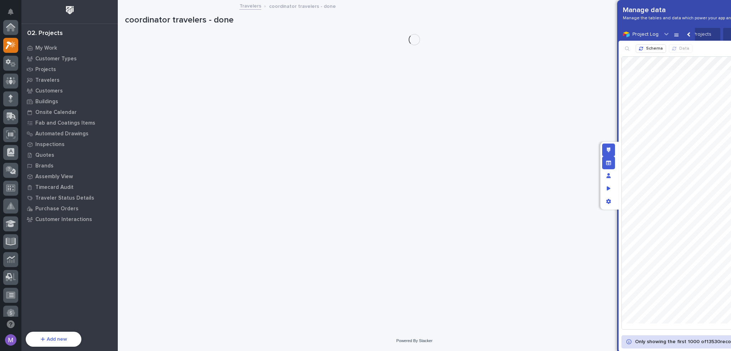
scroll to position [18, 0]
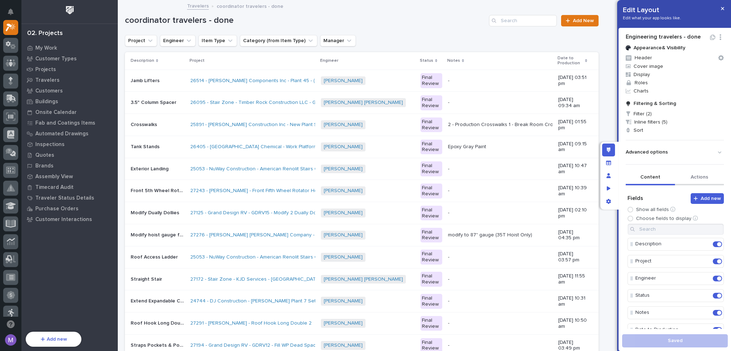
click at [691, 173] on button "Actions" at bounding box center [699, 177] width 49 height 15
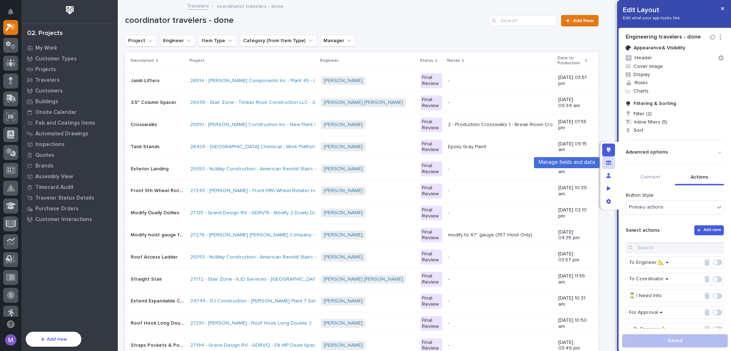
click at [605, 167] on div "Manage fields and data" at bounding box center [608, 162] width 13 height 13
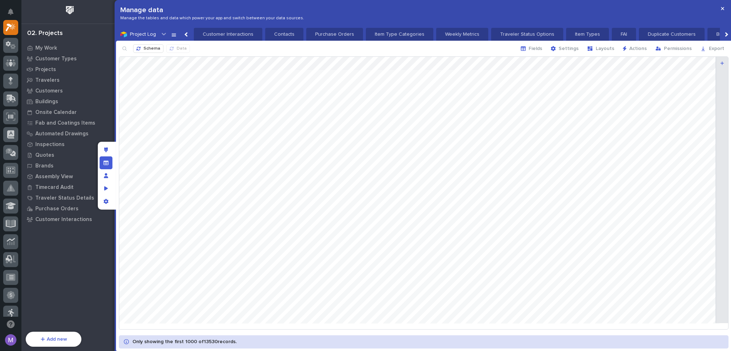
scroll to position [0, 750]
click at [602, 46] on span "Layouts" at bounding box center [605, 48] width 19 height 6
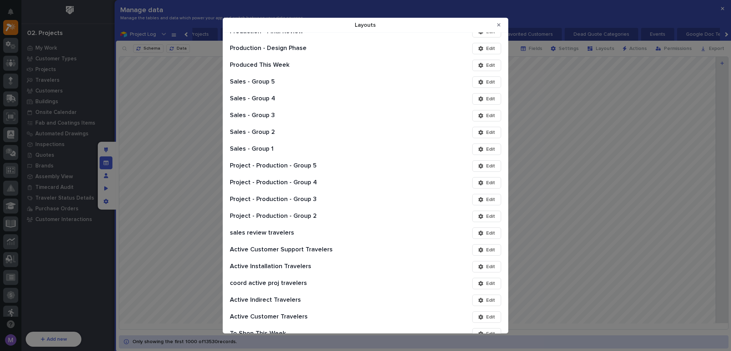
scroll to position [785, 0]
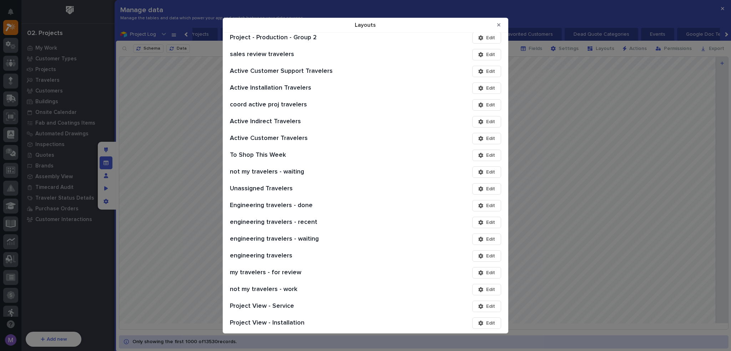
click at [486, 221] on span "Edit" at bounding box center [490, 222] width 9 height 6
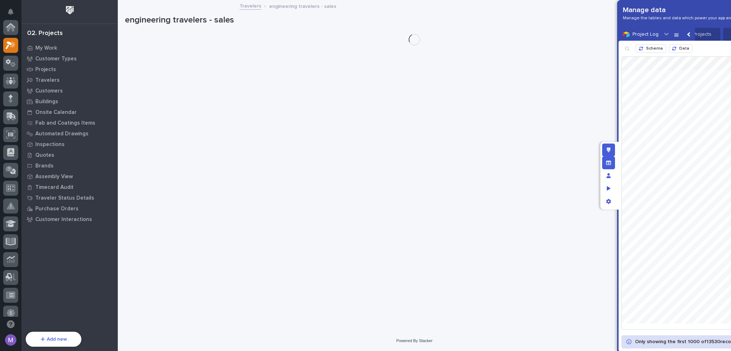
scroll to position [18, 0]
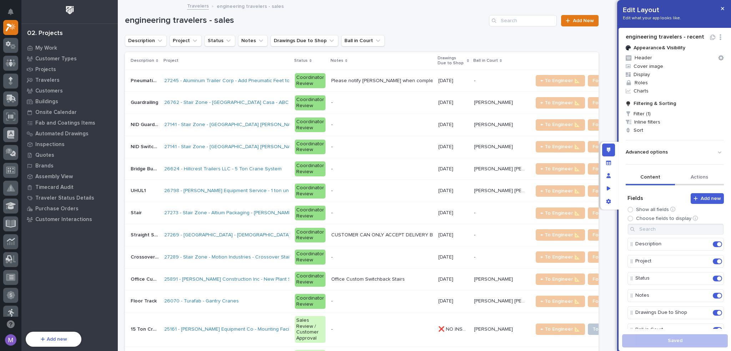
click at [696, 179] on button "Actions" at bounding box center [699, 177] width 49 height 15
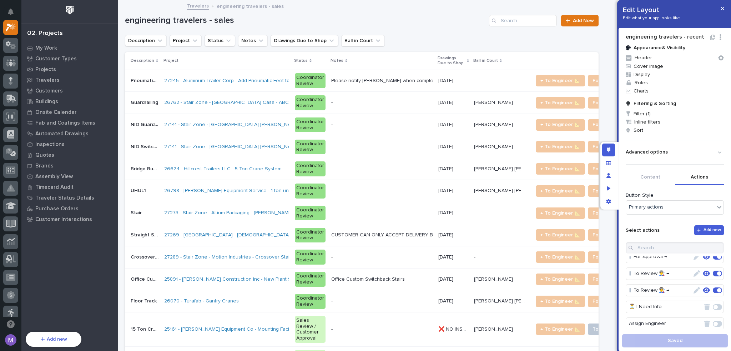
scroll to position [71, 0]
click at [606, 165] on icon "Manage fields and data" at bounding box center [608, 162] width 5 height 5
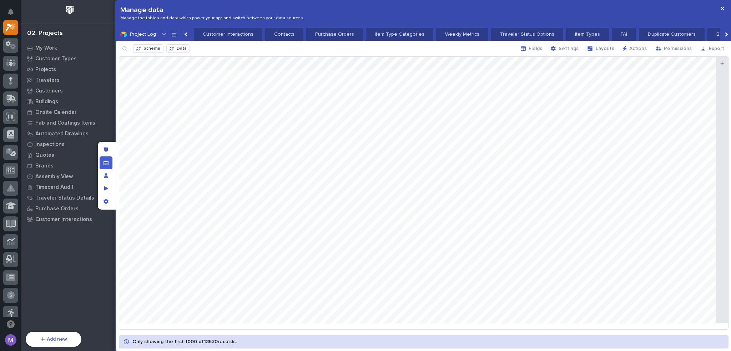
scroll to position [0, 750]
click at [605, 47] on span "Layouts" at bounding box center [605, 48] width 19 height 6
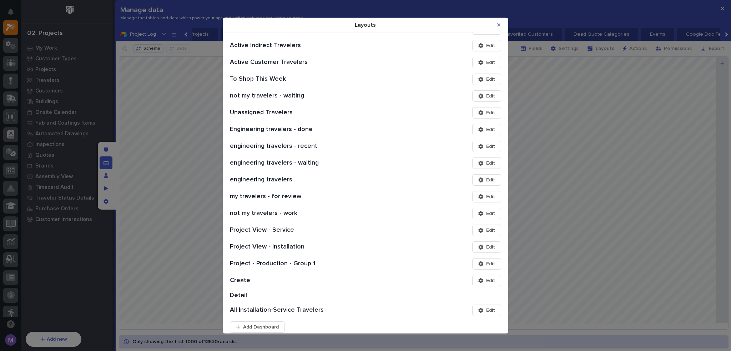
scroll to position [867, 0]
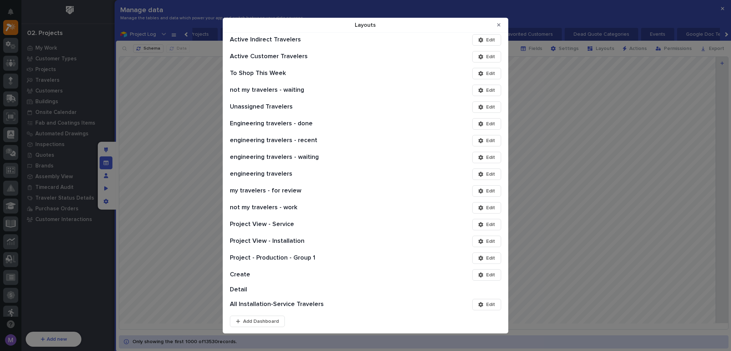
click at [486, 142] on span "Edit" at bounding box center [490, 140] width 9 height 6
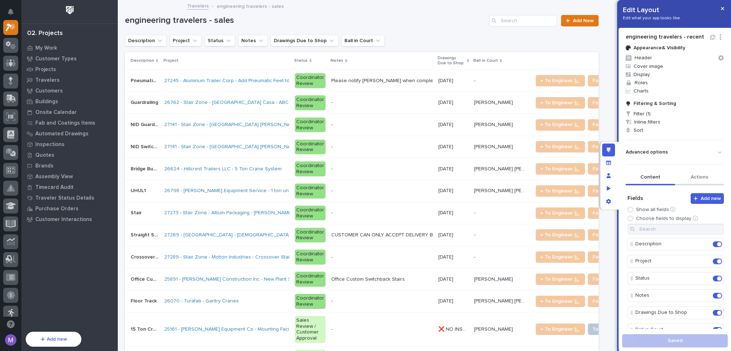
click at [704, 178] on button "Actions" at bounding box center [699, 177] width 49 height 15
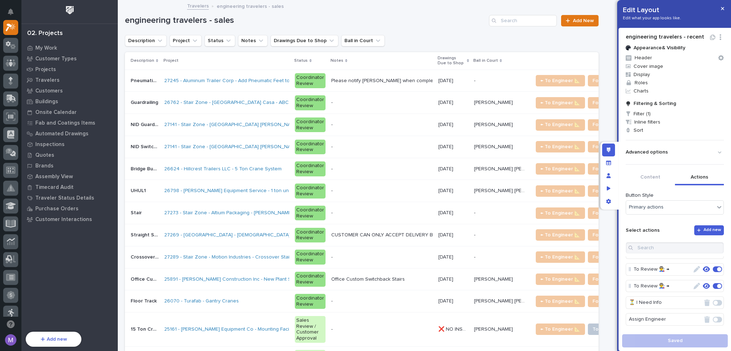
scroll to position [71, 0]
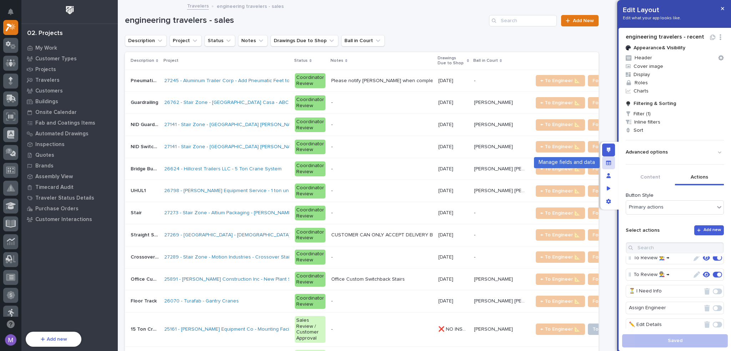
click at [609, 164] on icon "Manage fields and data" at bounding box center [608, 162] width 5 height 4
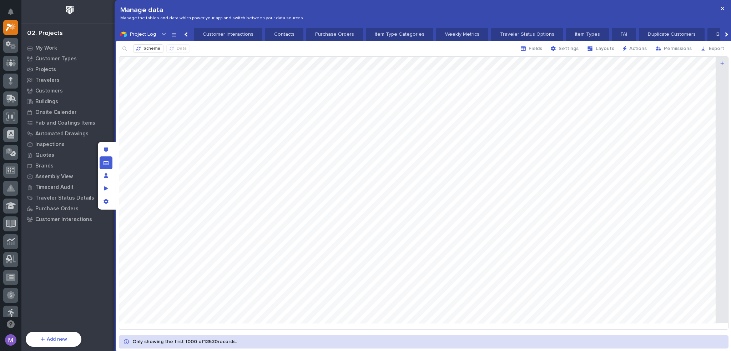
scroll to position [0, 750]
click at [601, 45] on span "Layouts" at bounding box center [605, 48] width 19 height 6
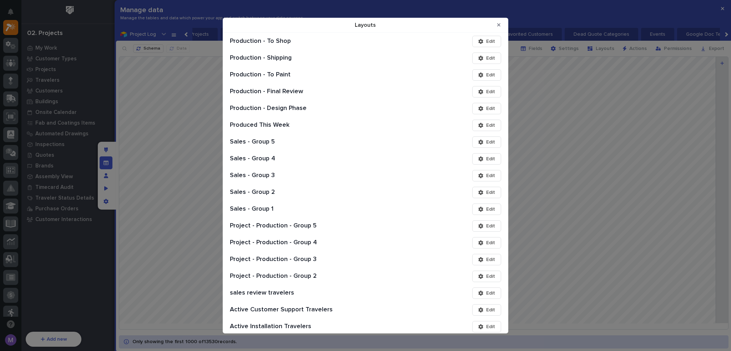
scroll to position [867, 0]
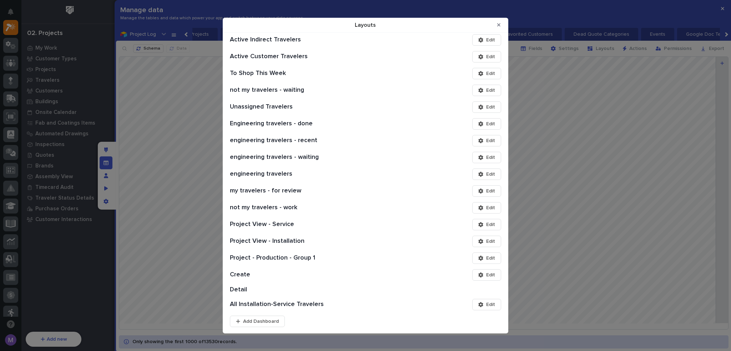
click at [487, 158] on span "Edit" at bounding box center [490, 157] width 9 height 6
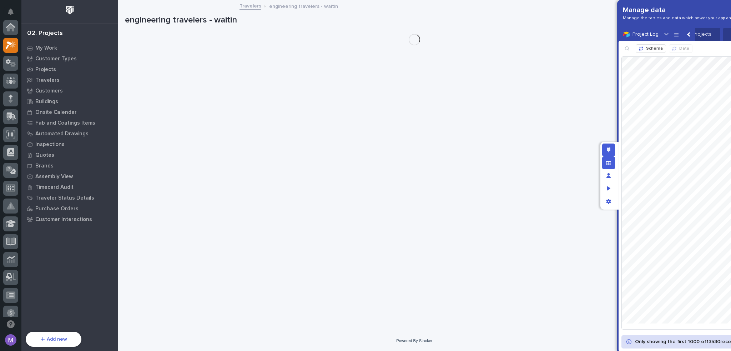
scroll to position [18, 0]
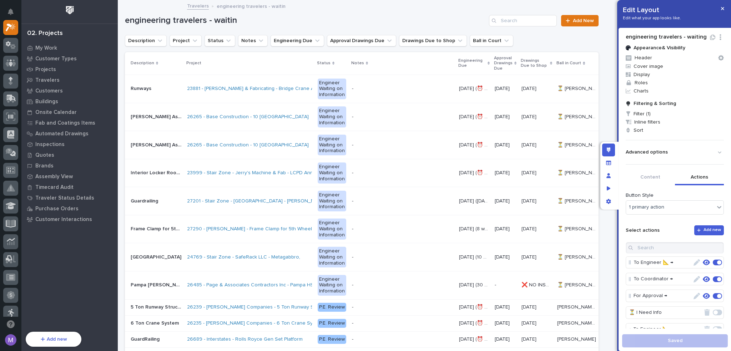
click at [695, 179] on button "Actions" at bounding box center [699, 177] width 49 height 15
click at [608, 164] on icon "Manage fields and data" at bounding box center [608, 162] width 5 height 4
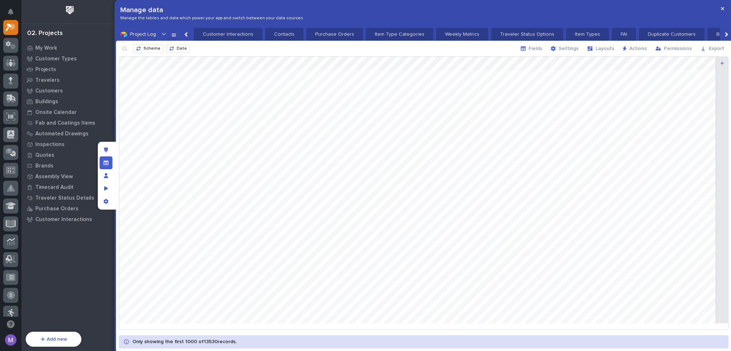
scroll to position [0, 750]
click at [610, 46] on span "Layouts" at bounding box center [605, 48] width 19 height 6
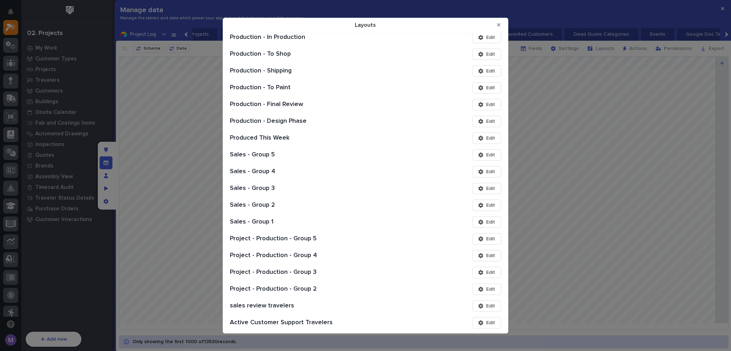
scroll to position [867, 0]
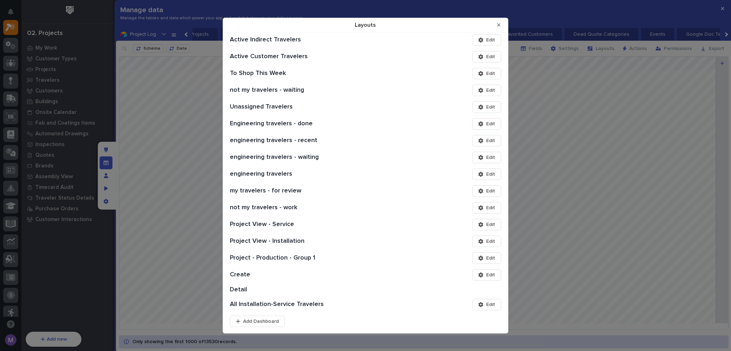
click at [487, 172] on span "Edit" at bounding box center [490, 174] width 9 height 6
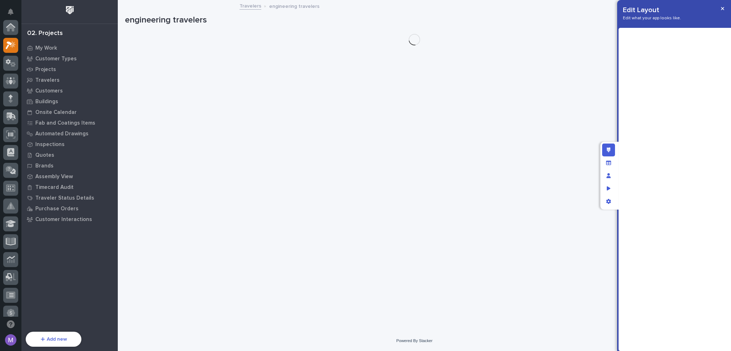
scroll to position [18, 0]
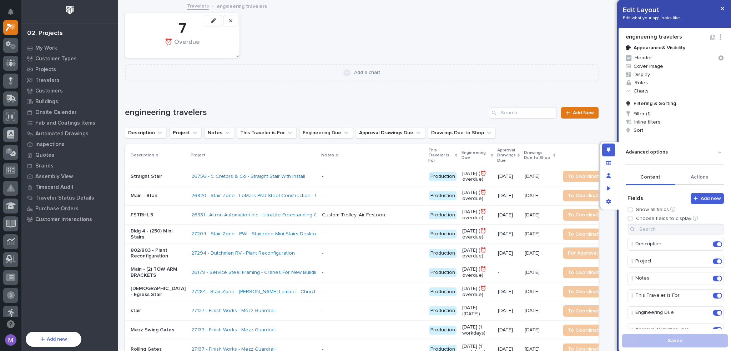
click at [689, 177] on button "Actions" at bounding box center [699, 177] width 49 height 15
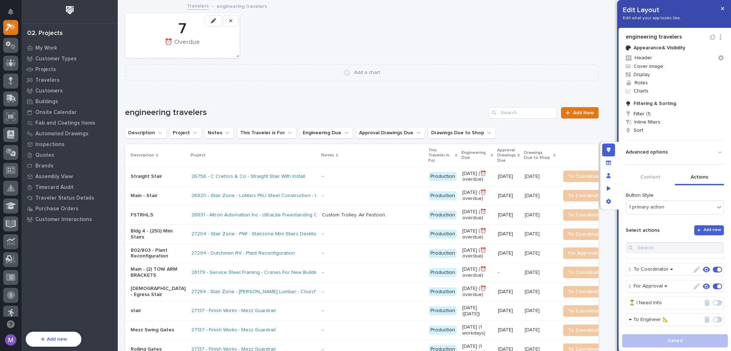
scroll to position [0, 0]
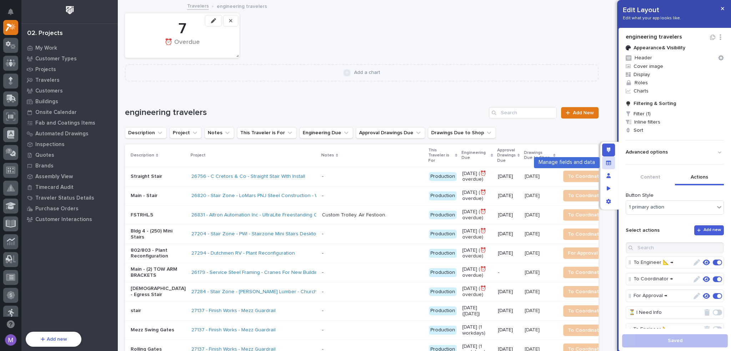
click at [612, 164] on div "Manage fields and data" at bounding box center [608, 162] width 13 height 13
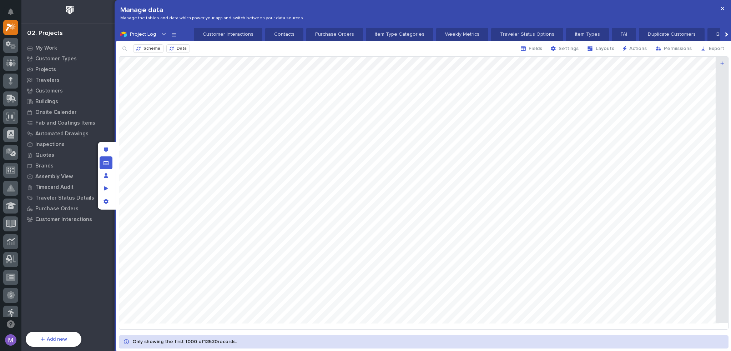
scroll to position [0, 750]
click at [608, 50] on span "Layouts" at bounding box center [605, 48] width 19 height 6
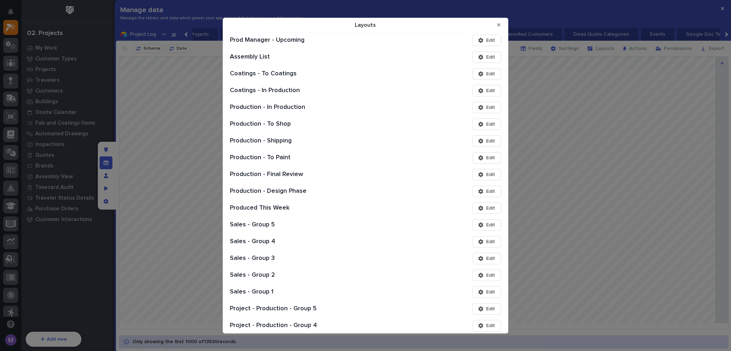
scroll to position [867, 0]
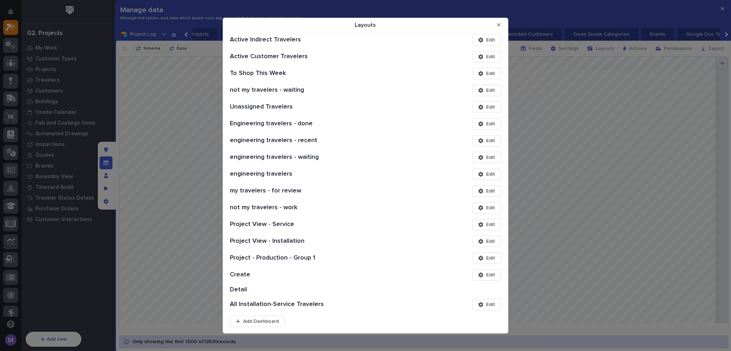
click at [478, 175] on div "Layouts" at bounding box center [482, 173] width 8 height 5
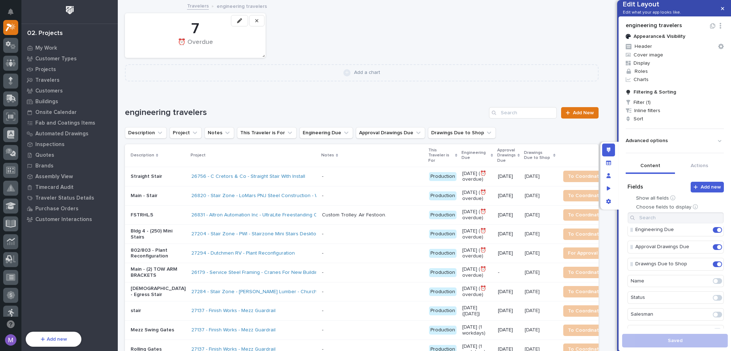
scroll to position [36, 0]
click at [691, 174] on button "Actions" at bounding box center [699, 166] width 49 height 15
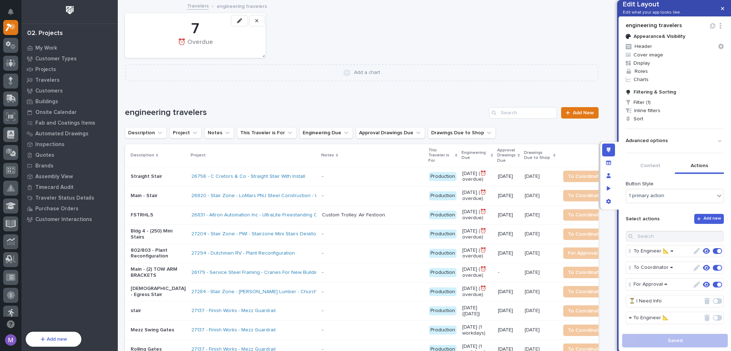
click at [703, 288] on icon "button" at bounding box center [706, 284] width 7 height 6
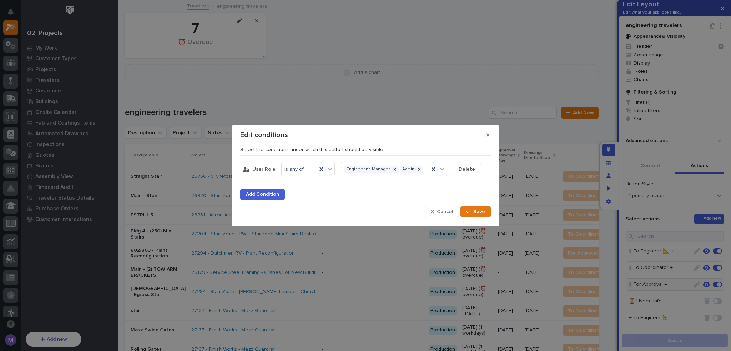
click at [424, 208] on div "Cancel Save" at bounding box center [365, 211] width 250 height 11
click at [434, 210] on icon "button" at bounding box center [432, 211] width 3 height 5
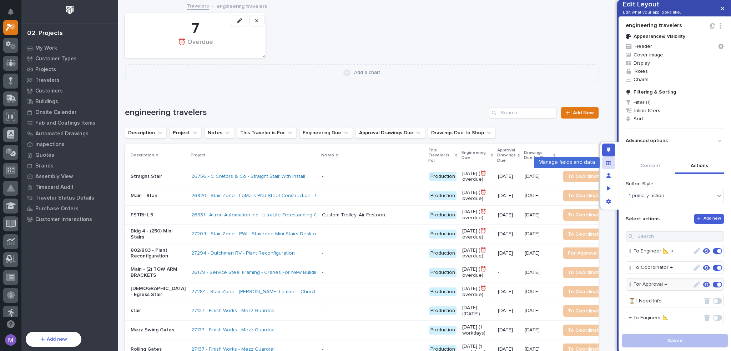
click at [607, 161] on icon "Manage fields and data" at bounding box center [608, 162] width 5 height 4
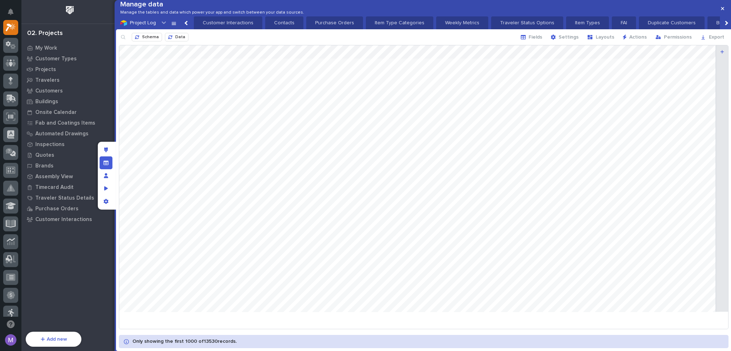
scroll to position [0, 750]
click at [610, 41] on div "Schema Data Fields Settings Layouts Actions Permissions Export" at bounding box center [423, 37] width 615 height 16
click at [609, 40] on span "Layouts" at bounding box center [605, 37] width 19 height 6
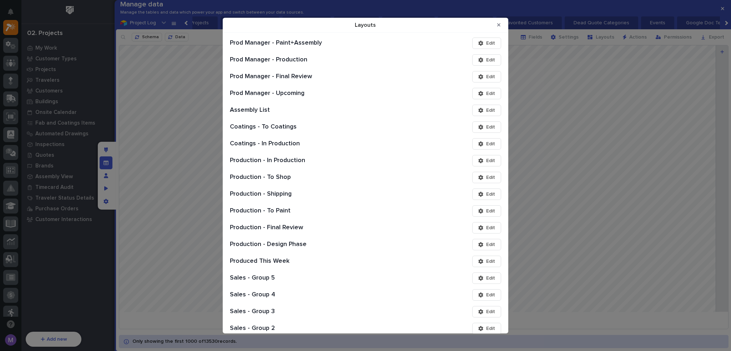
scroll to position [867, 0]
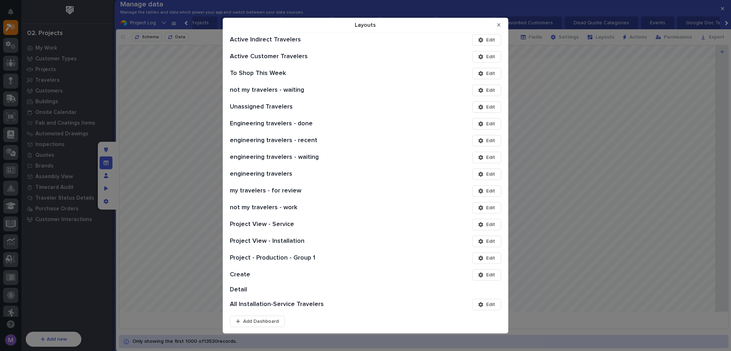
click at [478, 189] on div "Layouts" at bounding box center [482, 190] width 8 height 5
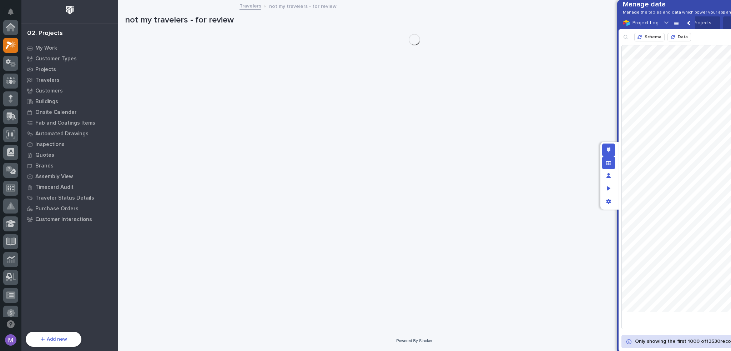
scroll to position [18, 0]
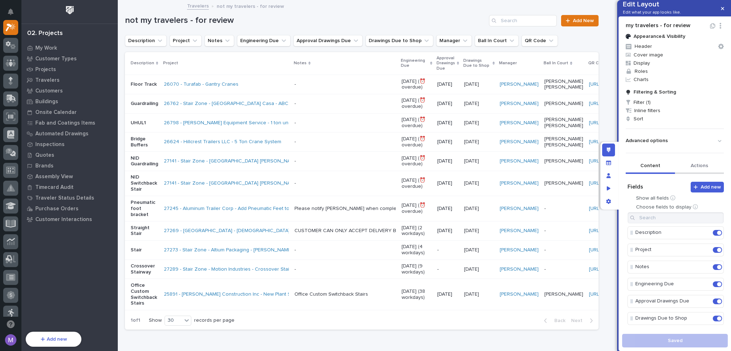
click at [702, 174] on button "Actions" at bounding box center [699, 166] width 49 height 15
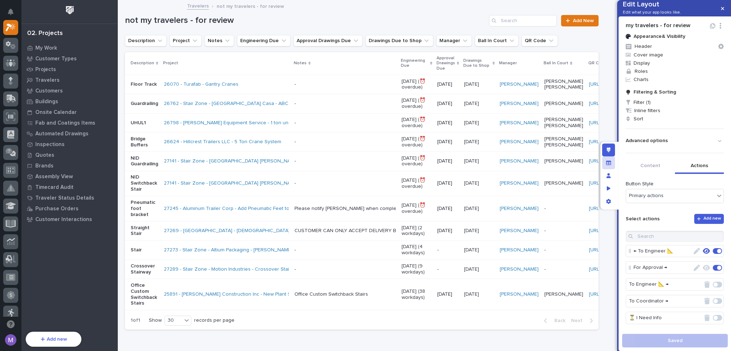
click at [604, 161] on div "Manage fields and data" at bounding box center [608, 162] width 13 height 13
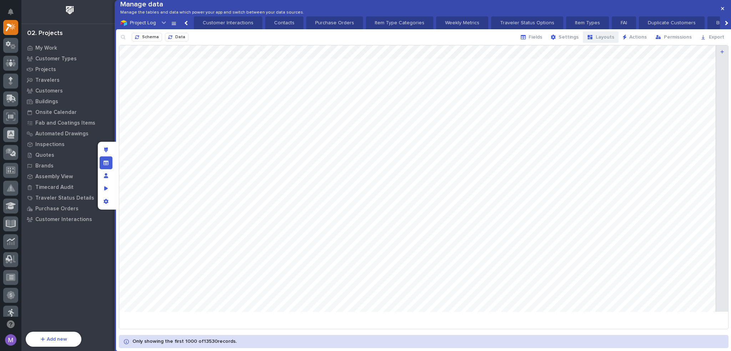
scroll to position [0, 750]
click at [600, 40] on span "Layouts" at bounding box center [605, 37] width 19 height 6
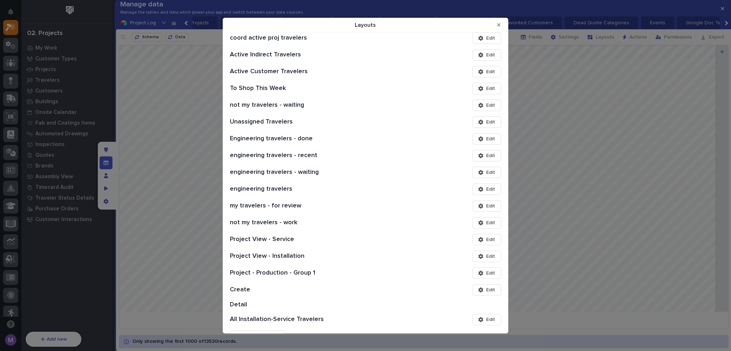
scroll to position [867, 0]
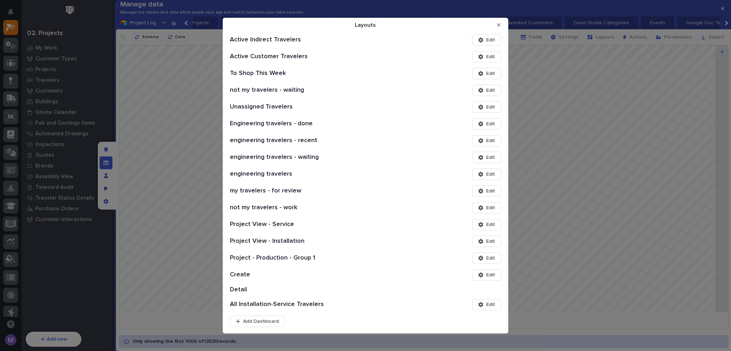
click at [480, 208] on div "Layouts" at bounding box center [482, 207] width 8 height 5
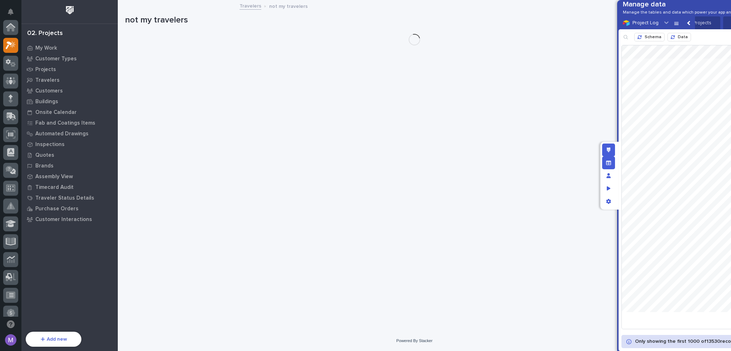
scroll to position [18, 0]
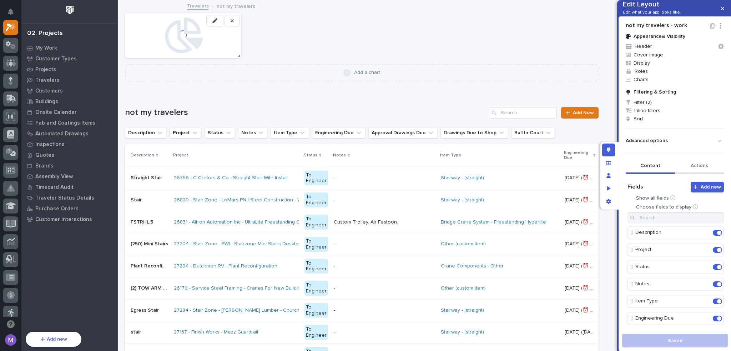
click at [686, 174] on button "Actions" at bounding box center [699, 166] width 49 height 15
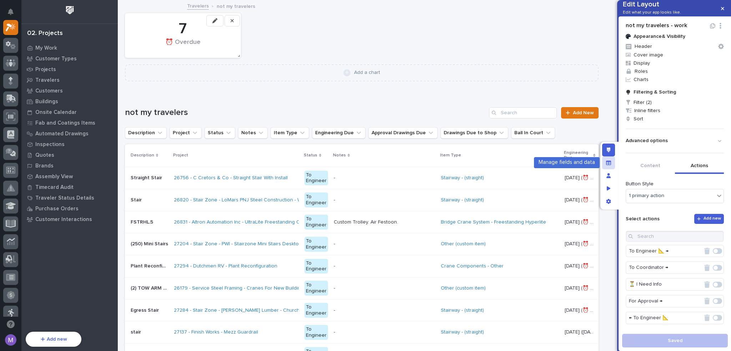
click at [612, 165] on div "Manage fields and data" at bounding box center [608, 162] width 13 height 13
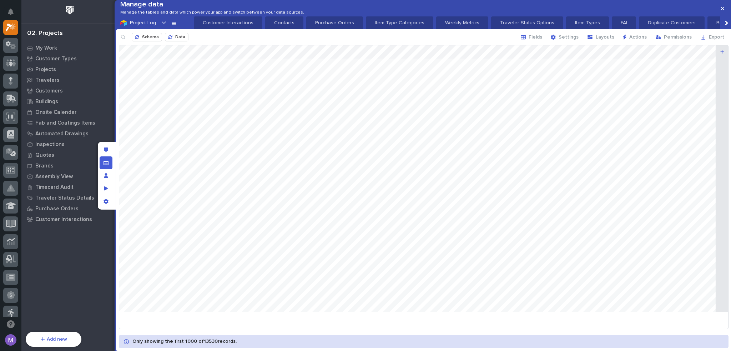
scroll to position [0, 750]
click at [606, 40] on span "Layouts" at bounding box center [605, 37] width 19 height 6
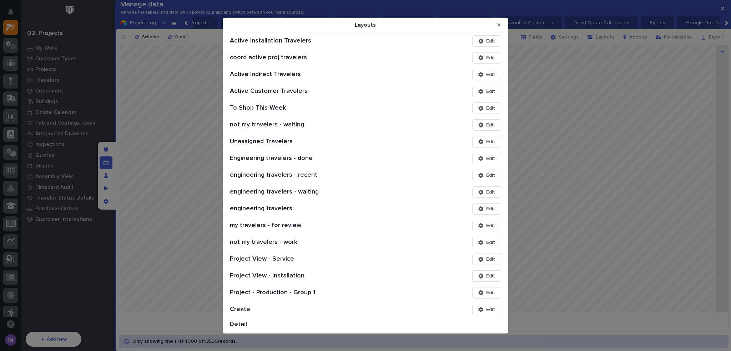
scroll to position [867, 0]
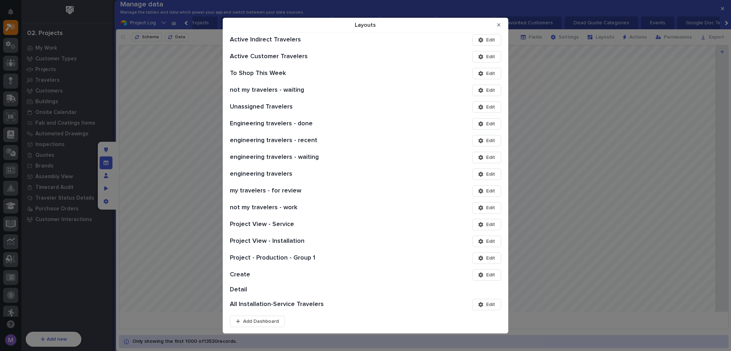
click at [486, 210] on span "Edit" at bounding box center [490, 207] width 9 height 6
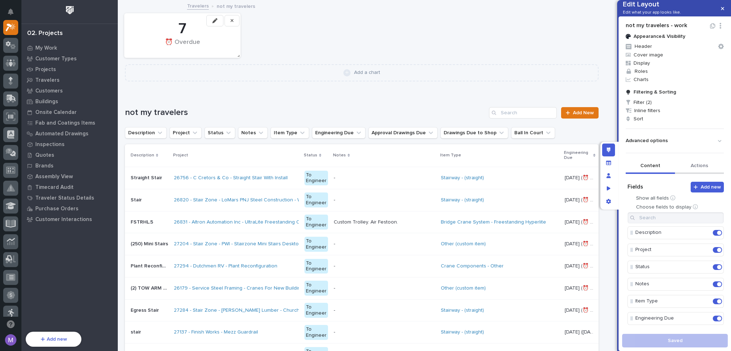
click at [691, 171] on button "Actions" at bounding box center [699, 166] width 49 height 15
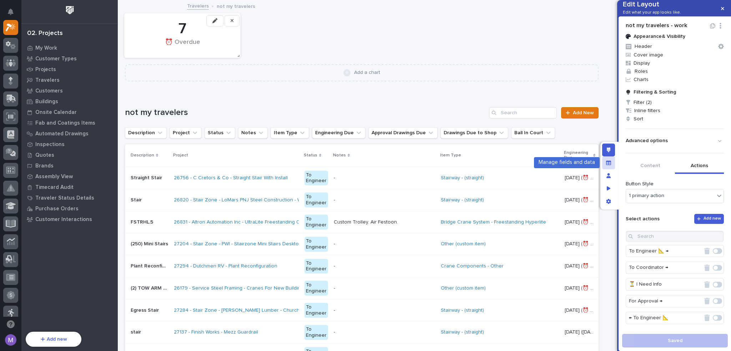
click at [603, 163] on div "Manage fields and data" at bounding box center [608, 162] width 13 height 13
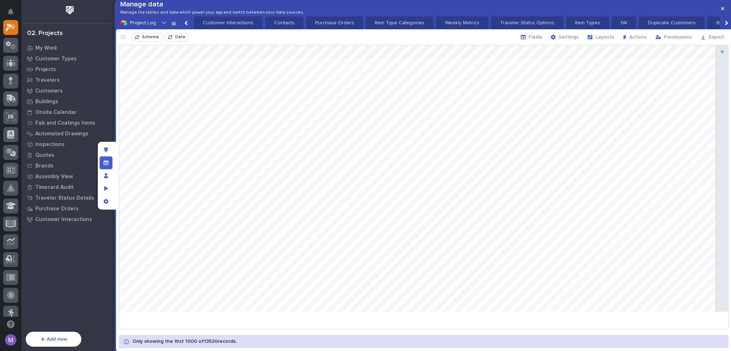
scroll to position [0, 750]
click at [610, 40] on span "Layouts" at bounding box center [605, 37] width 19 height 6
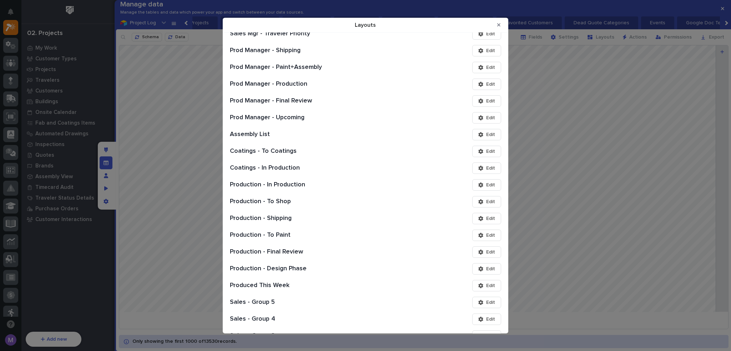
scroll to position [867, 0]
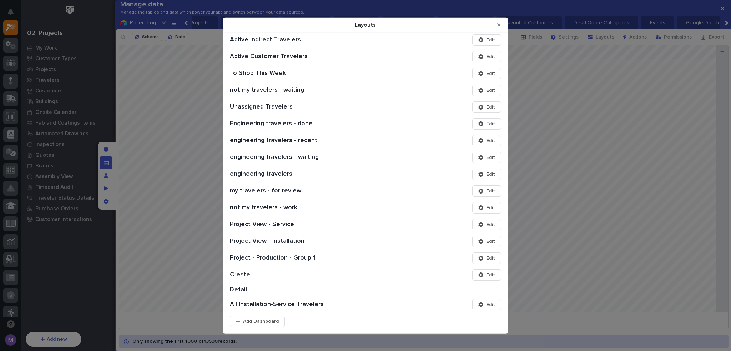
click at [486, 225] on span "Edit" at bounding box center [490, 224] width 9 height 6
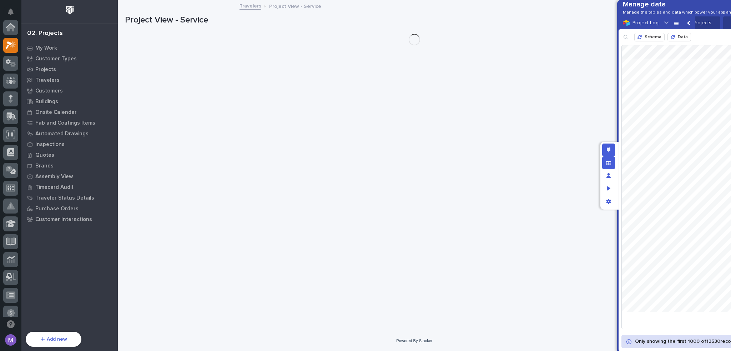
scroll to position [18, 0]
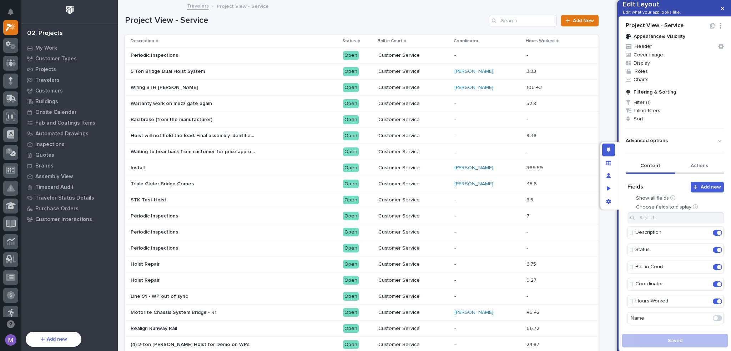
click at [689, 174] on button "Actions" at bounding box center [699, 166] width 49 height 15
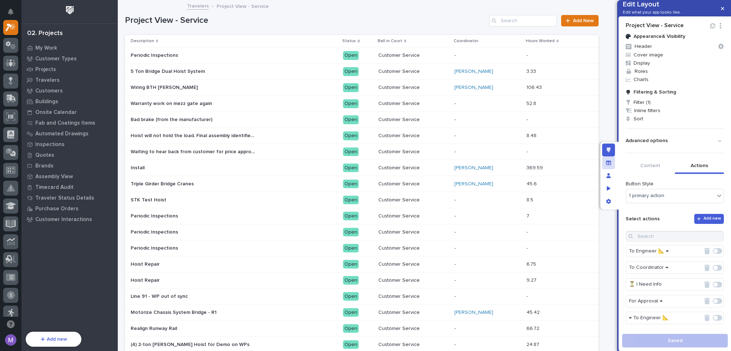
click at [607, 167] on div "Manage fields and data" at bounding box center [608, 162] width 13 height 13
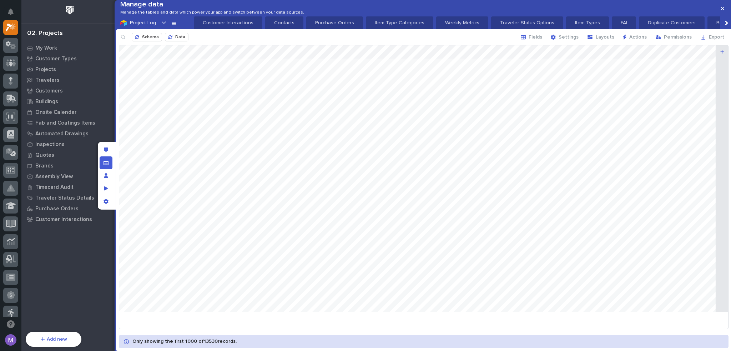
scroll to position [0, 750]
click at [592, 40] on icon "button" at bounding box center [590, 37] width 6 height 6
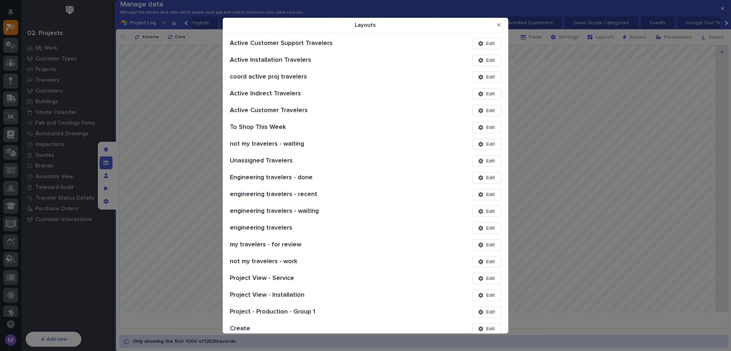
scroll to position [867, 0]
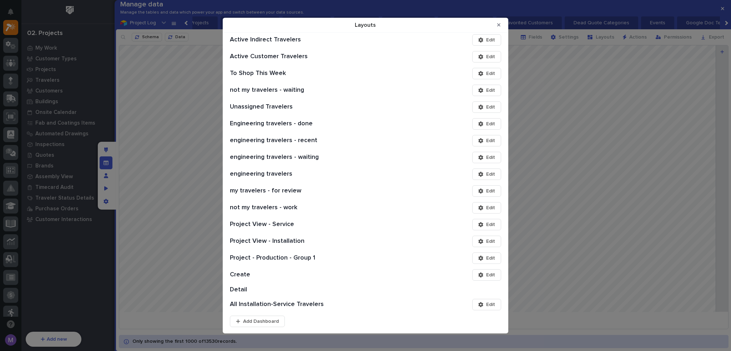
click at [472, 257] on button "Edit" at bounding box center [486, 257] width 29 height 11
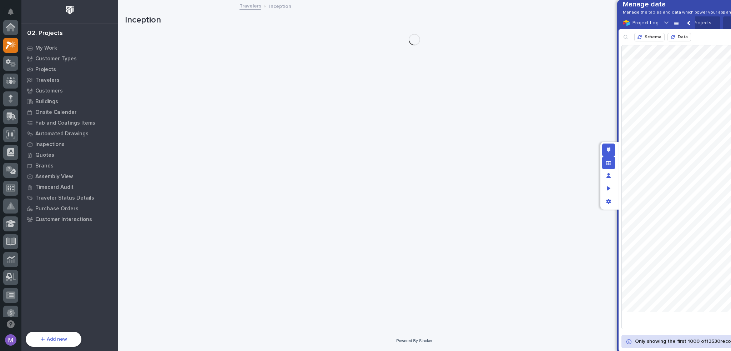
scroll to position [18, 0]
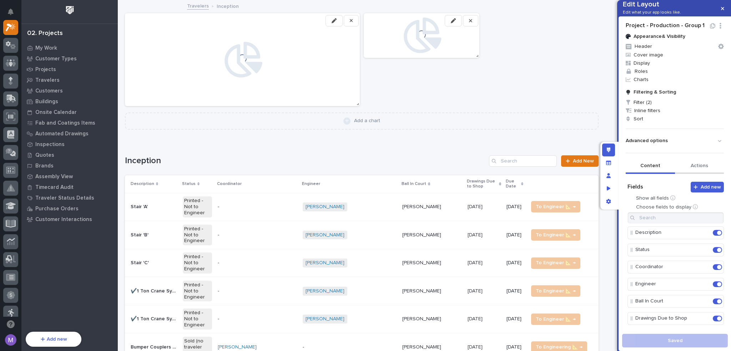
click at [698, 174] on button "Actions" at bounding box center [699, 166] width 49 height 15
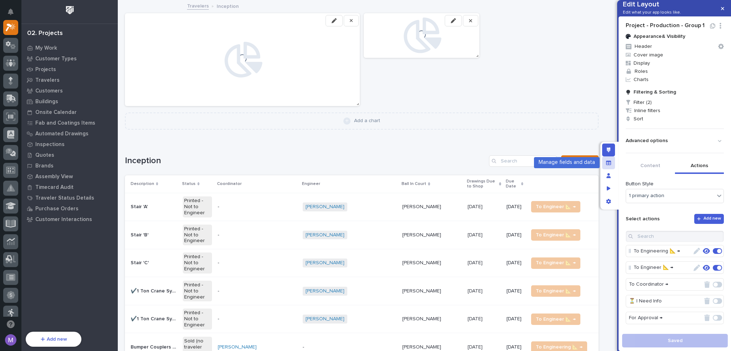
click at [607, 164] on icon "Manage fields and data" at bounding box center [608, 162] width 5 height 5
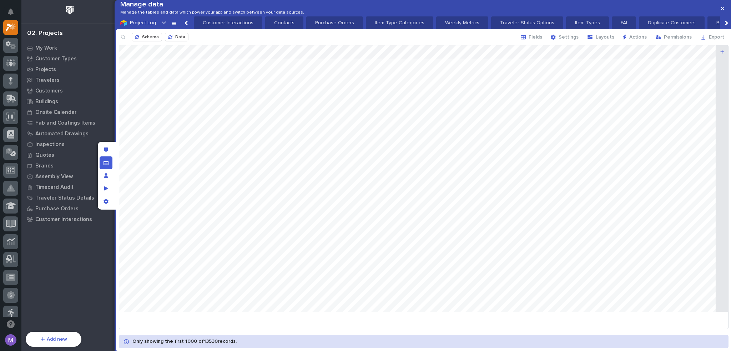
scroll to position [0, 750]
click at [612, 40] on span "Layouts" at bounding box center [605, 37] width 19 height 6
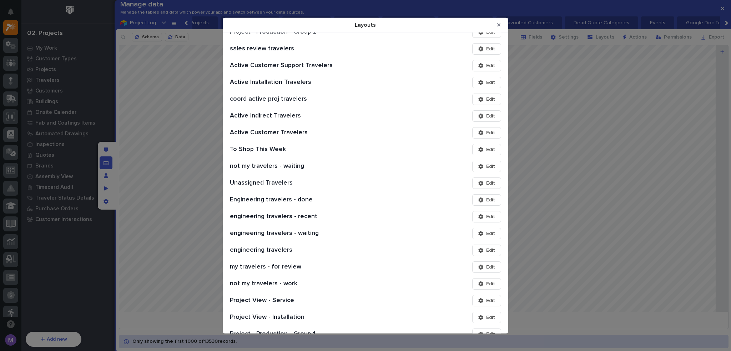
scroll to position [867, 0]
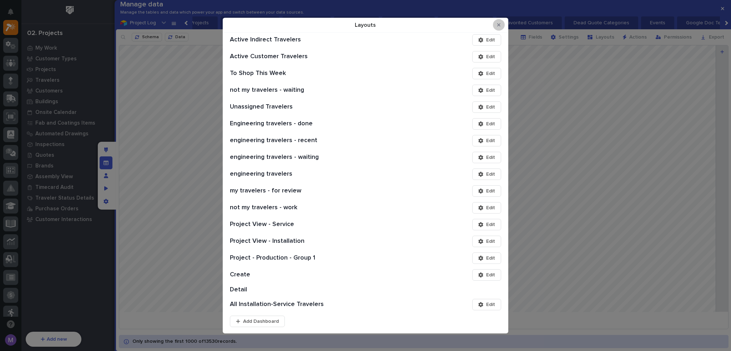
click at [498, 22] on icon "Close Modal" at bounding box center [498, 24] width 3 height 5
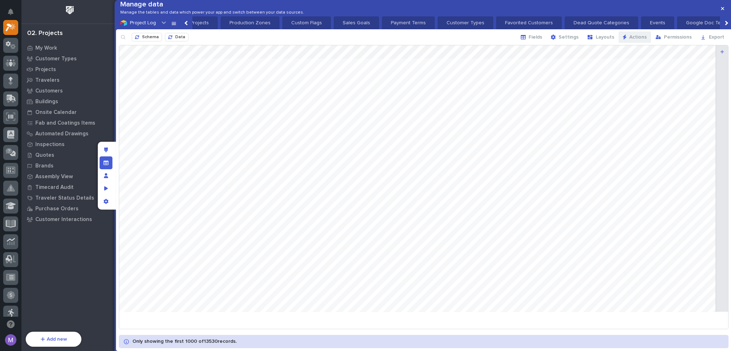
click at [636, 40] on span "Actions" at bounding box center [637, 37] width 17 height 6
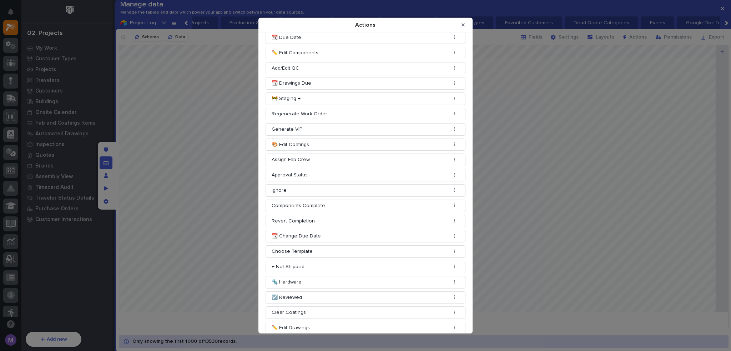
scroll to position [689, 0]
click at [450, 232] on button "Actions" at bounding box center [455, 234] width 10 height 5
click at [440, 240] on button "Edit" at bounding box center [439, 238] width 30 height 12
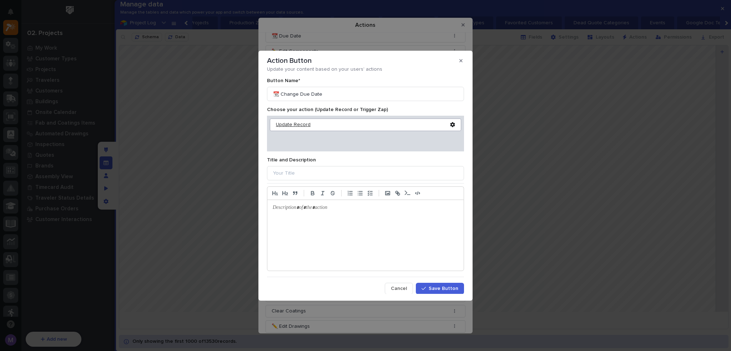
click at [302, 127] on div "Update Record" at bounding box center [363, 125] width 174 height 6
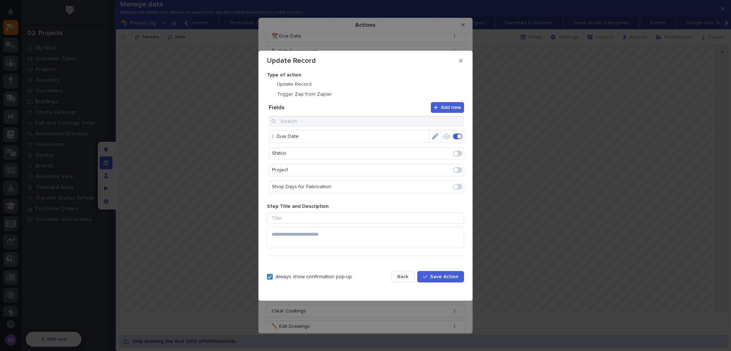
click at [432, 138] on icon "Edit" at bounding box center [435, 136] width 6 height 6
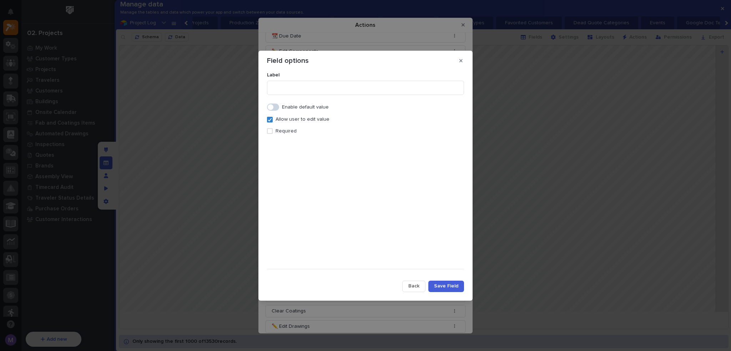
click at [411, 281] on button "Back" at bounding box center [413, 285] width 23 height 11
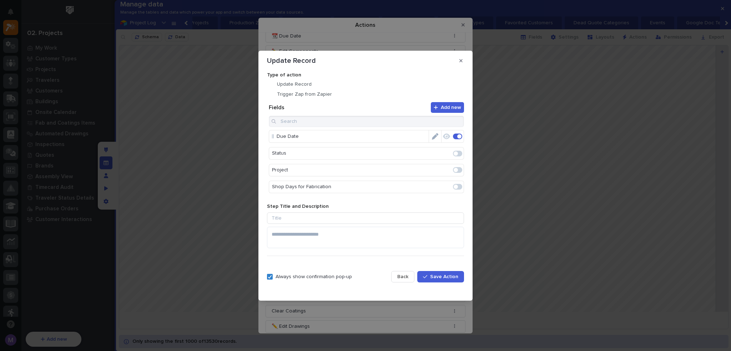
click at [408, 277] on span "Back" at bounding box center [402, 276] width 11 height 6
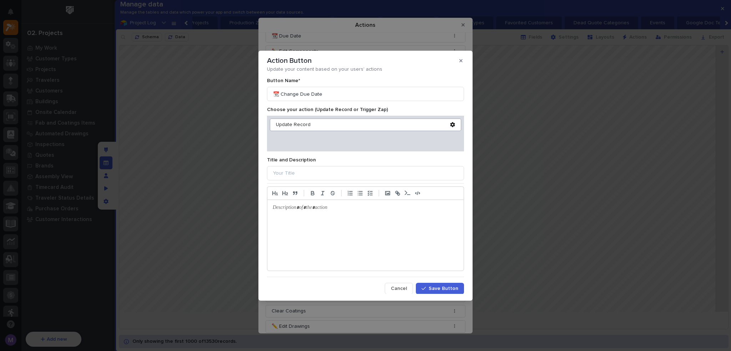
click at [407, 287] on button "Cancel" at bounding box center [399, 288] width 28 height 11
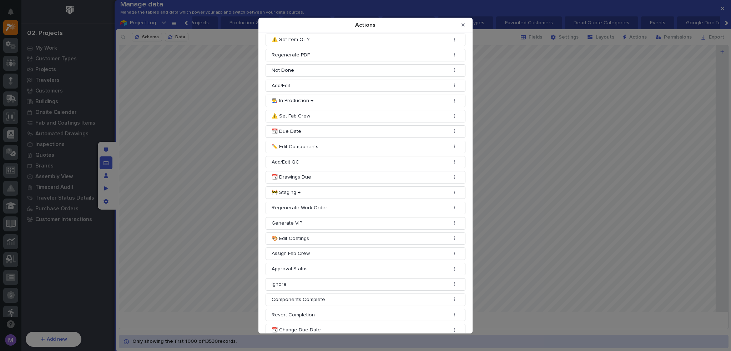
scroll to position [582, 0]
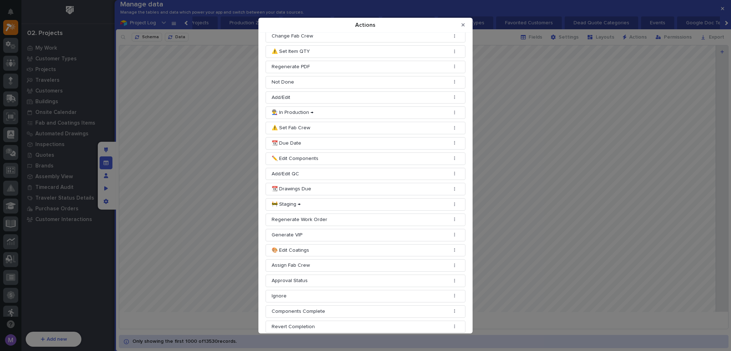
click at [450, 186] on button "Actions" at bounding box center [455, 188] width 10 height 5
click at [435, 193] on button "Edit" at bounding box center [439, 194] width 30 height 12
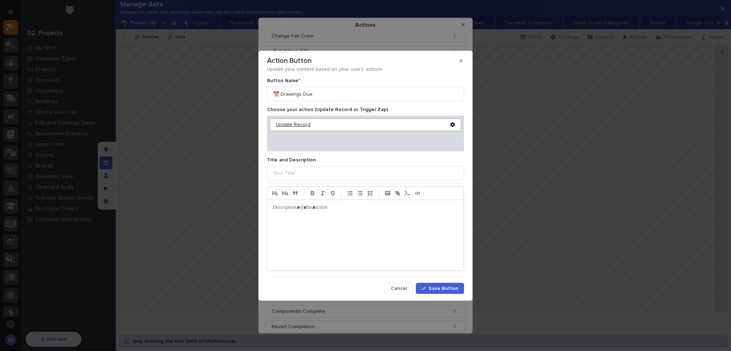
click at [296, 124] on div "Update Record" at bounding box center [363, 125] width 174 height 6
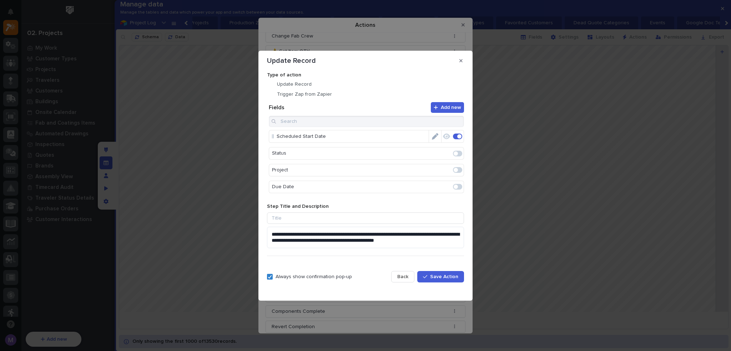
click at [433, 138] on icon "Edit" at bounding box center [435, 136] width 6 height 6
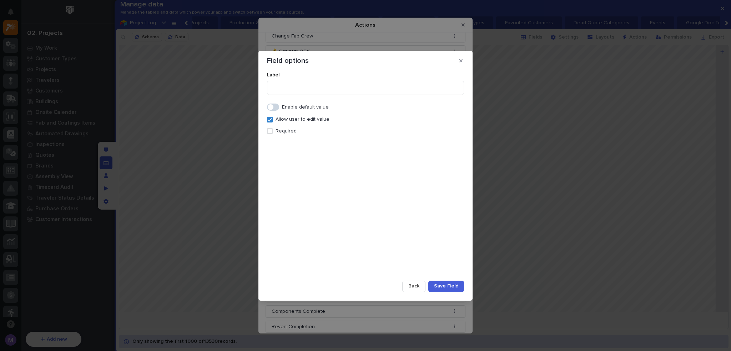
click at [413, 282] on button "Back" at bounding box center [413, 285] width 23 height 11
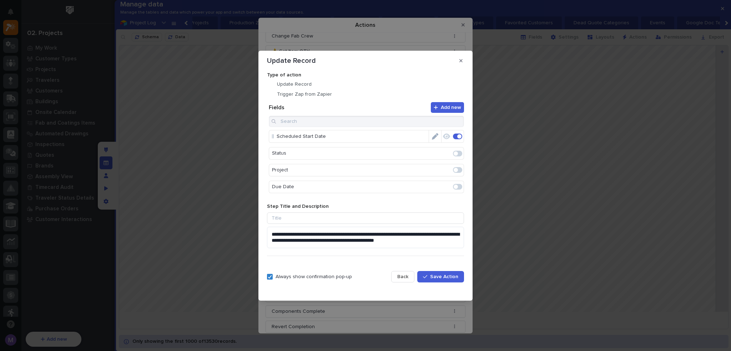
click at [411, 278] on button "Back" at bounding box center [402, 276] width 23 height 11
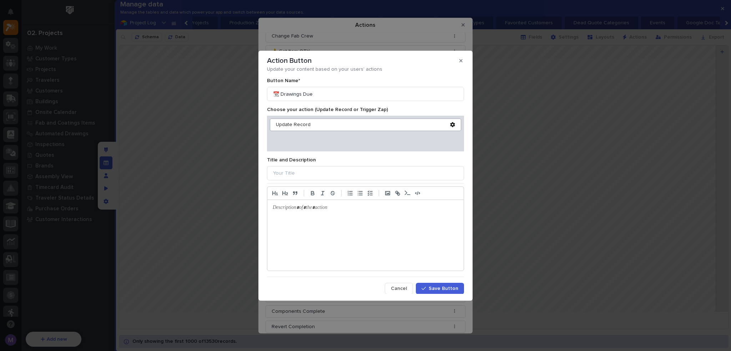
click at [410, 282] on div "Update your content based on your users' actions Button Name* 📆 Drawings Due Ch…" at bounding box center [365, 178] width 197 height 225
click at [408, 287] on button "Cancel" at bounding box center [399, 288] width 28 height 11
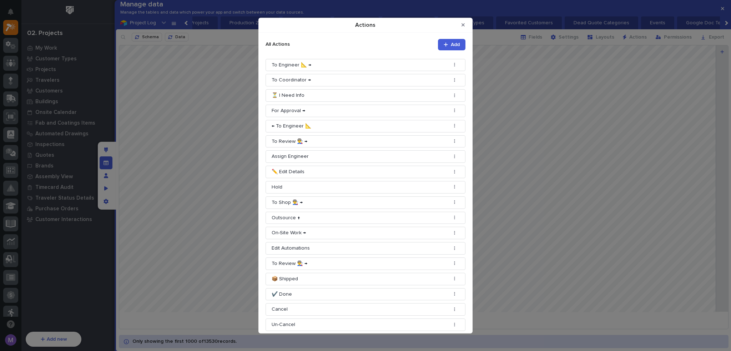
scroll to position [0, 0]
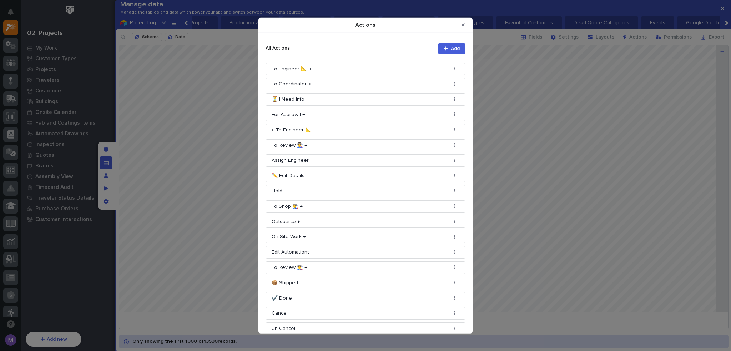
click at [459, 24] on button "Close Modal" at bounding box center [463, 24] width 12 height 11
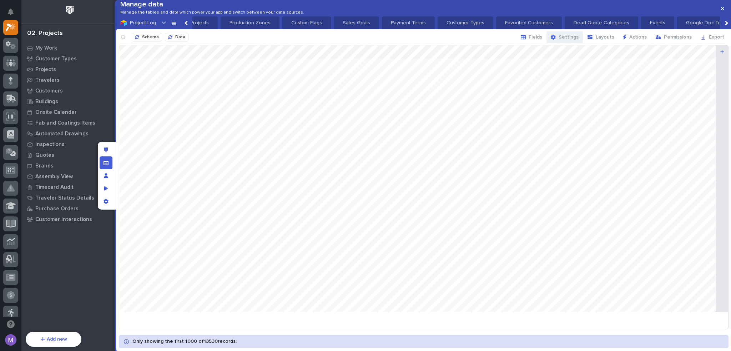
click at [578, 43] on button "Settings" at bounding box center [564, 36] width 36 height 11
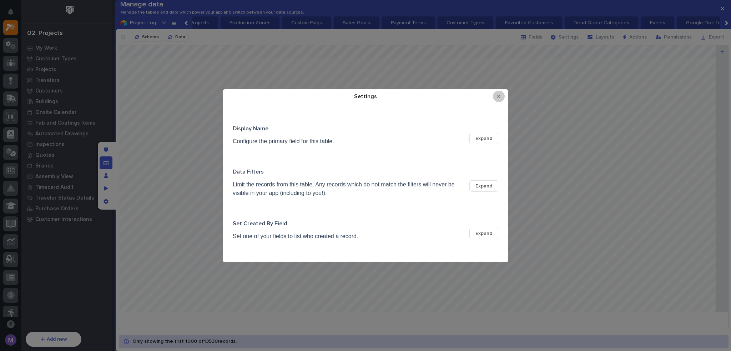
click at [495, 97] on button "Close Modal" at bounding box center [499, 96] width 12 height 11
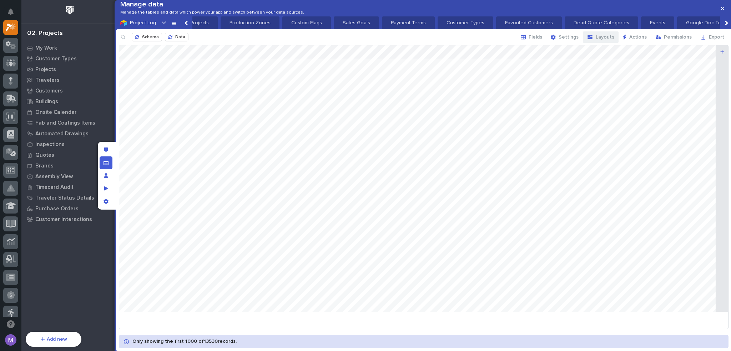
click at [592, 39] on icon "button" at bounding box center [589, 37] width 5 height 4
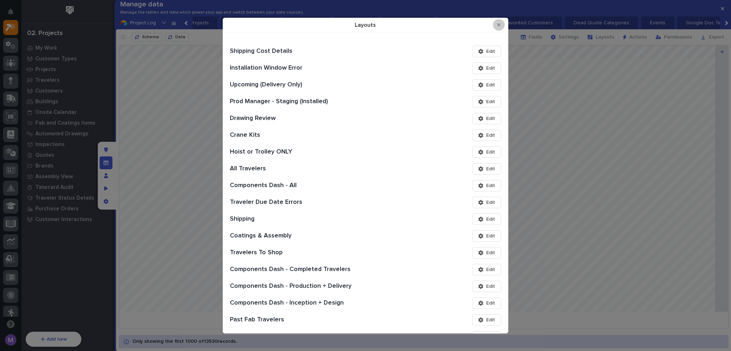
click at [501, 22] on button "Close Modal" at bounding box center [499, 24] width 12 height 11
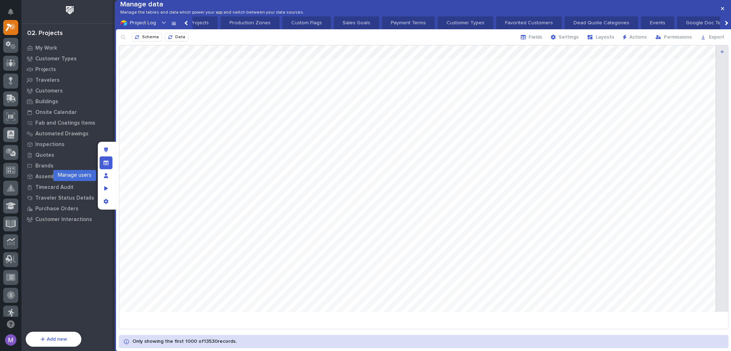
click at [103, 156] on div "Manage fields and data" at bounding box center [106, 162] width 13 height 13
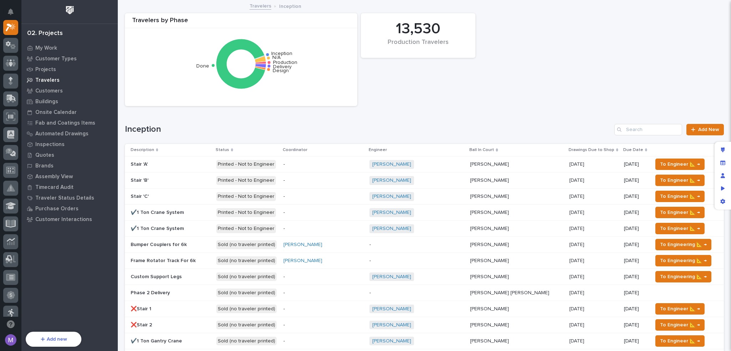
click at [37, 83] on p "Travelers" at bounding box center [47, 80] width 24 height 6
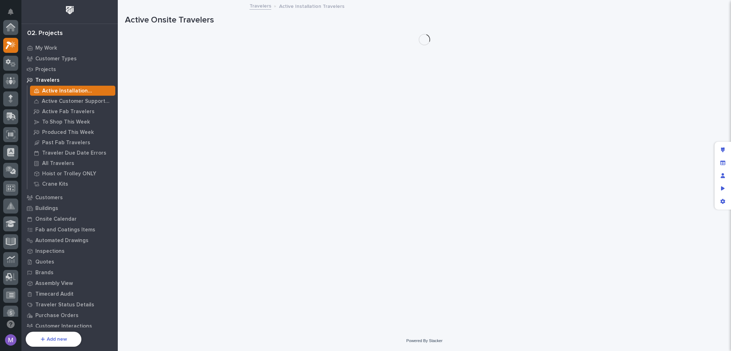
scroll to position [18, 0]
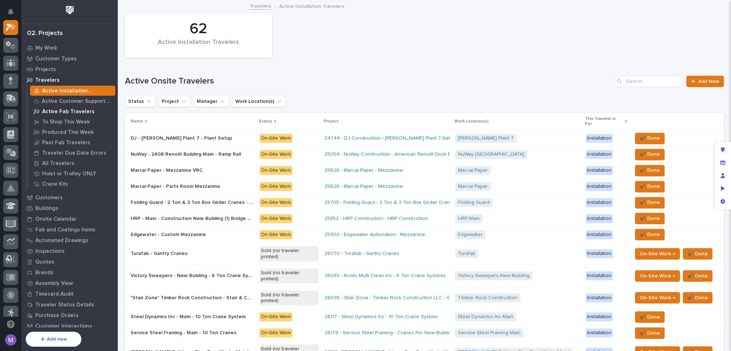
click at [69, 108] on p "Active Fab Travelers" at bounding box center [68, 111] width 52 height 6
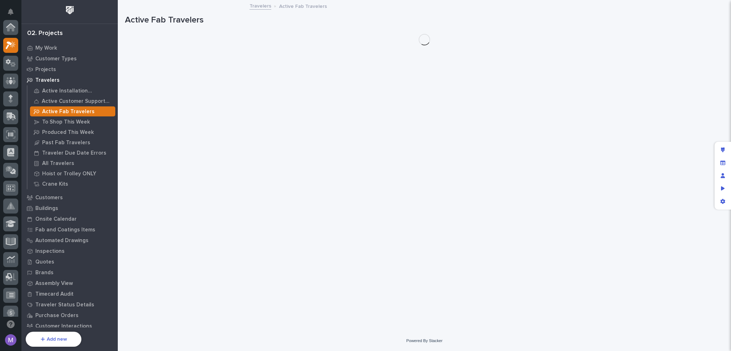
scroll to position [18, 0]
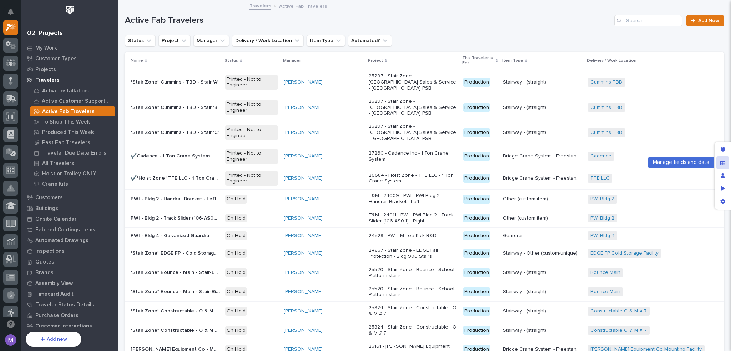
click at [719, 159] on div "Manage fields and data" at bounding box center [722, 162] width 13 height 13
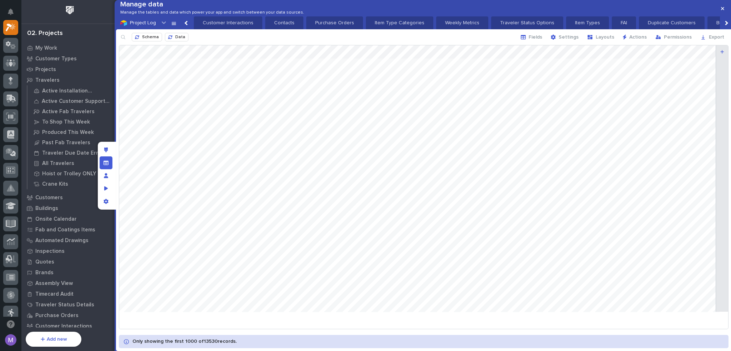
scroll to position [0, 750]
click at [604, 40] on span "Layouts" at bounding box center [605, 37] width 19 height 6
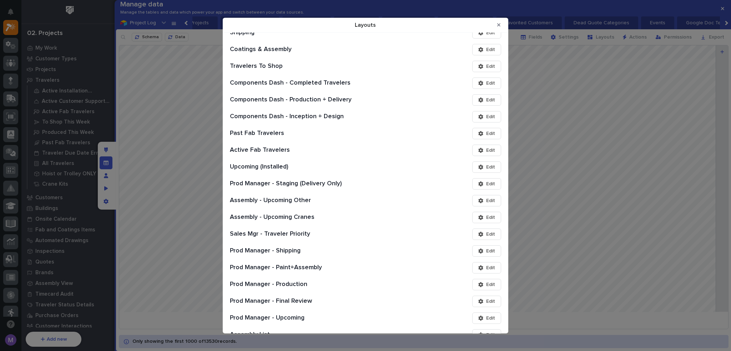
scroll to position [0, 0]
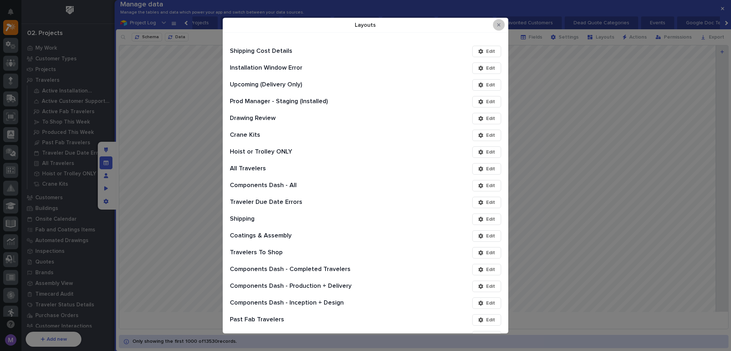
click at [500, 25] on icon "Close Modal" at bounding box center [498, 24] width 3 height 3
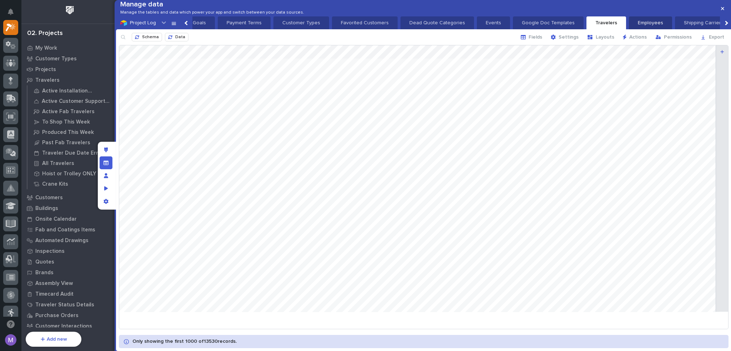
scroll to position [0, 928]
click at [107, 162] on icon "Manage fields and data" at bounding box center [105, 162] width 5 height 5
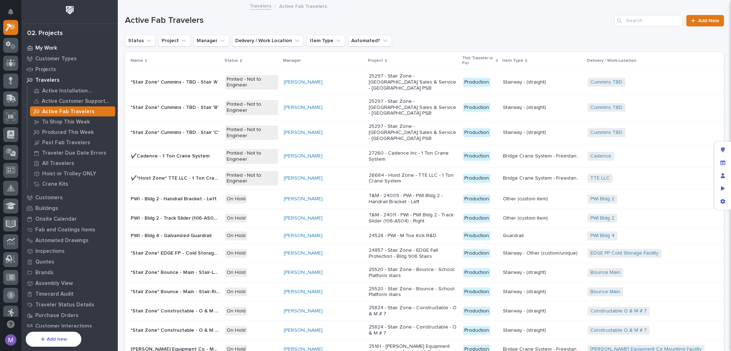
click at [63, 46] on div "My Work" at bounding box center [69, 48] width 93 height 10
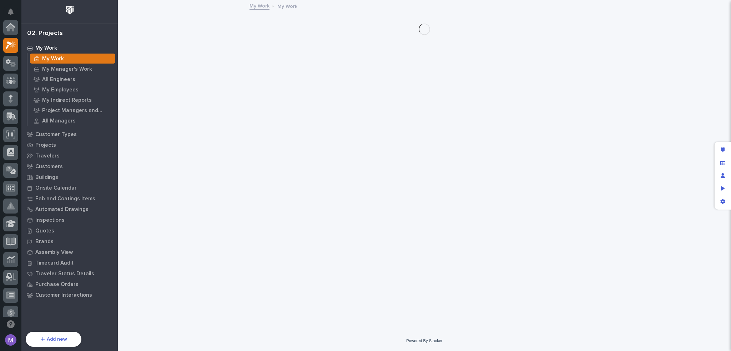
scroll to position [18, 0]
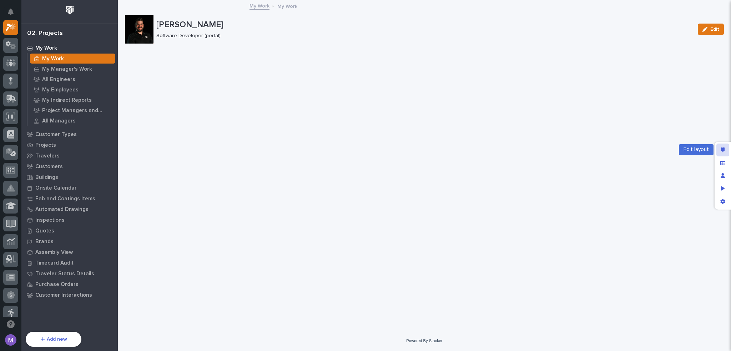
click at [725, 151] on div "Edit layout" at bounding box center [722, 149] width 13 height 13
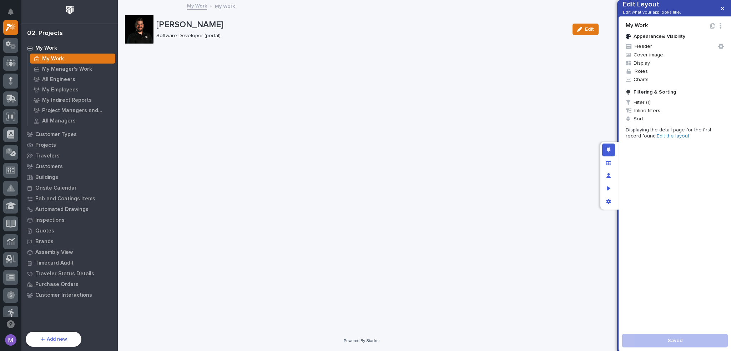
click at [666, 138] on link "Edit the layout" at bounding box center [673, 135] width 32 height 5
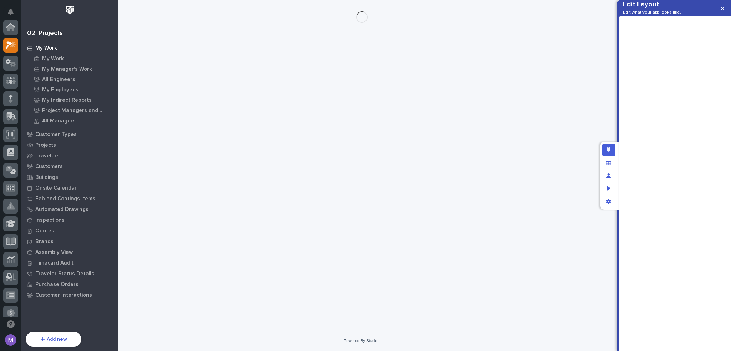
scroll to position [18, 0]
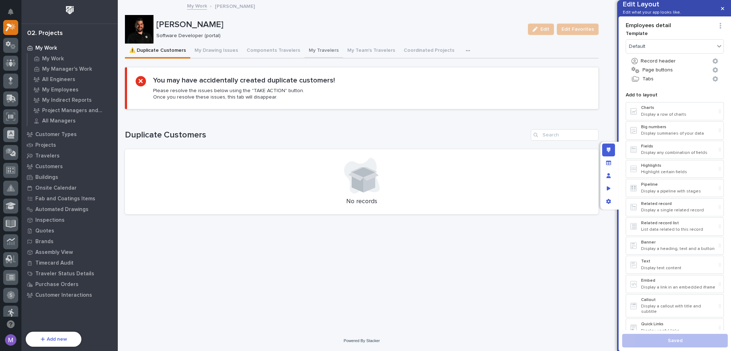
click at [313, 53] on button "My Travelers" at bounding box center [323, 51] width 39 height 15
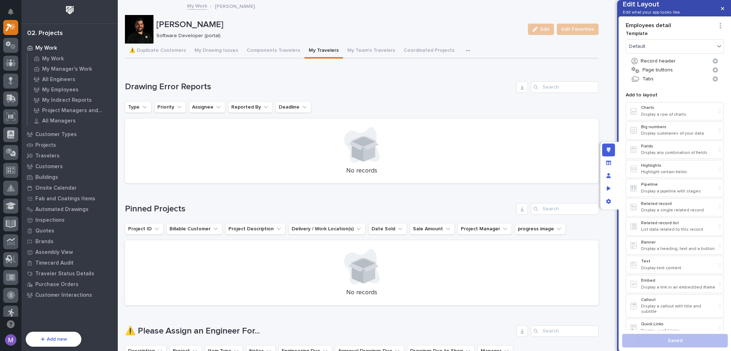
click at [466, 50] on icon "button" at bounding box center [468, 50] width 4 height 5
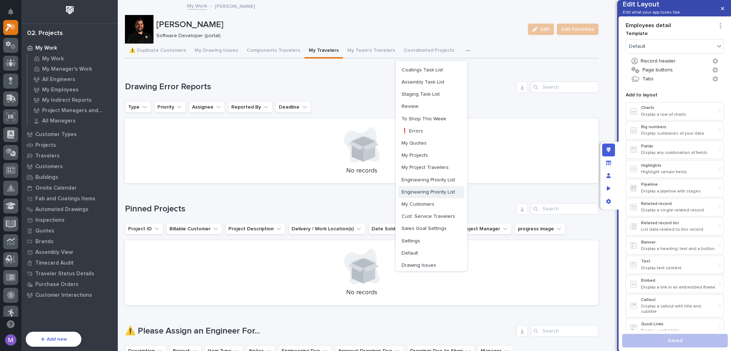
click at [436, 192] on span "Engineering Priority List" at bounding box center [428, 192] width 54 height 6
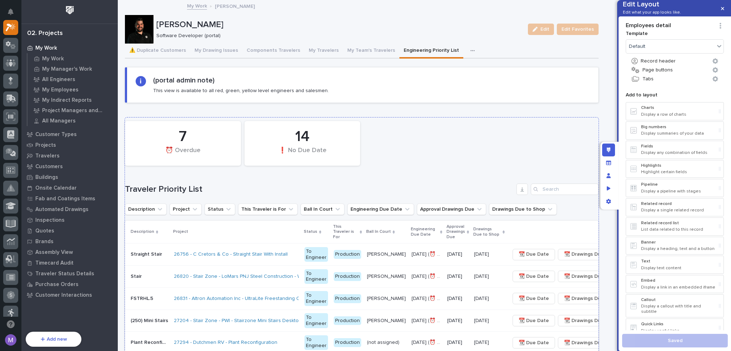
click at [491, 157] on div "7 ⏰ Overdue 14 ❗ No Due Date" at bounding box center [361, 143] width 481 height 52
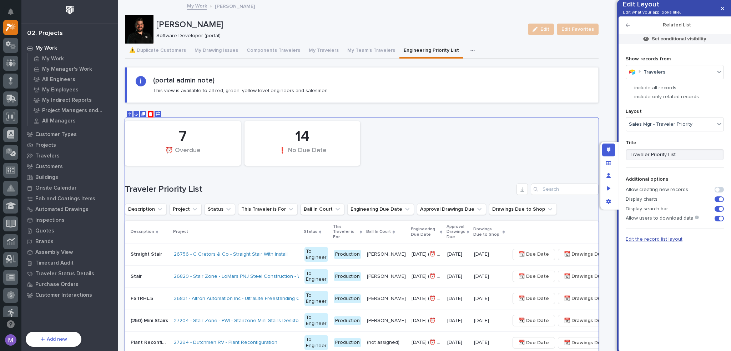
click at [671, 242] on span "Edit the record list layout" at bounding box center [653, 239] width 57 height 5
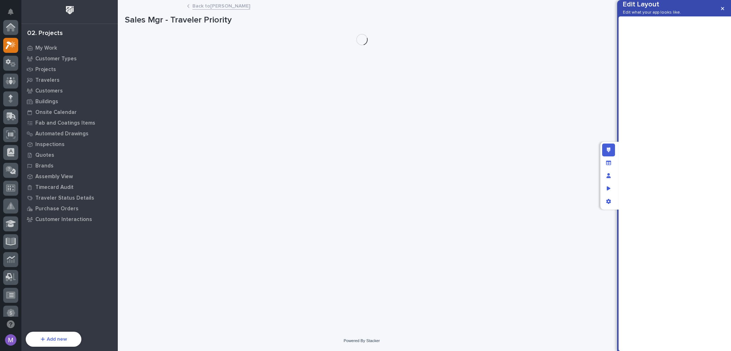
scroll to position [18, 0]
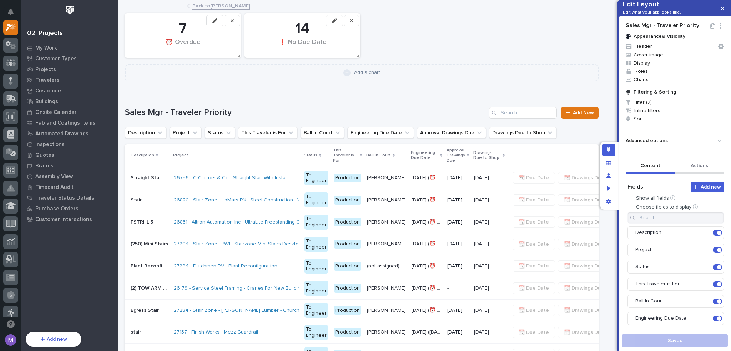
click at [705, 174] on button "Actions" at bounding box center [699, 166] width 49 height 15
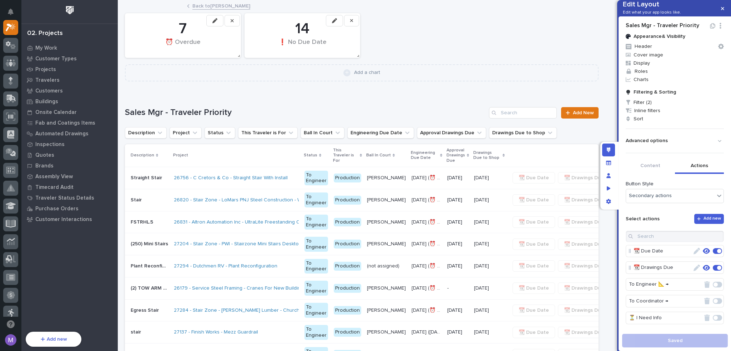
click at [703, 254] on icon "button" at bounding box center [706, 251] width 7 height 6
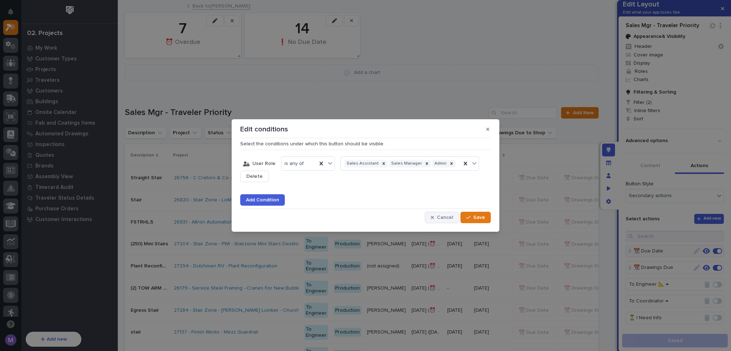
click at [439, 218] on span "Cancel" at bounding box center [445, 217] width 16 height 6
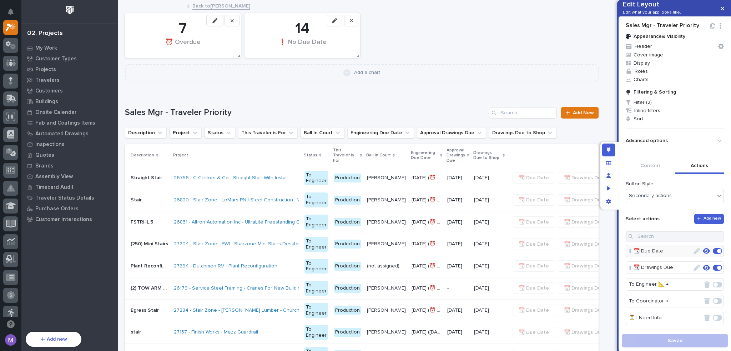
click at [703, 270] on icon "button" at bounding box center [706, 268] width 7 height 6
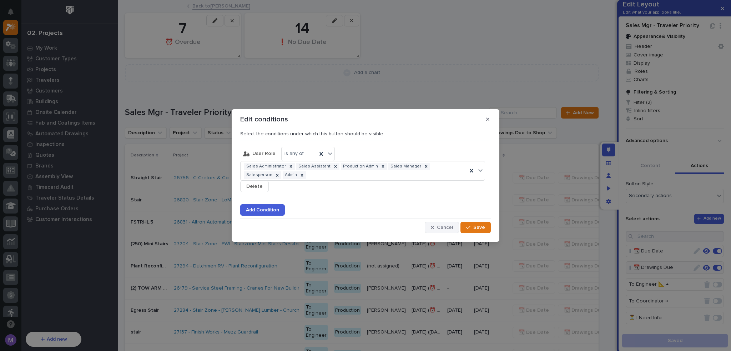
click at [438, 232] on button "Cancel" at bounding box center [442, 227] width 34 height 11
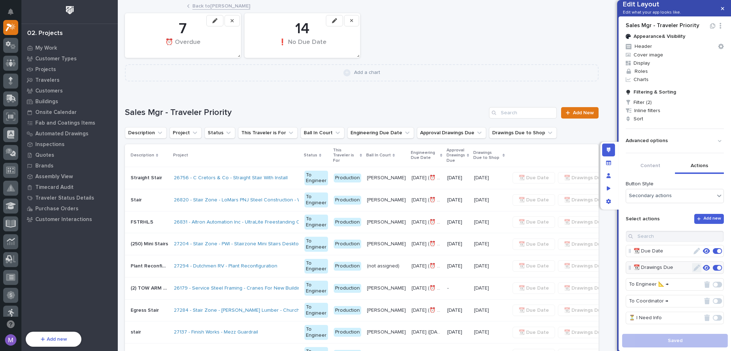
click at [692, 272] on button "button" at bounding box center [696, 267] width 9 height 9
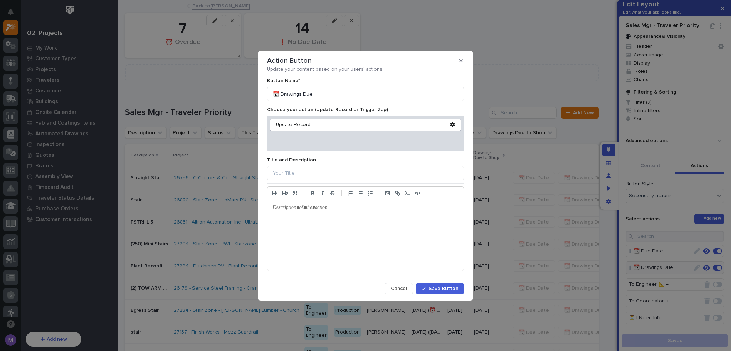
click at [303, 129] on div "Update Record" at bounding box center [365, 124] width 191 height 12
click at [303, 126] on div "Update Record" at bounding box center [363, 125] width 174 height 6
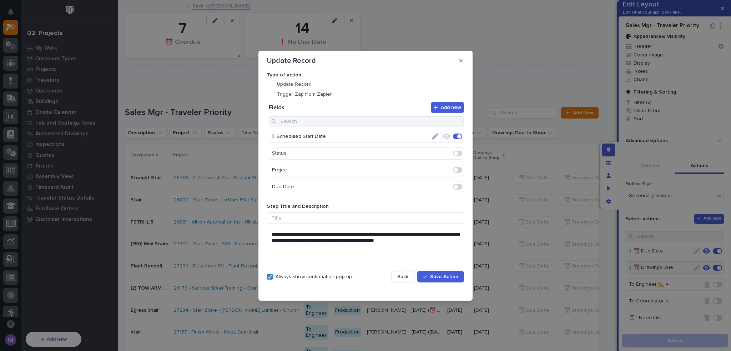
click at [401, 277] on span "Back" at bounding box center [402, 276] width 11 height 6
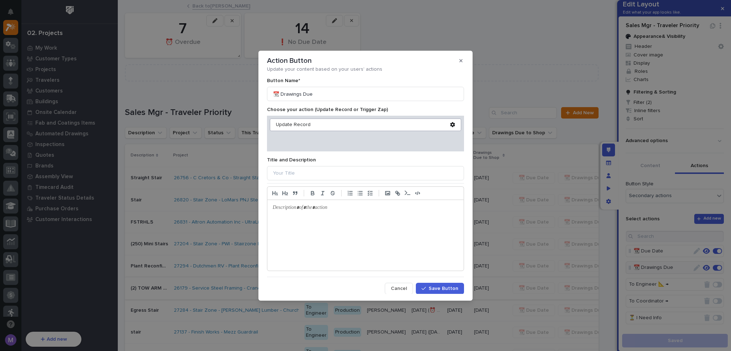
click at [399, 289] on span "Cancel" at bounding box center [399, 288] width 16 height 6
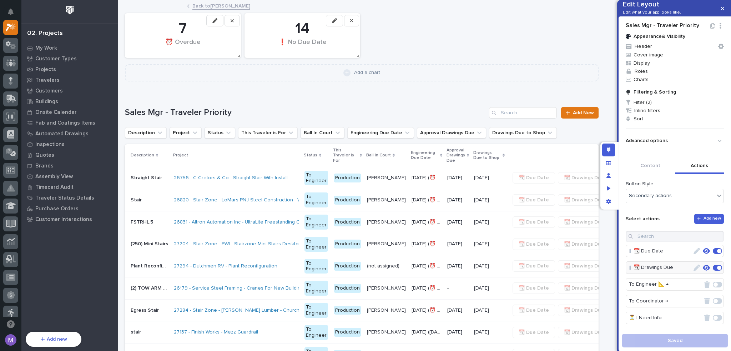
click at [205, 11] on div "7 ⏰ Overdue 14 ❗ No Due Date" at bounding box center [361, 36] width 481 height 52
click at [208, 5] on link "Back to Matt Hall" at bounding box center [221, 5] width 58 height 8
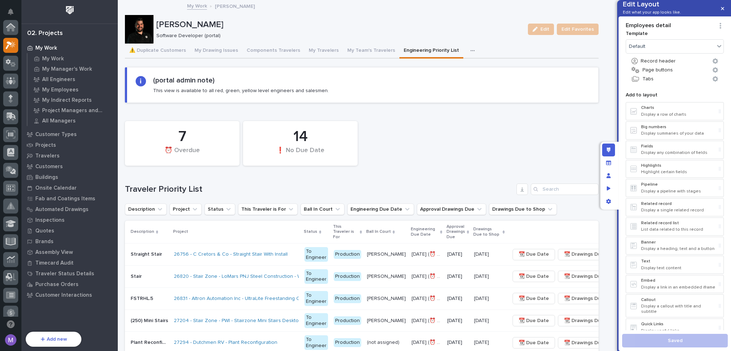
scroll to position [18, 0]
click at [470, 49] on icon "button" at bounding box center [472, 50] width 4 height 5
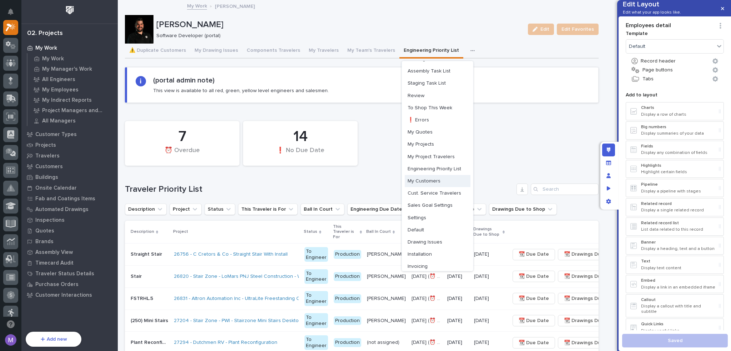
scroll to position [36, 0]
click at [439, 144] on span "My Project Travelers" at bounding box center [430, 144] width 47 height 6
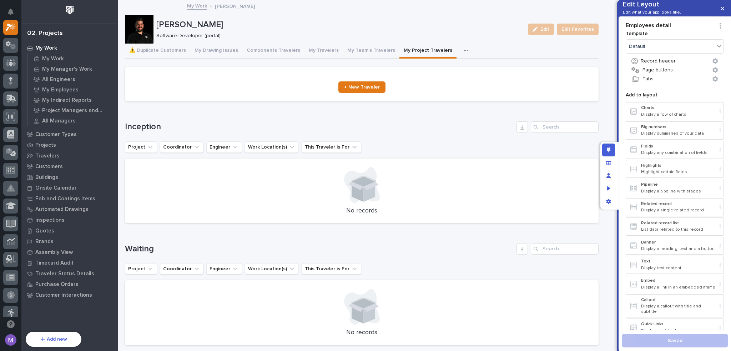
click at [463, 51] on icon "button" at bounding box center [465, 50] width 4 height 5
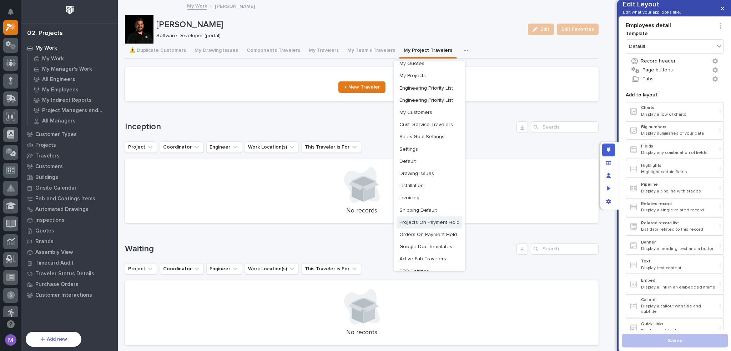
scroll to position [101, 0]
click at [319, 52] on button "My Travelers" at bounding box center [323, 51] width 39 height 15
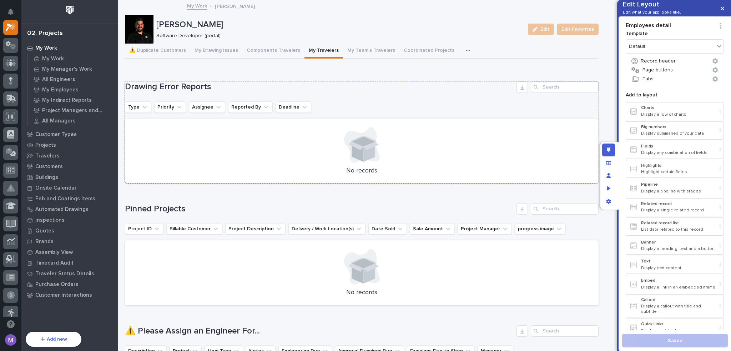
scroll to position [88, 0]
click at [473, 86] on h1 "Drawing Error Reports" at bounding box center [319, 87] width 389 height 10
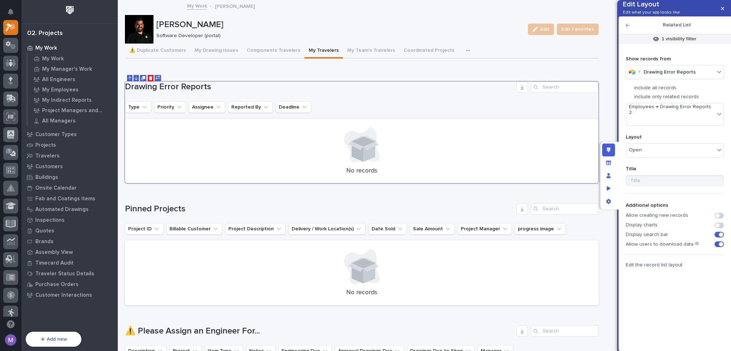
click at [665, 267] on span "Edit the record list layout" at bounding box center [653, 264] width 57 height 5
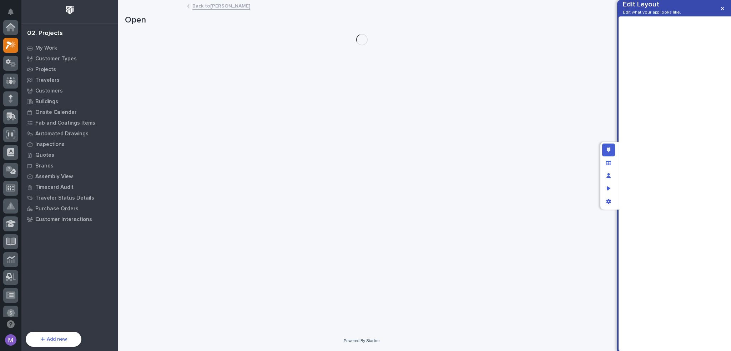
scroll to position [18, 0]
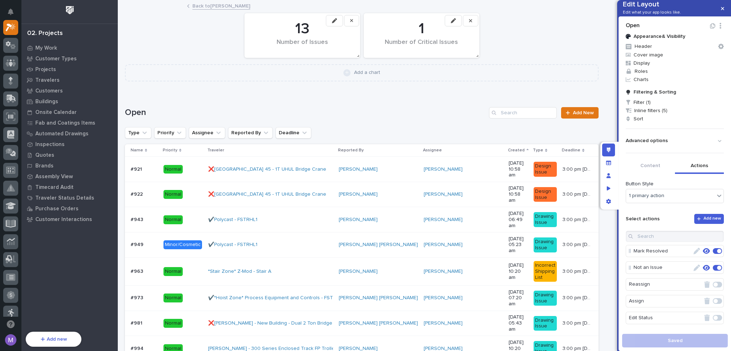
click at [702, 174] on button "Actions" at bounding box center [699, 166] width 49 height 15
click at [222, 3] on link "Back to Matt Hall" at bounding box center [221, 5] width 58 height 8
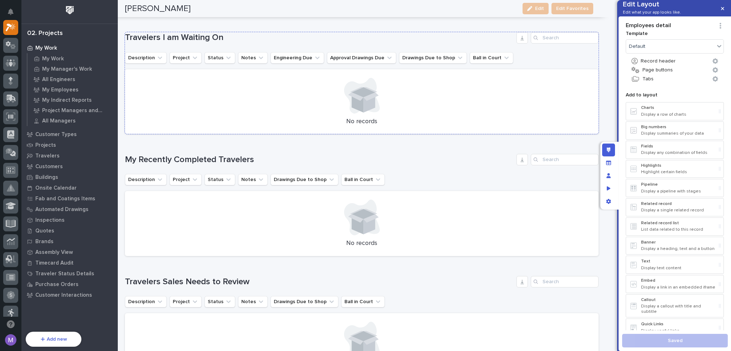
scroll to position [749, 0]
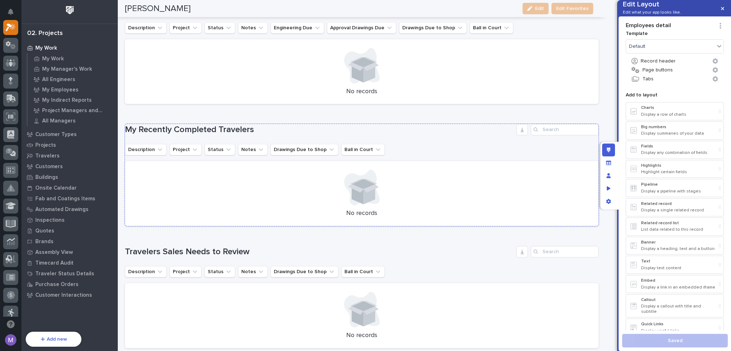
click at [434, 146] on div "Description Project Status Notes Drawings Due to Shop Ball in Court" at bounding box center [361, 149] width 473 height 11
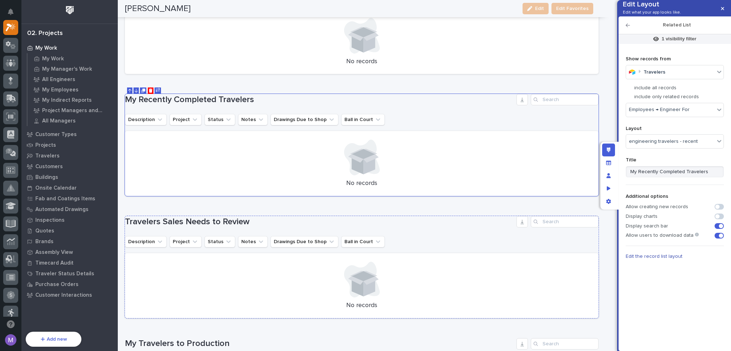
scroll to position [821, 0]
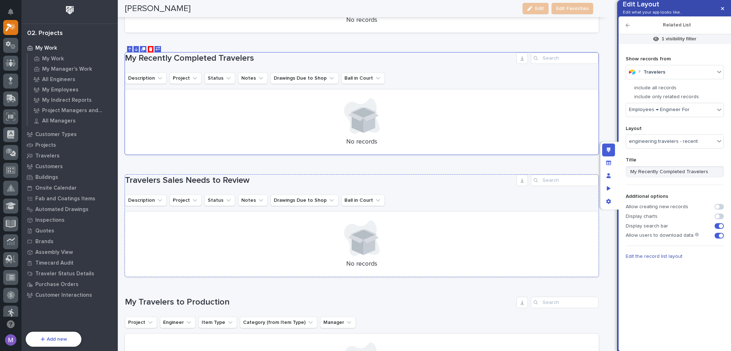
click at [360, 185] on div "Travelers Sales Needs to Review Description Project Status Notes Drawings Due t…" at bounding box center [361, 225] width 473 height 102
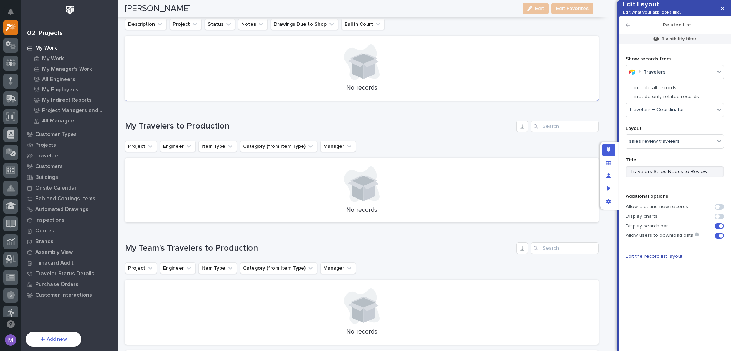
scroll to position [1035, 0]
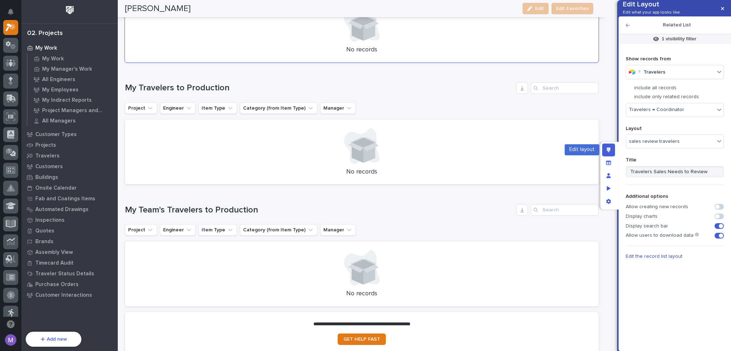
click at [614, 152] on div "Edit layout" at bounding box center [608, 149] width 13 height 13
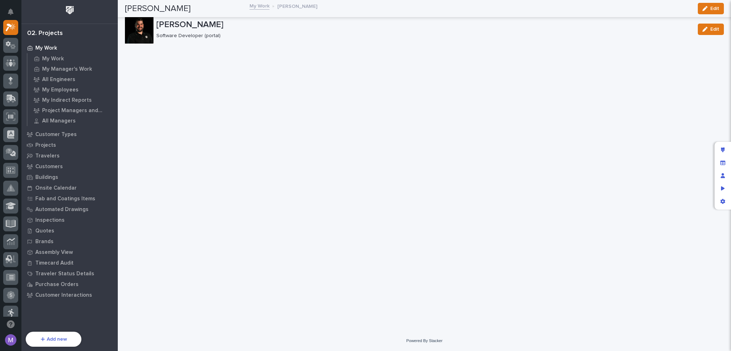
scroll to position [0, 0]
click at [723, 166] on div "Manage fields and data" at bounding box center [722, 162] width 13 height 13
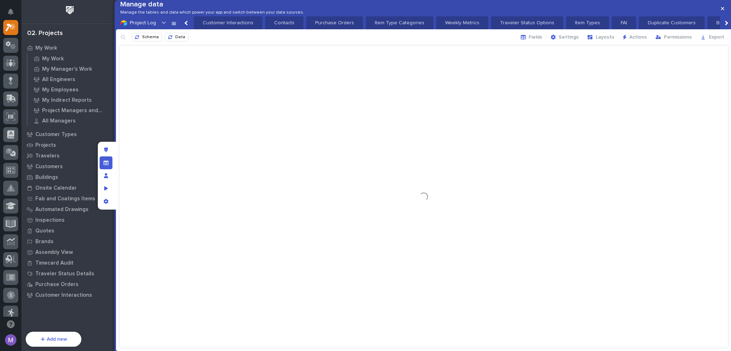
scroll to position [0, 794]
click at [593, 43] on button "Layouts" at bounding box center [601, 36] width 36 height 11
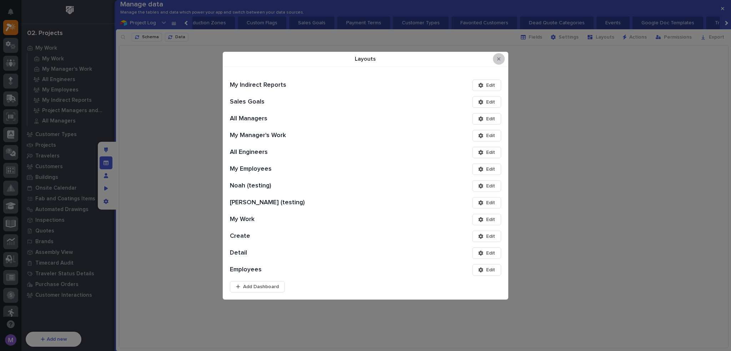
click at [498, 61] on icon "Close Modal" at bounding box center [498, 58] width 3 height 5
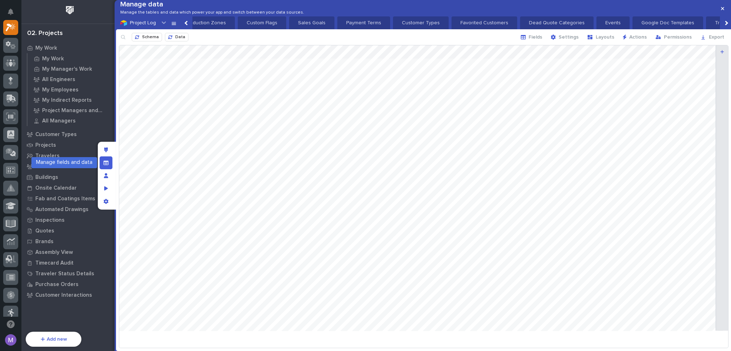
click at [105, 162] on icon "Manage fields and data" at bounding box center [105, 162] width 5 height 5
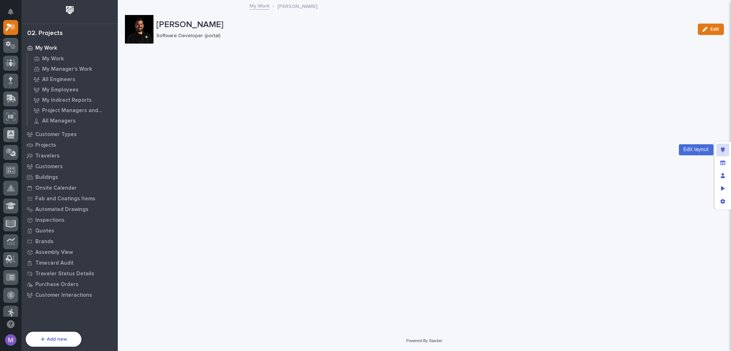
click at [724, 152] on div "Edit layout" at bounding box center [722, 149] width 13 height 13
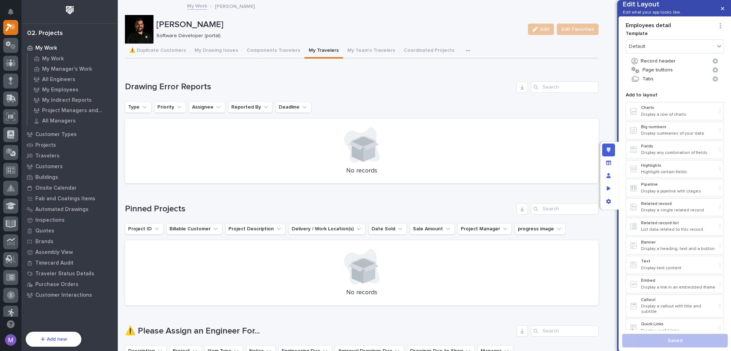
click at [466, 52] on icon "button" at bounding box center [468, 50] width 4 height 5
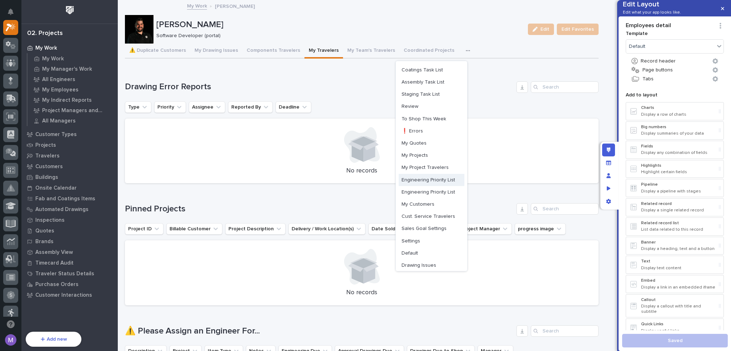
click at [430, 176] on button "Engineering Priority List" at bounding box center [432, 180] width 66 height 12
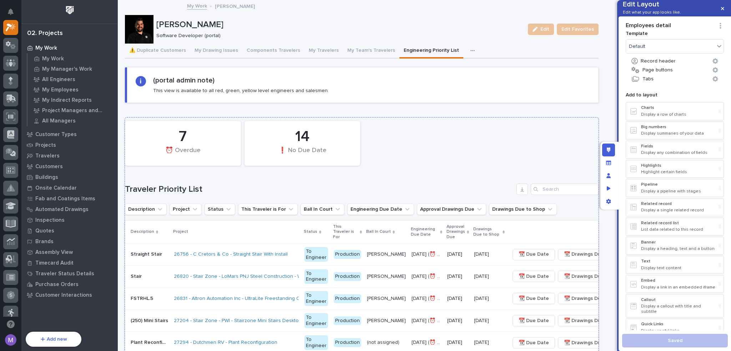
click at [460, 151] on div "7 ⏰ Overdue 14 ❗ No Due Date" at bounding box center [361, 143] width 481 height 52
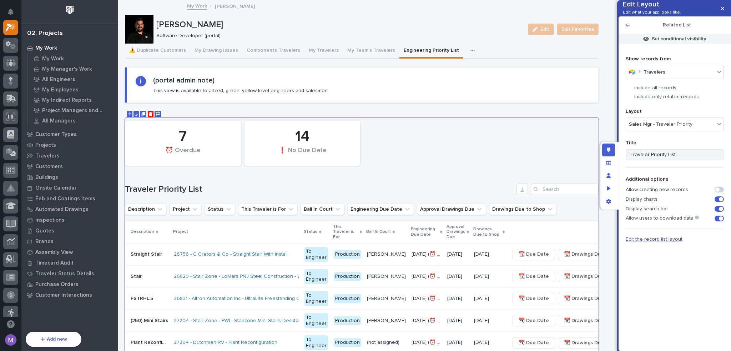
click at [663, 242] on span "Edit the record list layout" at bounding box center [653, 239] width 57 height 5
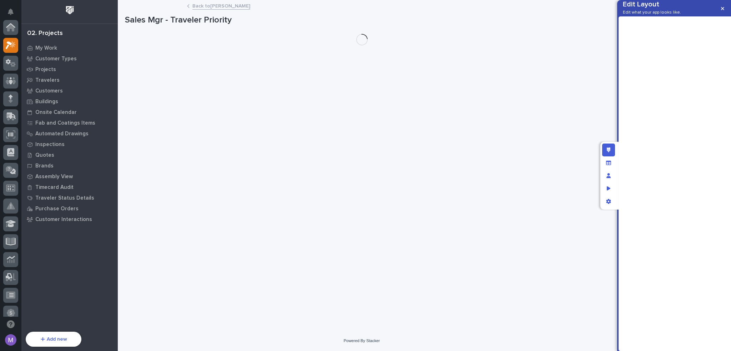
scroll to position [18, 0]
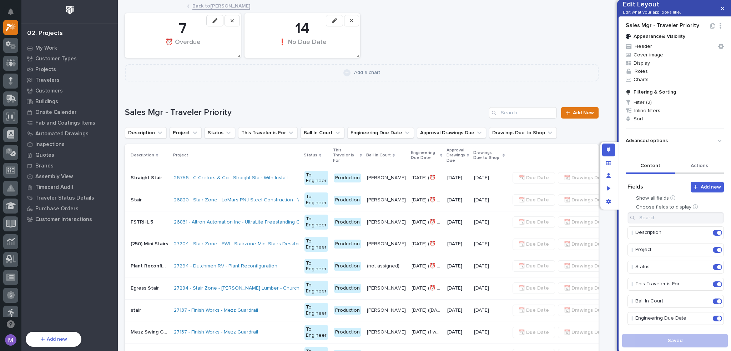
click at [695, 174] on button "Actions" at bounding box center [699, 166] width 49 height 15
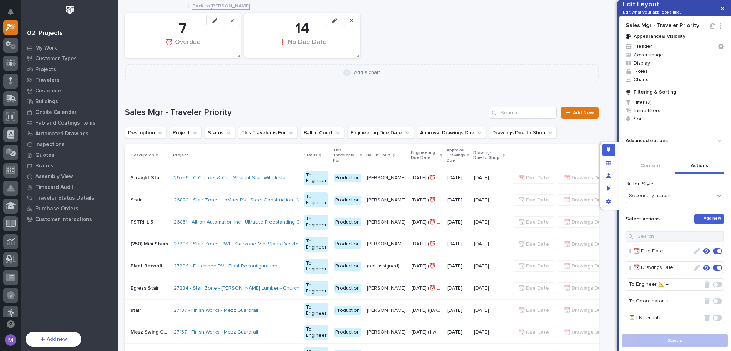
click at [703, 270] on icon "button" at bounding box center [706, 268] width 7 height 6
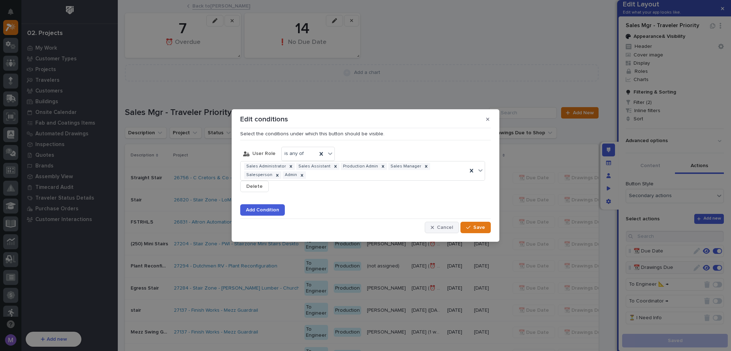
click at [434, 225] on icon "button" at bounding box center [432, 227] width 3 height 5
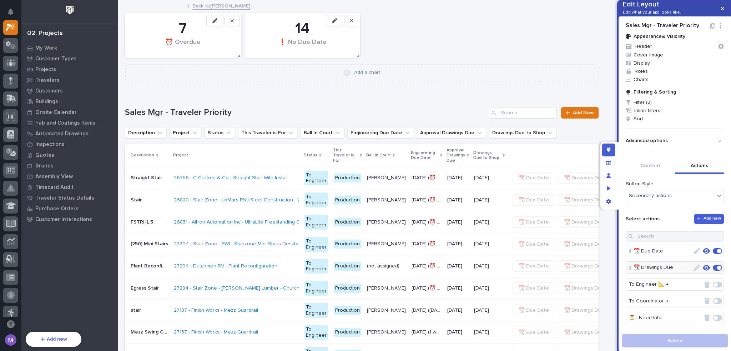
click at [703, 270] on icon "button" at bounding box center [706, 268] width 7 height 6
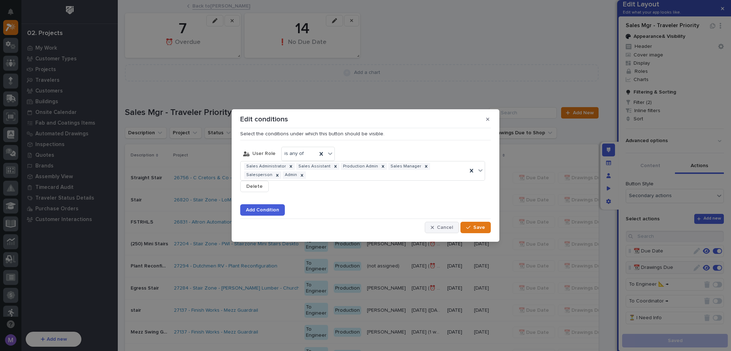
click at [448, 227] on span "Cancel" at bounding box center [445, 227] width 16 height 6
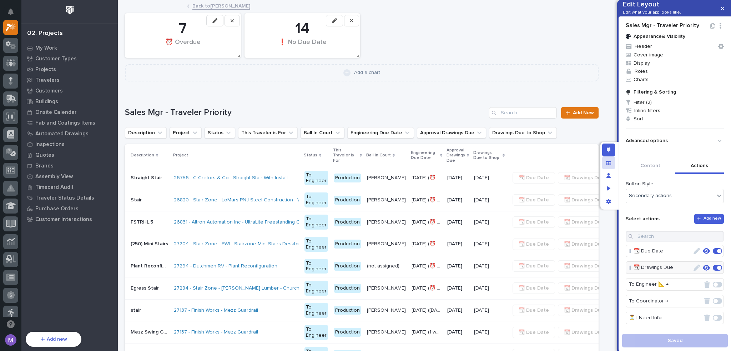
click at [607, 158] on div "Manage fields and data" at bounding box center [608, 162] width 13 height 13
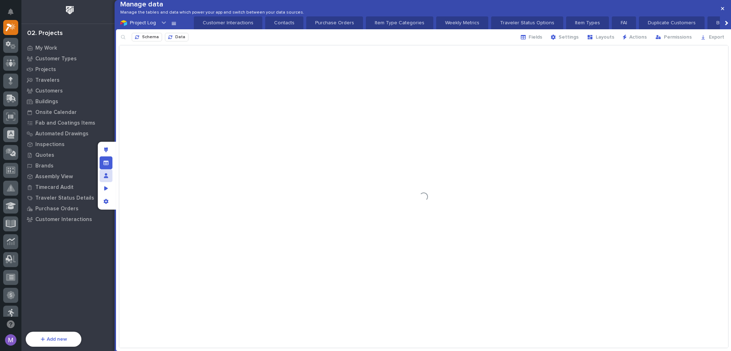
scroll to position [0, 750]
click at [596, 40] on div "button" at bounding box center [591, 37] width 9 height 6
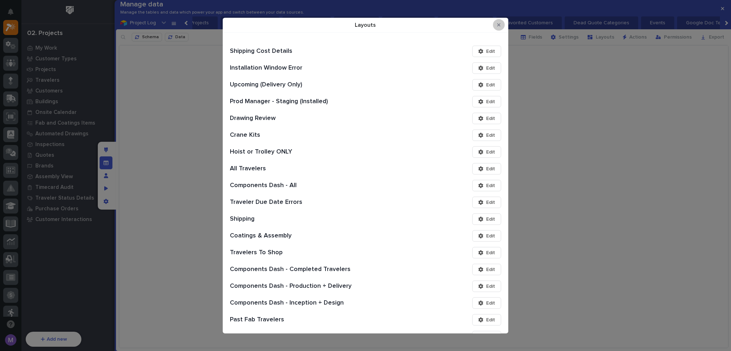
click at [498, 25] on icon "Close Modal" at bounding box center [498, 24] width 3 height 3
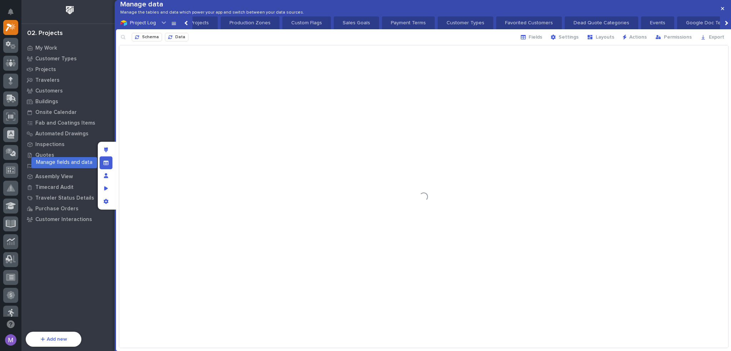
click at [110, 160] on div "Manage fields and data" at bounding box center [106, 162] width 13 height 13
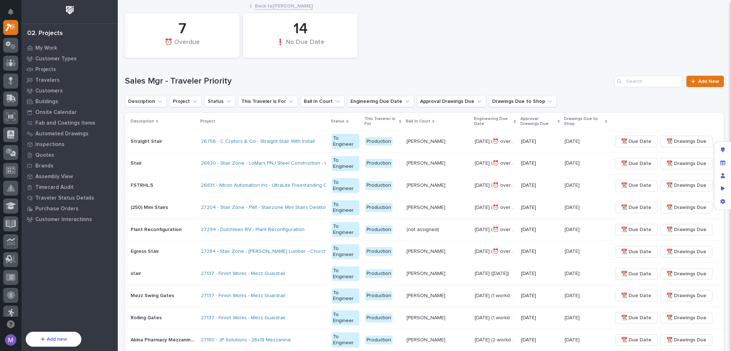
click at [283, 4] on link "Back to Matt Hall" at bounding box center [284, 5] width 58 height 8
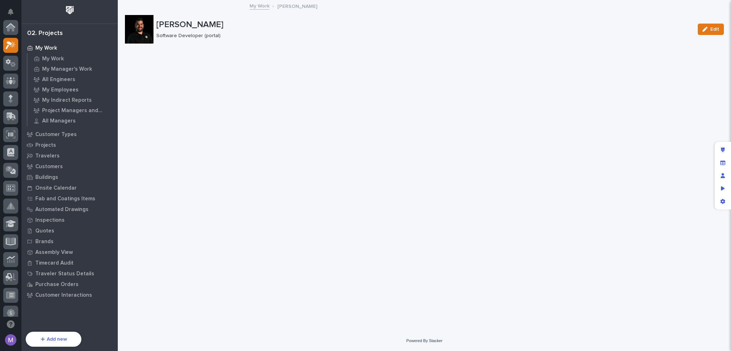
scroll to position [18, 0]
click at [721, 151] on icon "Edit layout" at bounding box center [723, 149] width 4 height 5
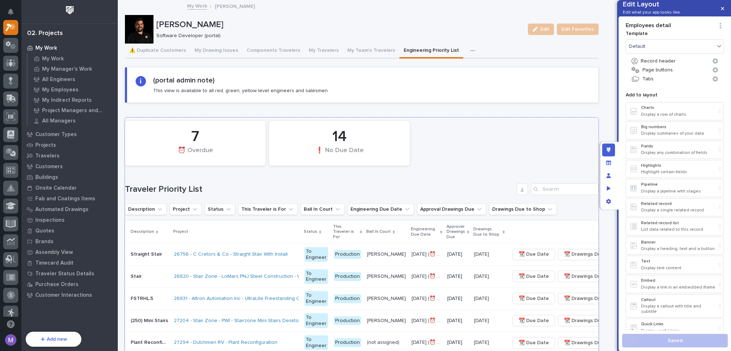
click at [242, 189] on h1 "Traveler Priority List" at bounding box center [319, 189] width 389 height 10
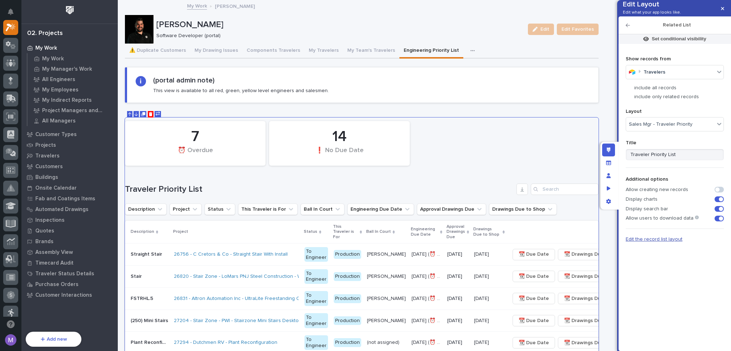
click at [656, 242] on span "Edit the record list layout" at bounding box center [653, 239] width 57 height 5
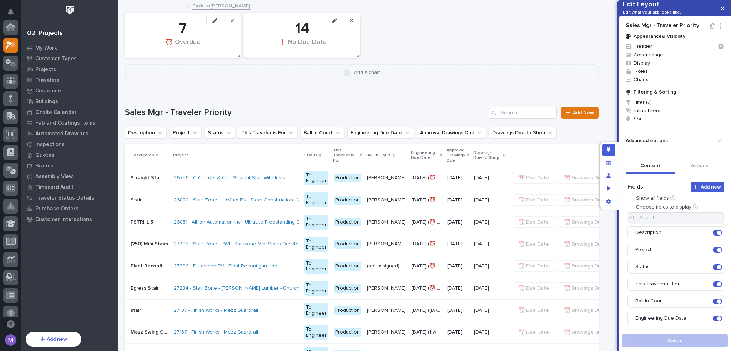
scroll to position [18, 0]
drag, startPoint x: 120, startPoint y: 114, endPoint x: 227, endPoint y: 118, distance: 107.5
copy span "Sales Mgr - Traveler Priority"
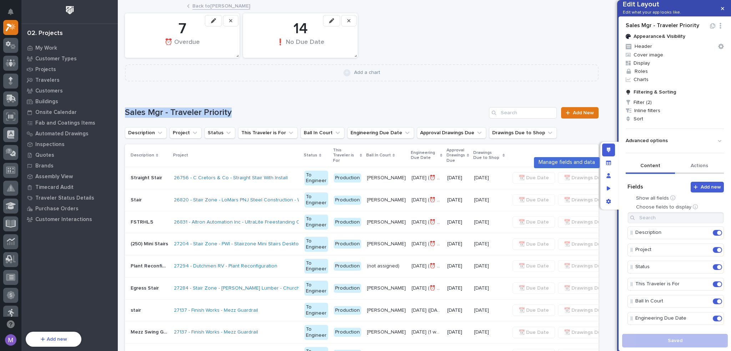
click at [707, 174] on button "Actions" at bounding box center [699, 166] width 49 height 15
click at [699, 174] on button "Actions" at bounding box center [699, 166] width 49 height 15
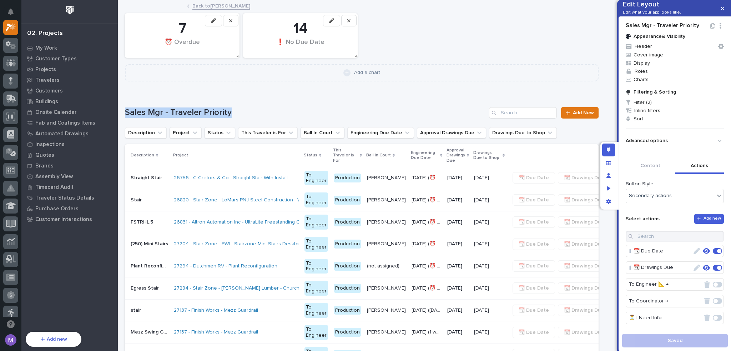
click at [693, 174] on button "Actions" at bounding box center [699, 166] width 49 height 15
click at [703, 270] on icon "button" at bounding box center [706, 268] width 7 height 6
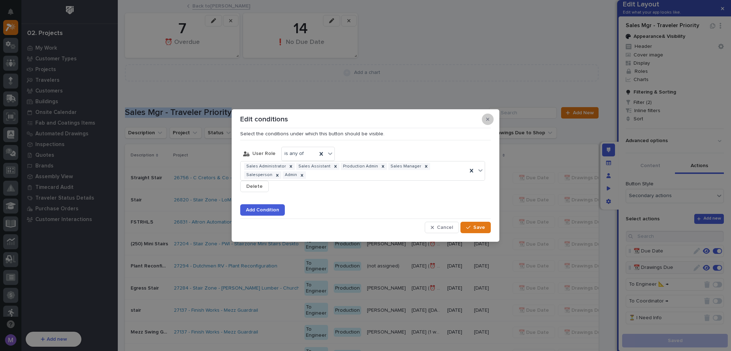
click at [486, 121] on icon "button" at bounding box center [487, 119] width 3 height 5
